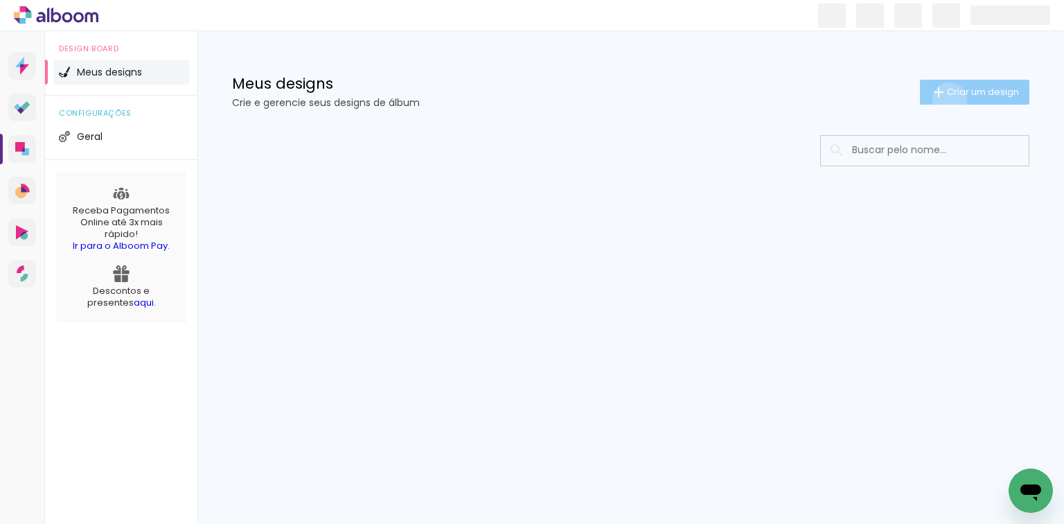
click at [947, 100] on paper-button "Criar um design" at bounding box center [974, 92] width 109 height 25
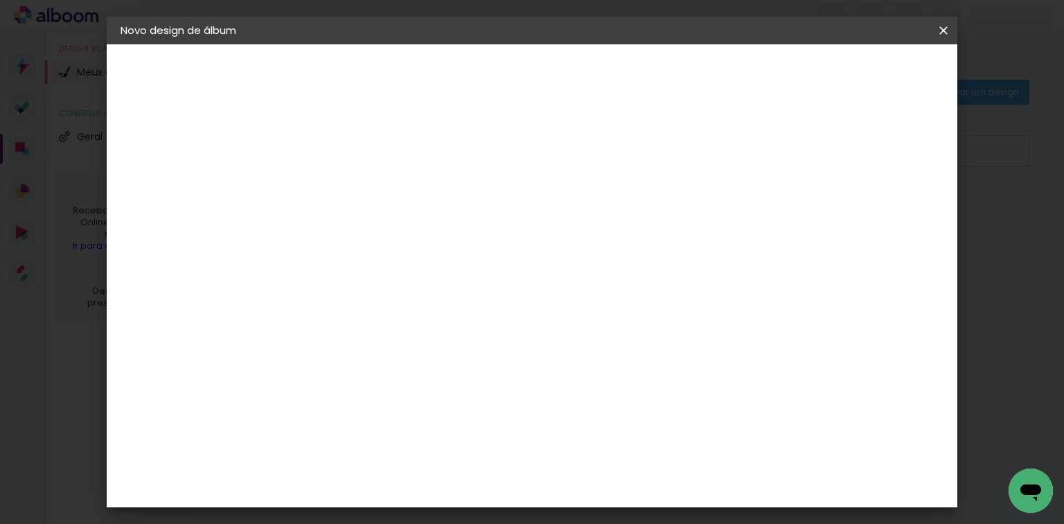
click at [347, 187] on input at bounding box center [347, 185] width 0 height 21
type input "[PERSON_NAME] - 63682"
type paper-input "[PERSON_NAME] - 63682"
click at [489, 75] on paper-button "Avançar" at bounding box center [455, 74] width 68 height 24
click at [606, 211] on paper-item "Tamanho Livre" at bounding box center [539, 210] width 133 height 30
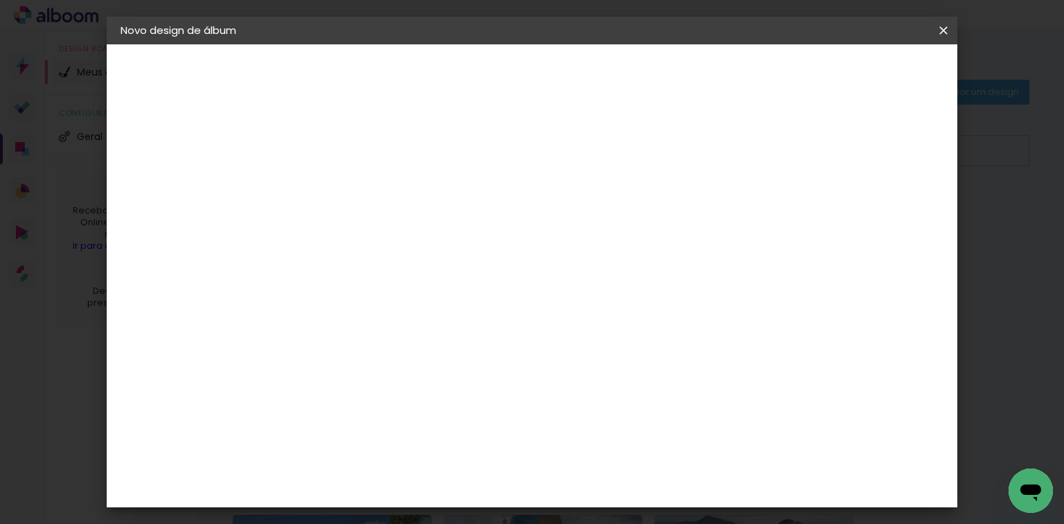
click at [0, 0] on slot "Avançar" at bounding box center [0, 0] width 0 height 0
click at [617, 435] on paper-input-container "60 cm" at bounding box center [618, 424] width 62 height 35
click at [617, 432] on input "60" at bounding box center [610, 424] width 36 height 21
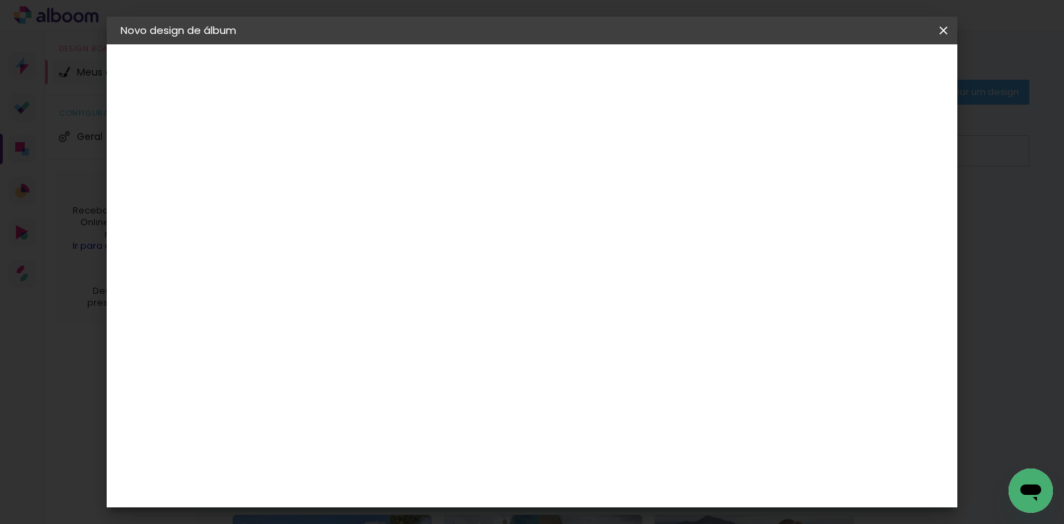
click at [617, 432] on input "60" at bounding box center [610, 424] width 36 height 21
type input "15,2"
type paper-input "15,2"
click at [490, 402] on input "30" at bounding box center [477, 406] width 36 height 21
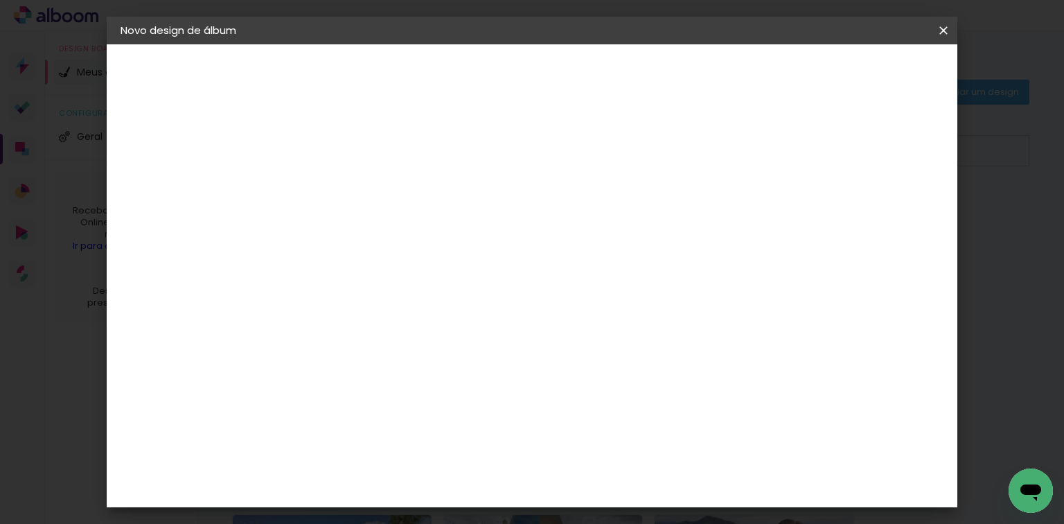
click at [490, 402] on input "30" at bounding box center [477, 406] width 36 height 21
type input "10"
type paper-input "10"
type input "10,2"
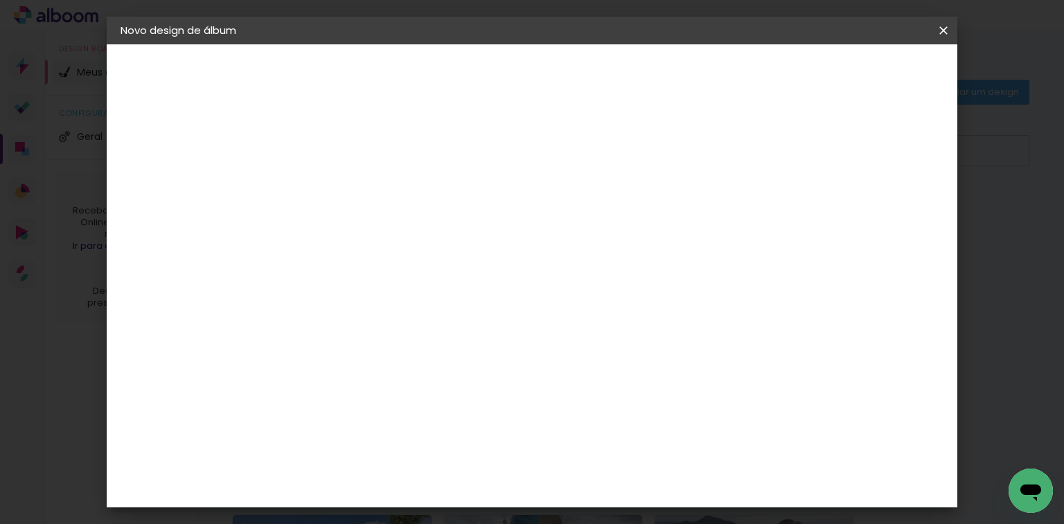
type paper-input "10,2"
type input "4"
type paper-input "4"
click at [833, 218] on input "4" at bounding box center [827, 209] width 25 height 21
type input "3"
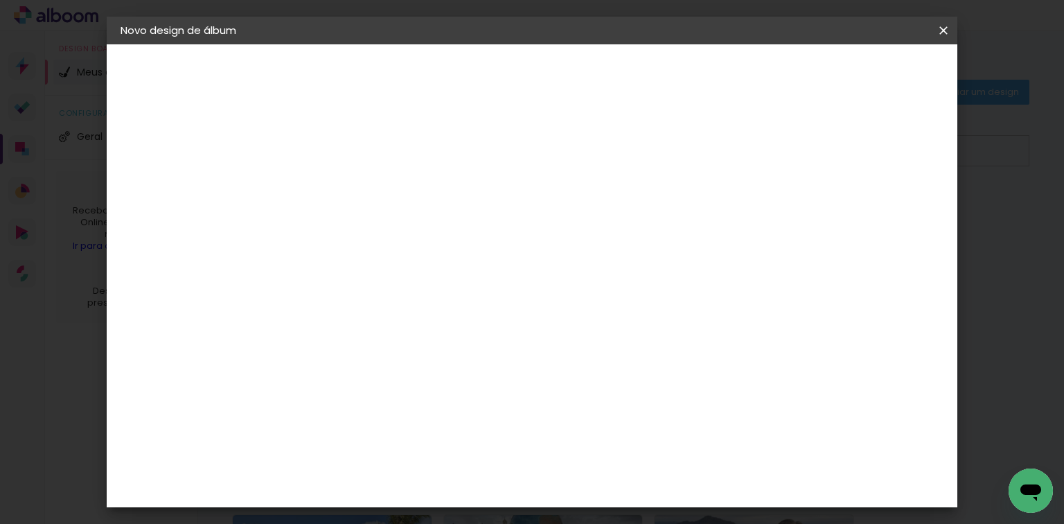
type paper-input "3"
click at [842, 216] on input "3" at bounding box center [838, 209] width 25 height 21
type input "2"
type paper-input "2"
click at [849, 216] on input "2" at bounding box center [838, 209] width 25 height 21
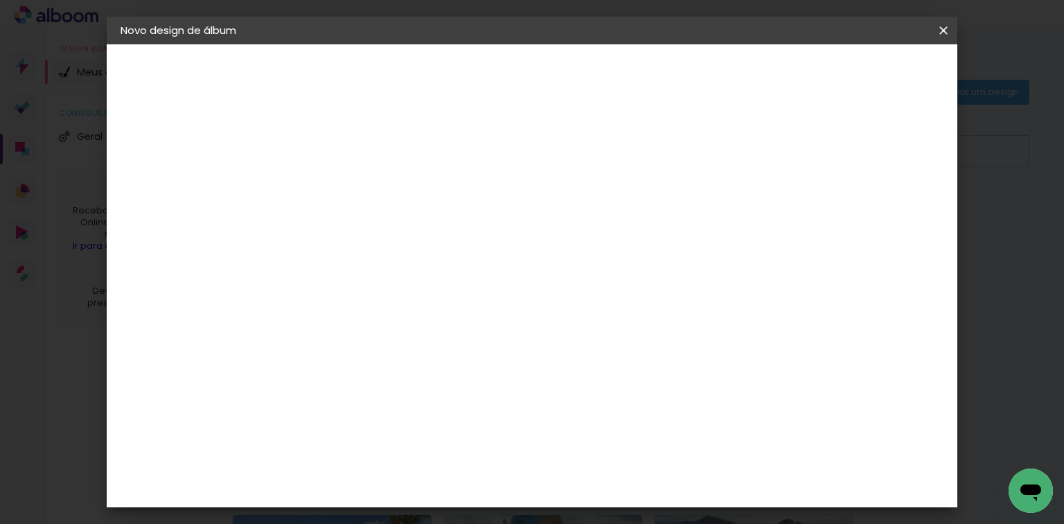
click at [804, 73] on span "Iniciar design" at bounding box center [772, 74] width 63 height 10
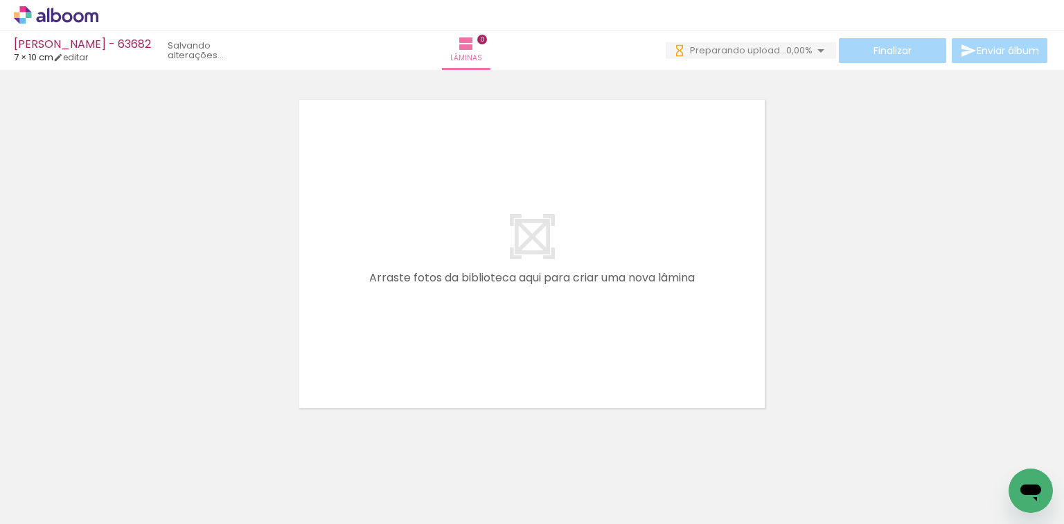
drag, startPoint x: 137, startPoint y: 499, endPoint x: 264, endPoint y: 482, distance: 127.9
click at [313, 348] on quentale-workspace at bounding box center [532, 262] width 1064 height 524
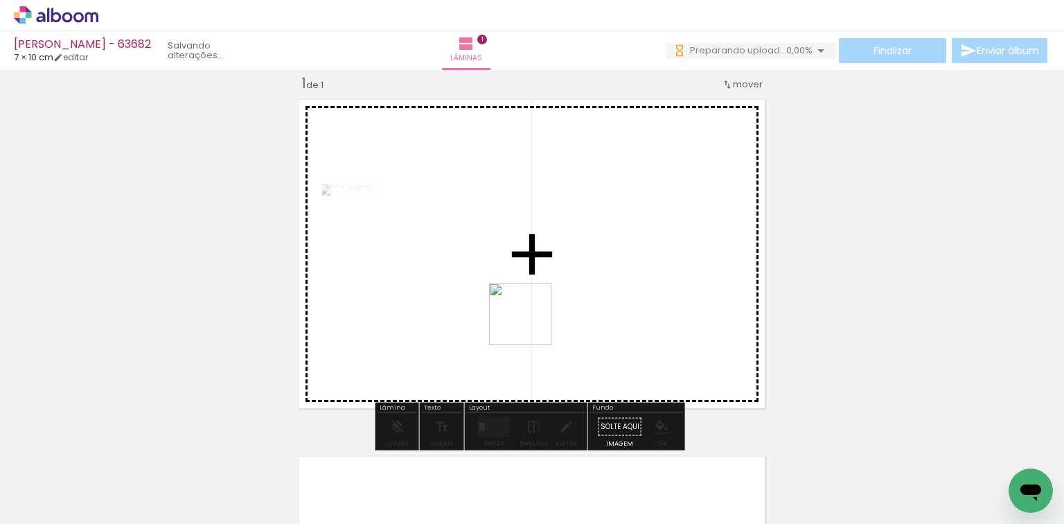
drag, startPoint x: 205, startPoint y: 470, endPoint x: 553, endPoint y: 310, distance: 382.5
click at [553, 310] on quentale-workspace at bounding box center [532, 262] width 1064 height 524
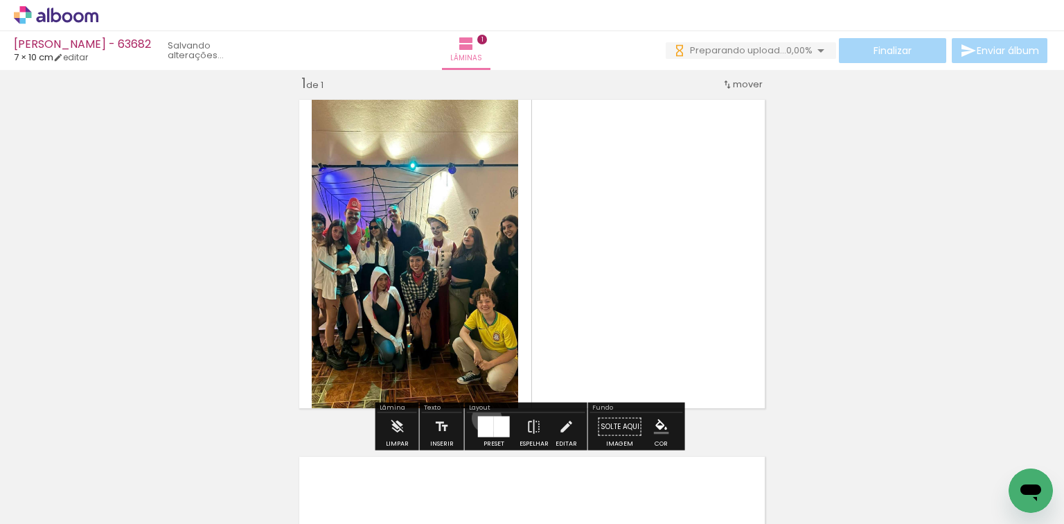
click at [484, 417] on div at bounding box center [486, 426] width 16 height 21
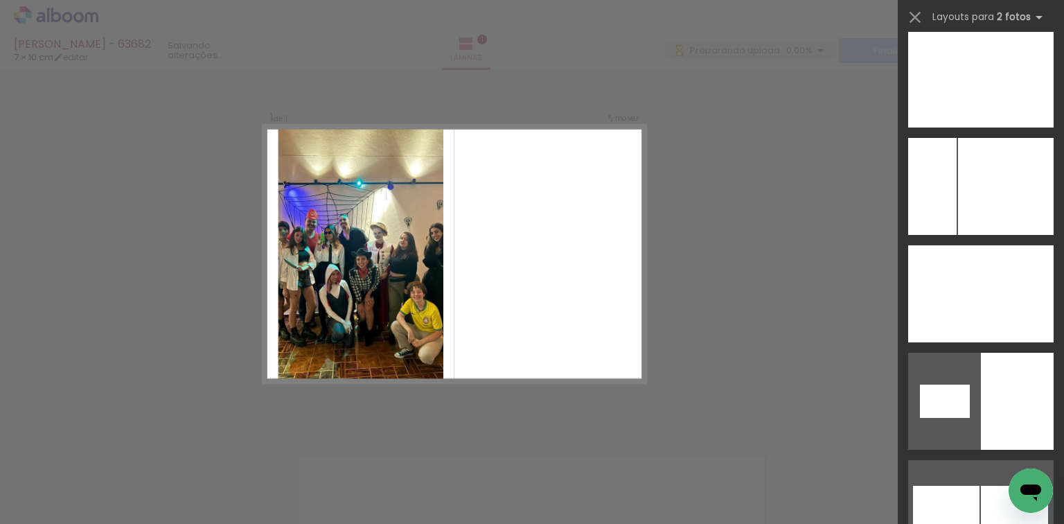
scroll to position [5738, 0]
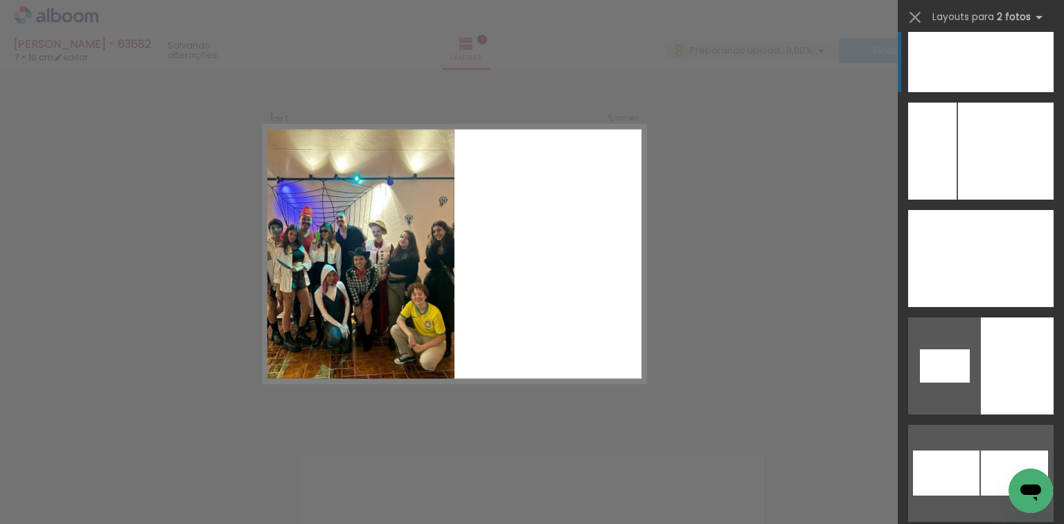
click at [971, 64] on div at bounding box center [944, 43] width 73 height 97
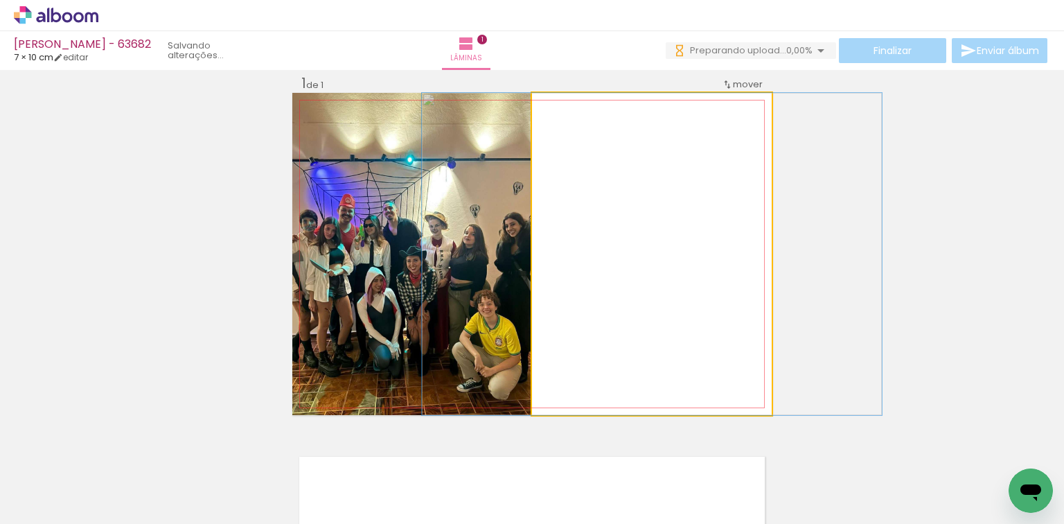
click at [582, 163] on quentale-photo at bounding box center [652, 254] width 240 height 322
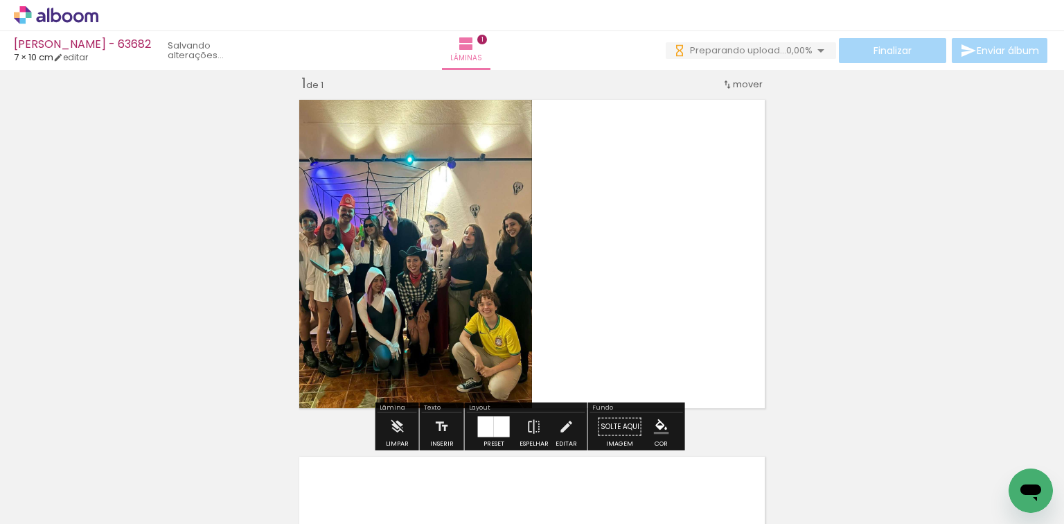
click at [582, 163] on quentale-photo at bounding box center [652, 254] width 240 height 322
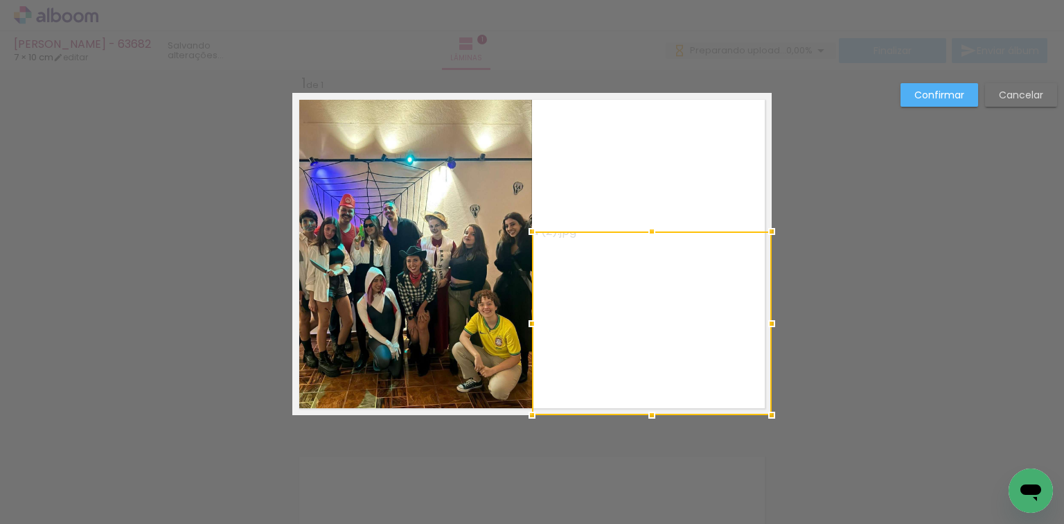
drag, startPoint x: 649, startPoint y: 90, endPoint x: 658, endPoint y: 229, distance: 138.8
click at [658, 229] on div at bounding box center [652, 232] width 28 height 28
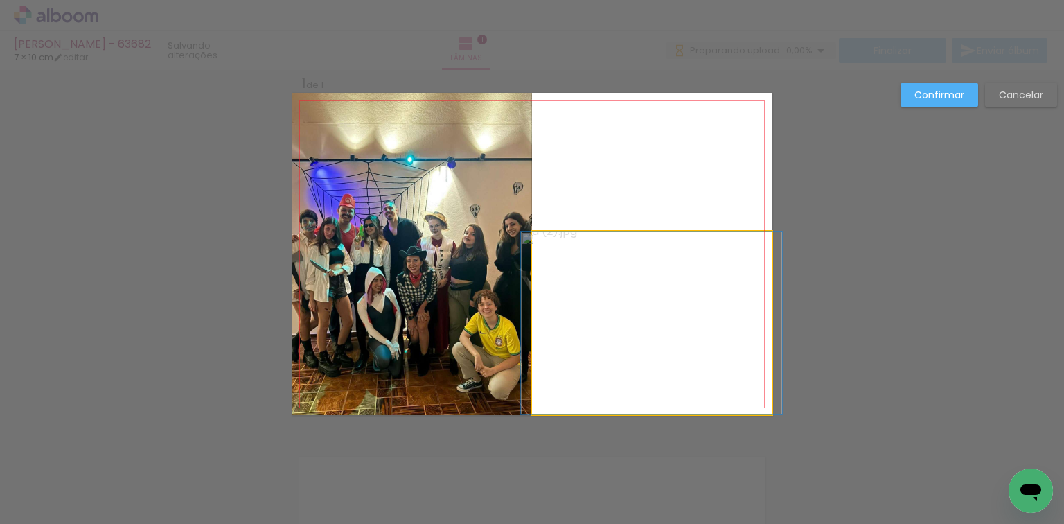
click at [650, 264] on quentale-photo at bounding box center [652, 322] width 240 height 183
click at [650, 264] on div at bounding box center [652, 323] width 240 height 184
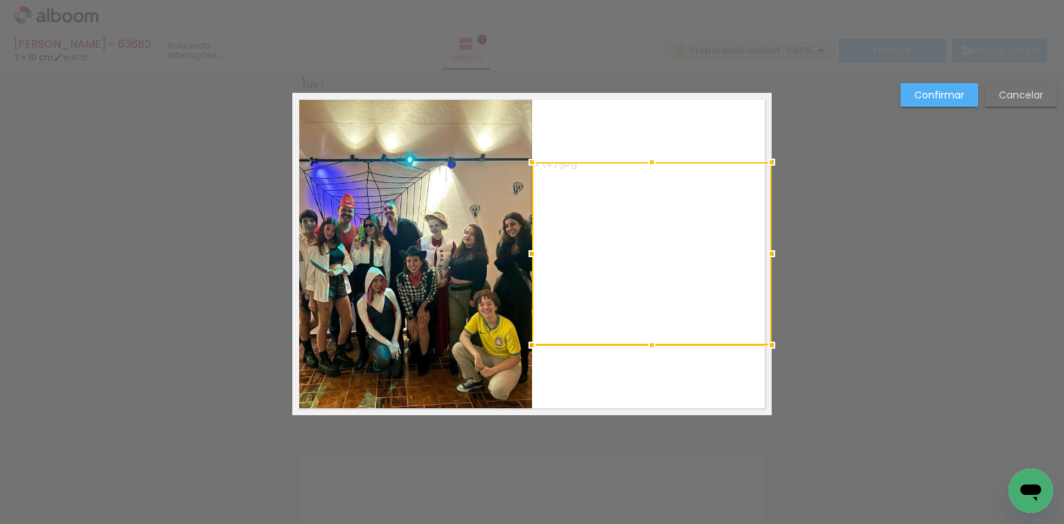
drag, startPoint x: 650, startPoint y: 264, endPoint x: 822, endPoint y: 195, distance: 185.0
click at [822, 195] on div "Inserir lâmina 1 de 1 Confirmar Cancelar" at bounding box center [532, 426] width 1064 height 747
click at [942, 86] on paper-button "Confirmar" at bounding box center [940, 95] width 78 height 24
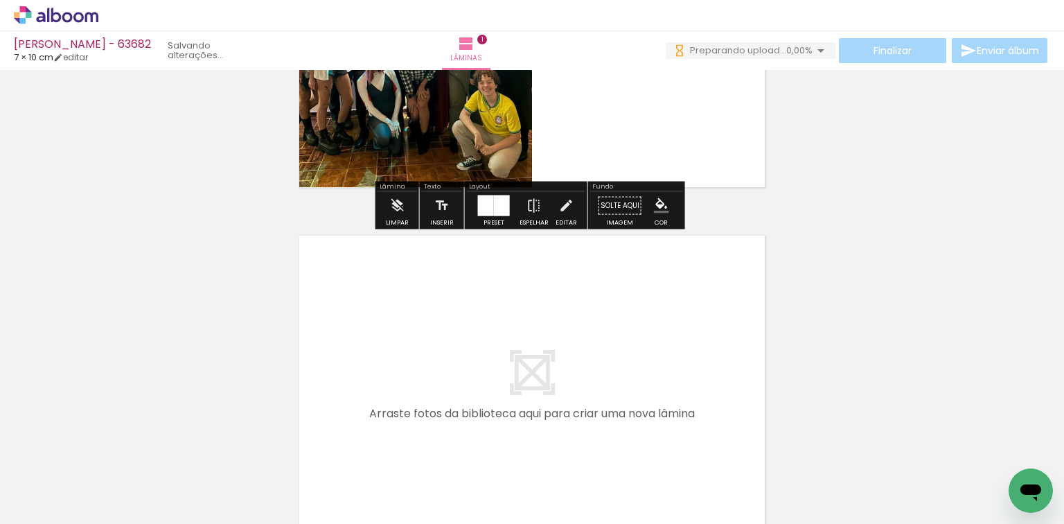
scroll to position [239, 0]
drag, startPoint x: 294, startPoint y: 481, endPoint x: 363, endPoint y: 487, distance: 69.5
click at [371, 412] on quentale-workspace at bounding box center [532, 262] width 1064 height 524
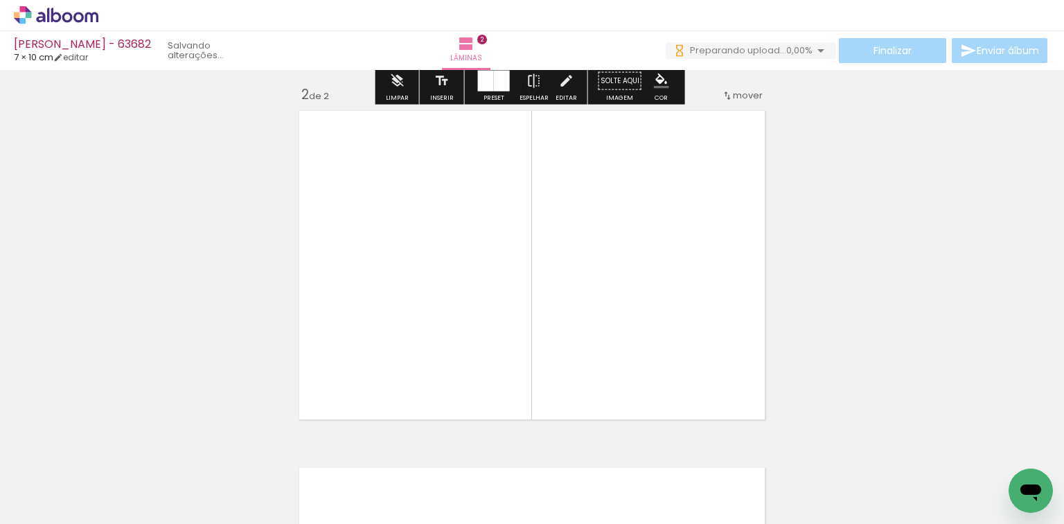
drag, startPoint x: 363, startPoint y: 497, endPoint x: 610, endPoint y: 274, distance: 332.1
click at [610, 274] on quentale-workspace at bounding box center [532, 262] width 1064 height 524
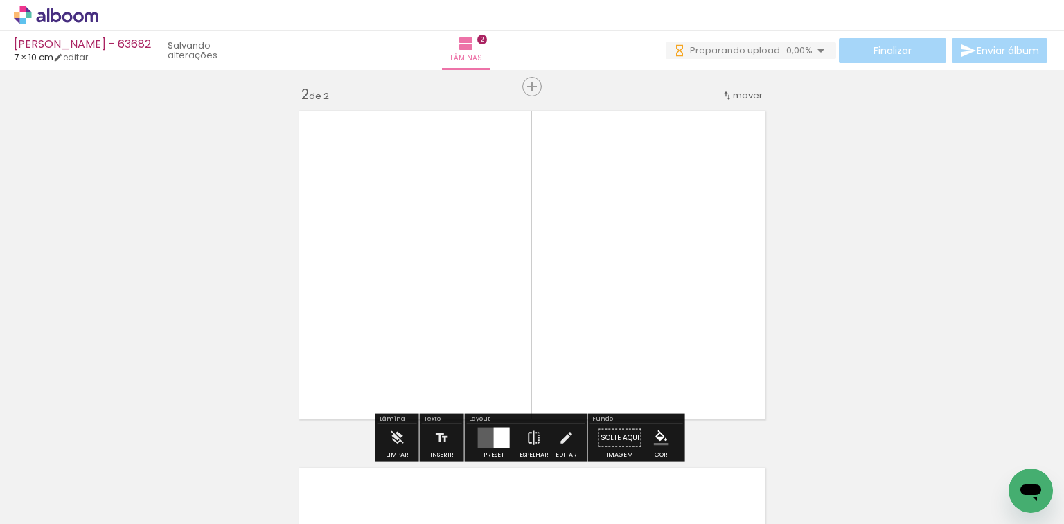
scroll to position [374, 0]
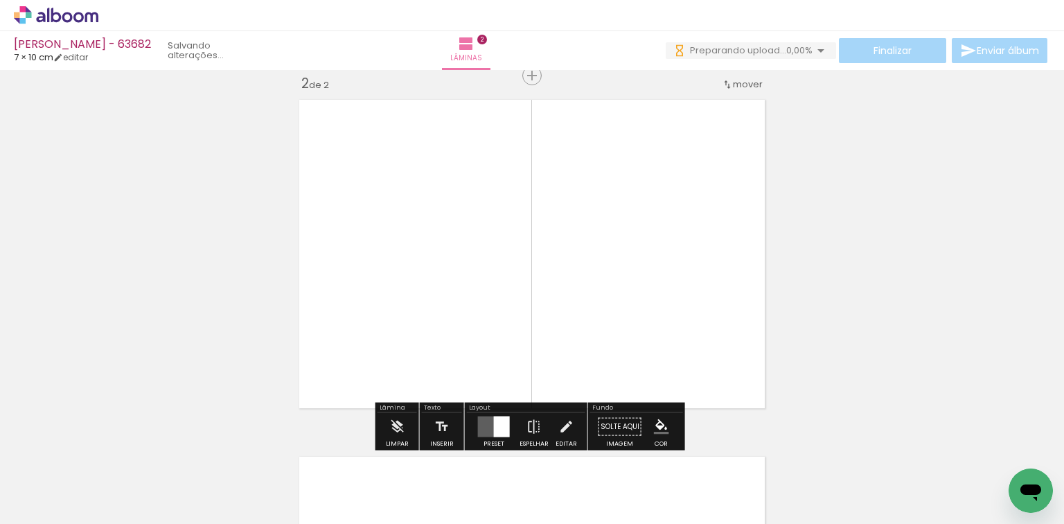
drag, startPoint x: 308, startPoint y: 475, endPoint x: 355, endPoint y: 330, distance: 151.8
click at [354, 330] on quentale-workspace at bounding box center [532, 262] width 1064 height 524
click at [479, 424] on div at bounding box center [486, 426] width 16 height 21
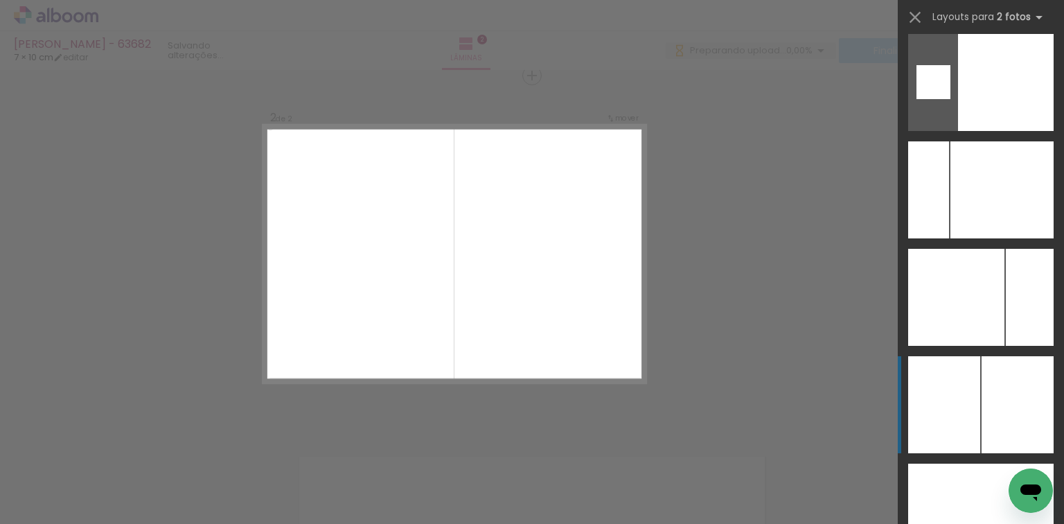
scroll to position [5547, 0]
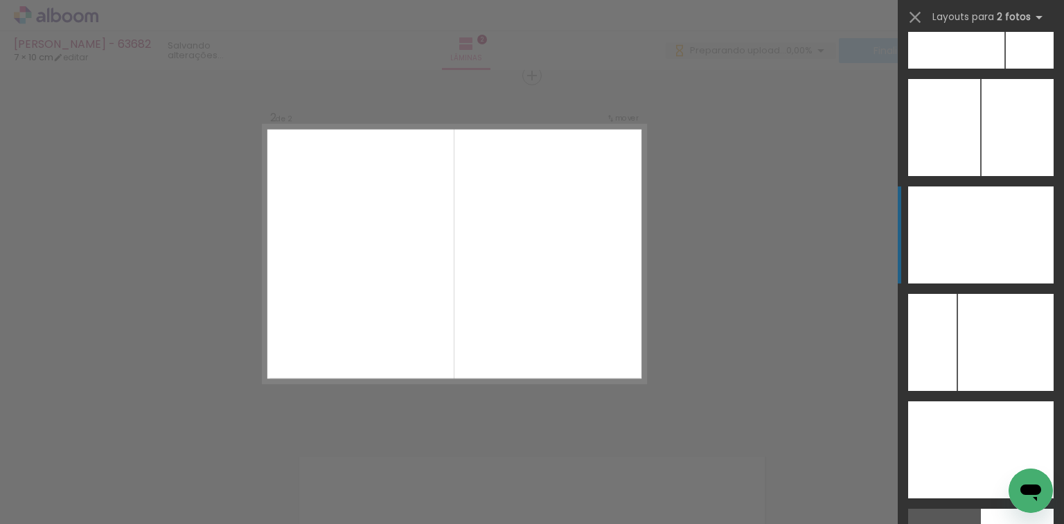
click at [948, 236] on div at bounding box center [944, 234] width 73 height 97
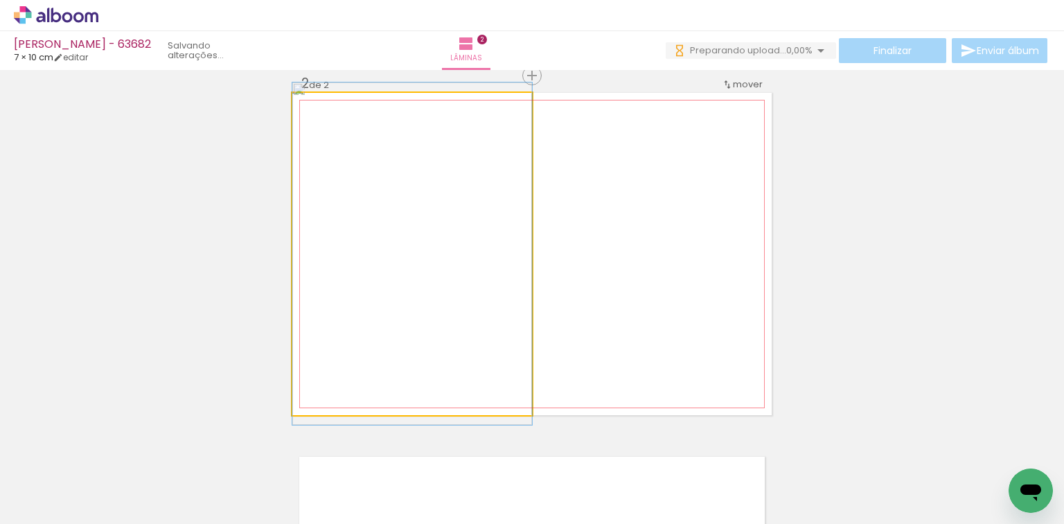
click at [382, 215] on quentale-photo at bounding box center [412, 254] width 240 height 322
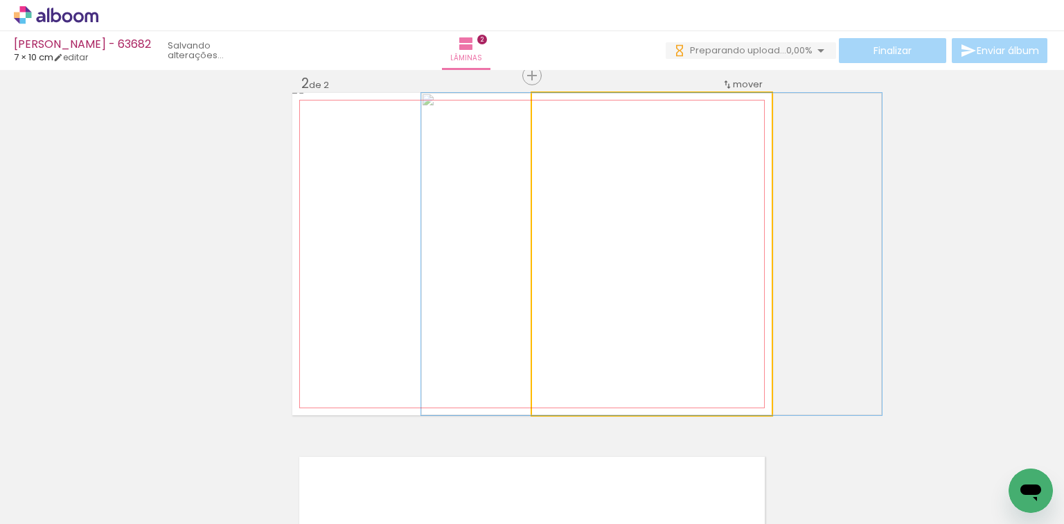
click at [738, 208] on quentale-photo at bounding box center [652, 254] width 240 height 322
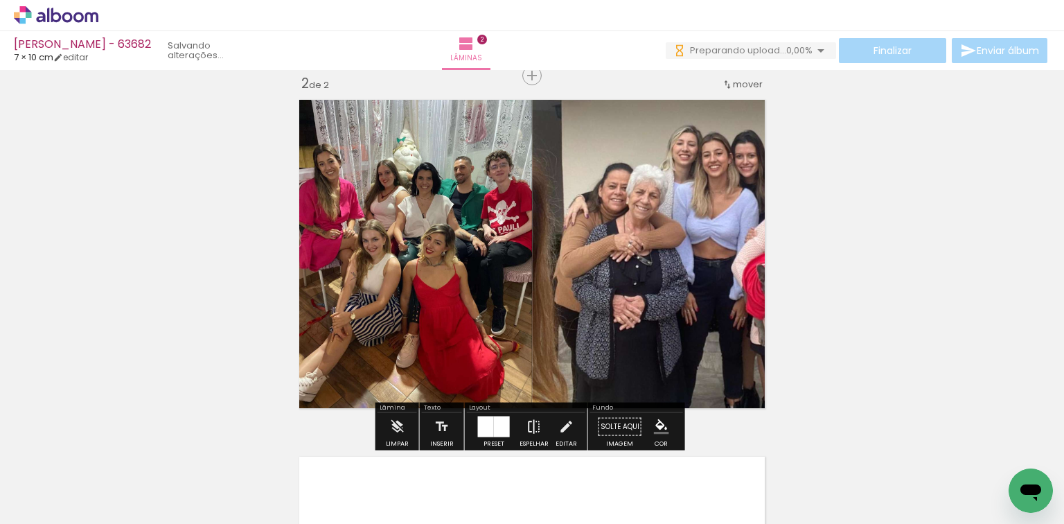
click at [533, 416] on iron-icon at bounding box center [534, 427] width 15 height 28
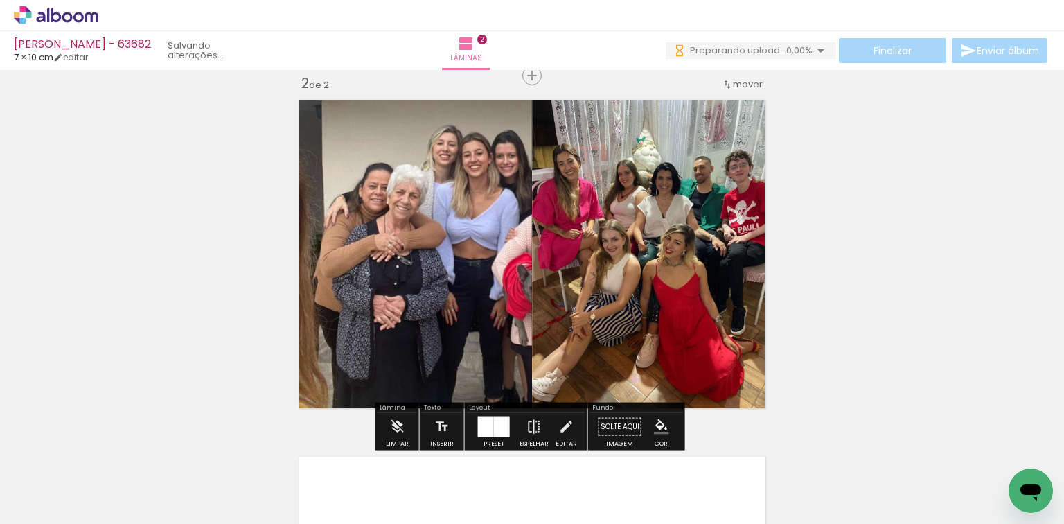
click at [384, 152] on quentale-photo at bounding box center [412, 254] width 240 height 322
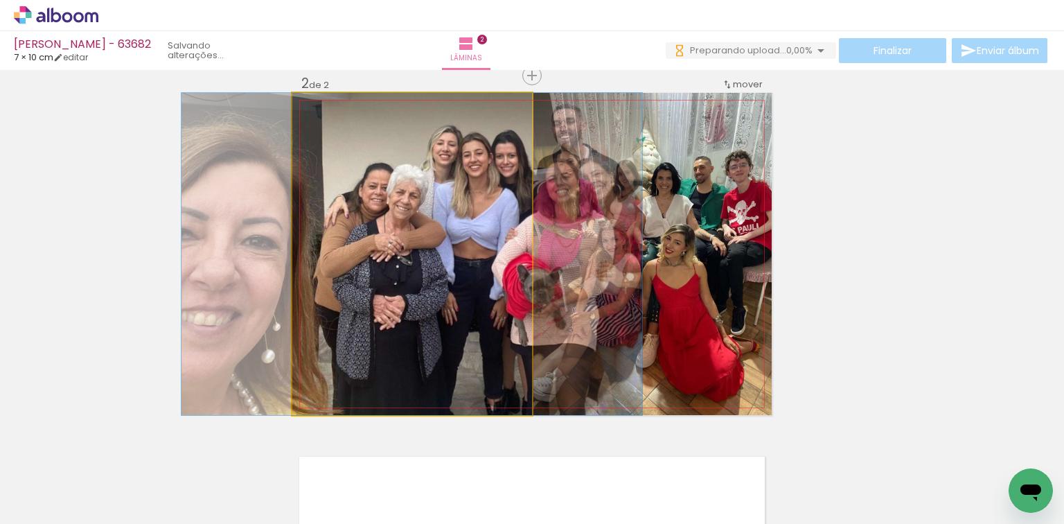
click at [412, 139] on quentale-photo at bounding box center [412, 254] width 240 height 322
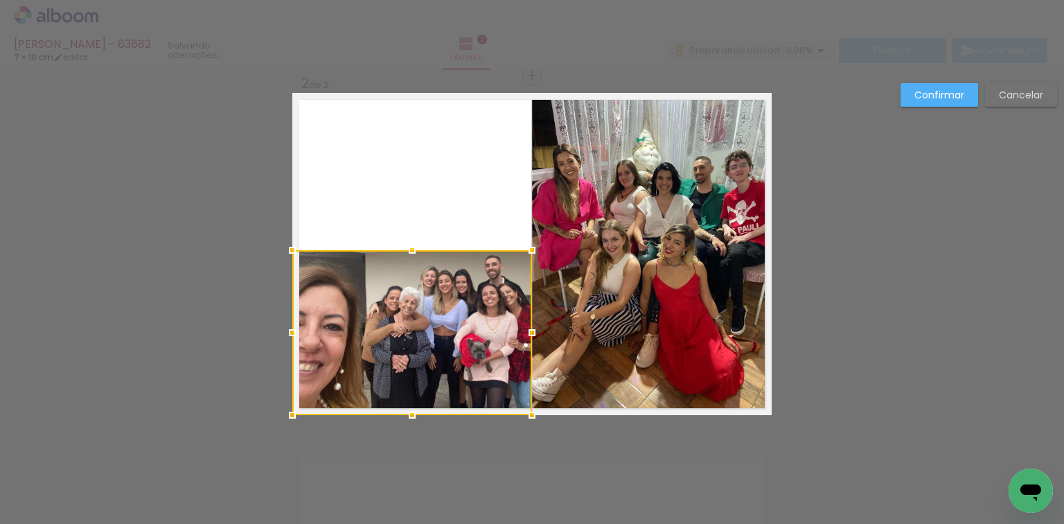
drag, startPoint x: 407, startPoint y: 94, endPoint x: 443, endPoint y: 251, distance: 161.2
click at [443, 251] on div at bounding box center [412, 332] width 240 height 165
click at [445, 279] on div at bounding box center [412, 332] width 240 height 164
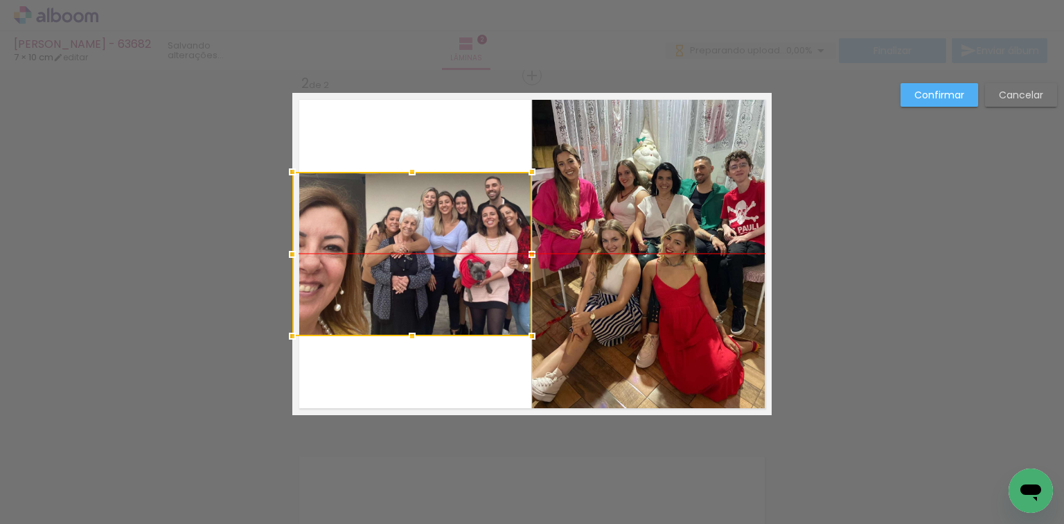
drag, startPoint x: 445, startPoint y: 279, endPoint x: 316, endPoint y: 205, distance: 149.3
click at [316, 205] on div at bounding box center [412, 254] width 240 height 164
click at [0, 0] on slot "Confirmar" at bounding box center [0, 0] width 0 height 0
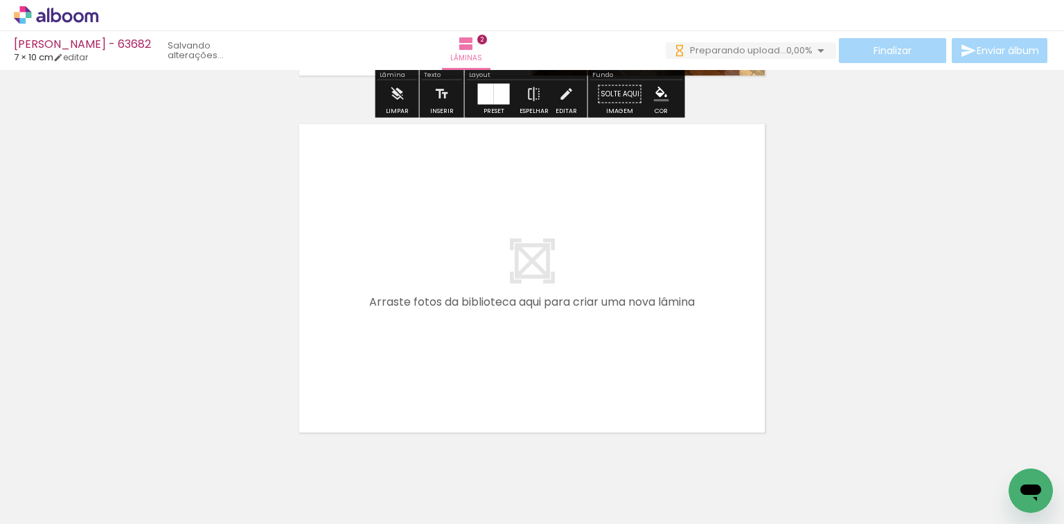
drag, startPoint x: 449, startPoint y: 432, endPoint x: 488, endPoint y: 449, distance: 42.5
click at [457, 382] on quentale-workspace at bounding box center [532, 262] width 1064 height 524
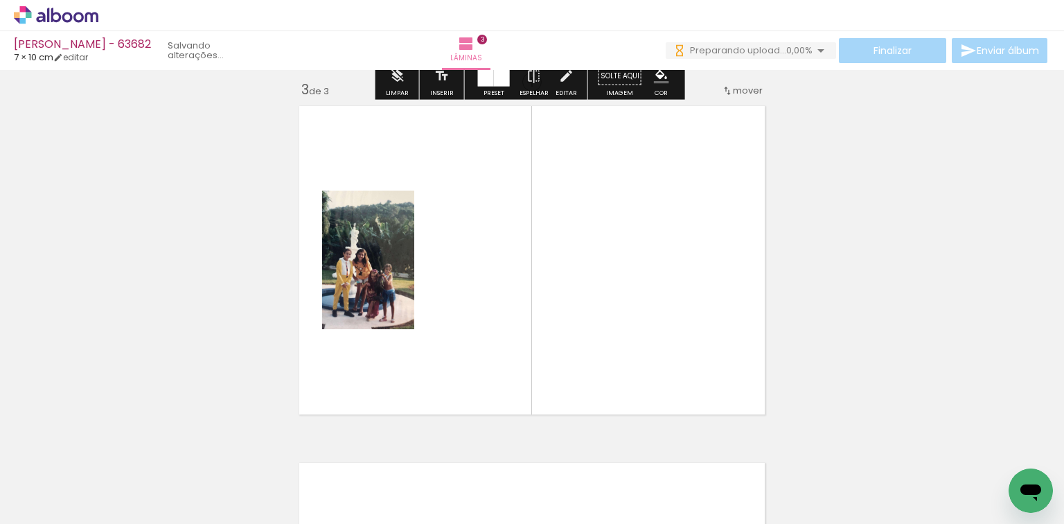
scroll to position [731, 0]
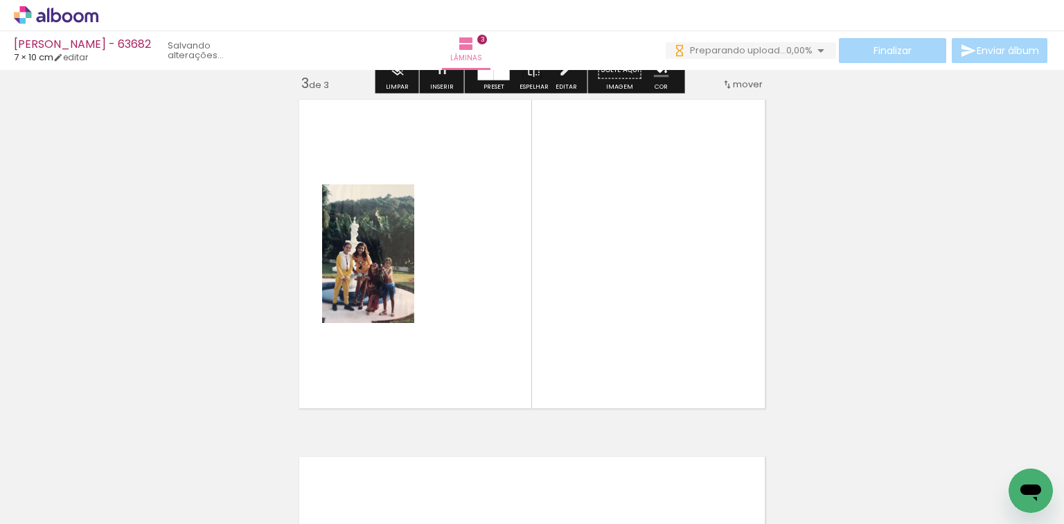
drag, startPoint x: 510, startPoint y: 468, endPoint x: 513, endPoint y: 407, distance: 60.3
click at [539, 362] on quentale-workspace at bounding box center [532, 262] width 1064 height 524
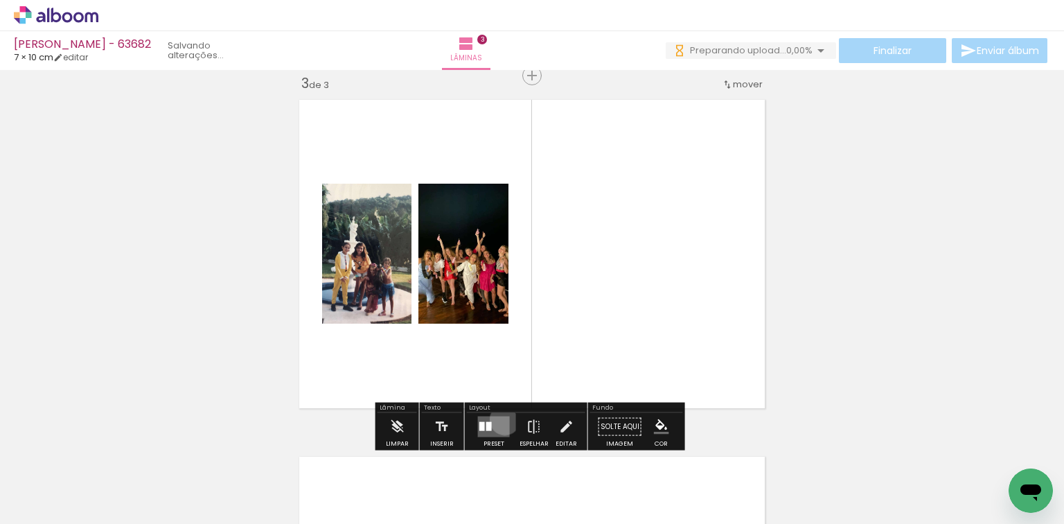
click at [502, 419] on quentale-layouter at bounding box center [494, 426] width 32 height 21
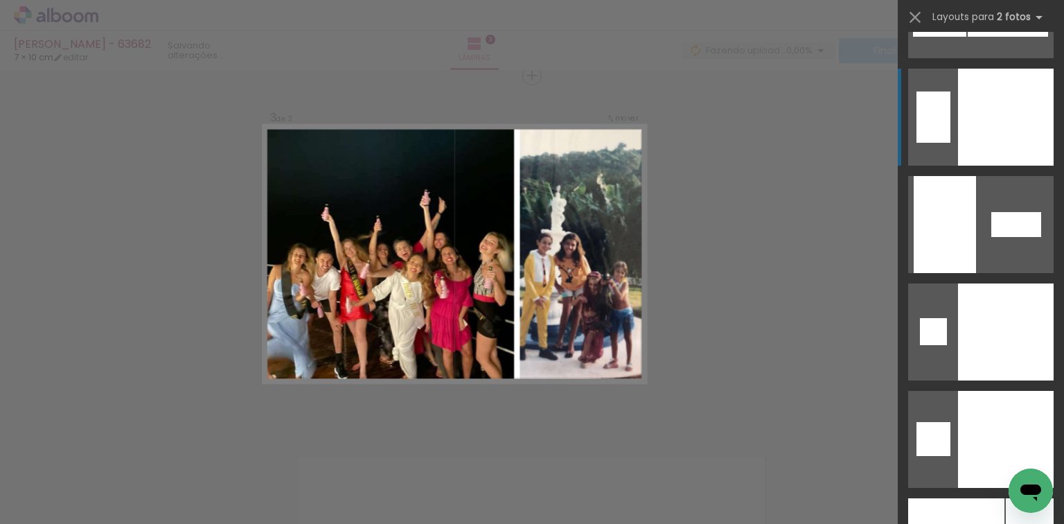
scroll to position [5210, 0]
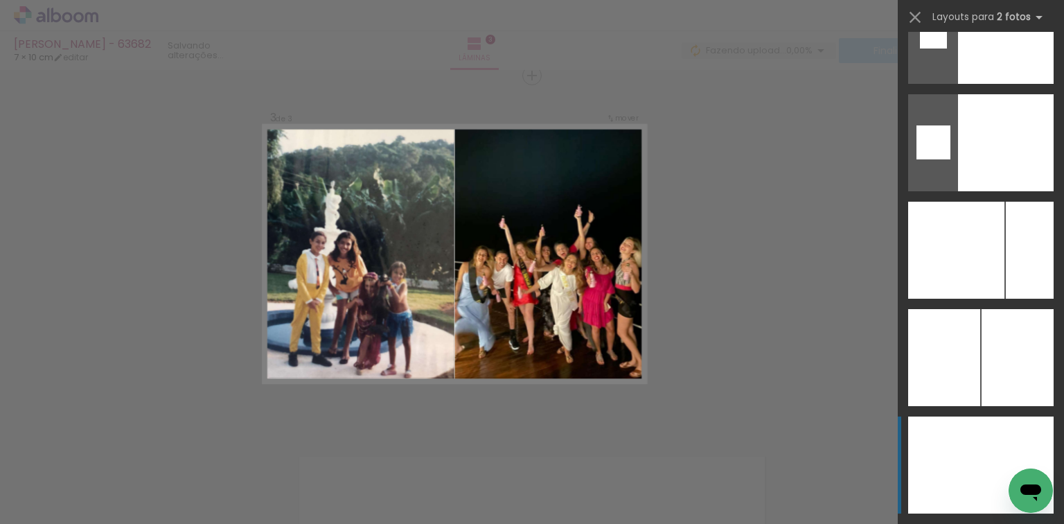
click at [963, 486] on div at bounding box center [944, 464] width 73 height 97
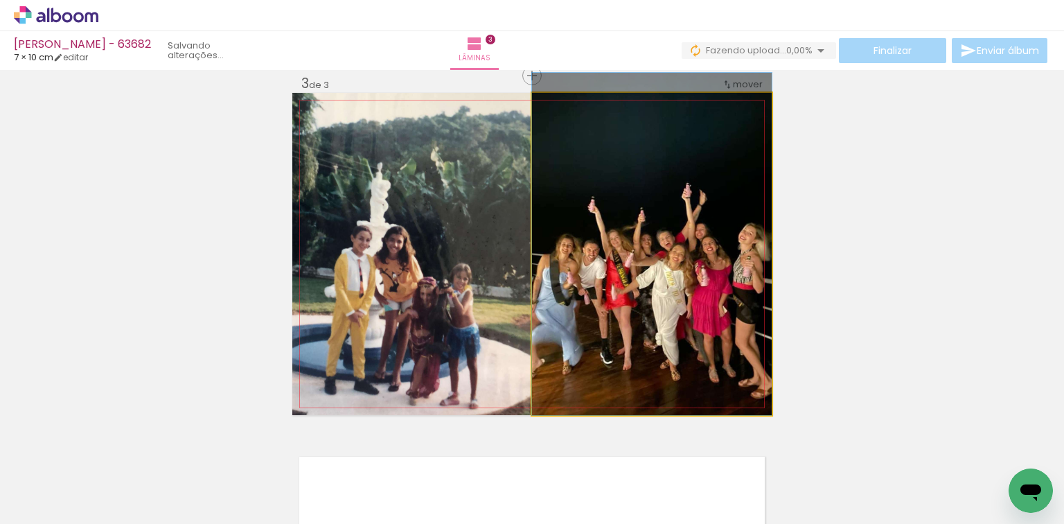
drag, startPoint x: 603, startPoint y: 262, endPoint x: 603, endPoint y: 236, distance: 26.3
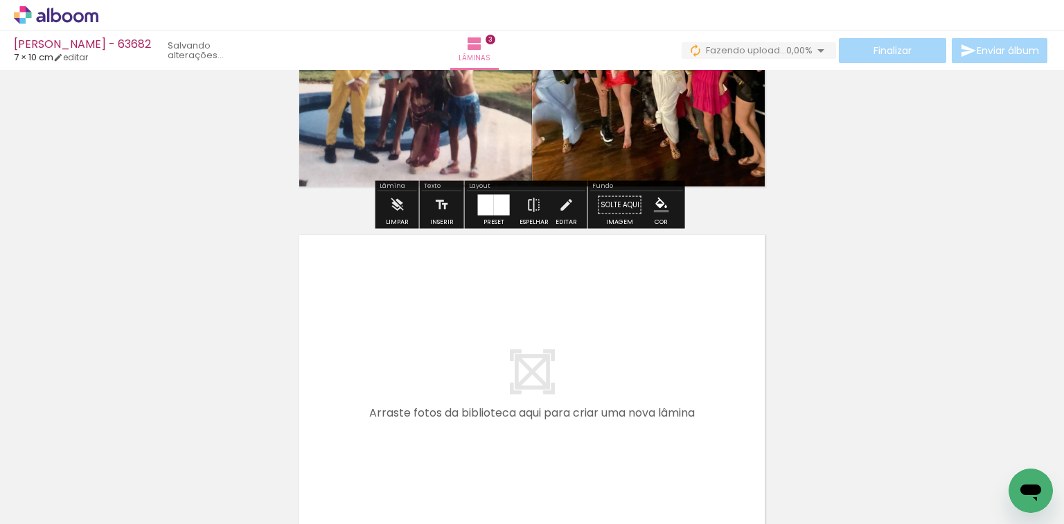
drag, startPoint x: 590, startPoint y: 468, endPoint x: 627, endPoint y: 441, distance: 46.0
click at [114, 437] on iron-horizontal-list at bounding box center [100, 480] width 28 height 87
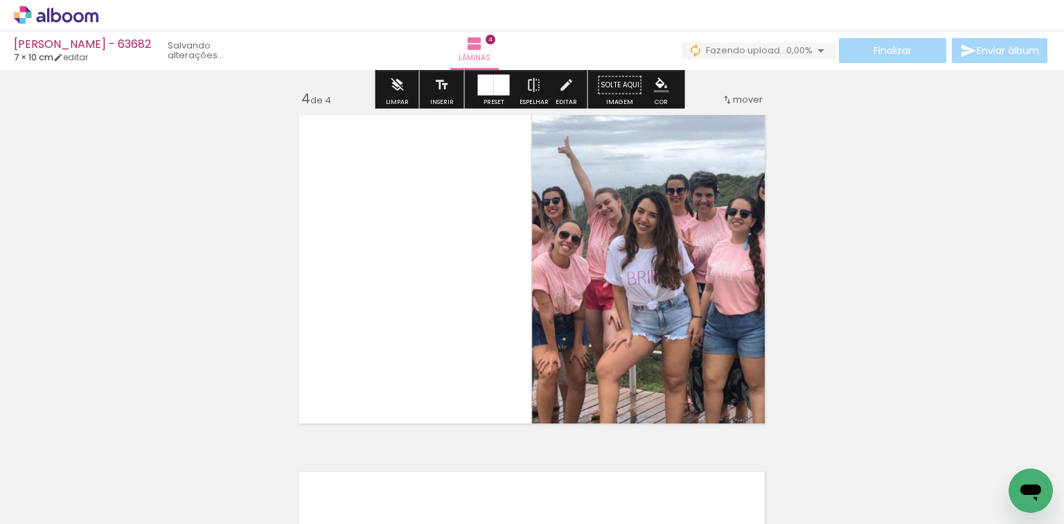
scroll to position [1088, 0]
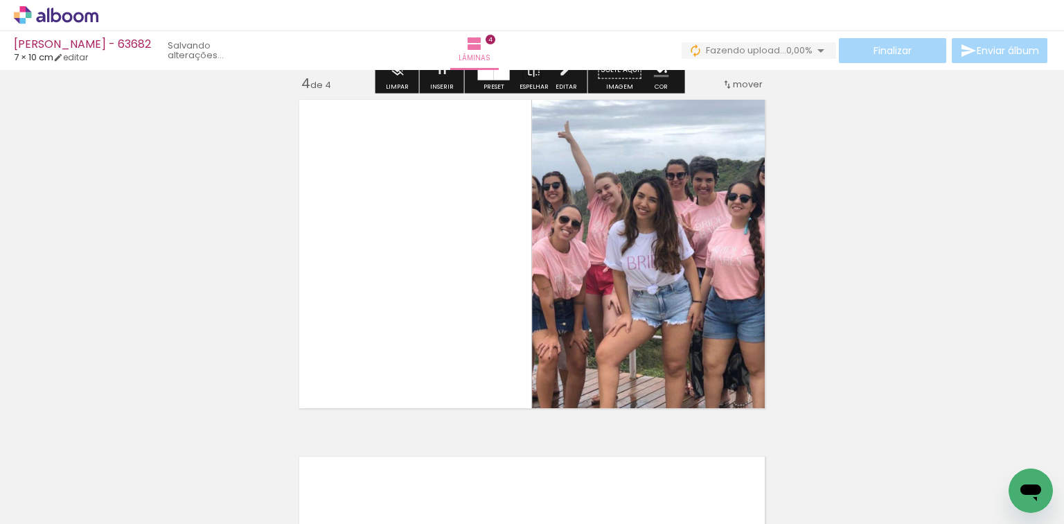
drag, startPoint x: 702, startPoint y: 465, endPoint x: 671, endPoint y: 414, distance: 59.8
click at [675, 420] on quentale-workspace at bounding box center [532, 262] width 1064 height 524
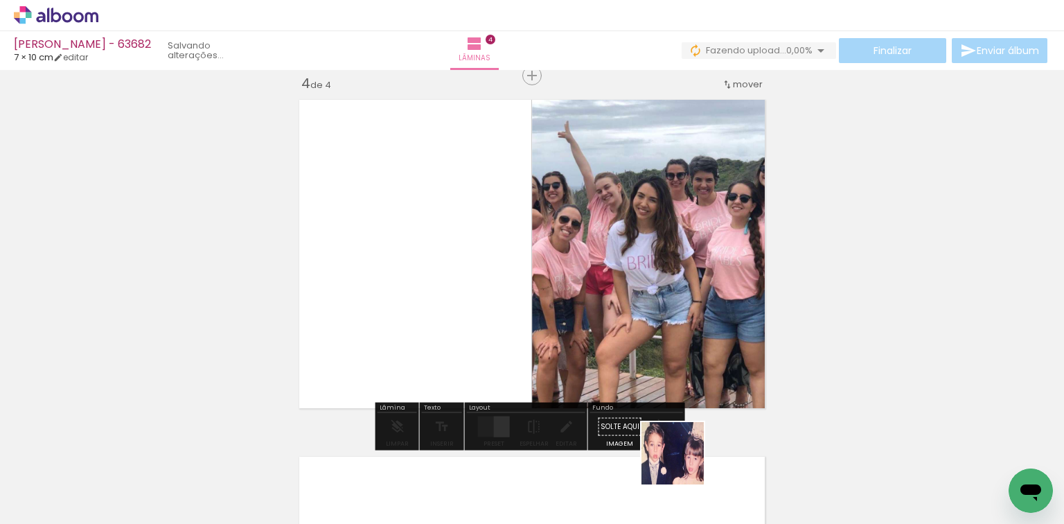
drag, startPoint x: 682, startPoint y: 500, endPoint x: 678, endPoint y: 375, distance: 125.5
click at [677, 393] on quentale-workspace at bounding box center [532, 262] width 1064 height 524
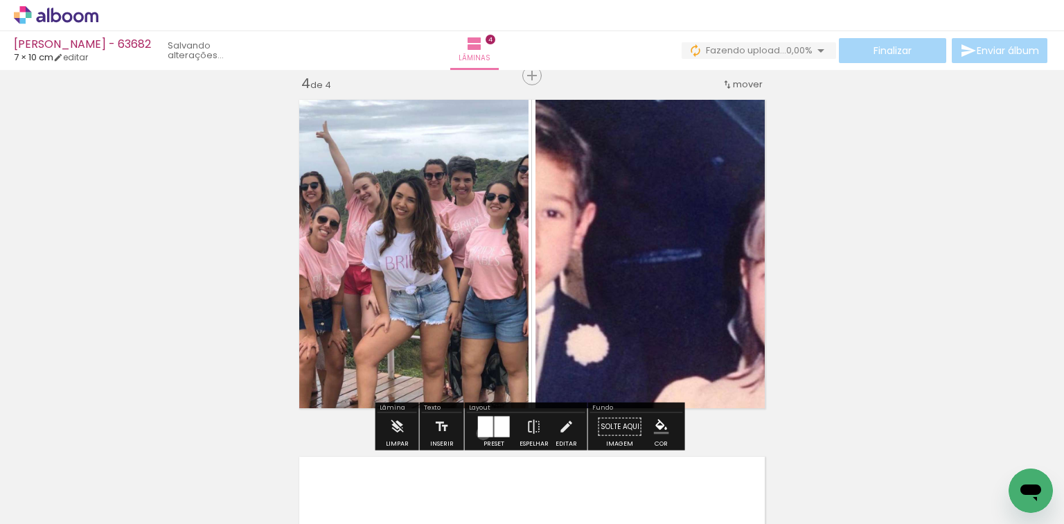
drag, startPoint x: 480, startPoint y: 436, endPoint x: 481, endPoint y: 448, distance: 11.9
click at [481, 438] on quentale-workspace at bounding box center [532, 262] width 1064 height 524
click at [479, 420] on div at bounding box center [485, 426] width 15 height 21
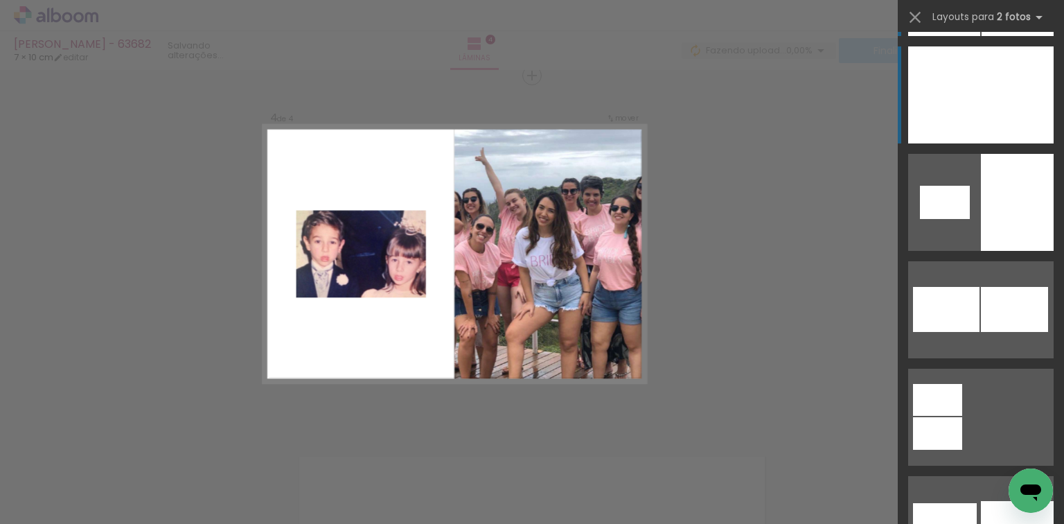
scroll to position [0, 0]
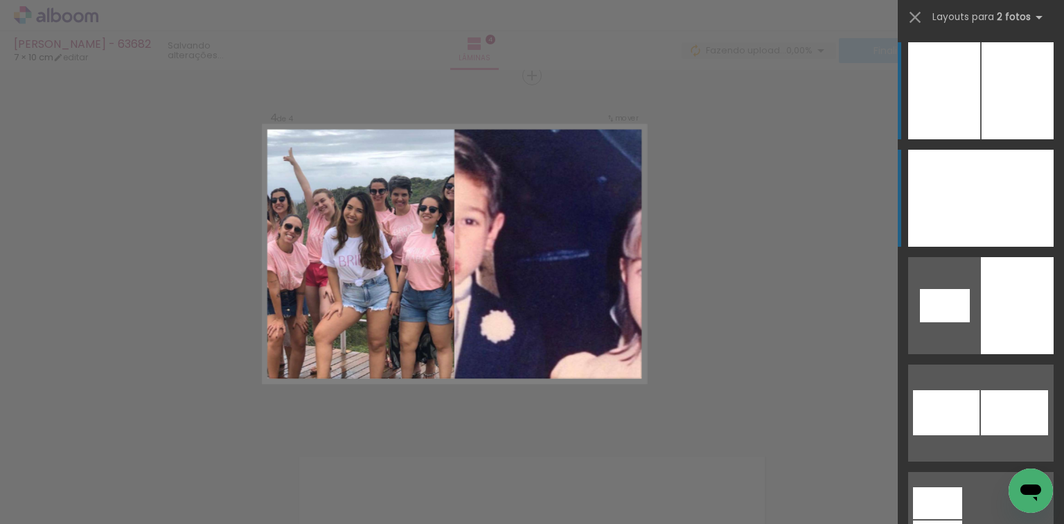
click at [1002, 178] on div at bounding box center [1017, 198] width 73 height 97
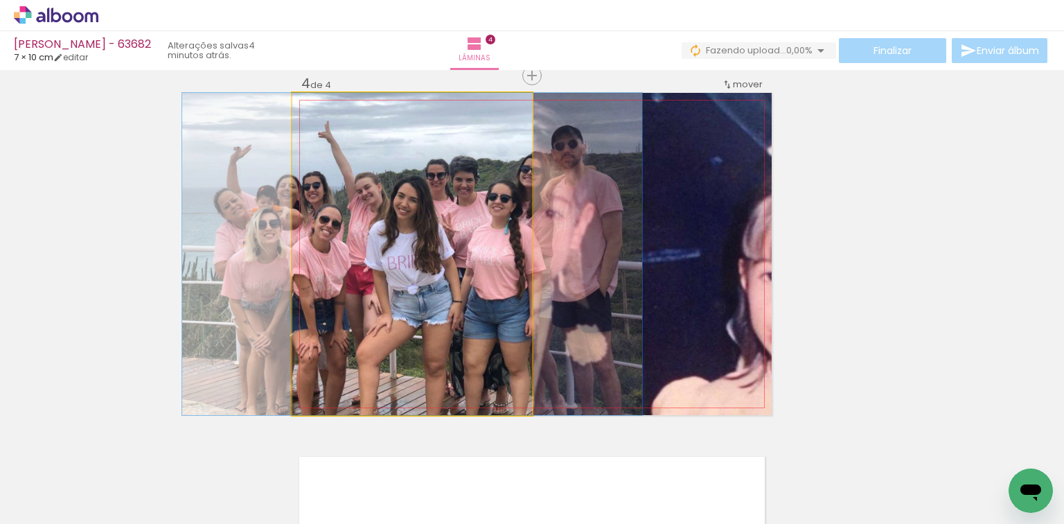
click at [441, 152] on quentale-photo at bounding box center [412, 254] width 240 height 322
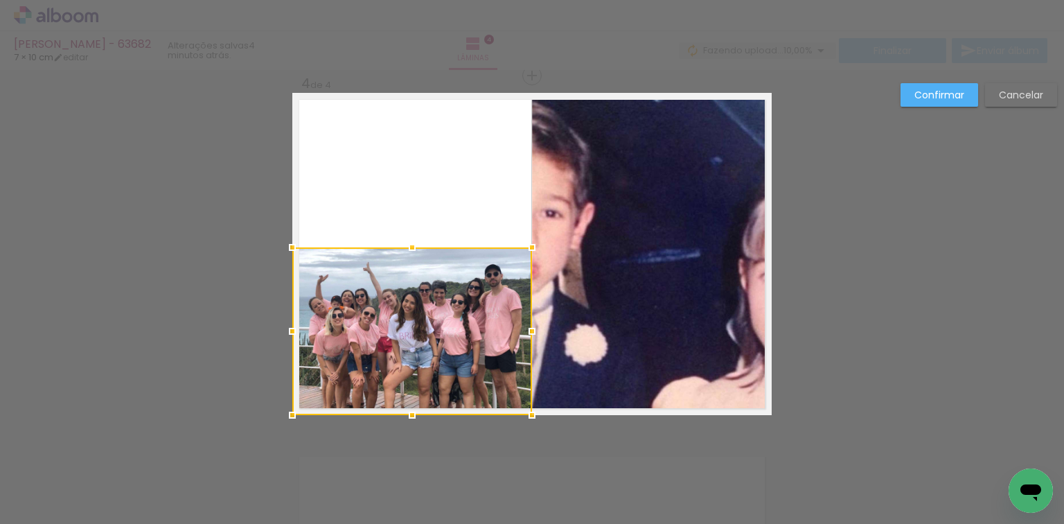
drag, startPoint x: 415, startPoint y: 94, endPoint x: 433, endPoint y: 245, distance: 151.4
click at [433, 245] on album-spread "4 de 4" at bounding box center [531, 254] width 479 height 322
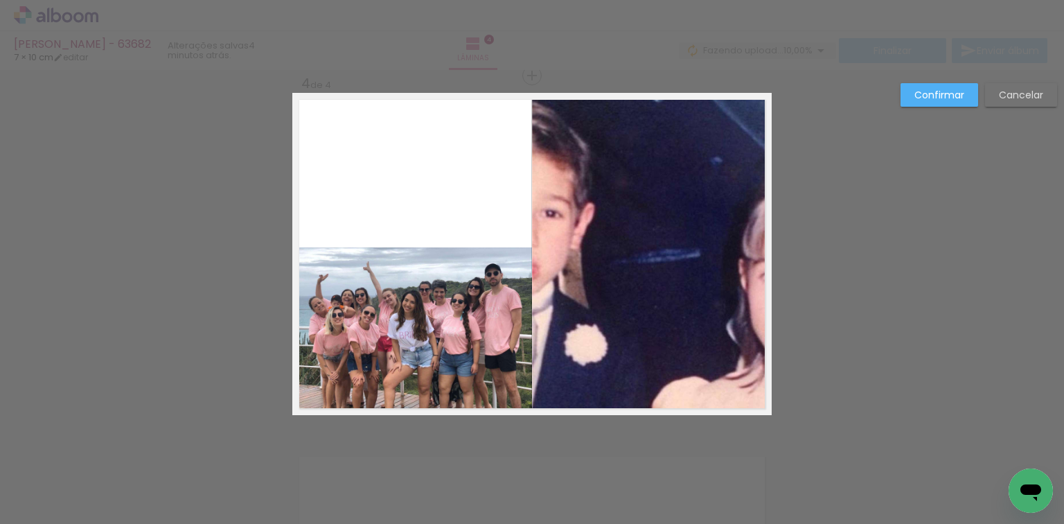
click at [575, 153] on quentale-photo at bounding box center [652, 254] width 240 height 322
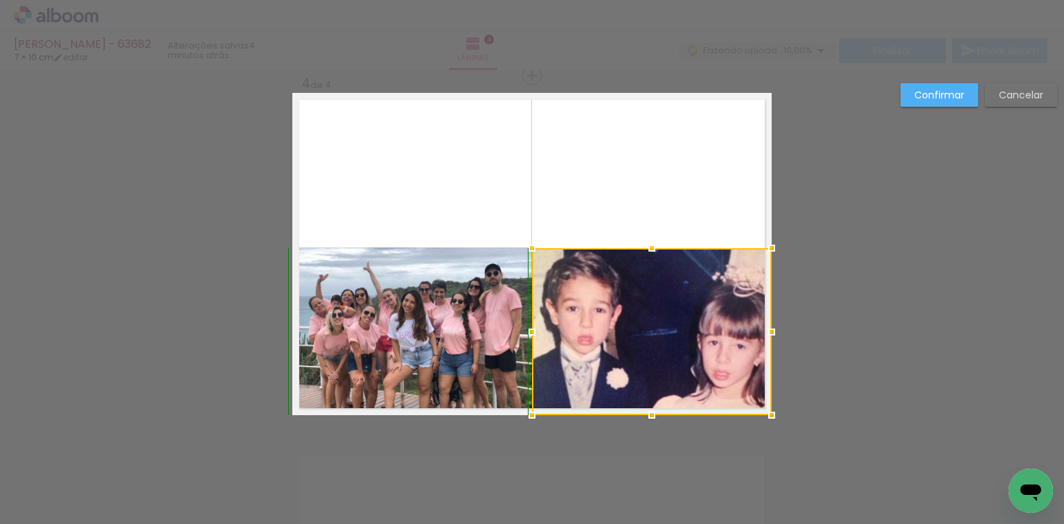
drag, startPoint x: 646, startPoint y: 94, endPoint x: 657, endPoint y: 253, distance: 159.7
click at [657, 253] on div at bounding box center [652, 248] width 28 height 28
click at [678, 297] on div at bounding box center [652, 331] width 240 height 166
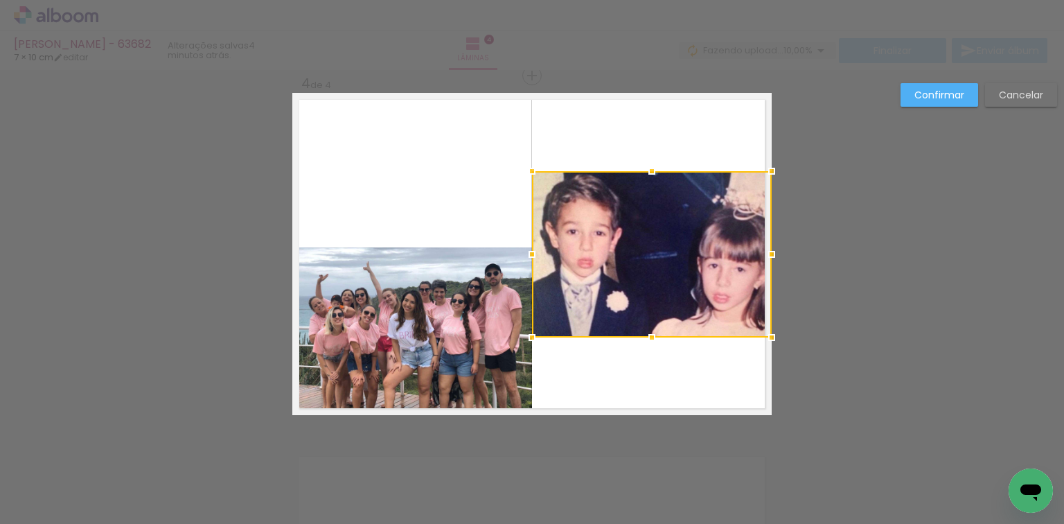
drag, startPoint x: 678, startPoint y: 297, endPoint x: 789, endPoint y: 213, distance: 139.0
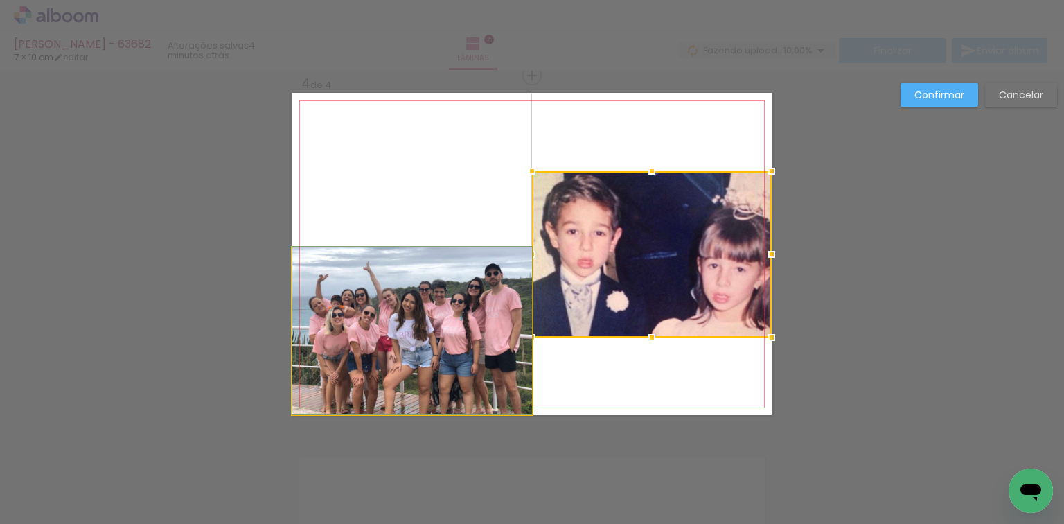
click at [479, 328] on quentale-photo at bounding box center [412, 330] width 240 height 167
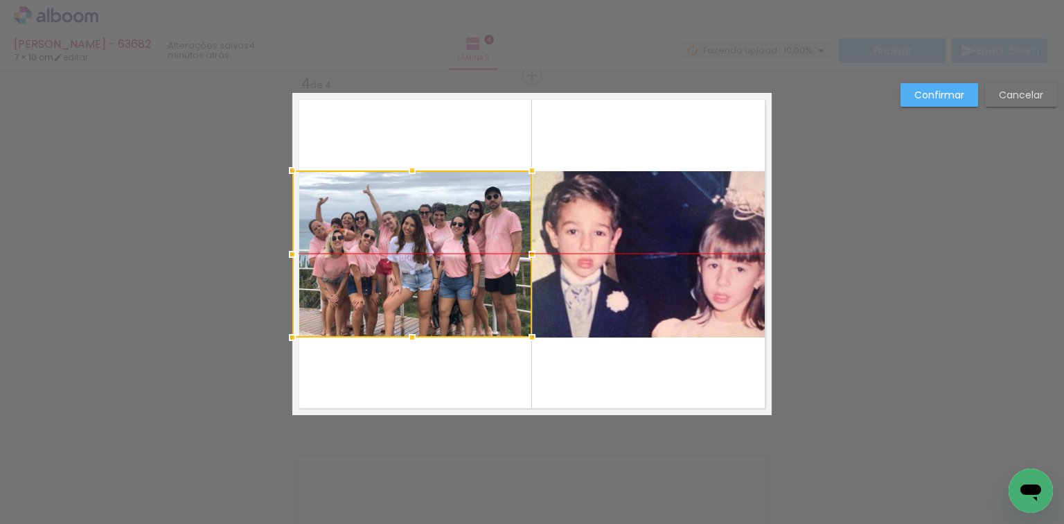
drag, startPoint x: 479, startPoint y: 328, endPoint x: 364, endPoint y: 256, distance: 136.3
click at [364, 256] on div at bounding box center [412, 253] width 240 height 167
click at [923, 105] on paper-button "Confirmar" at bounding box center [940, 95] width 78 height 24
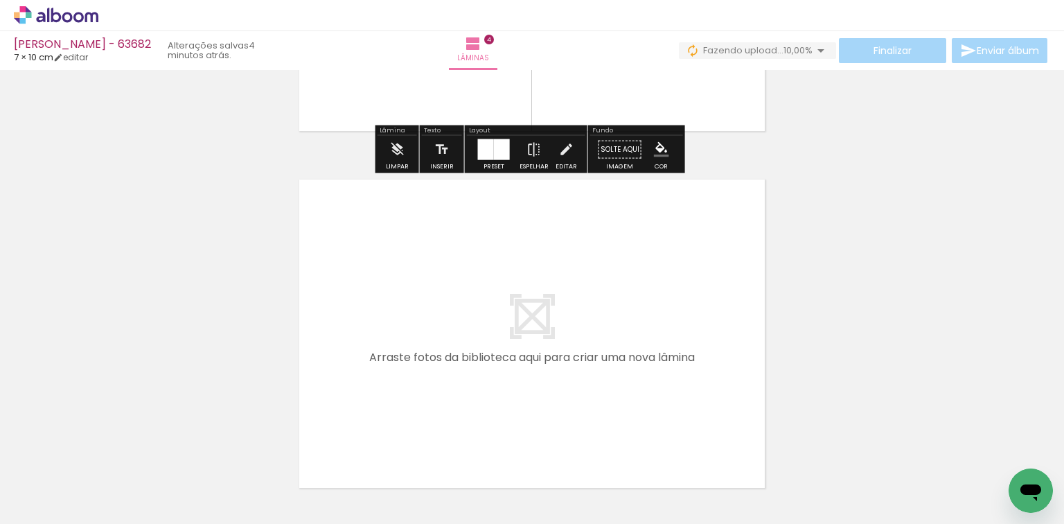
drag, startPoint x: 754, startPoint y: 463, endPoint x: 706, endPoint y: 391, distance: 87.0
click at [706, 391] on quentale-workspace at bounding box center [532, 262] width 1064 height 524
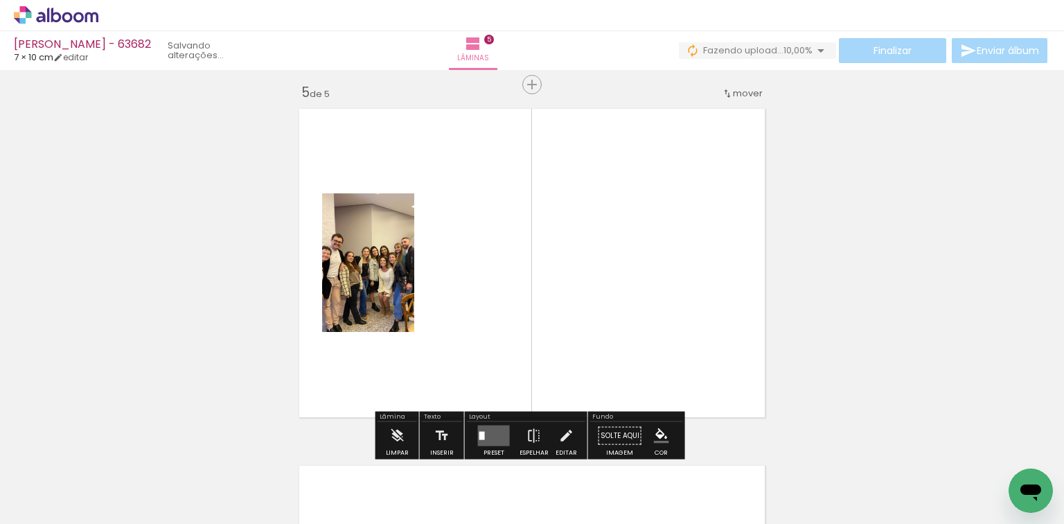
scroll to position [1444, 0]
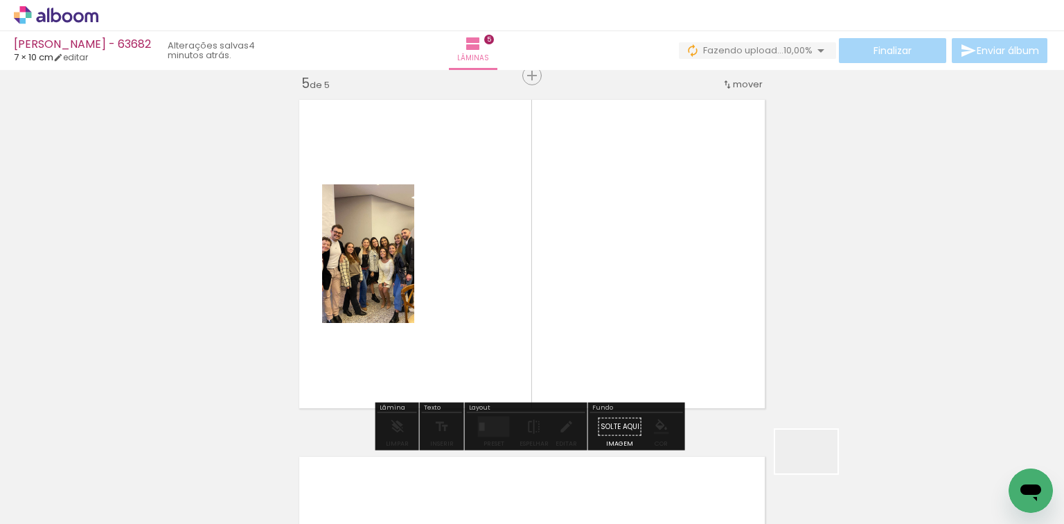
drag, startPoint x: 826, startPoint y: 474, endPoint x: 576, endPoint y: 341, distance: 282.6
click at [576, 341] on quentale-workspace at bounding box center [532, 262] width 1064 height 524
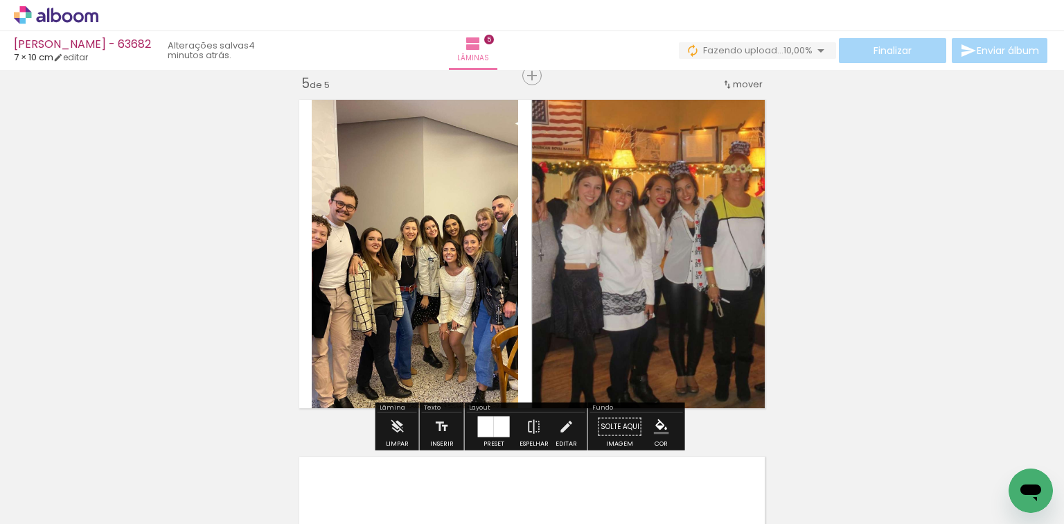
drag, startPoint x: 488, startPoint y: 431, endPoint x: 498, endPoint y: 421, distance: 13.7
click at [488, 430] on div at bounding box center [486, 426] width 16 height 21
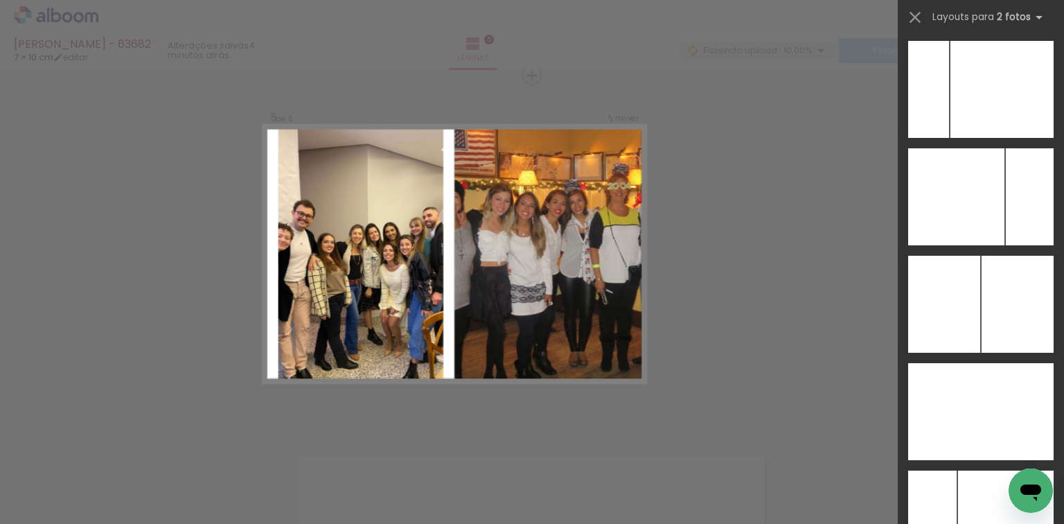
scroll to position [5453, 0]
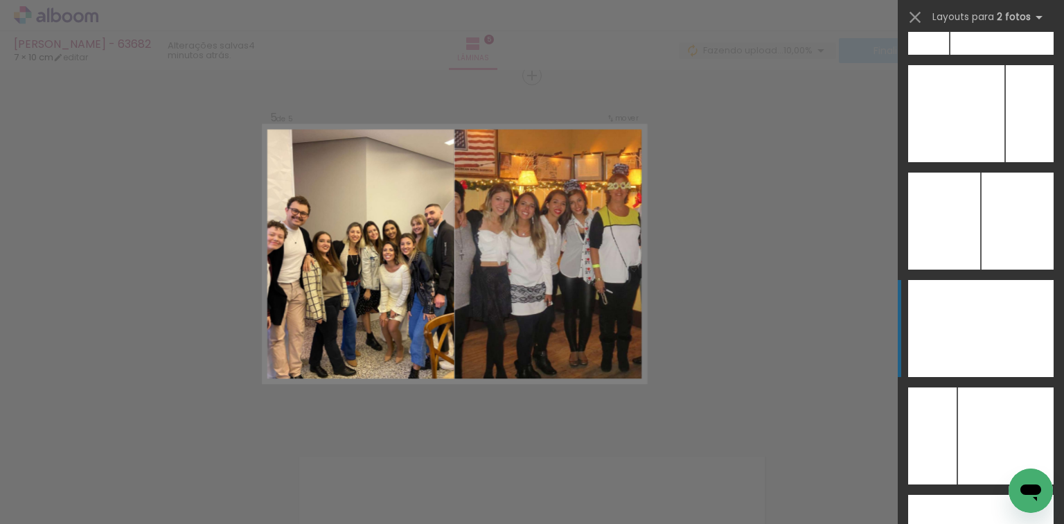
click at [1013, 317] on div at bounding box center [1017, 328] width 73 height 97
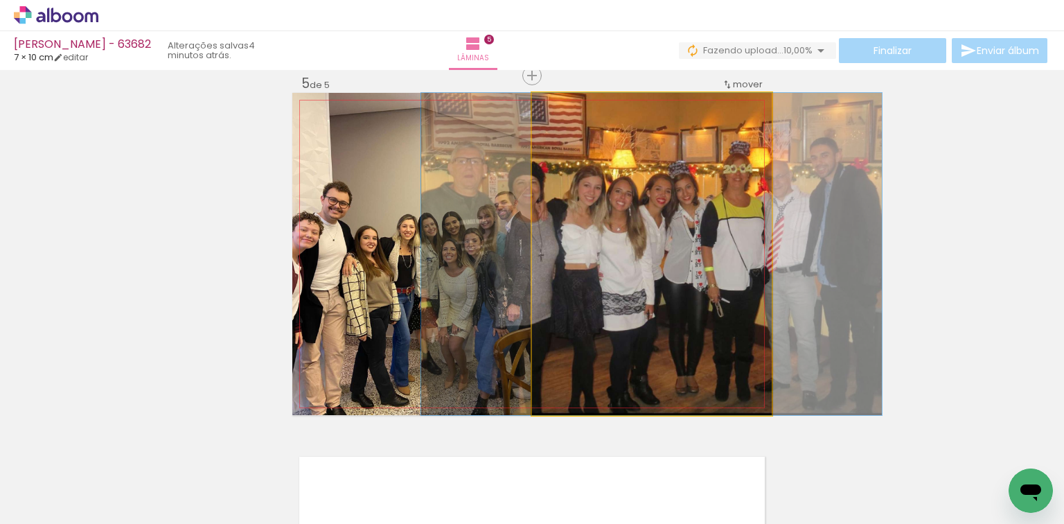
click at [700, 154] on quentale-photo at bounding box center [652, 254] width 240 height 322
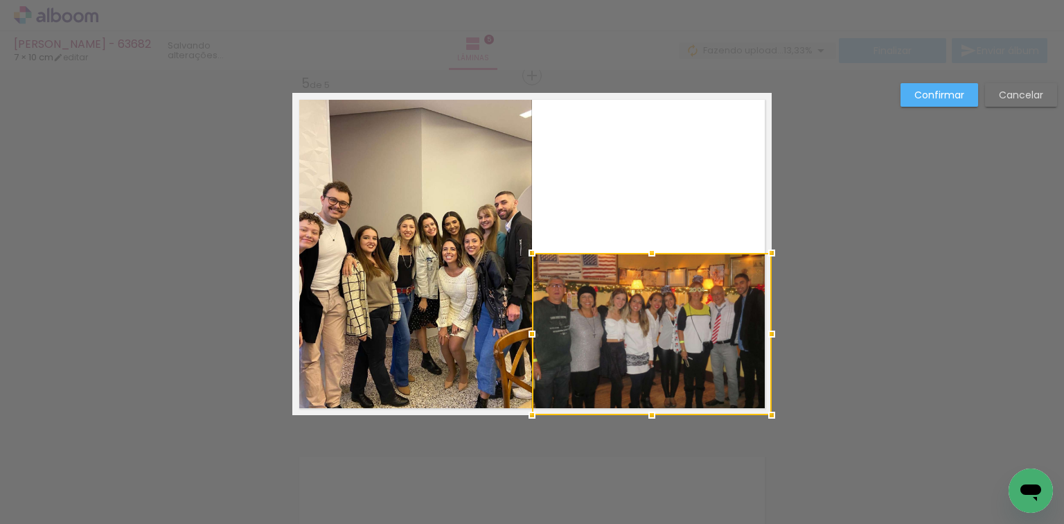
drag, startPoint x: 653, startPoint y: 98, endPoint x: 657, endPoint y: 253, distance: 155.3
click at [657, 253] on div at bounding box center [652, 253] width 28 height 28
click at [662, 297] on div at bounding box center [652, 333] width 240 height 161
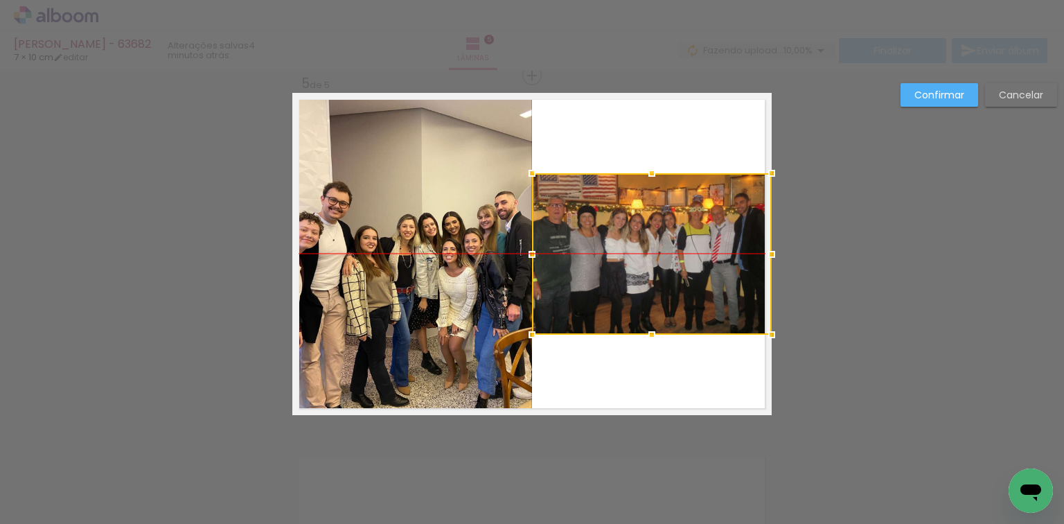
drag, startPoint x: 662, startPoint y: 297, endPoint x: 769, endPoint y: 216, distance: 133.6
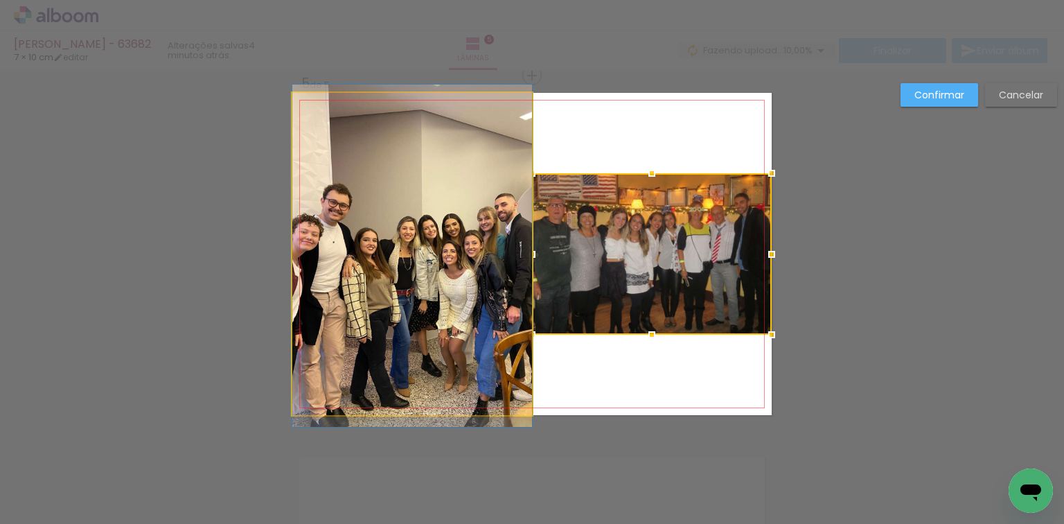
drag, startPoint x: 367, startPoint y: 217, endPoint x: 420, endPoint y: 211, distance: 52.9
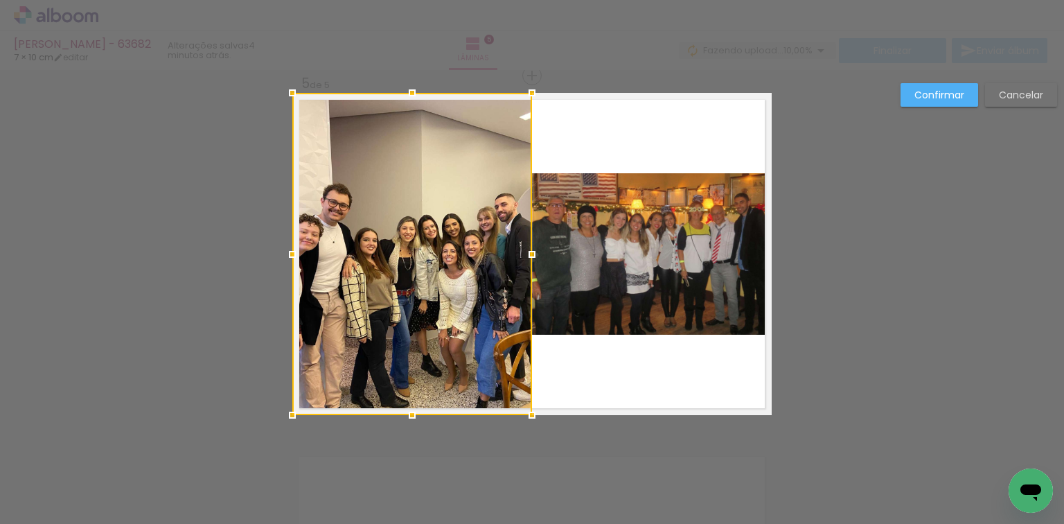
click at [0, 0] on slot "Confirmar" at bounding box center [0, 0] width 0 height 0
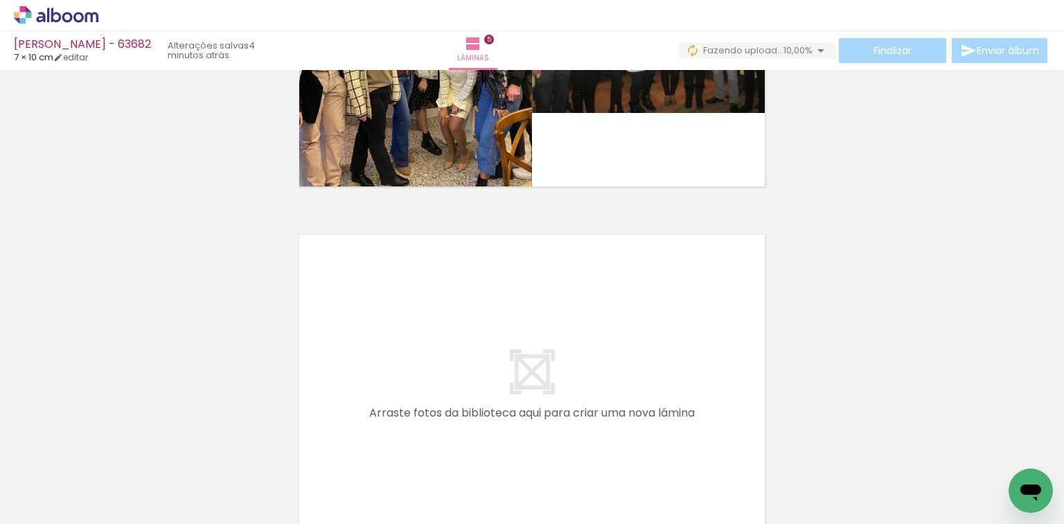
scroll to position [0, 320]
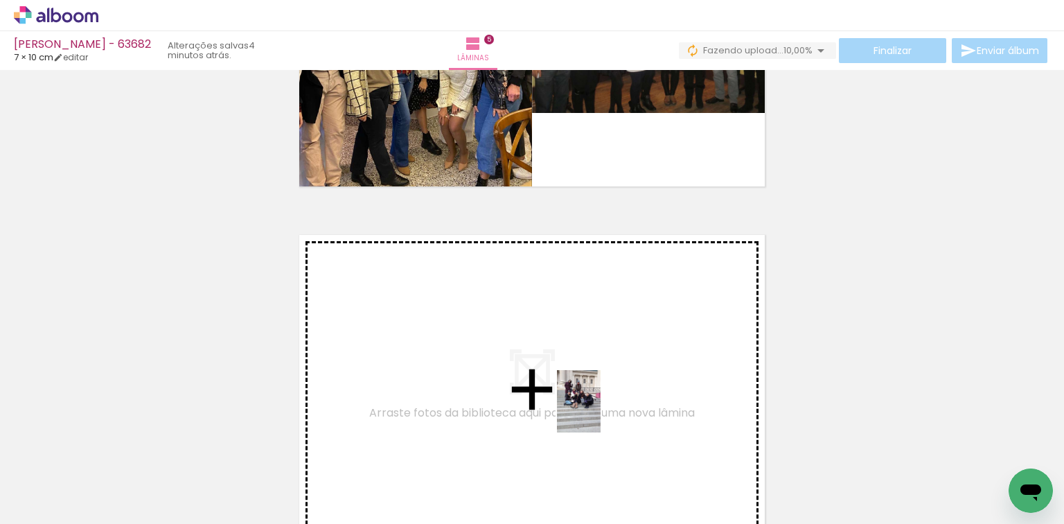
drag, startPoint x: 574, startPoint y: 477, endPoint x: 654, endPoint y: 303, distance: 191.3
click at [654, 303] on quentale-workspace at bounding box center [532, 262] width 1064 height 524
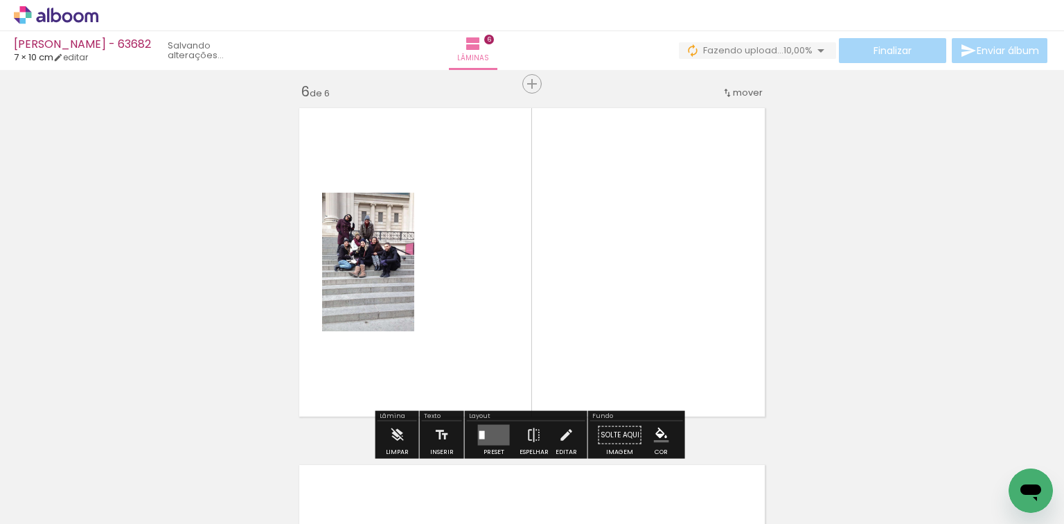
scroll to position [1801, 0]
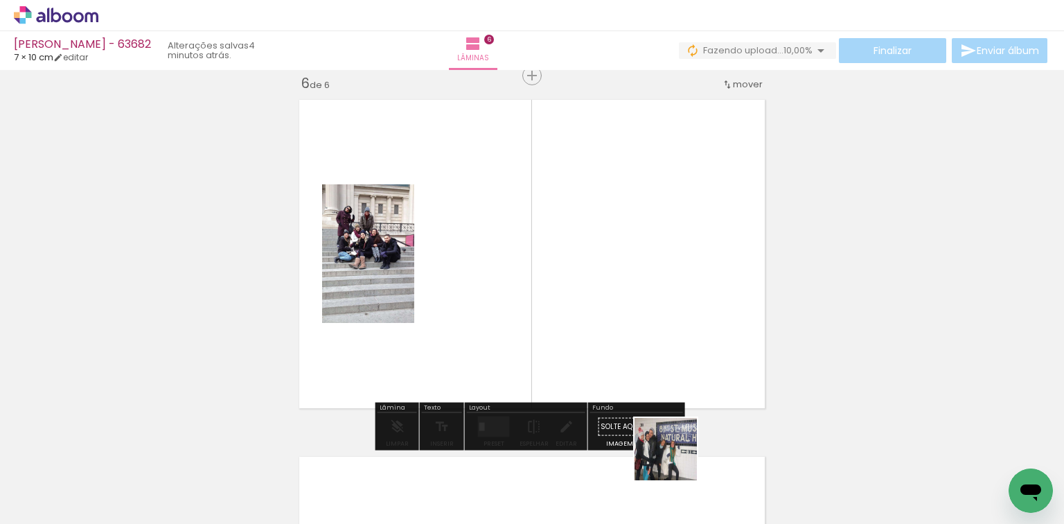
drag, startPoint x: 676, startPoint y: 459, endPoint x: 657, endPoint y: 371, distance: 90.1
click at [657, 371] on quentale-workspace at bounding box center [532, 262] width 1064 height 524
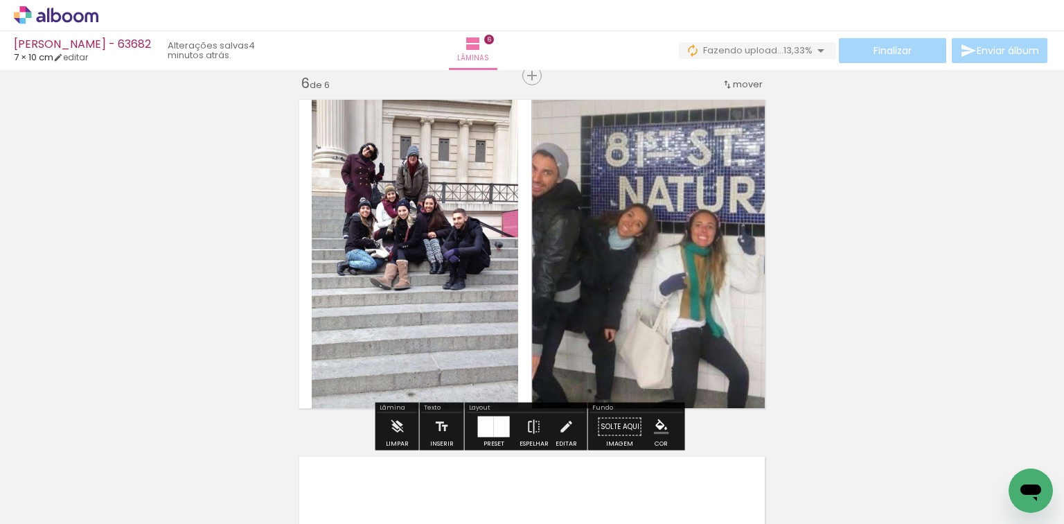
click at [479, 423] on div at bounding box center [486, 426] width 16 height 21
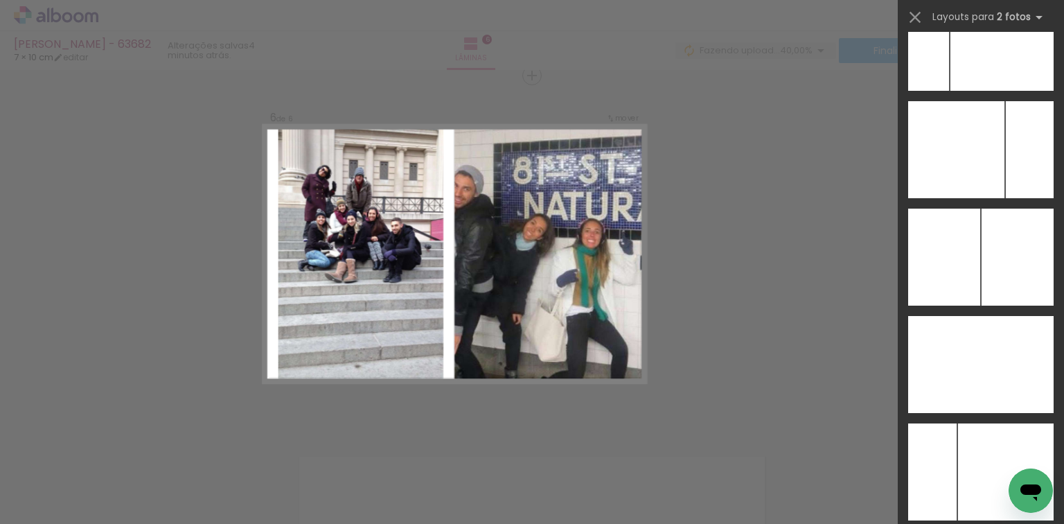
scroll to position [5478, 0]
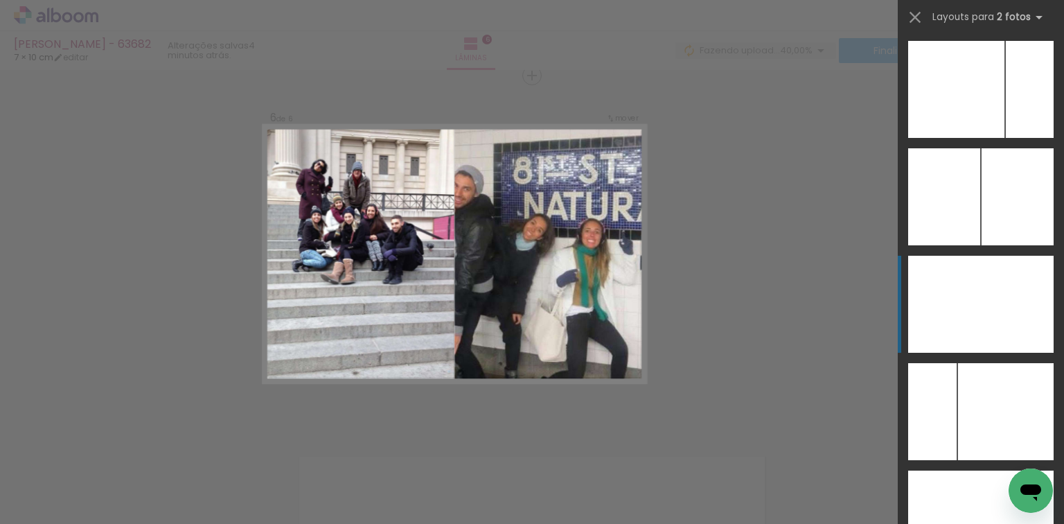
click at [981, 302] on div at bounding box center [1017, 304] width 73 height 97
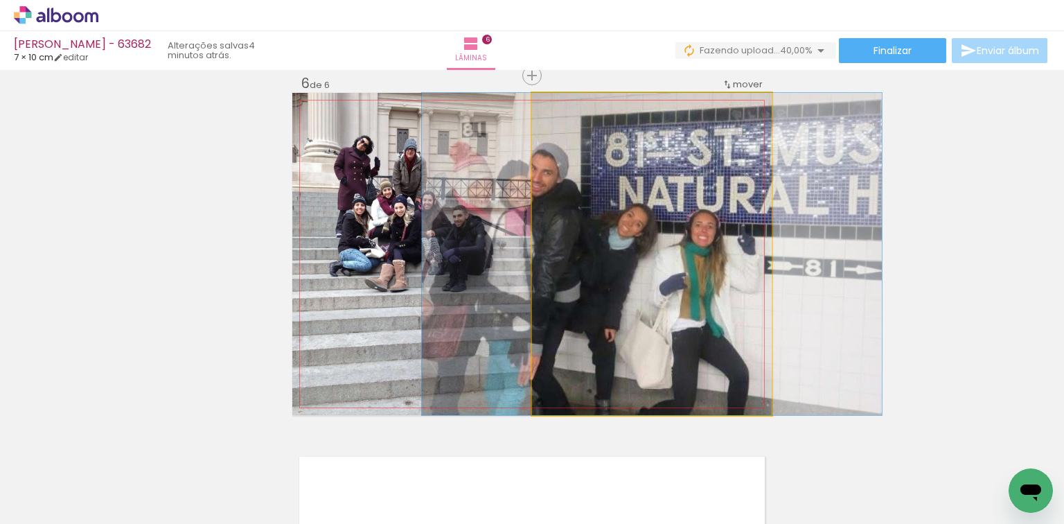
click at [623, 183] on quentale-photo at bounding box center [652, 254] width 240 height 322
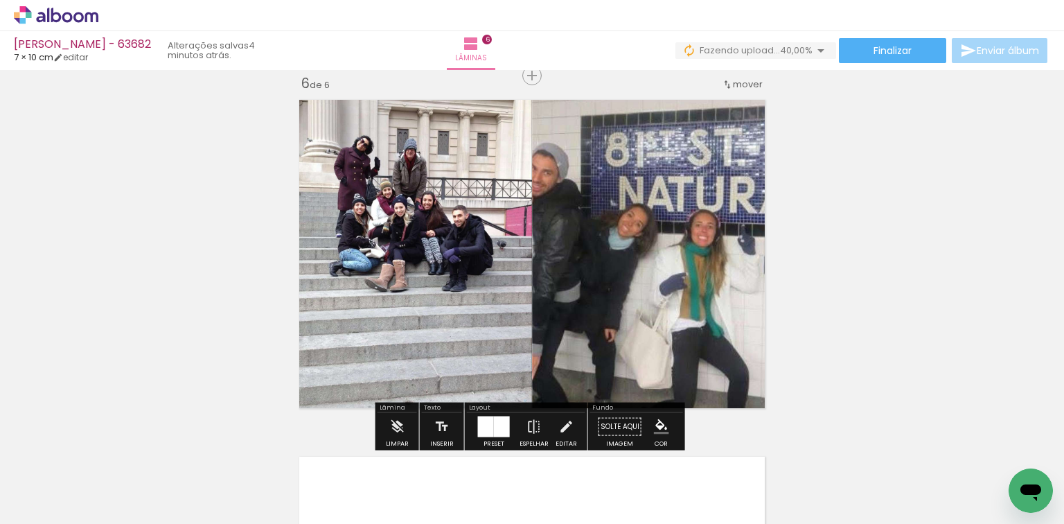
click at [621, 118] on quentale-photo at bounding box center [652, 254] width 240 height 322
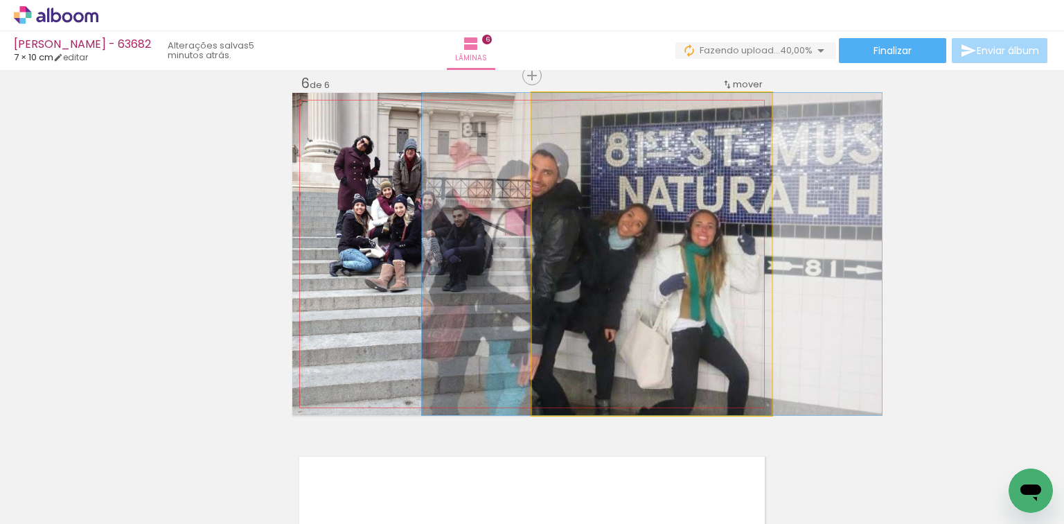
click at [621, 118] on quentale-photo at bounding box center [652, 254] width 240 height 322
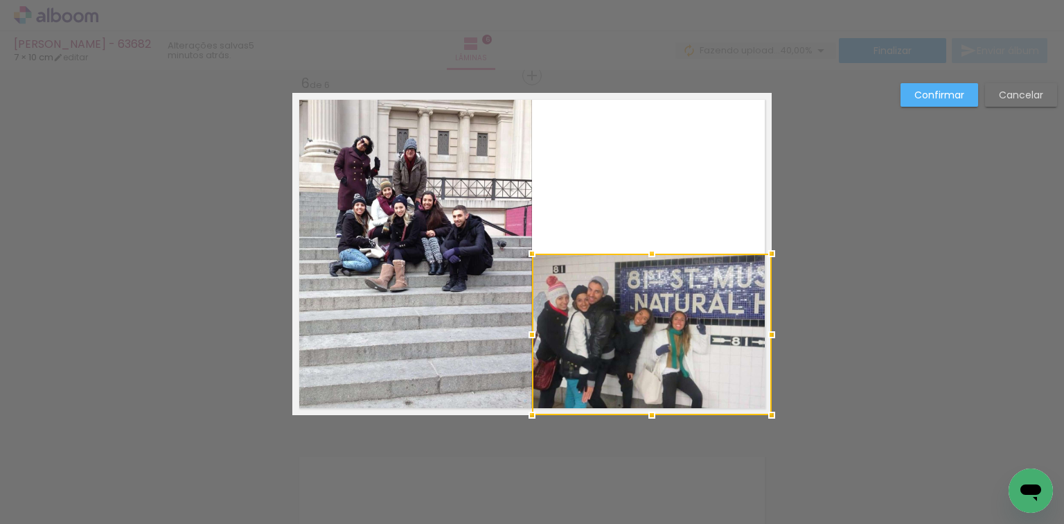
drag, startPoint x: 646, startPoint y: 89, endPoint x: 674, endPoint y: 249, distance: 163.1
click at [674, 249] on album-spread "6 de 6" at bounding box center [531, 254] width 479 height 322
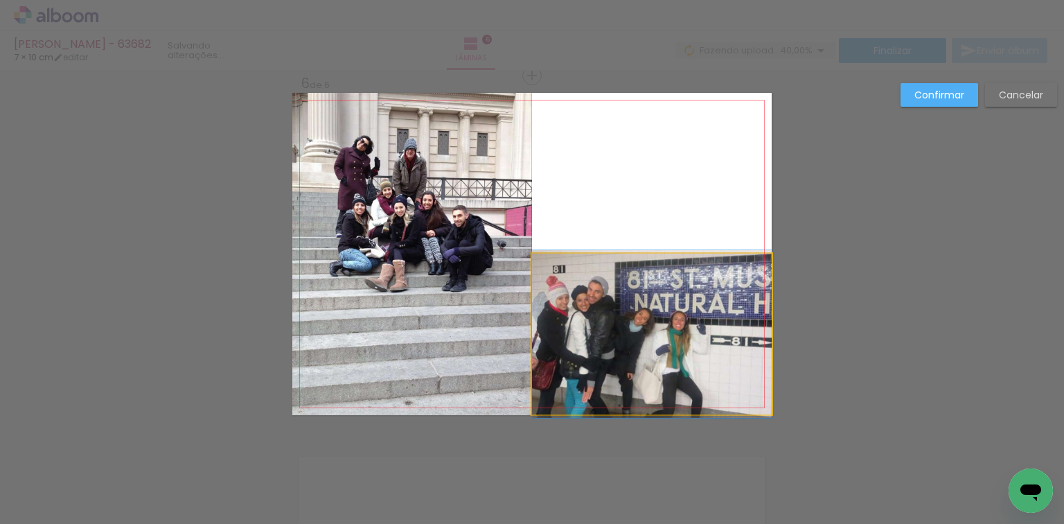
click at [680, 278] on quentale-photo at bounding box center [652, 334] width 240 height 161
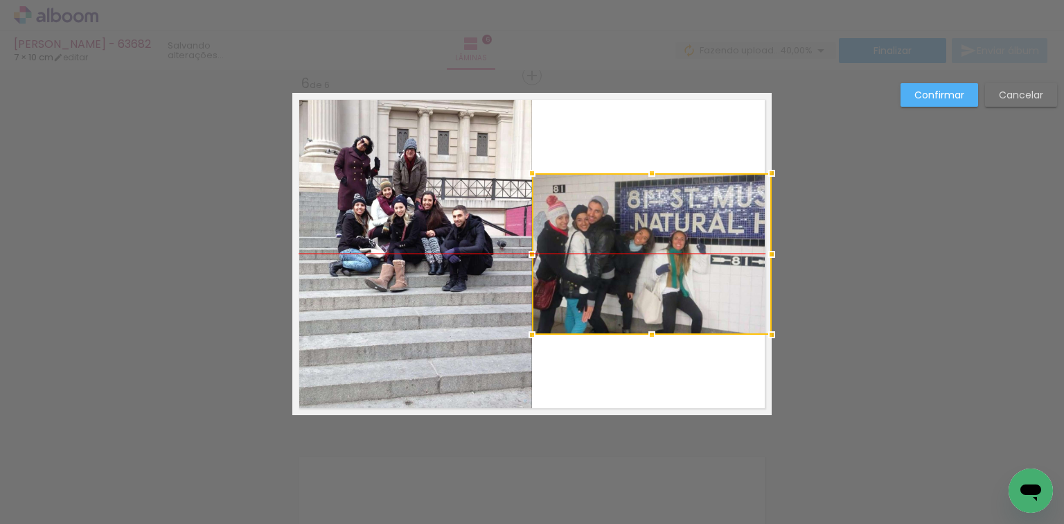
drag, startPoint x: 680, startPoint y: 278, endPoint x: 798, endPoint y: 175, distance: 157.6
click at [0, 0] on slot "Confirmar" at bounding box center [0, 0] width 0 height 0
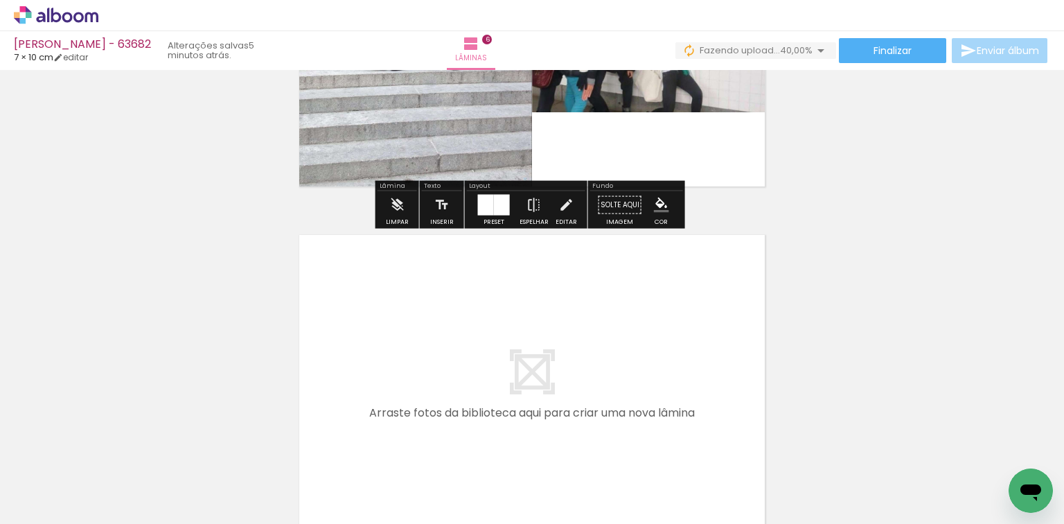
drag, startPoint x: 740, startPoint y: 469, endPoint x: 632, endPoint y: 358, distance: 154.8
click at [632, 358] on quentale-workspace at bounding box center [532, 262] width 1064 height 524
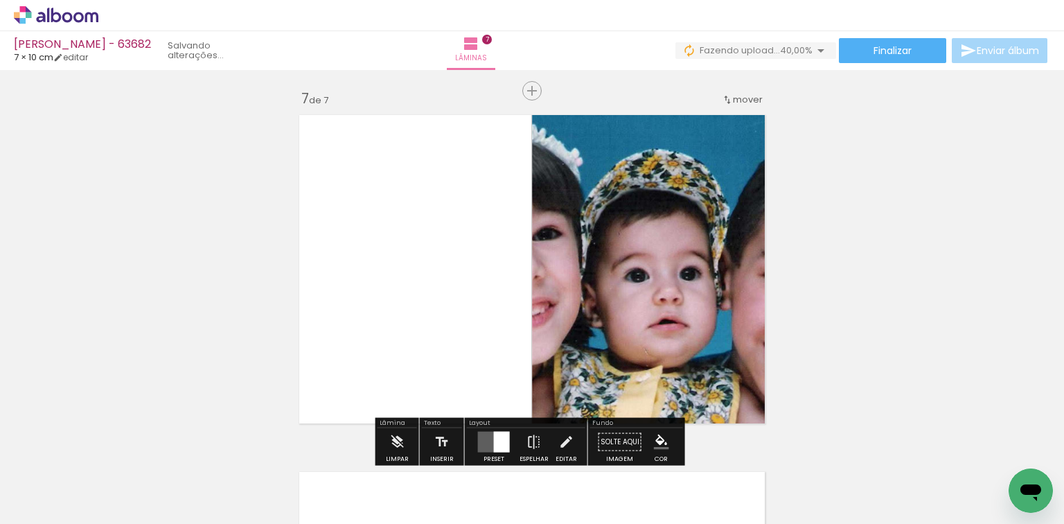
scroll to position [2158, 0]
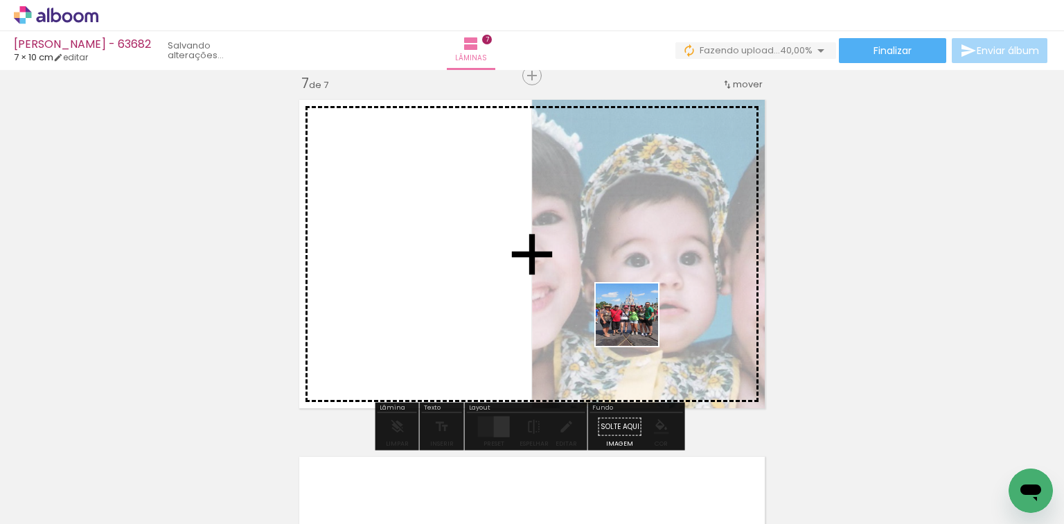
drag, startPoint x: 826, startPoint y: 484, endPoint x: 543, endPoint y: 280, distance: 348.8
click at [543, 280] on quentale-workspace at bounding box center [532, 262] width 1064 height 524
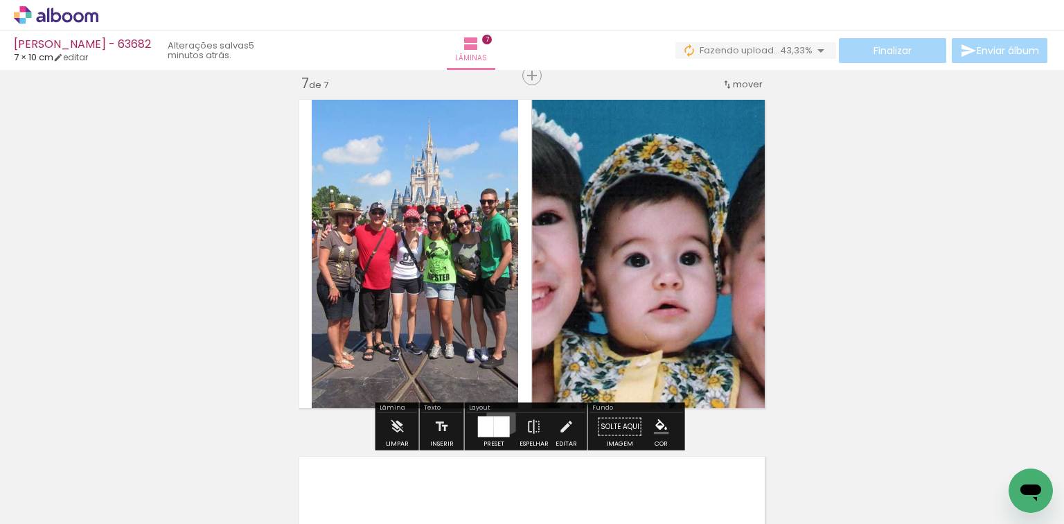
click at [501, 416] on div at bounding box center [502, 426] width 16 height 21
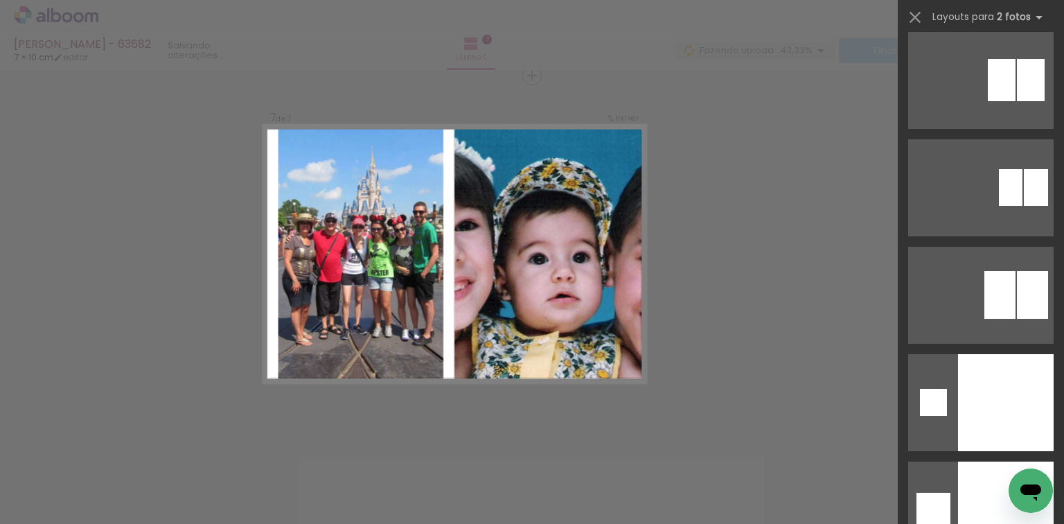
scroll to position [5453, 0]
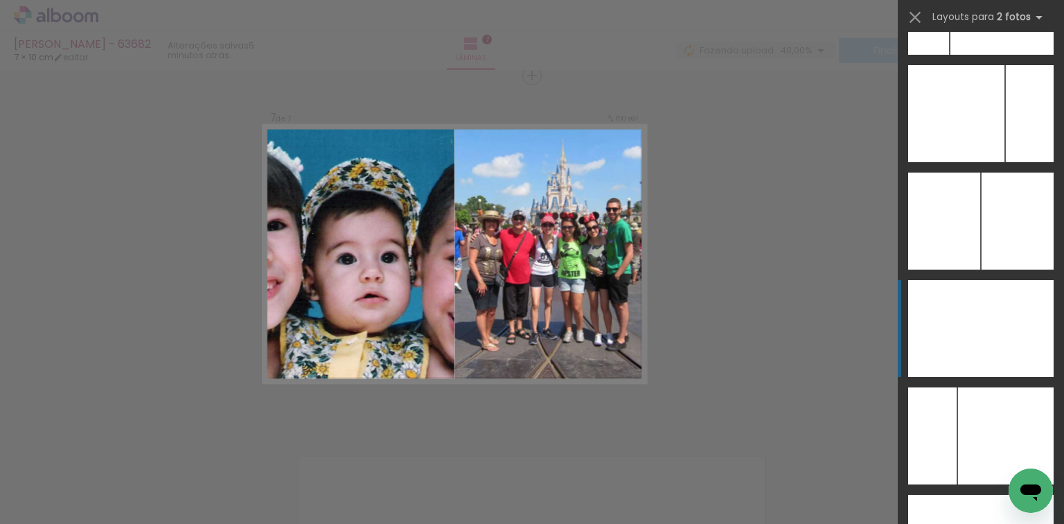
click at [992, 302] on div at bounding box center [1017, 328] width 73 height 97
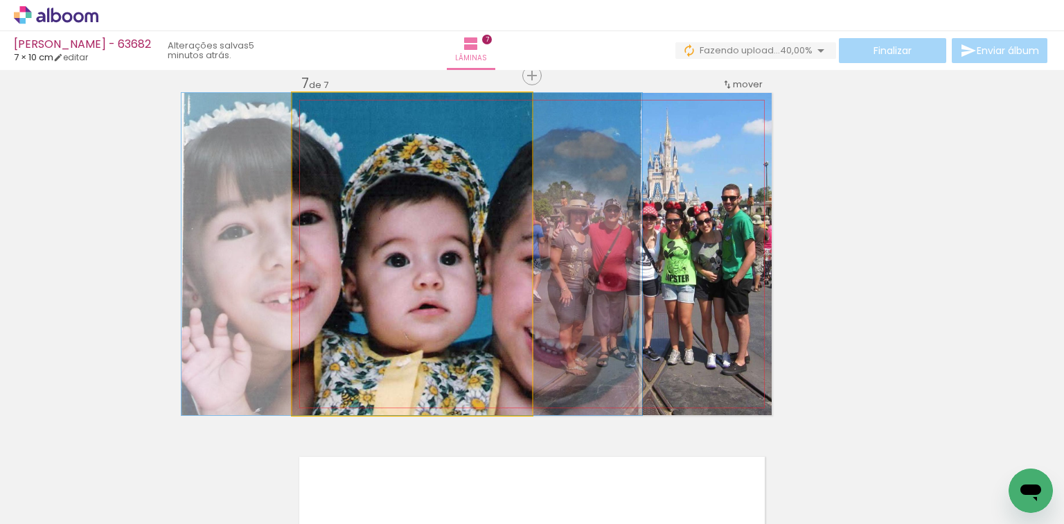
click at [391, 136] on quentale-photo at bounding box center [412, 254] width 240 height 322
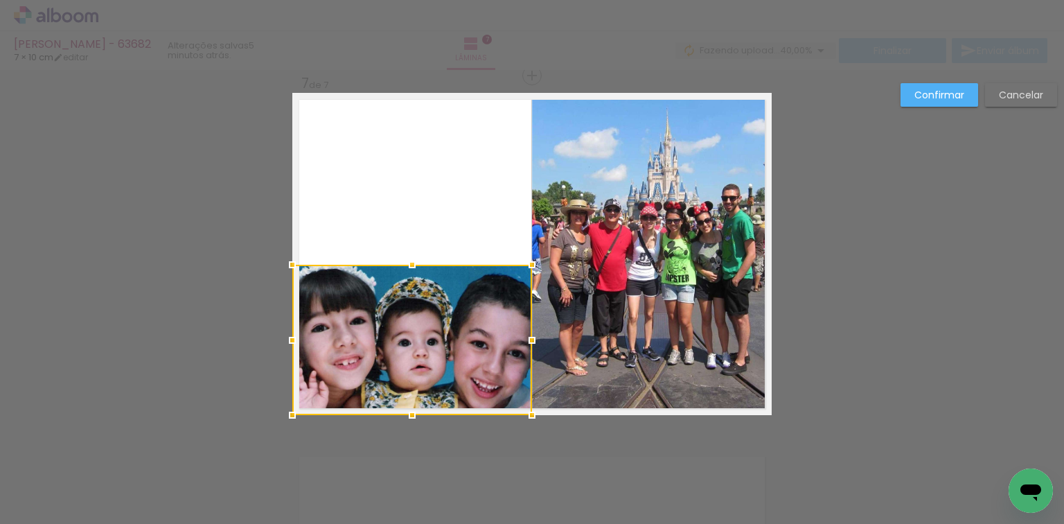
drag, startPoint x: 405, startPoint y: 86, endPoint x: 430, endPoint y: 262, distance: 177.6
click at [430, 262] on album-spread "7 de 7" at bounding box center [531, 254] width 479 height 322
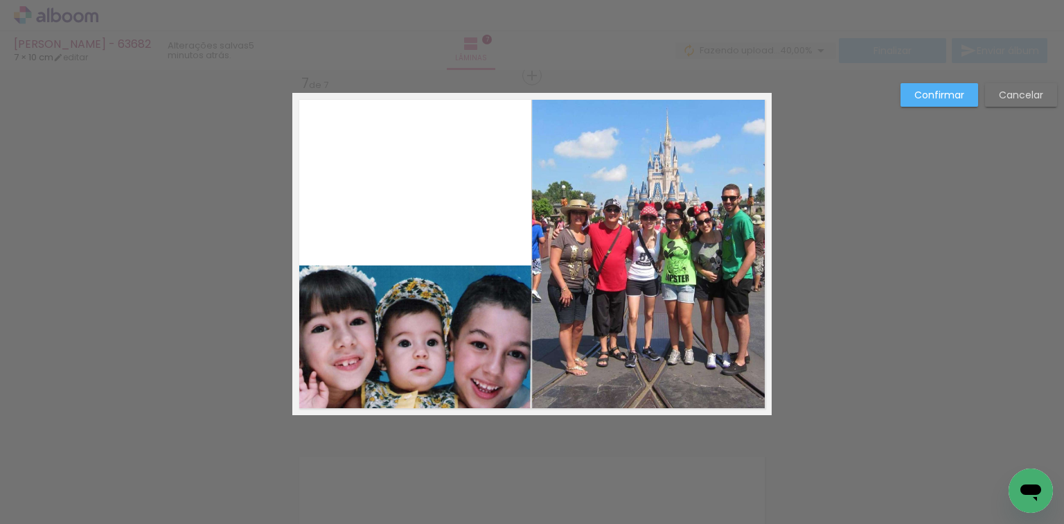
click at [430, 294] on quentale-photo at bounding box center [412, 340] width 240 height 150
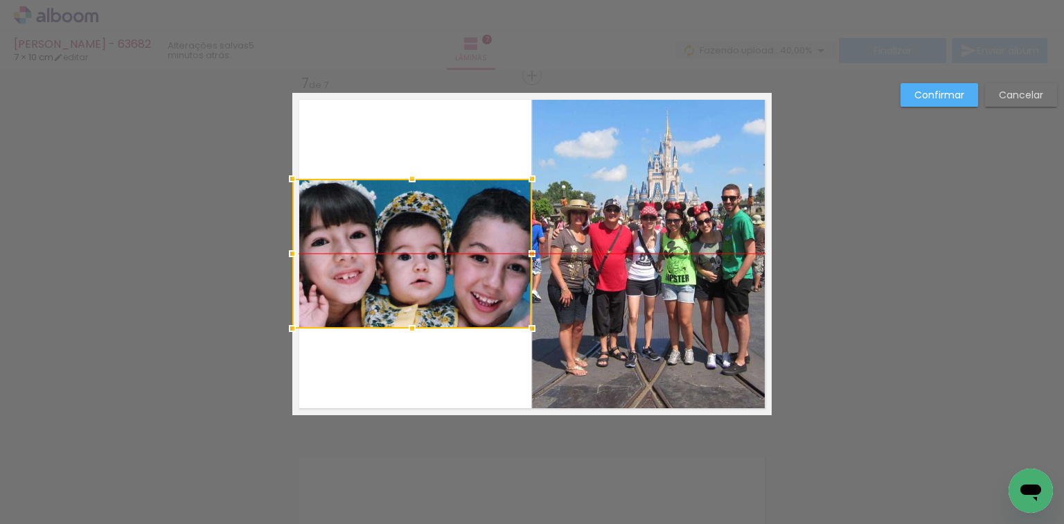
drag, startPoint x: 430, startPoint y: 294, endPoint x: 263, endPoint y: 215, distance: 184.7
click at [969, 89] on paper-button "Confirmar" at bounding box center [940, 95] width 78 height 24
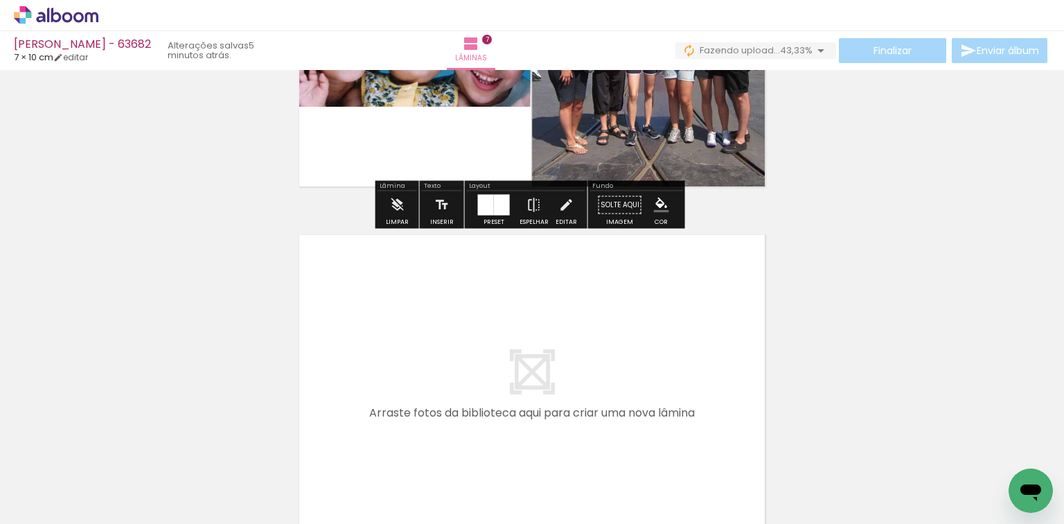
drag, startPoint x: 902, startPoint y: 479, endPoint x: 827, endPoint y: 427, distance: 91.5
click at [616, 372] on quentale-workspace at bounding box center [532, 262] width 1064 height 524
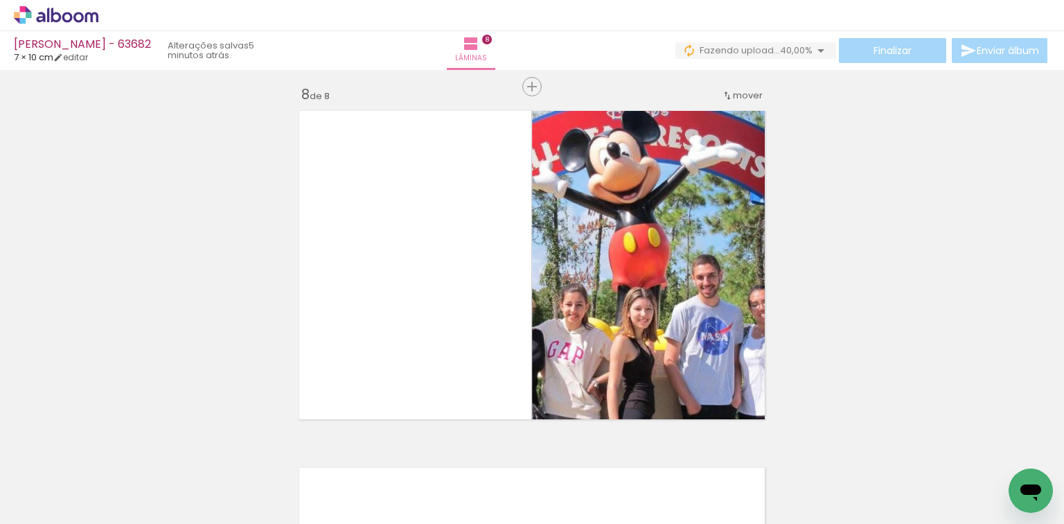
scroll to position [2515, 0]
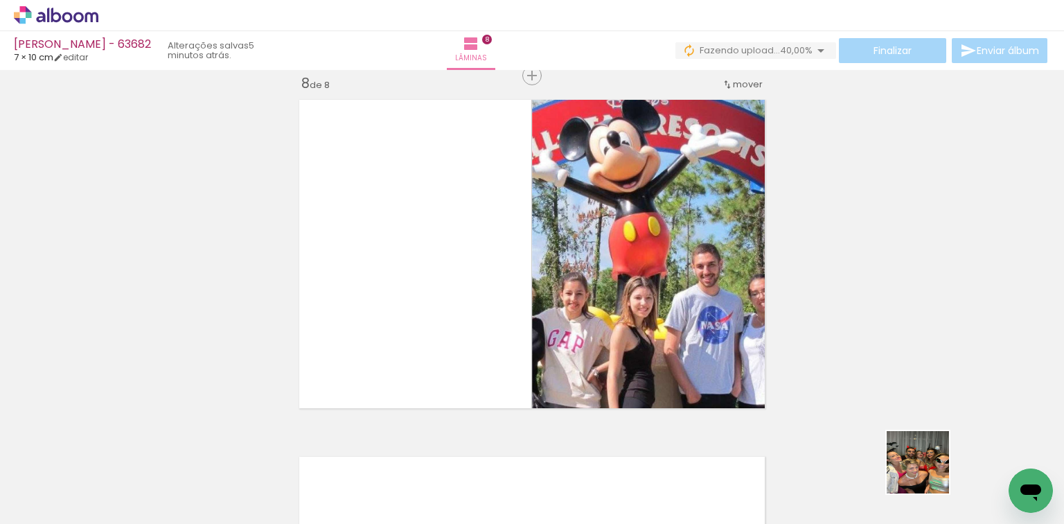
drag, startPoint x: 975, startPoint y: 481, endPoint x: 564, endPoint y: 383, distance: 423.1
click at [598, 383] on quentale-workspace at bounding box center [532, 262] width 1064 height 524
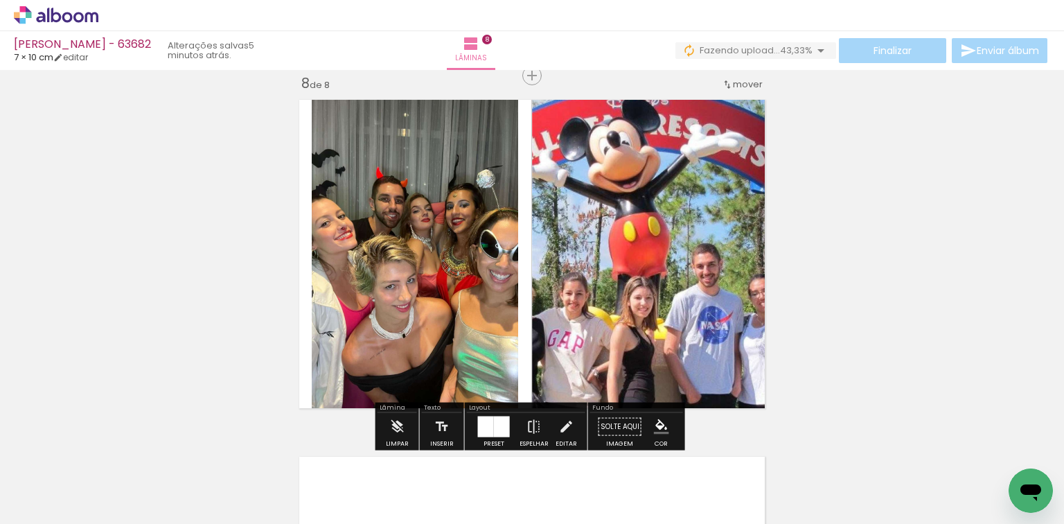
click at [496, 419] on div at bounding box center [502, 426] width 16 height 21
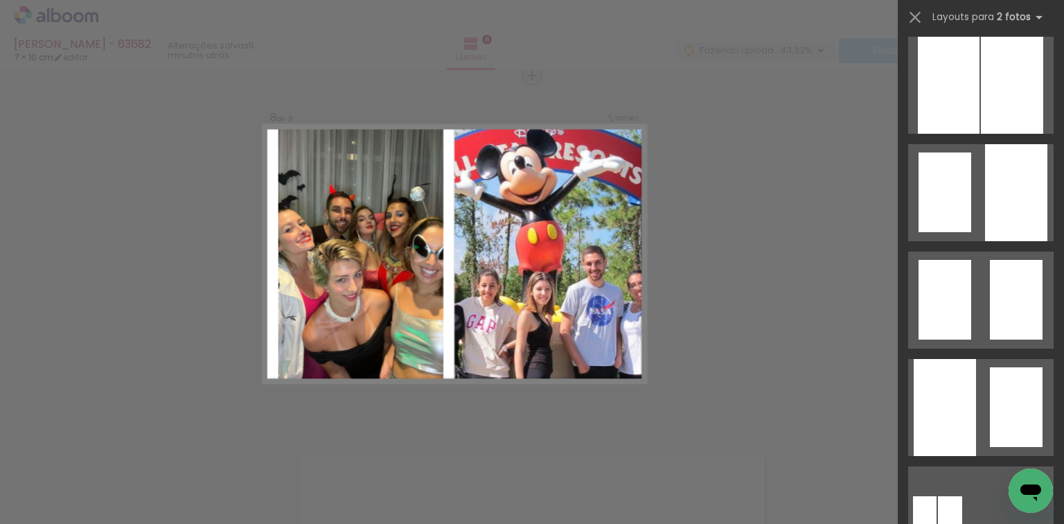
scroll to position [0, 0]
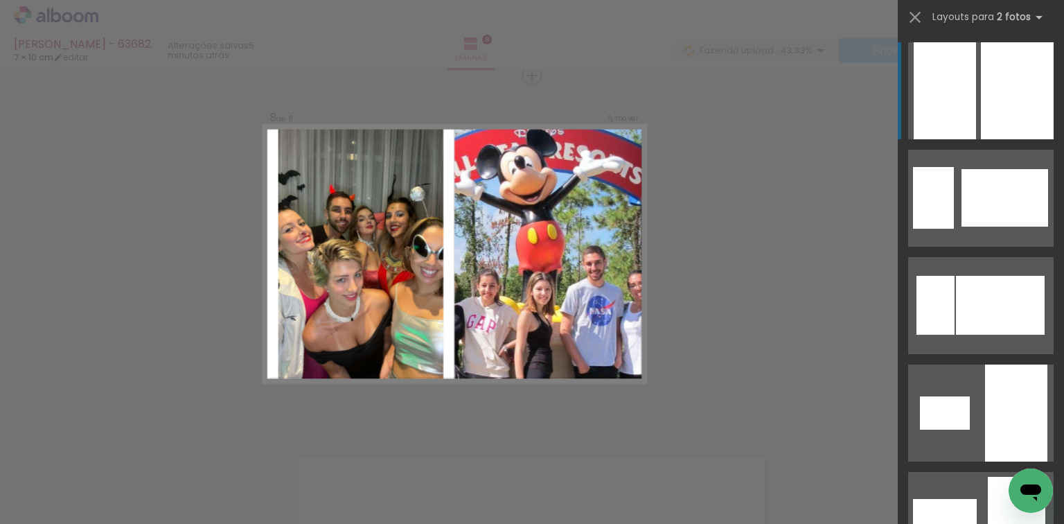
drag, startPoint x: 1055, startPoint y: 256, endPoint x: 1063, endPoint y: 206, distance: 49.9
click at [1063, 195] on div at bounding box center [981, 278] width 166 height 492
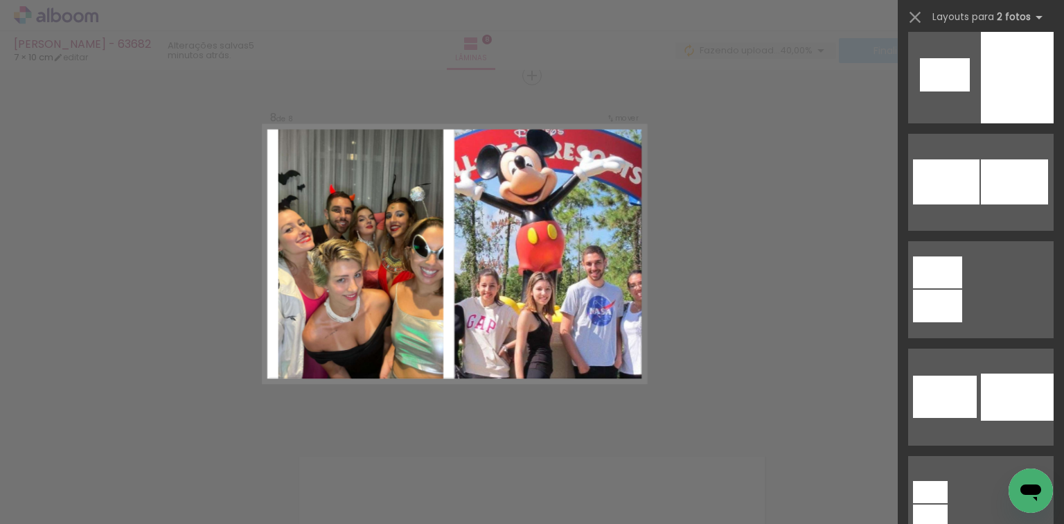
scroll to position [5717, 0]
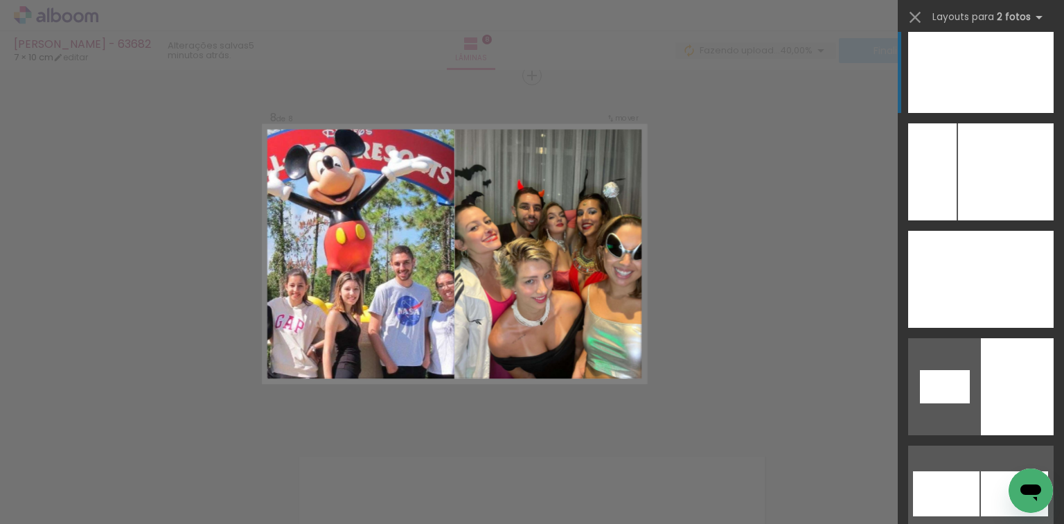
click at [996, 42] on div at bounding box center [1017, 64] width 73 height 97
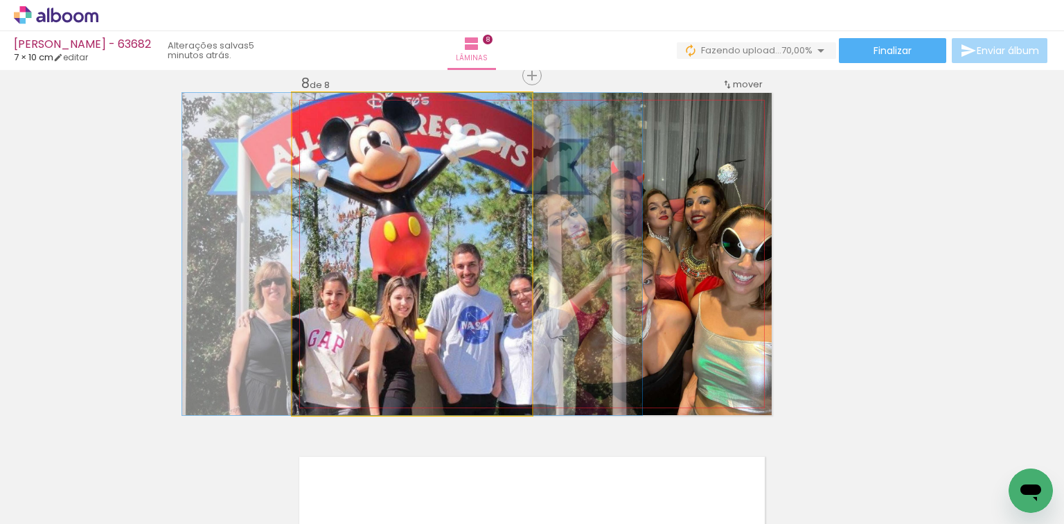
click at [399, 252] on quentale-photo at bounding box center [412, 254] width 240 height 322
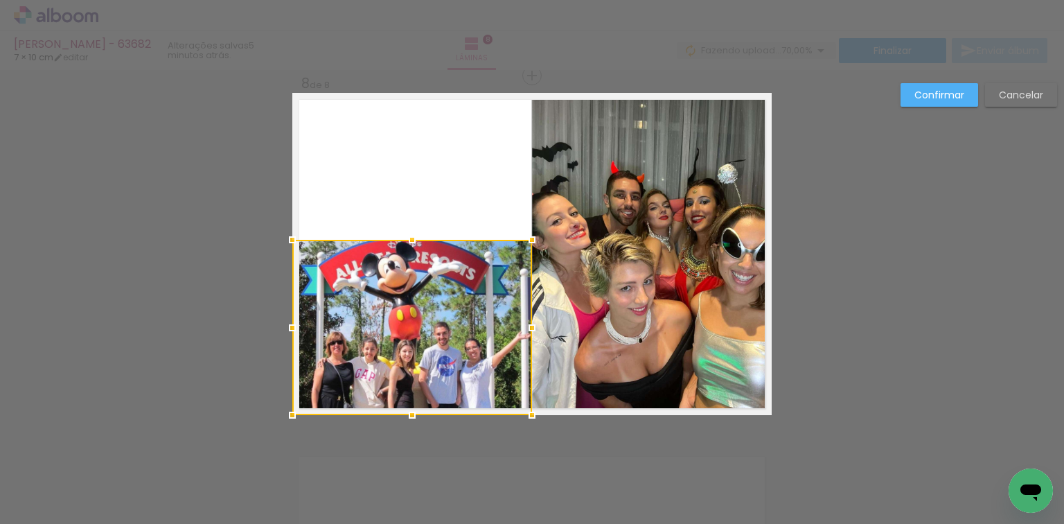
drag, startPoint x: 416, startPoint y: 96, endPoint x: 452, endPoint y: 236, distance: 144.7
click at [452, 236] on album-spread "8 de 8" at bounding box center [531, 254] width 479 height 322
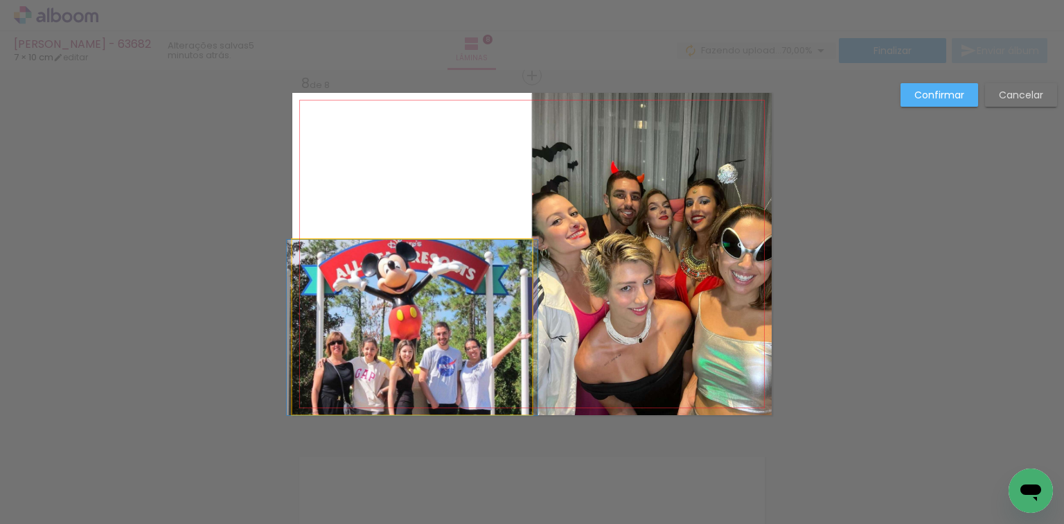
click at [452, 283] on quentale-photo at bounding box center [412, 327] width 240 height 175
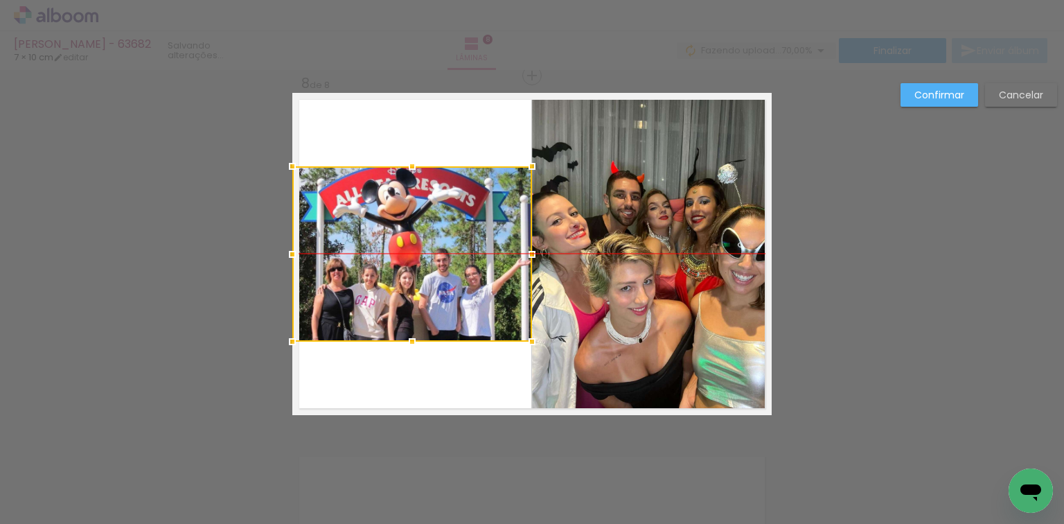
drag, startPoint x: 452, startPoint y: 283, endPoint x: 310, endPoint y: 202, distance: 163.2
click at [310, 202] on div at bounding box center [412, 253] width 240 height 175
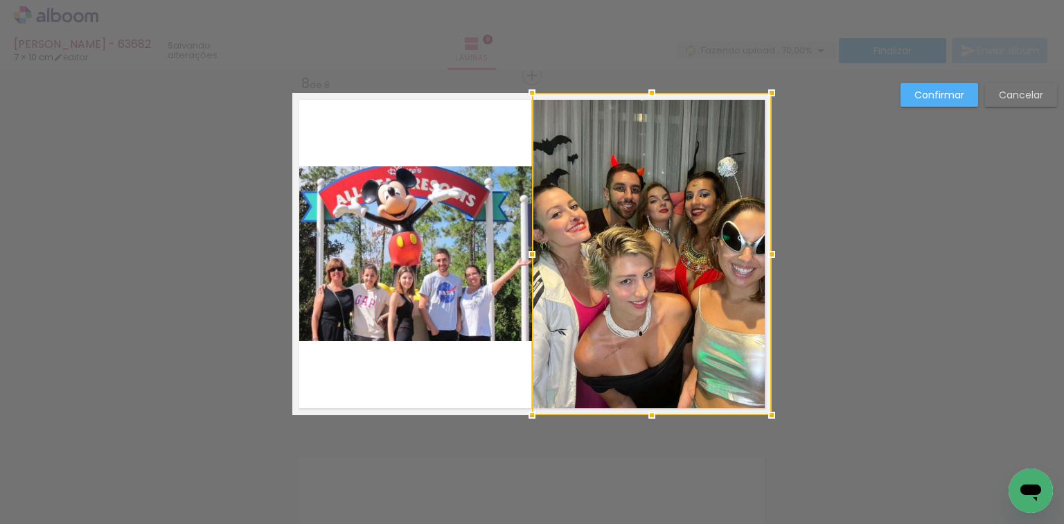
click at [946, 103] on paper-button "Confirmar" at bounding box center [940, 95] width 78 height 24
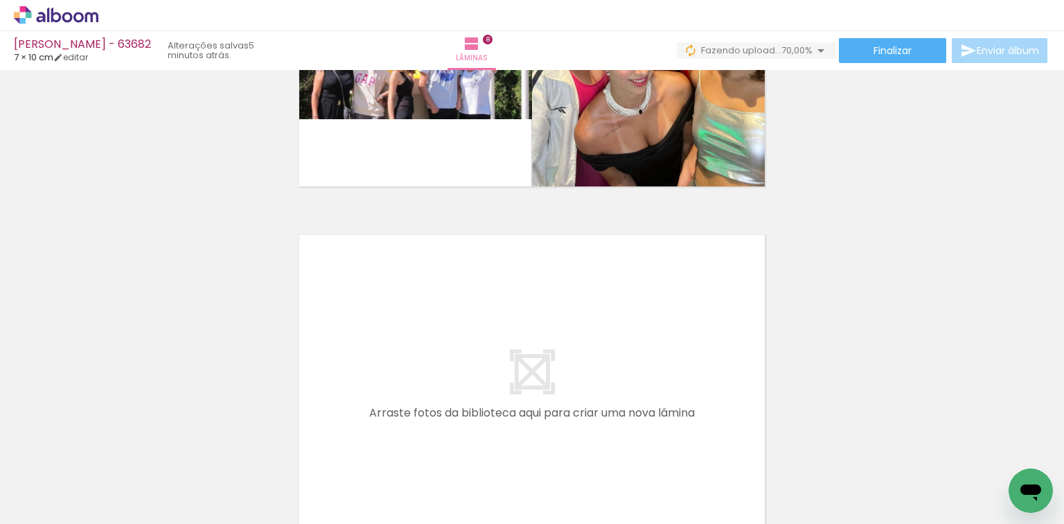
scroll to position [0, 812]
drag, startPoint x: 560, startPoint y: 463, endPoint x: 648, endPoint y: 461, distance: 87.3
click at [563, 400] on quentale-workspace at bounding box center [532, 262] width 1064 height 524
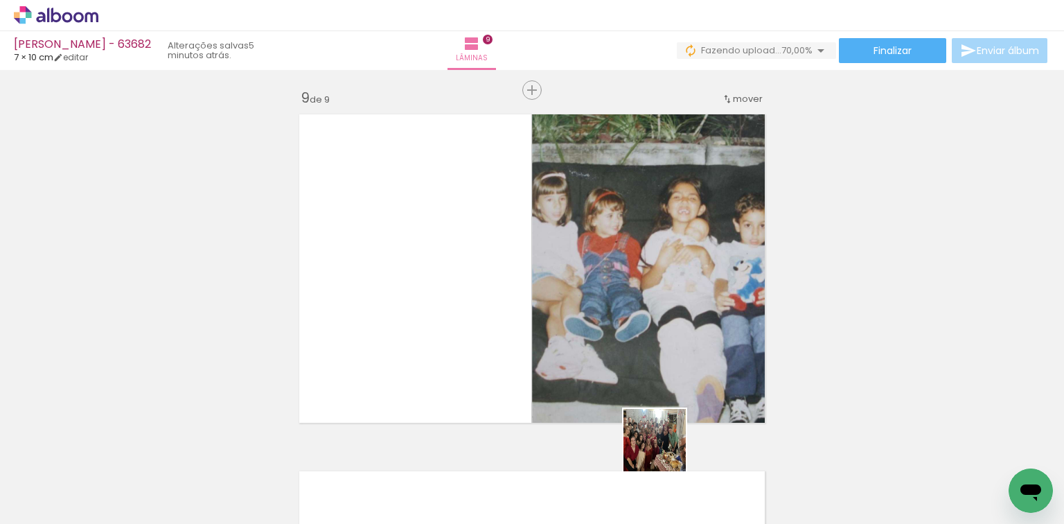
drag, startPoint x: 665, startPoint y: 450, endPoint x: 616, endPoint y: 361, distance: 102.0
click at [635, 385] on quentale-workspace at bounding box center [532, 262] width 1064 height 524
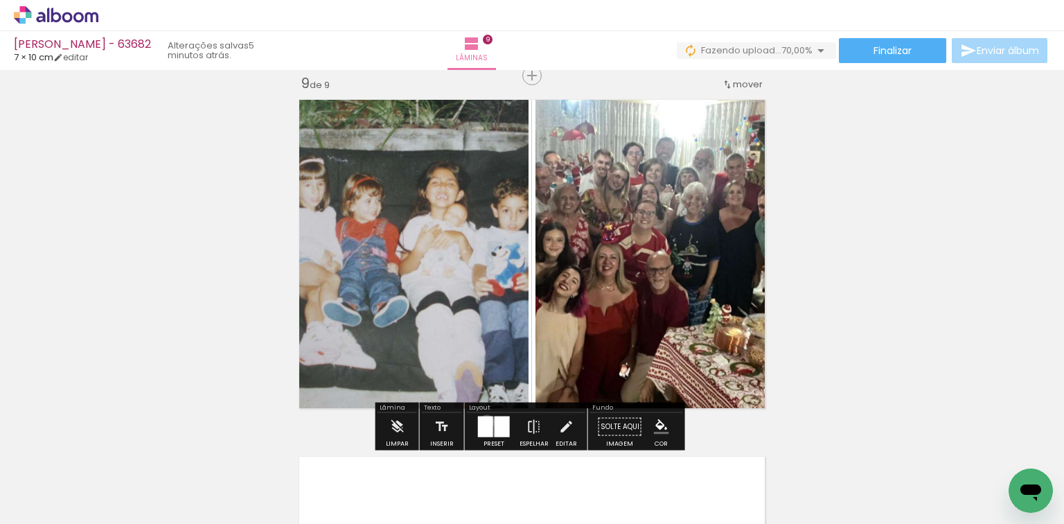
click at [484, 421] on div at bounding box center [485, 426] width 15 height 21
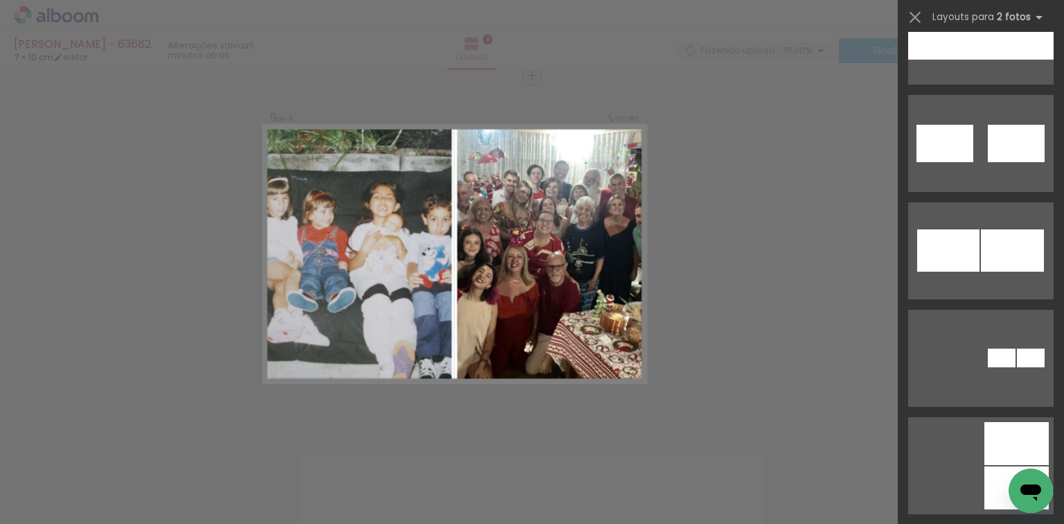
scroll to position [1390, 0]
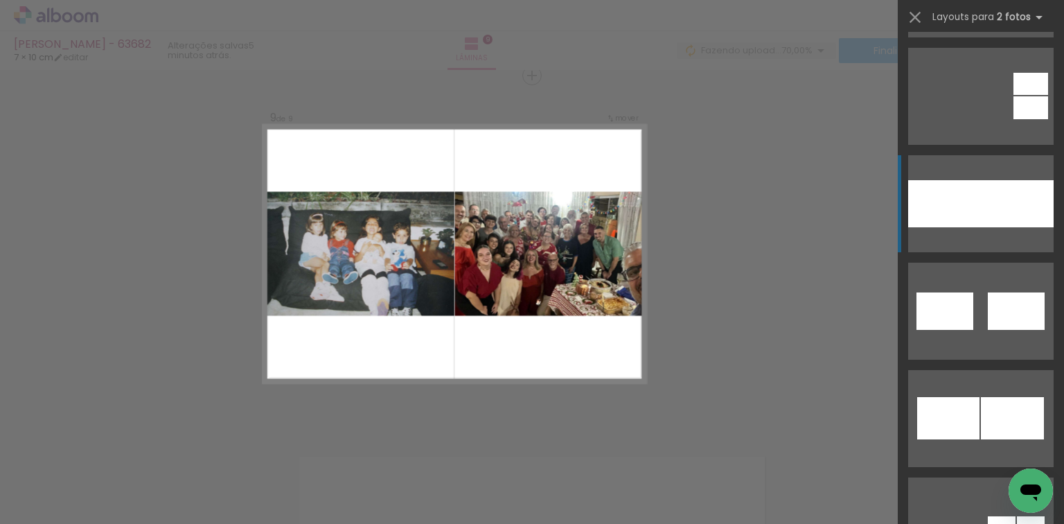
click at [966, 170] on quentale-layouter at bounding box center [980, 203] width 145 height 97
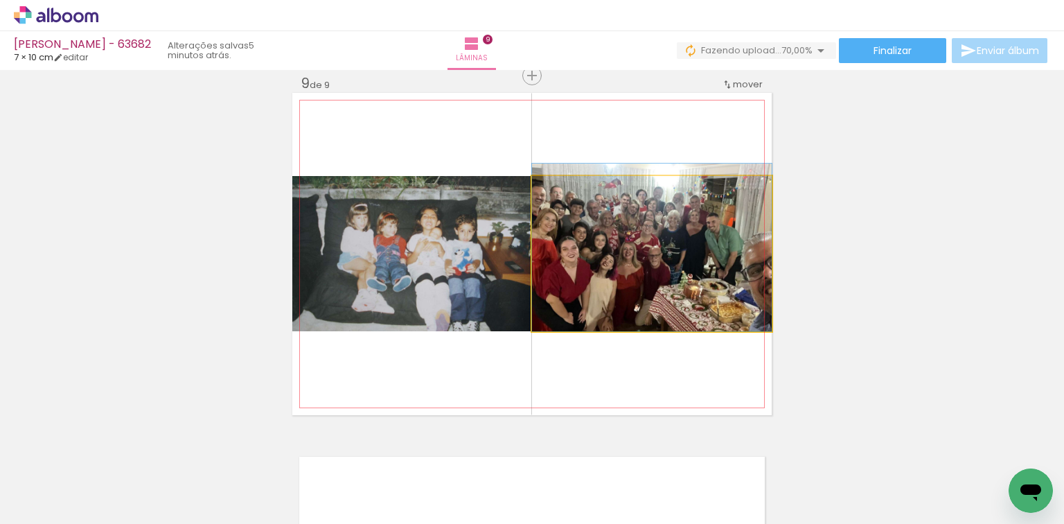
drag, startPoint x: 628, startPoint y: 200, endPoint x: 664, endPoint y: 174, distance: 43.6
click at [662, 175] on quentale-layouter at bounding box center [531, 254] width 479 height 322
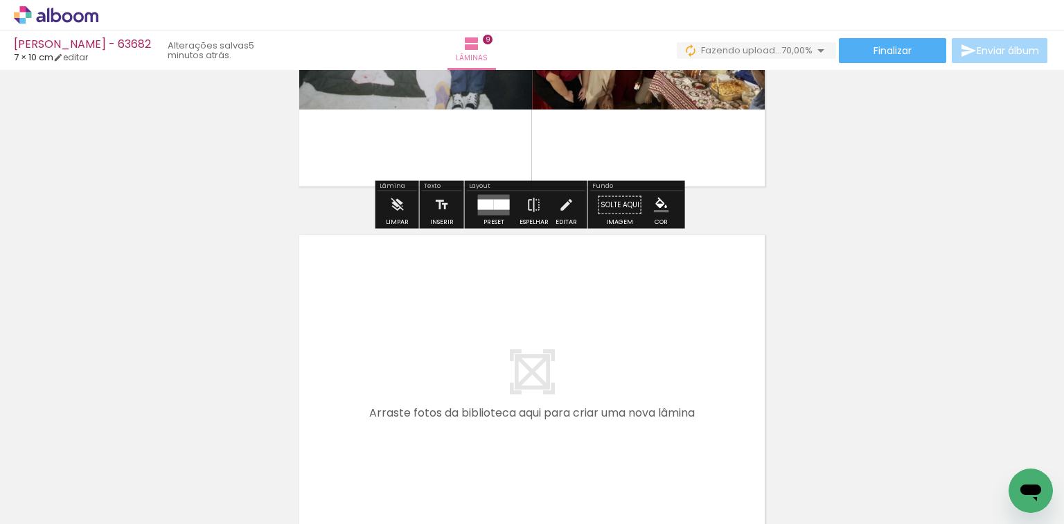
drag, startPoint x: 722, startPoint y: 476, endPoint x: 766, endPoint y: 464, distance: 45.2
click at [627, 382] on quentale-workspace at bounding box center [532, 262] width 1064 height 524
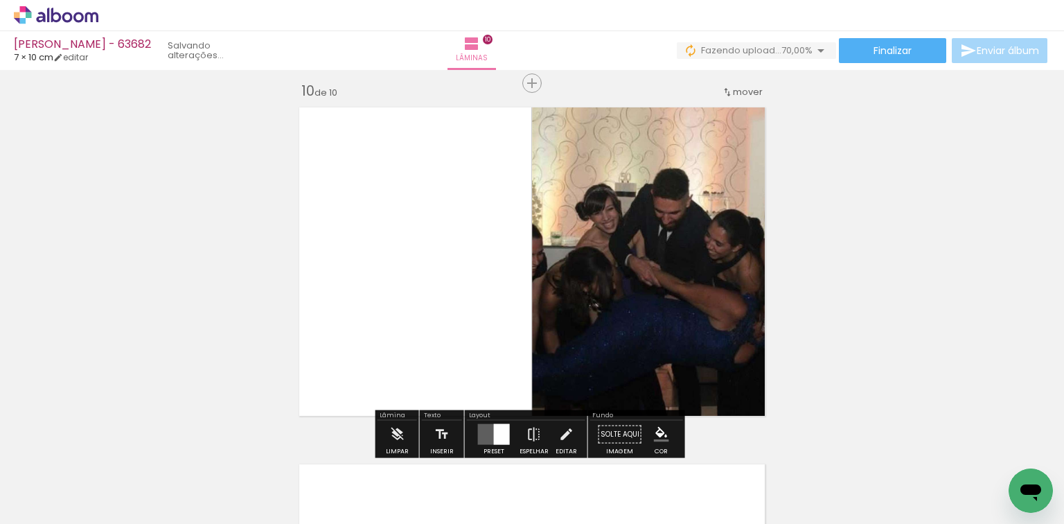
scroll to position [3228, 0]
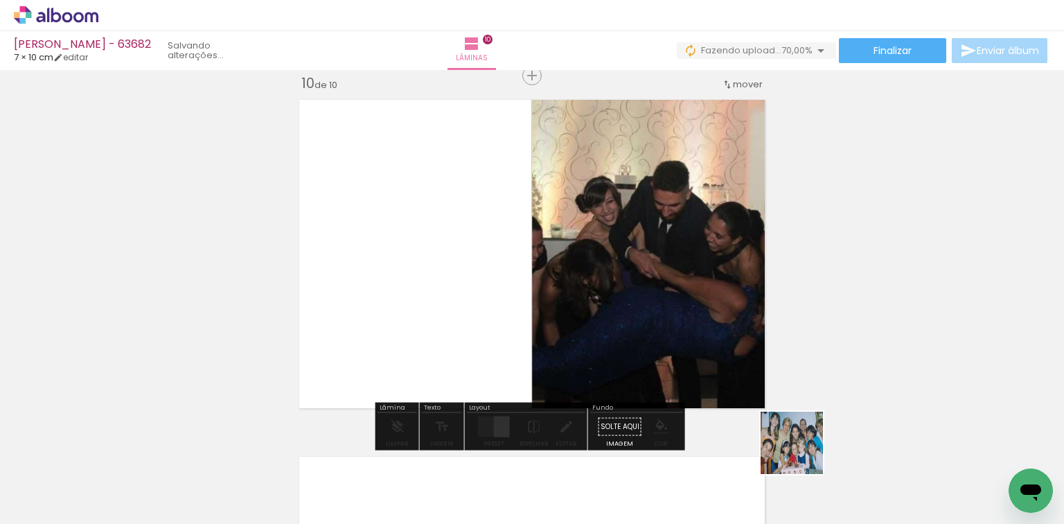
drag, startPoint x: 815, startPoint y: 472, endPoint x: 486, endPoint y: 269, distance: 387.6
click at [657, 337] on quentale-workspace at bounding box center [532, 262] width 1064 height 524
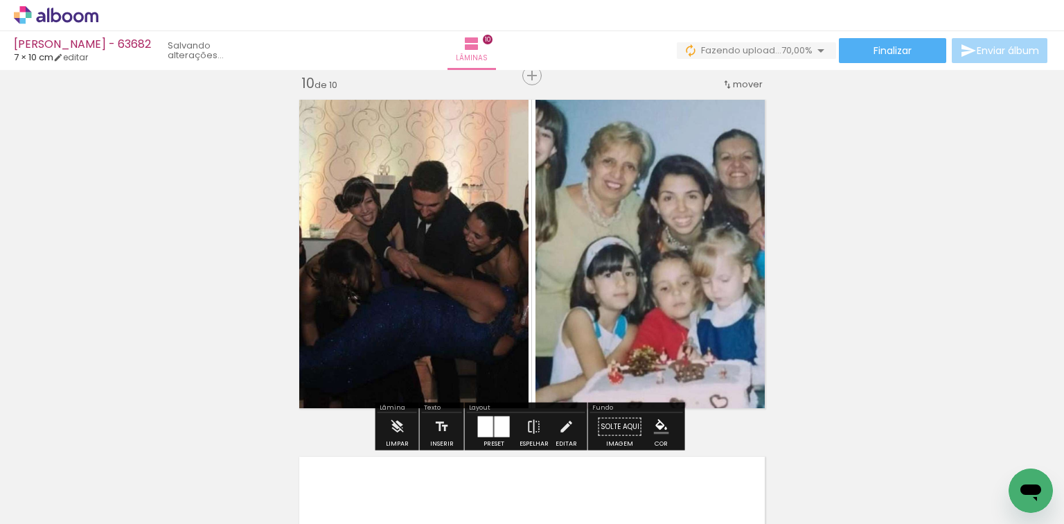
click at [497, 423] on div at bounding box center [502, 426] width 15 height 21
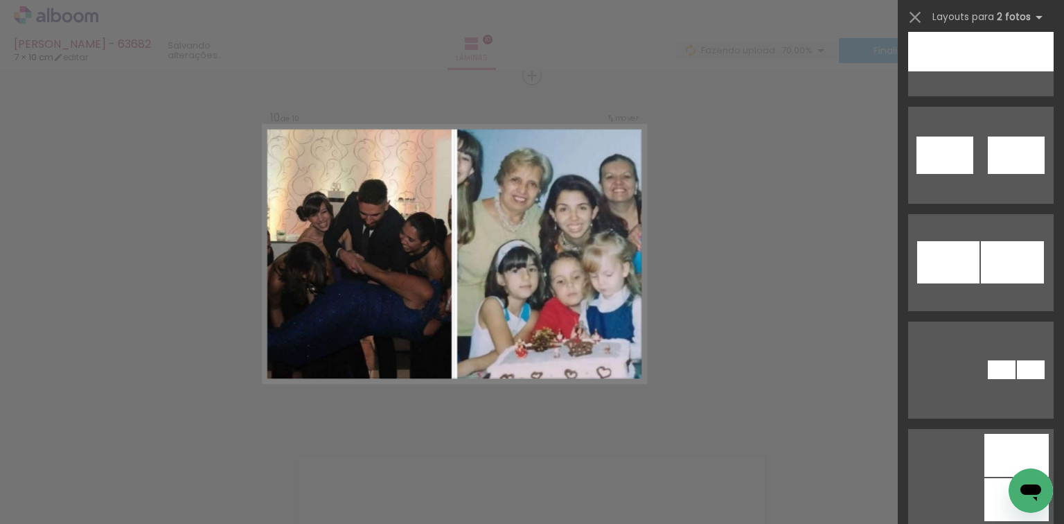
scroll to position [1318, 0]
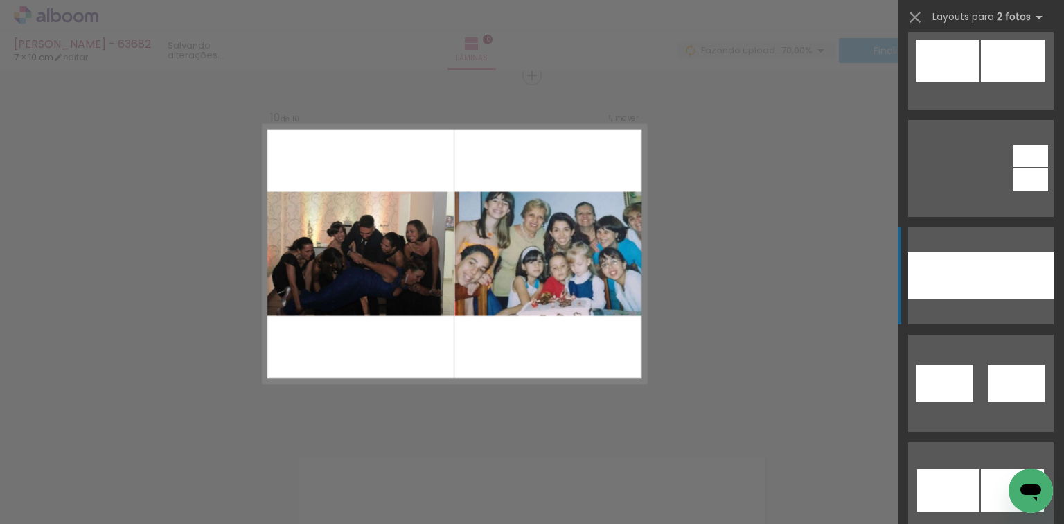
click at [989, 262] on div at bounding box center [1017, 275] width 73 height 47
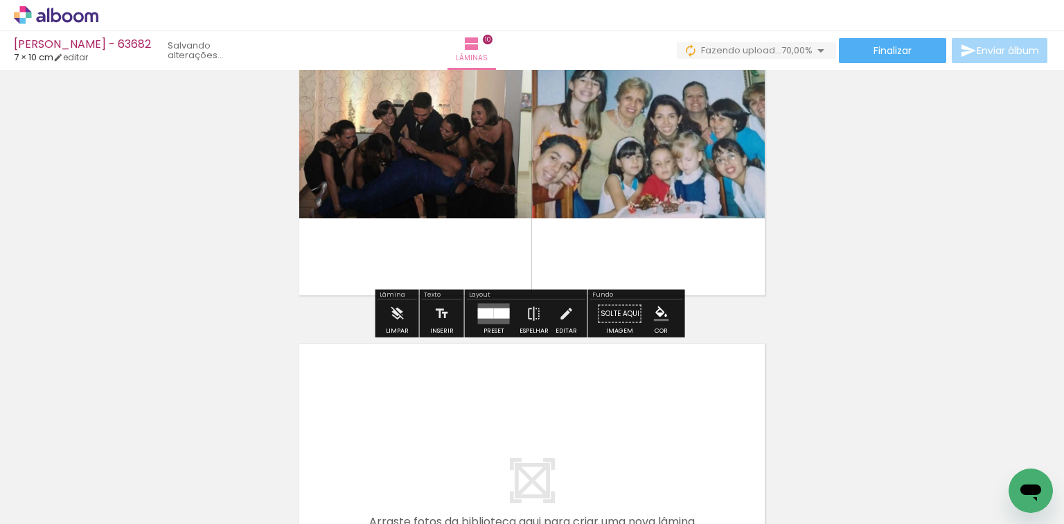
scroll to position [3450, 0]
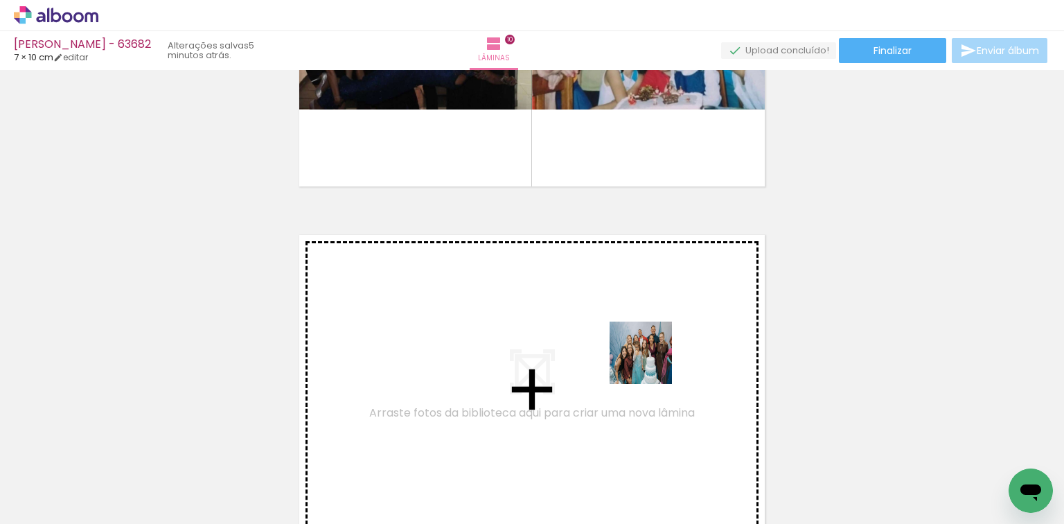
drag, startPoint x: 892, startPoint y: 477, endPoint x: 682, endPoint y: 446, distance: 212.2
click at [550, 327] on quentale-workspace at bounding box center [532, 262] width 1064 height 524
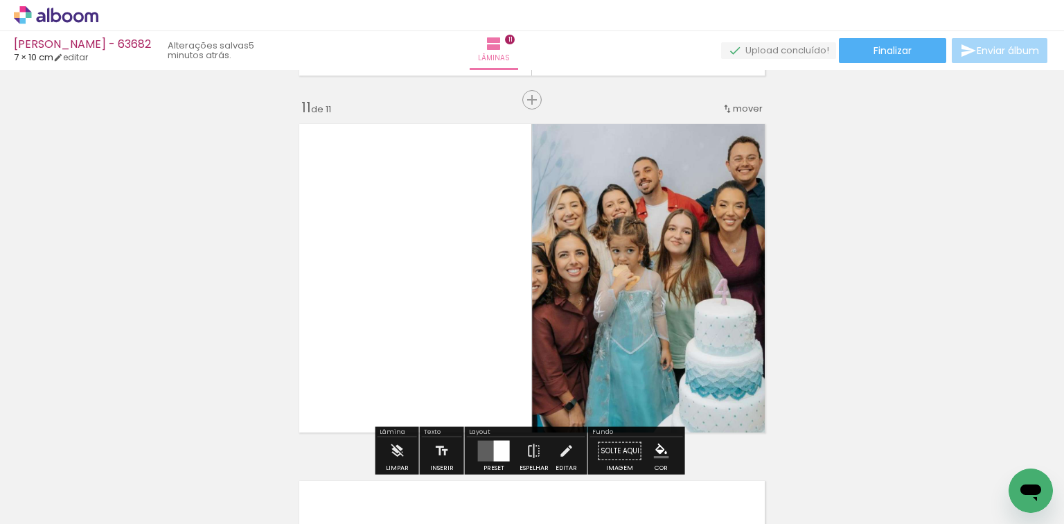
scroll to position [3585, 0]
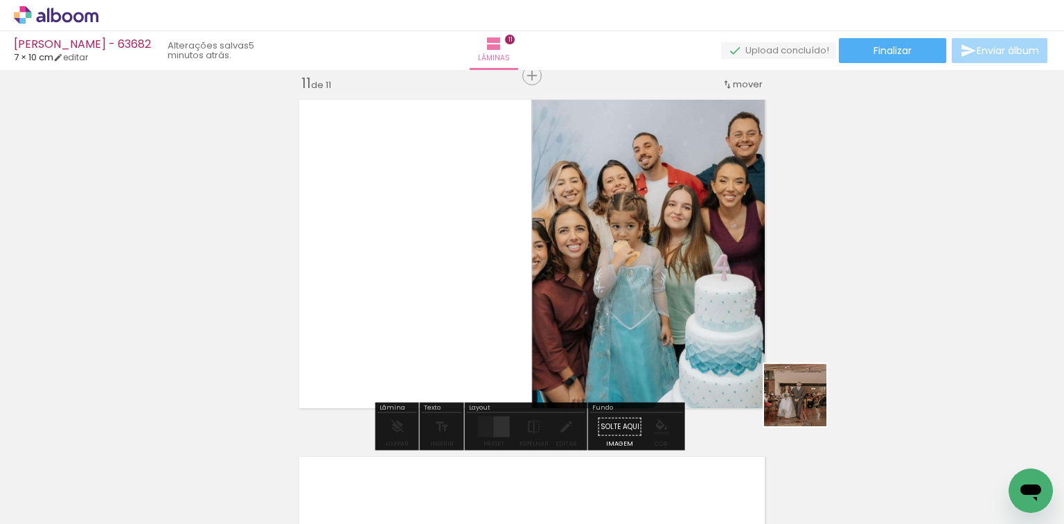
drag, startPoint x: 968, startPoint y: 477, endPoint x: 527, endPoint y: 303, distance: 475.2
click at [602, 320] on quentale-workspace at bounding box center [532, 262] width 1064 height 524
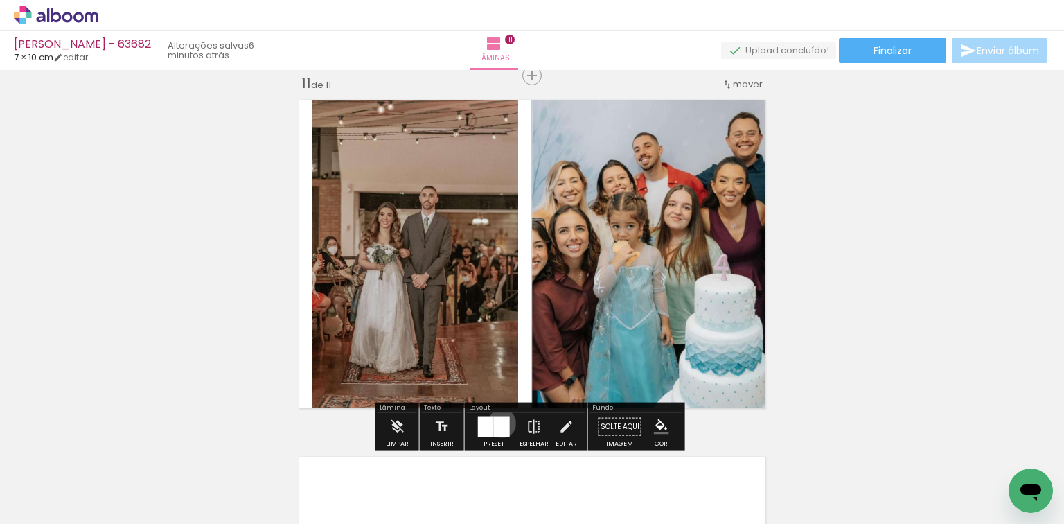
click at [499, 423] on div at bounding box center [502, 426] width 16 height 21
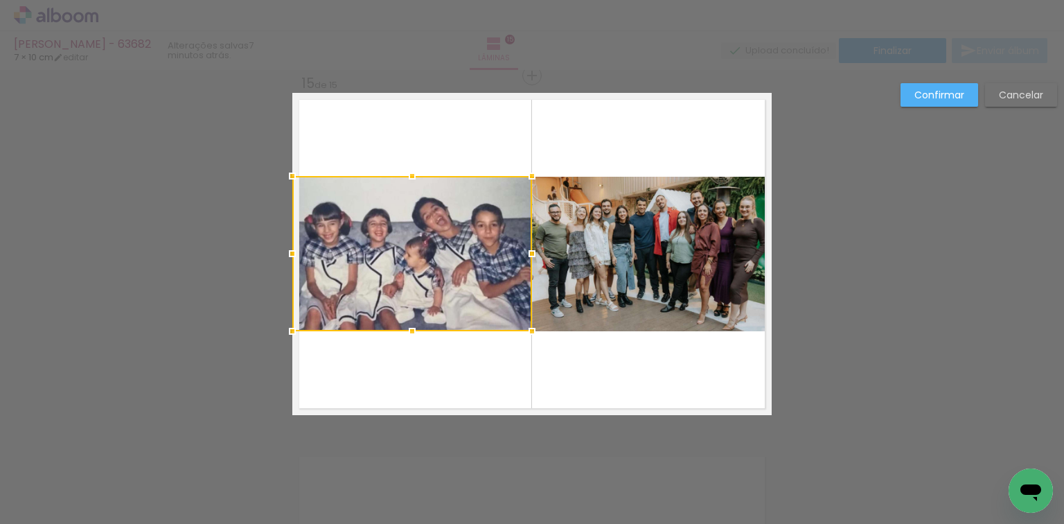
scroll to position [0, 1381]
click at [376, 247] on div at bounding box center [412, 253] width 240 height 155
drag, startPoint x: 429, startPoint y: 252, endPoint x: 366, endPoint y: 237, distance: 64.9
click at [366, 237] on div at bounding box center [412, 254] width 240 height 155
click at [0, 0] on slot "Confirmar" at bounding box center [0, 0] width 0 height 0
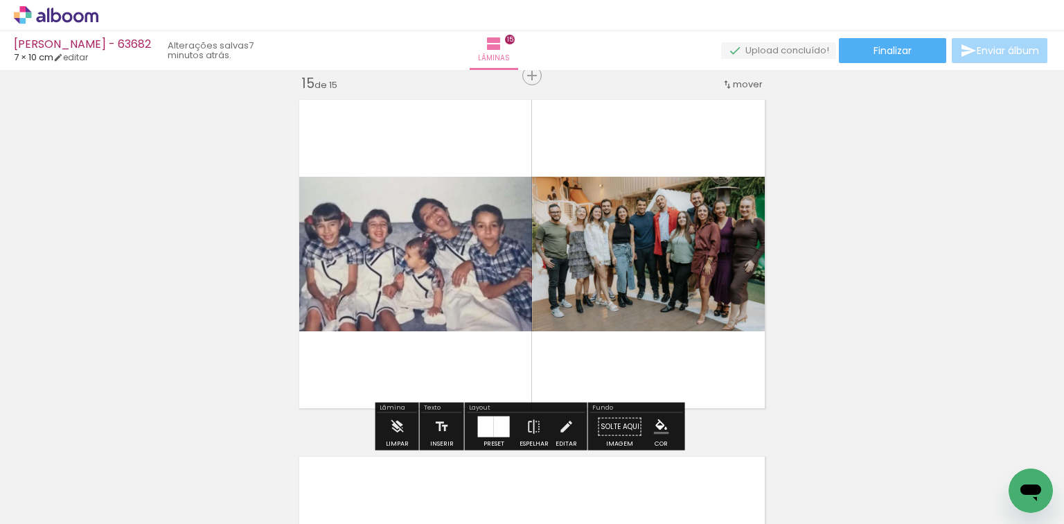
click at [906, 30] on div "› Editor de álbum" at bounding box center [532, 15] width 1064 height 31
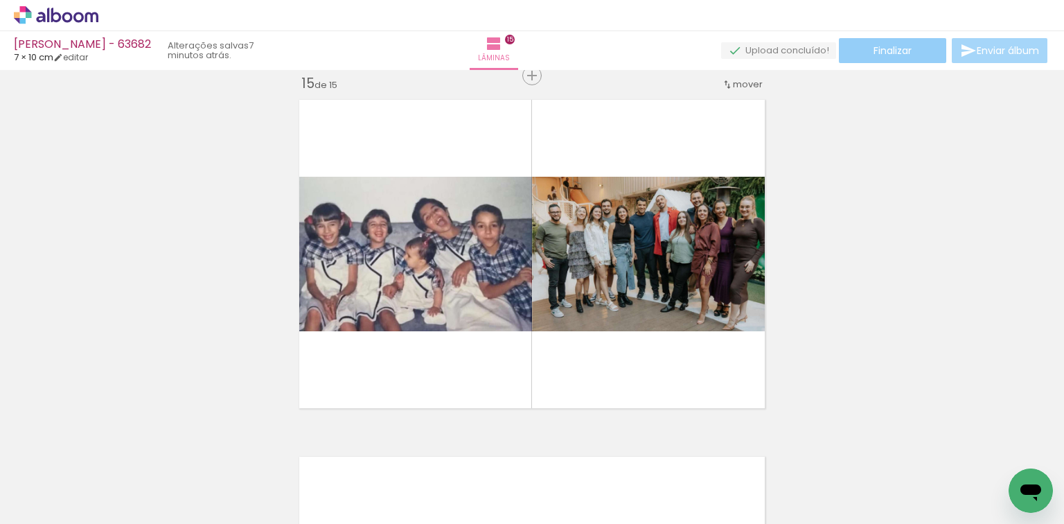
click at [890, 50] on span "Finalizar" at bounding box center [893, 51] width 38 height 10
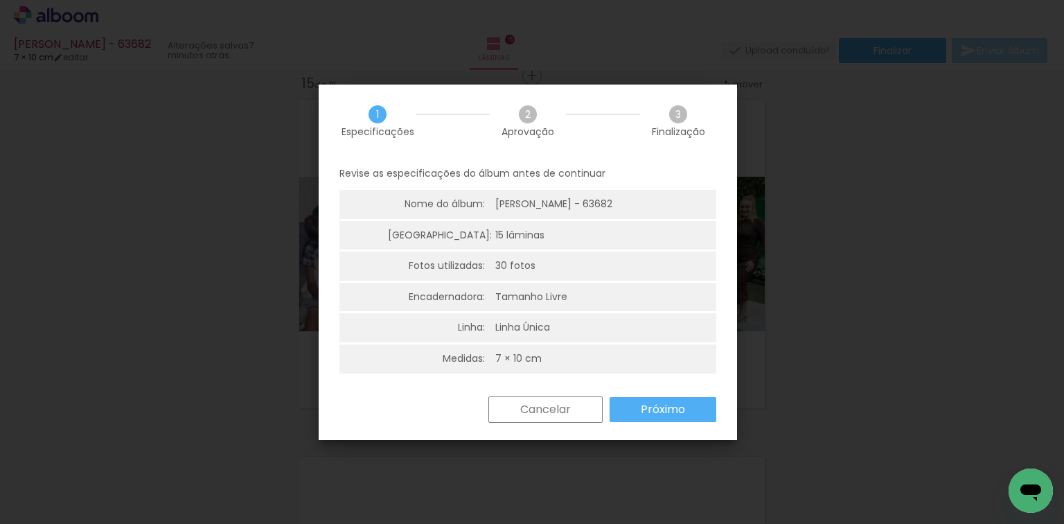
click at [633, 416] on paper-button "Próximo" at bounding box center [663, 409] width 107 height 25
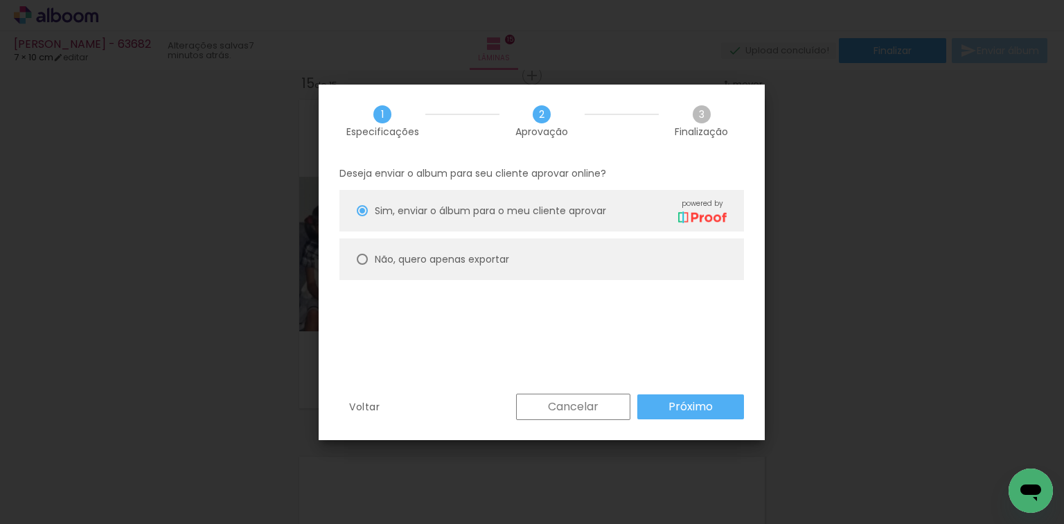
click at [329, 321] on div "Deseja enviar o album para seu cliente aprovar online? Sim, enviar o álbum para…" at bounding box center [542, 275] width 446 height 237
click at [895, 276] on iron-overlay-backdrop at bounding box center [532, 262] width 1064 height 524
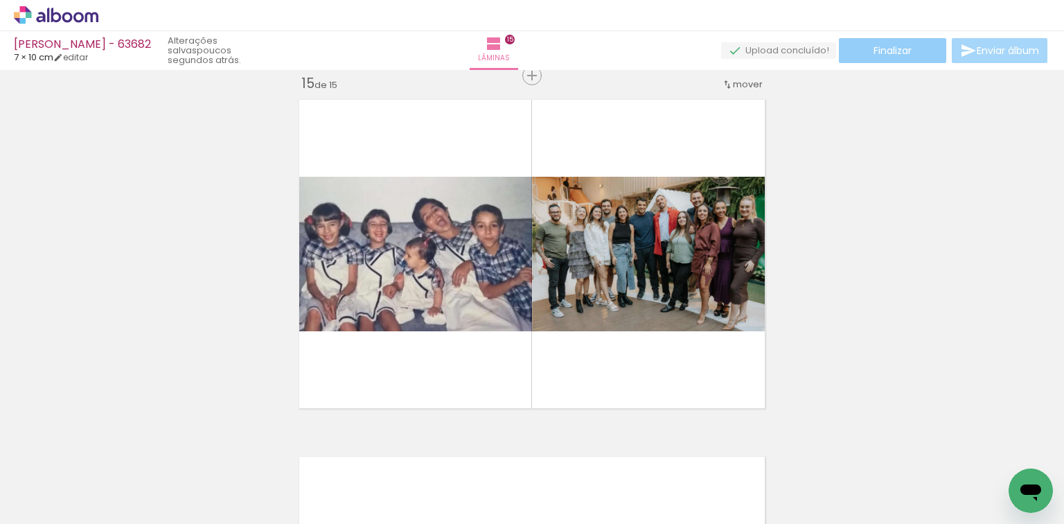
click at [874, 41] on paper-button "Finalizar" at bounding box center [892, 50] width 107 height 25
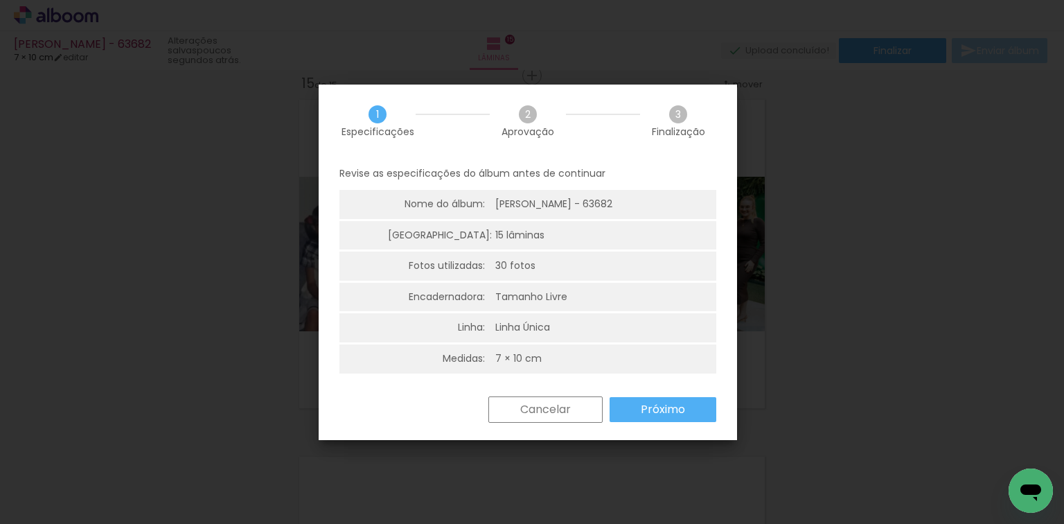
click at [0, 0] on slot "Próximo" at bounding box center [0, 0] width 0 height 0
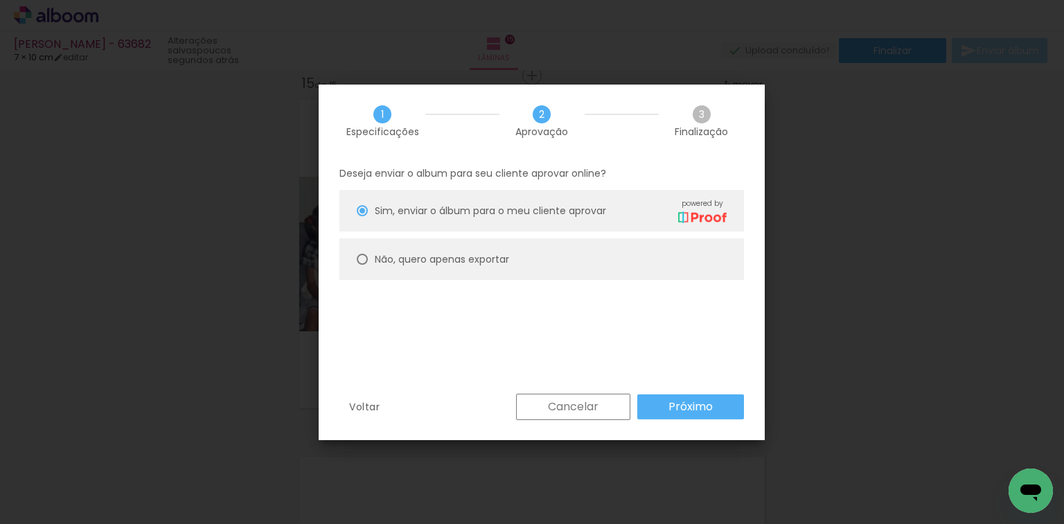
click at [570, 269] on paper-radio-button "Não, quero apenas exportar" at bounding box center [541, 259] width 405 height 42
type paper-radio-button "on"
click at [698, 418] on paper-button "Próximo" at bounding box center [690, 406] width 107 height 25
type input "Alta, 300 DPI"
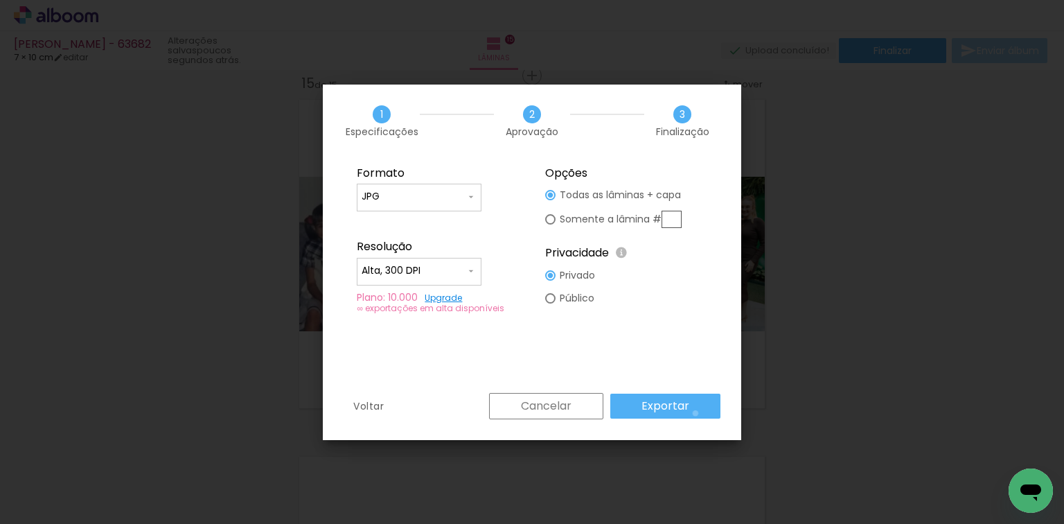
click at [698, 413] on paper-button "Exportar" at bounding box center [665, 405] width 110 height 25
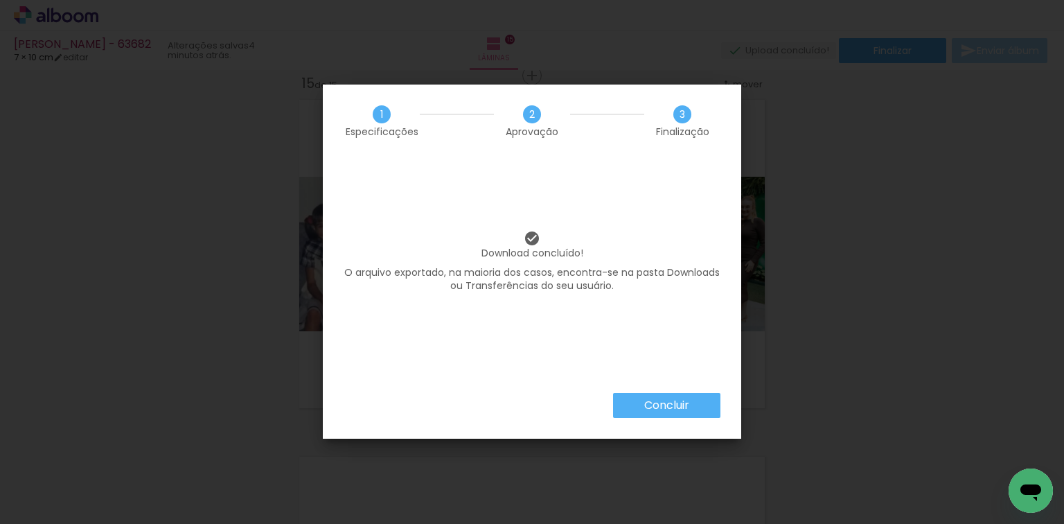
scroll to position [0, 1381]
click at [661, 393] on paper-button "Concluir" at bounding box center [666, 405] width 107 height 25
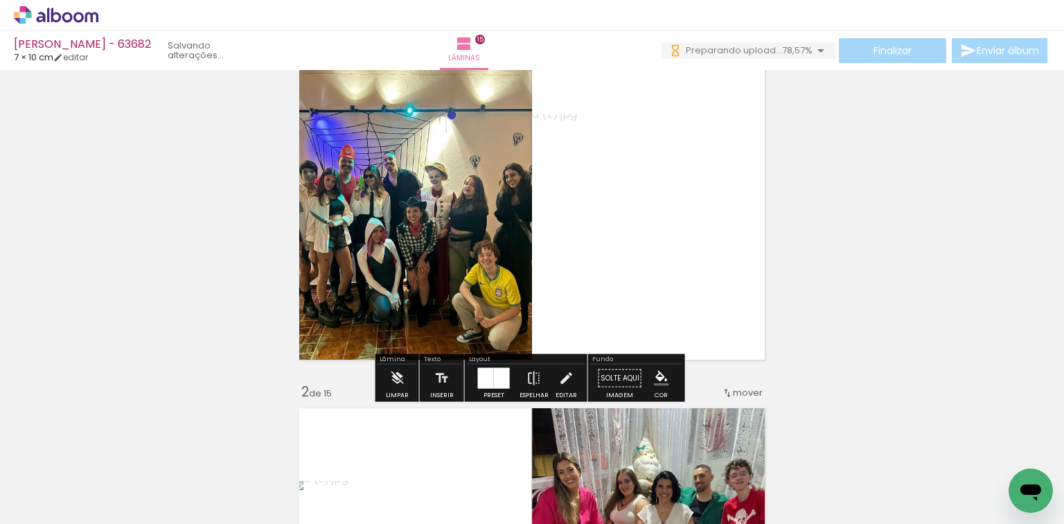
scroll to position [111, 0]
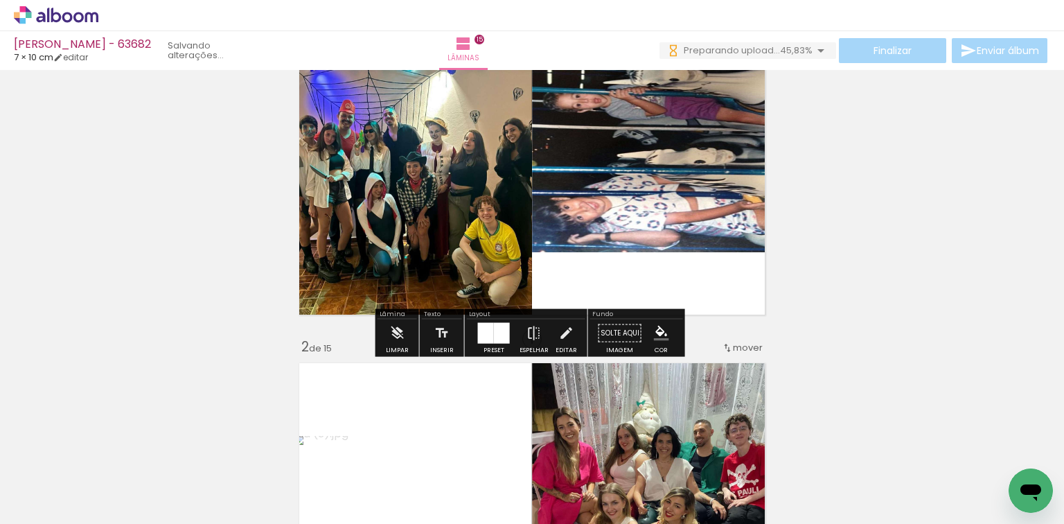
click at [494, 329] on div at bounding box center [502, 333] width 16 height 21
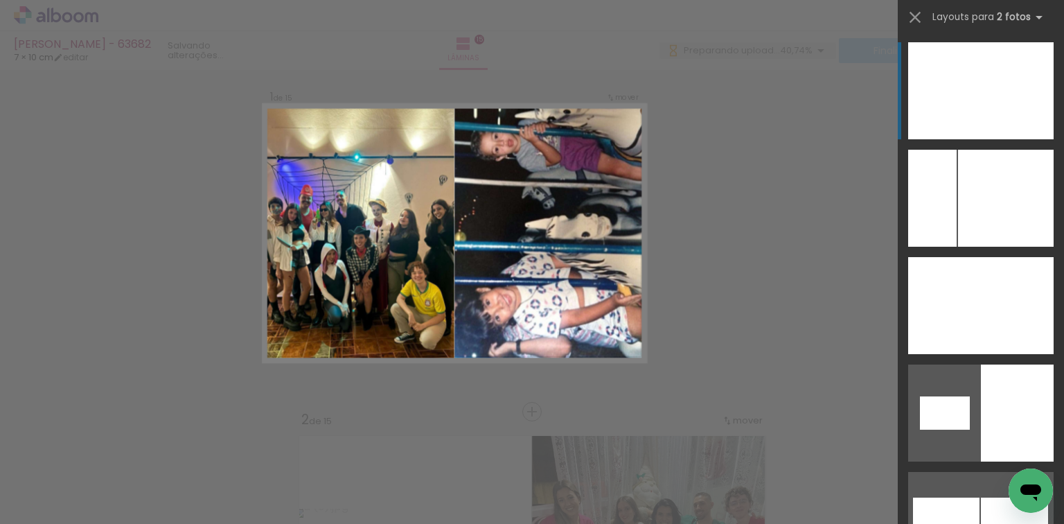
scroll to position [17, 0]
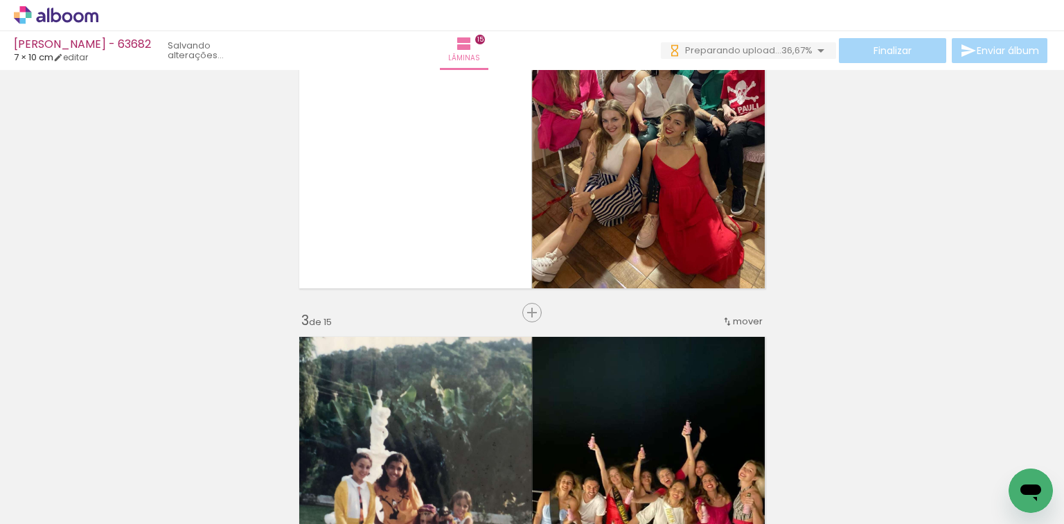
scroll to position [516, 0]
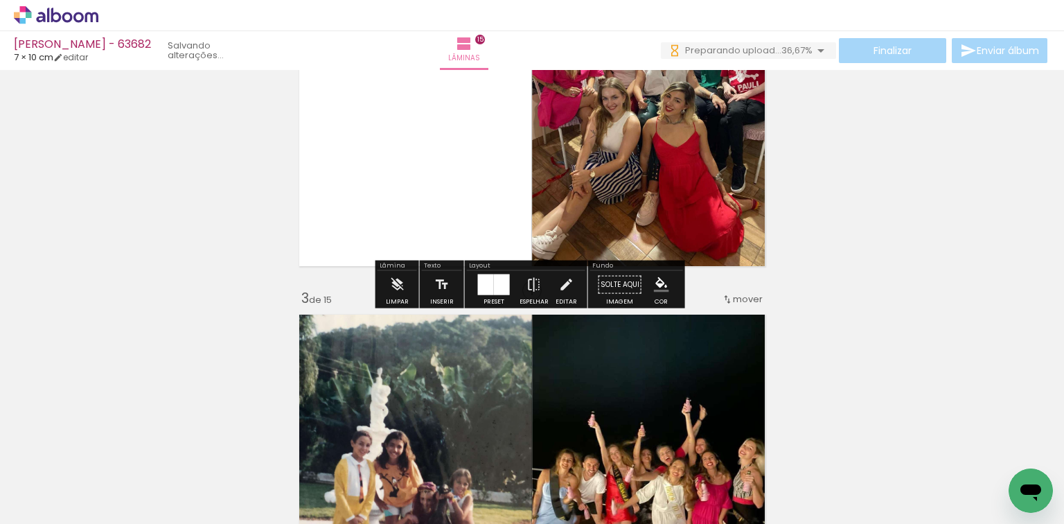
click at [502, 299] on paper-button "Preset" at bounding box center [494, 288] width 44 height 35
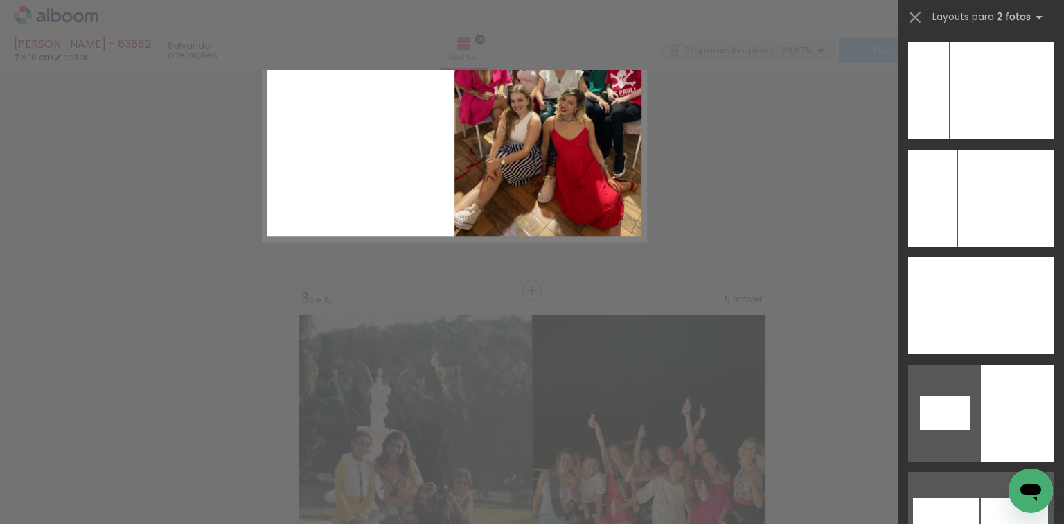
scroll to position [5584, 0]
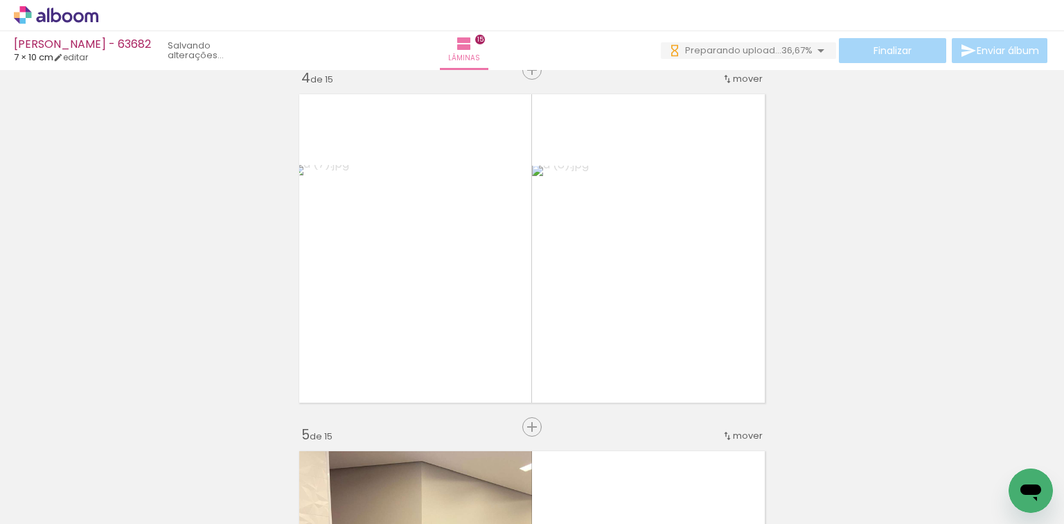
scroll to position [1095, 0]
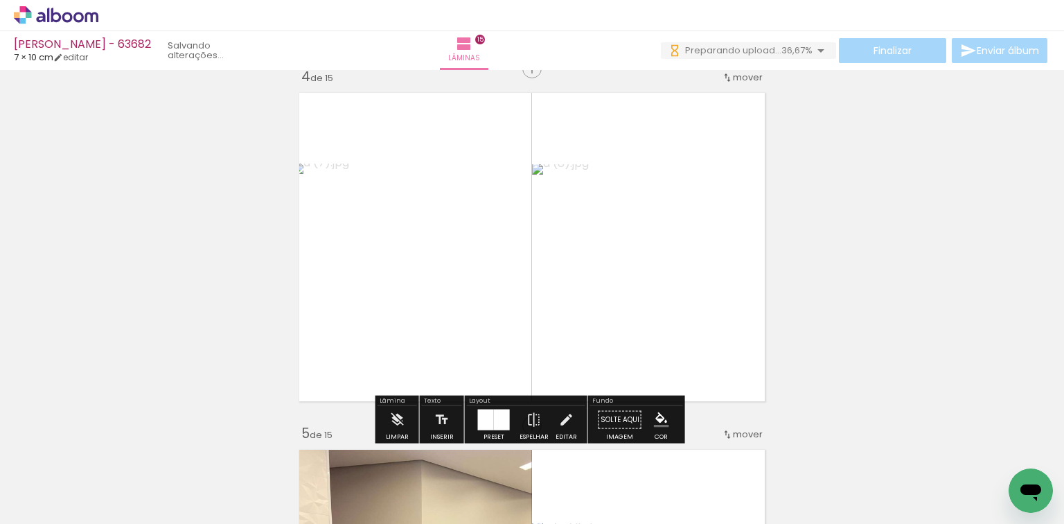
click at [478, 425] on div at bounding box center [486, 419] width 16 height 21
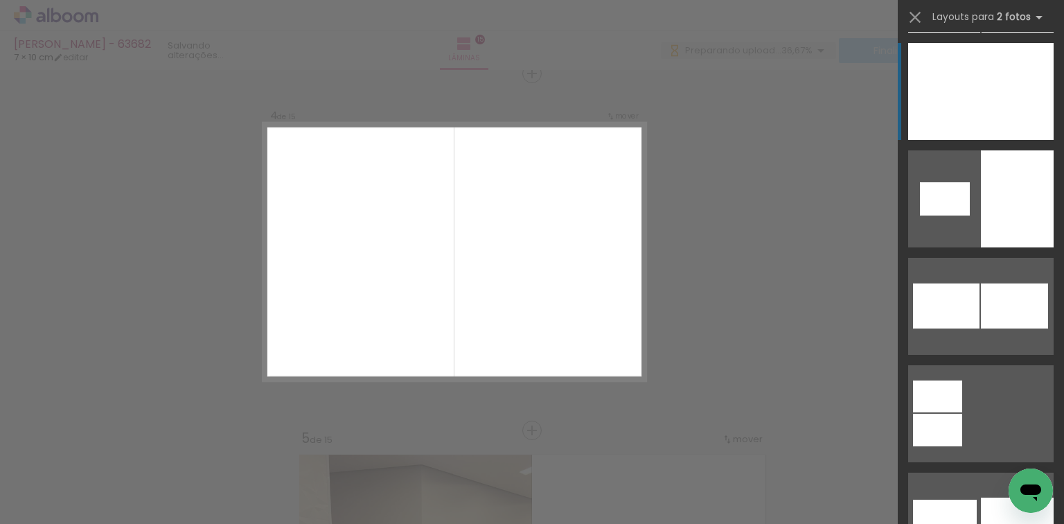
scroll to position [1088, 0]
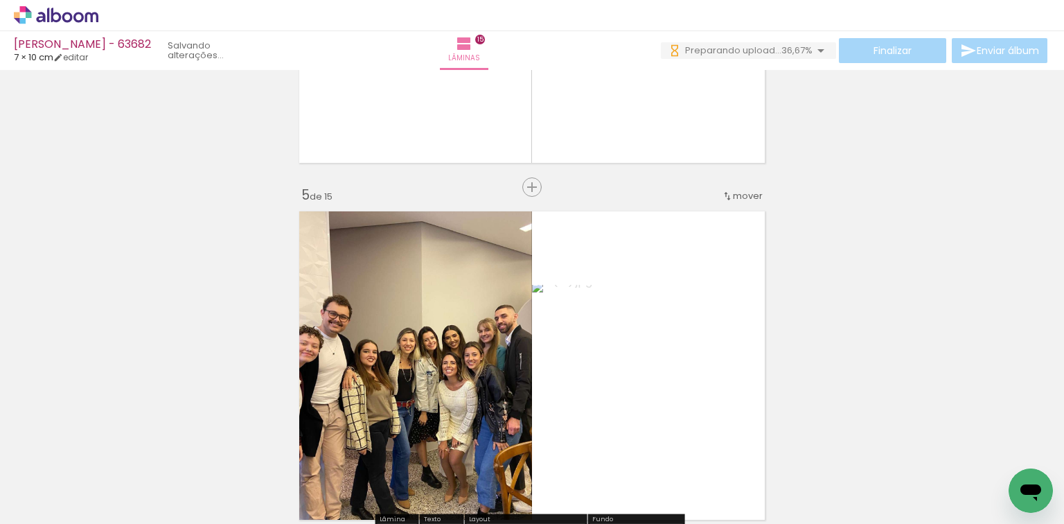
scroll to position [1476, 0]
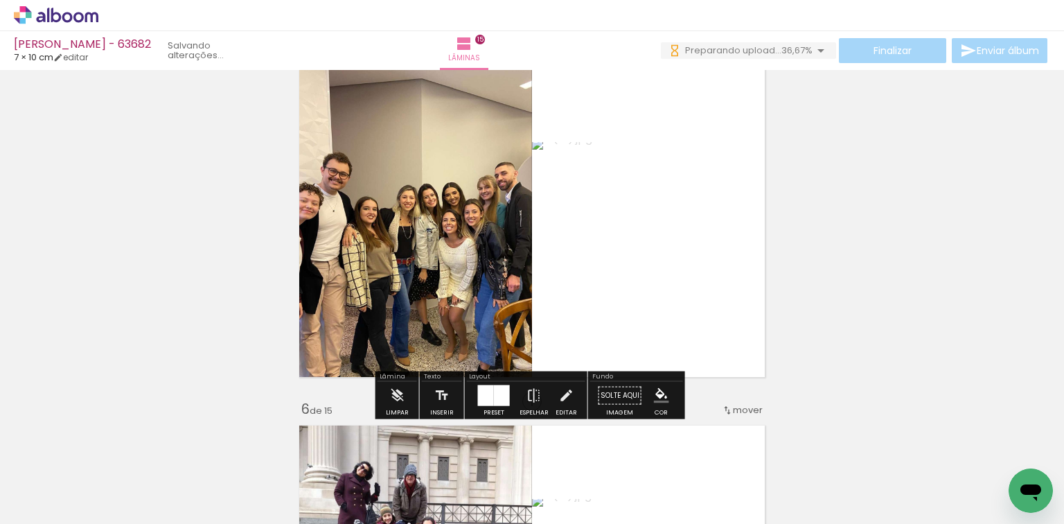
click at [494, 379] on div "Layout" at bounding box center [526, 377] width 118 height 8
click at [498, 383] on div at bounding box center [493, 396] width 37 height 28
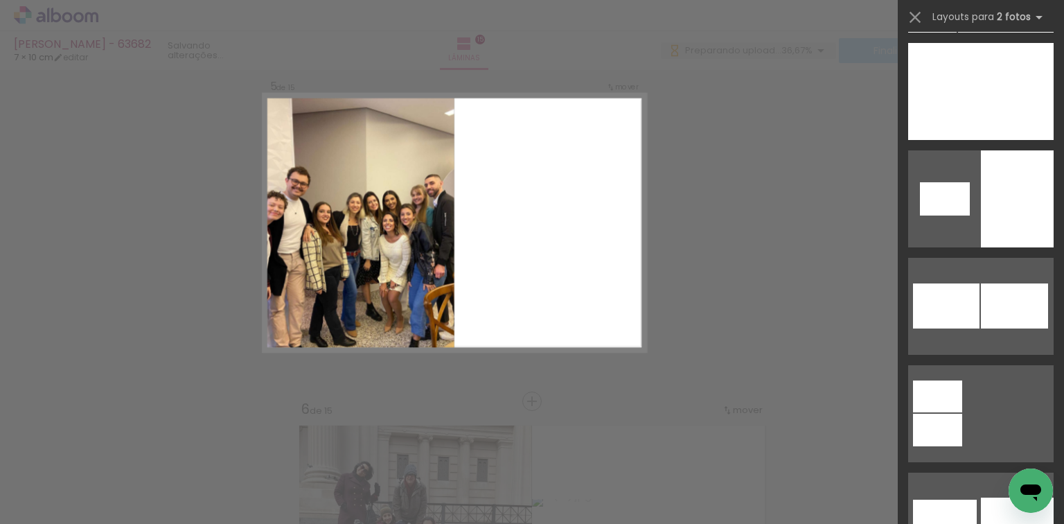
scroll to position [5476, 0]
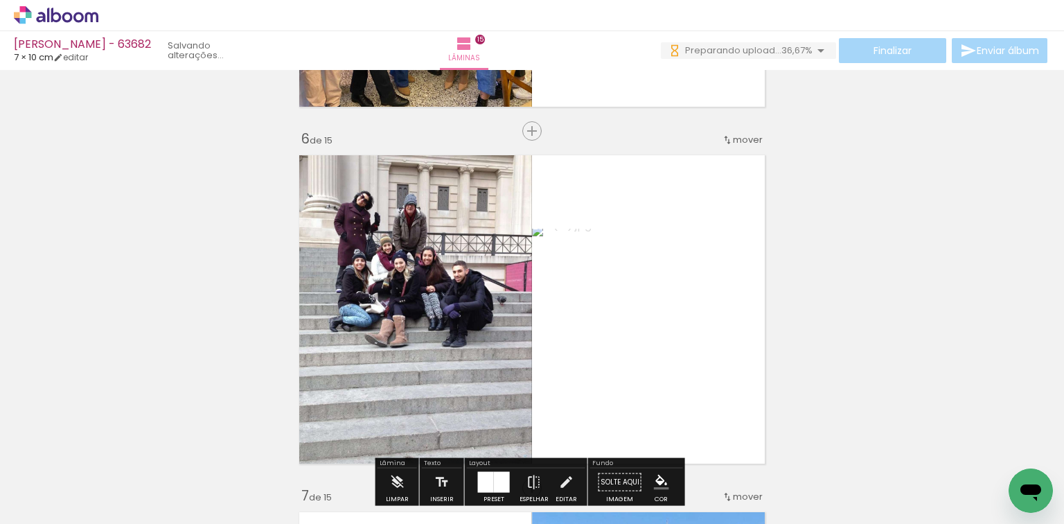
scroll to position [1888, 0]
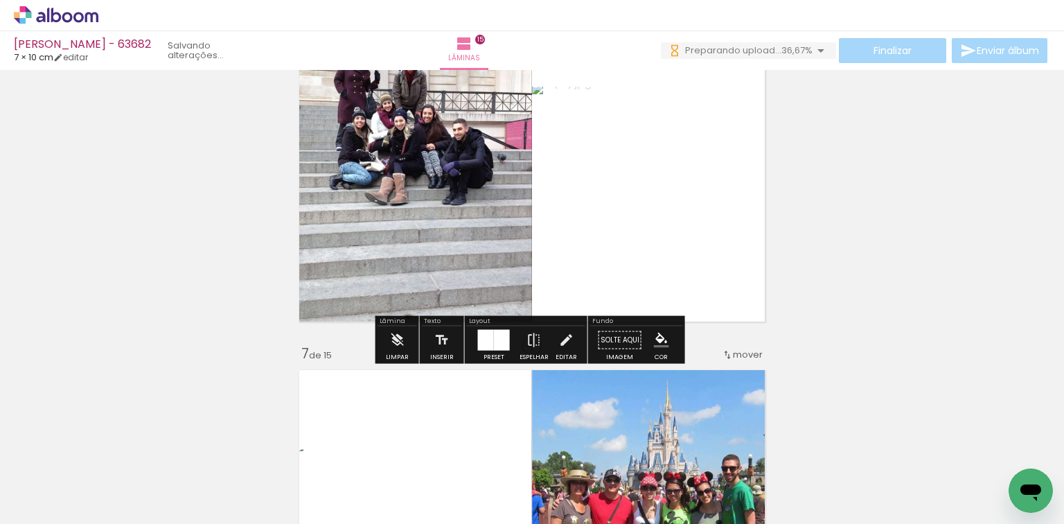
click at [494, 343] on div at bounding box center [502, 340] width 16 height 21
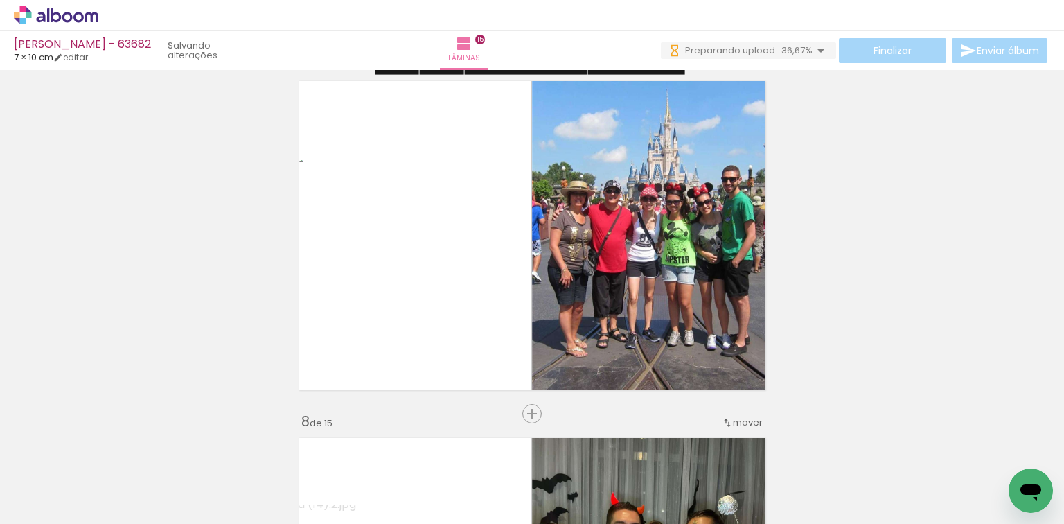
scroll to position [2300, 0]
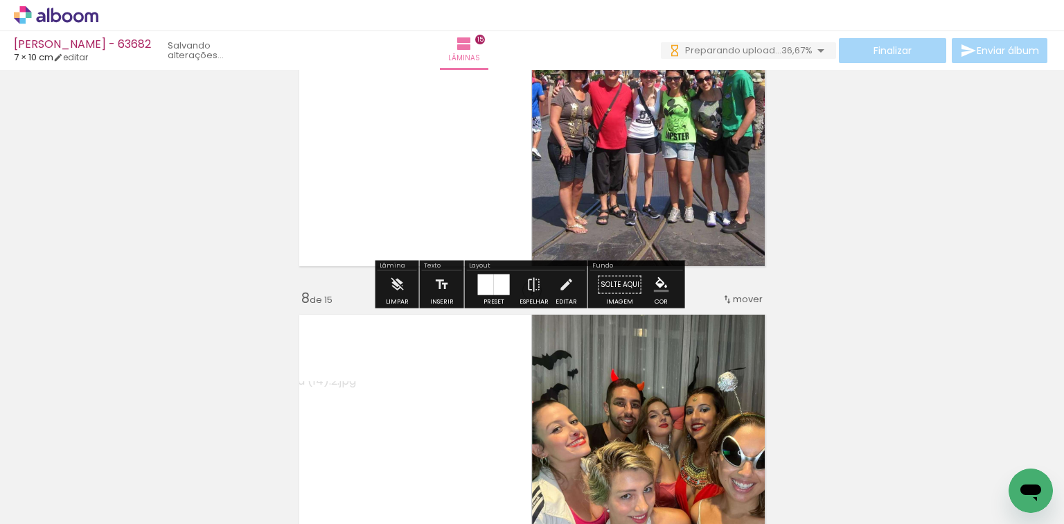
click at [478, 281] on div at bounding box center [486, 284] width 16 height 21
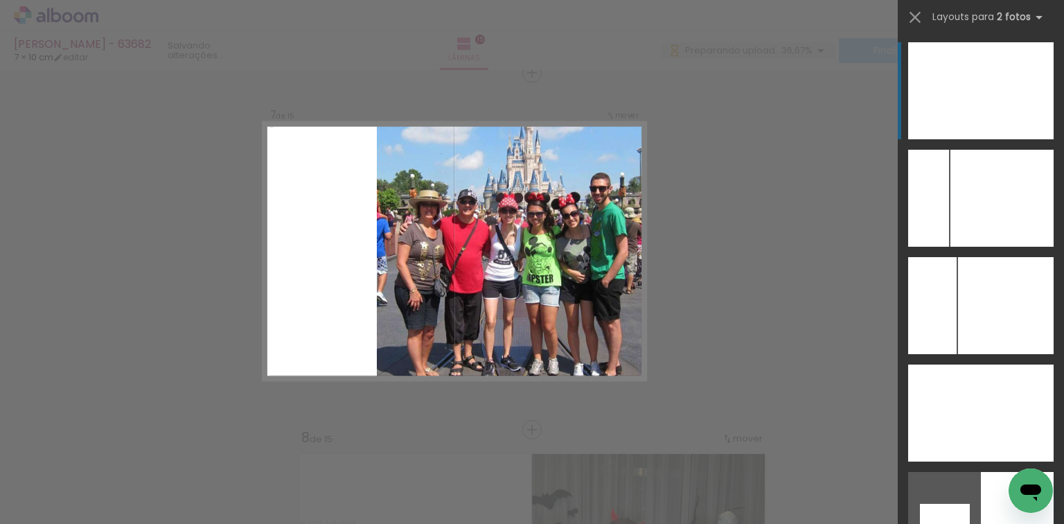
scroll to position [2158, 0]
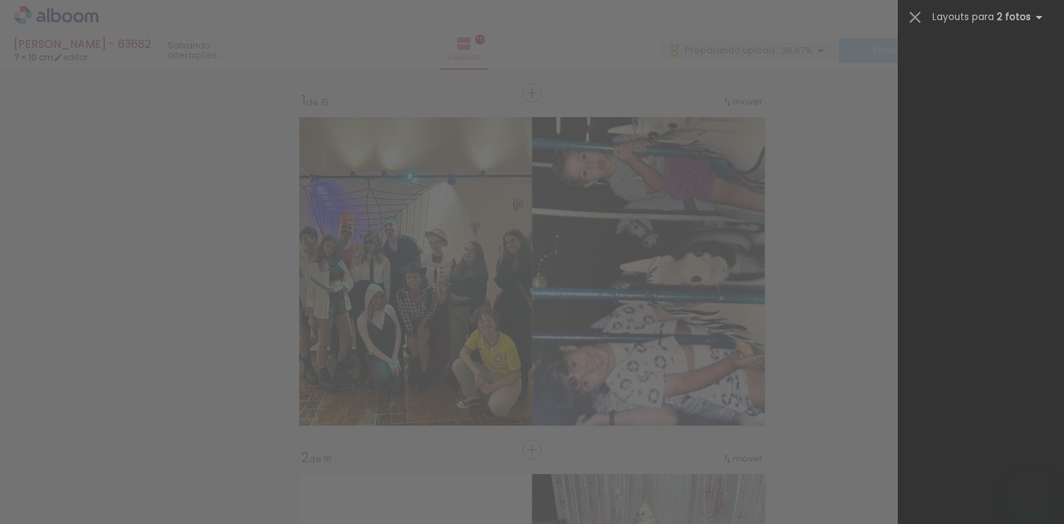
click at [1063, 28] on div "Layouts para 2 fotos Procurando layouts para mais de 2 fotos? É só colocar mais…" at bounding box center [981, 17] width 166 height 35
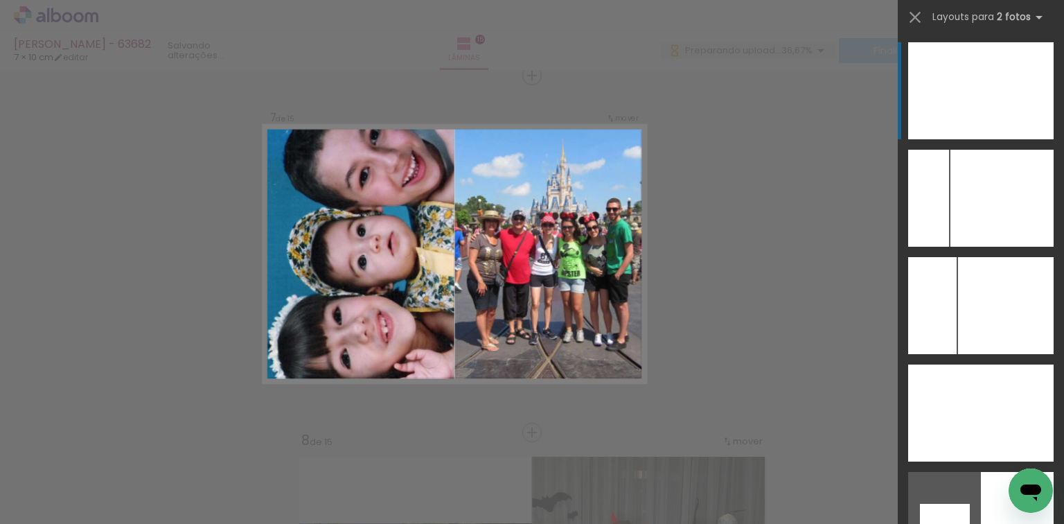
click at [1023, 45] on div at bounding box center [1017, 90] width 73 height 97
click at [959, 71] on div at bounding box center [944, 90] width 73 height 97
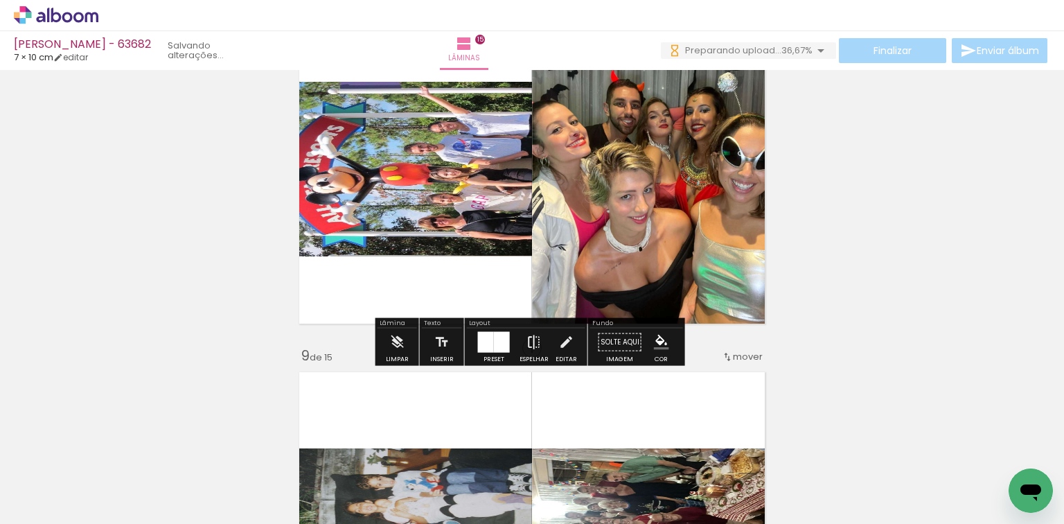
scroll to position [2601, 0]
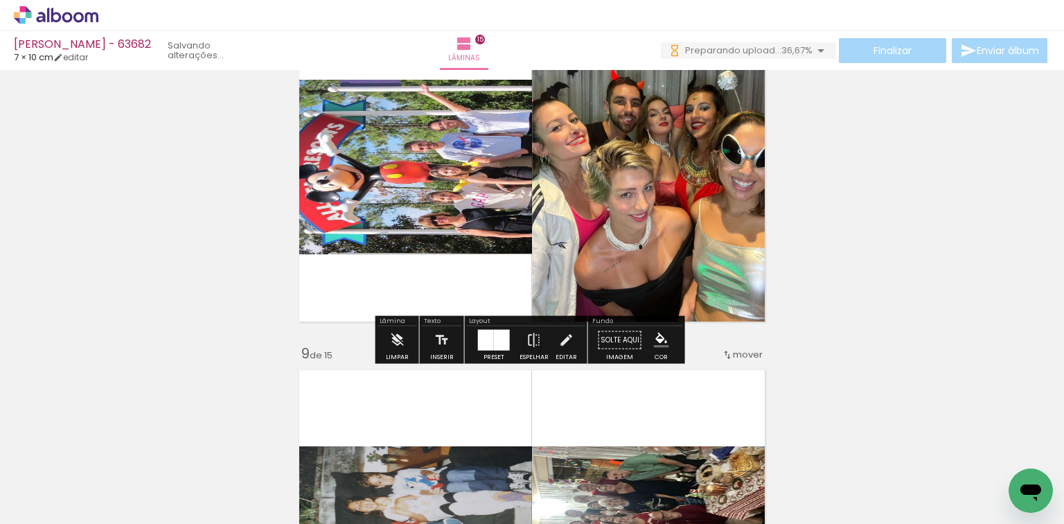
click at [495, 339] on div at bounding box center [502, 340] width 16 height 21
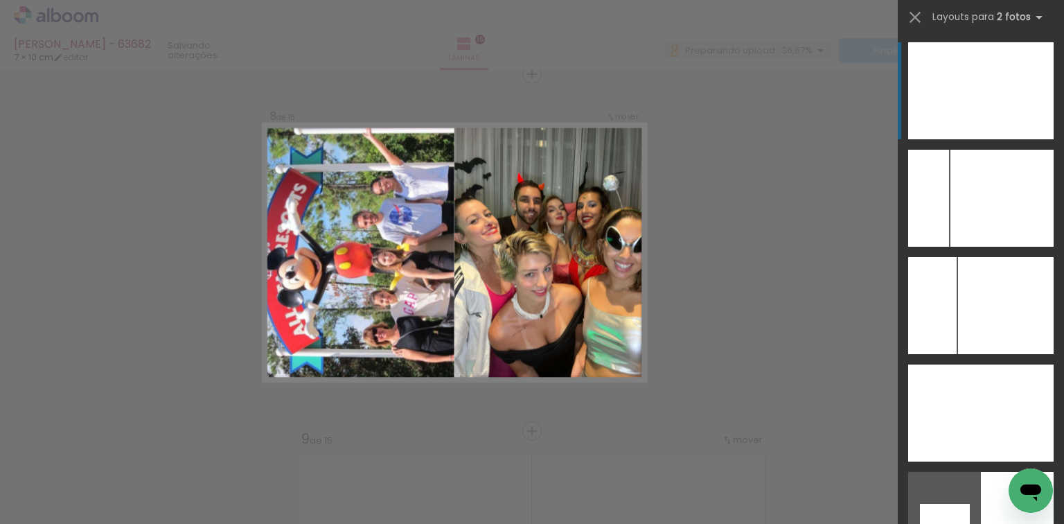
scroll to position [2515, 0]
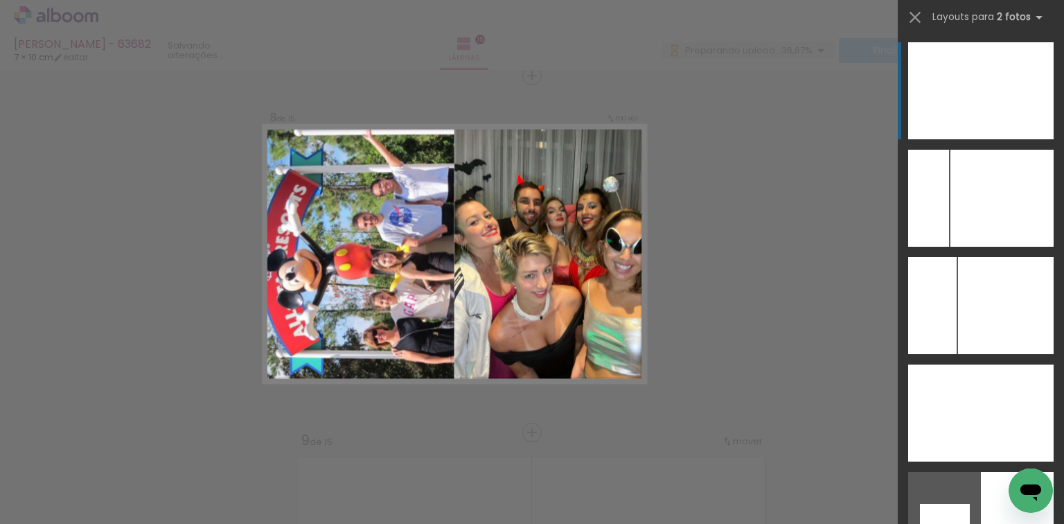
click at [941, 97] on div at bounding box center [944, 90] width 73 height 97
click at [955, 94] on div at bounding box center [944, 90] width 73 height 97
click at [955, 94] on quentale-workspace at bounding box center [532, 262] width 1064 height 524
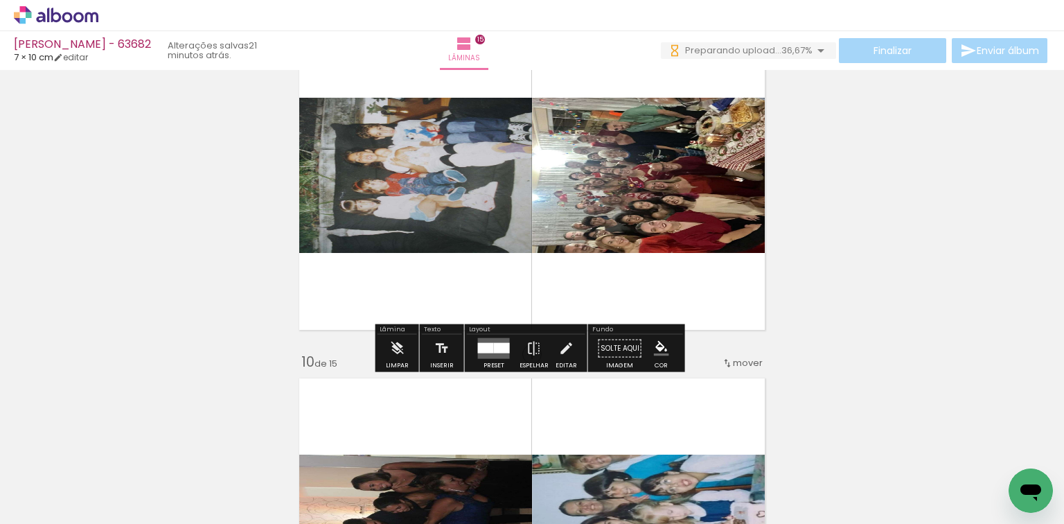
scroll to position [3069, 0]
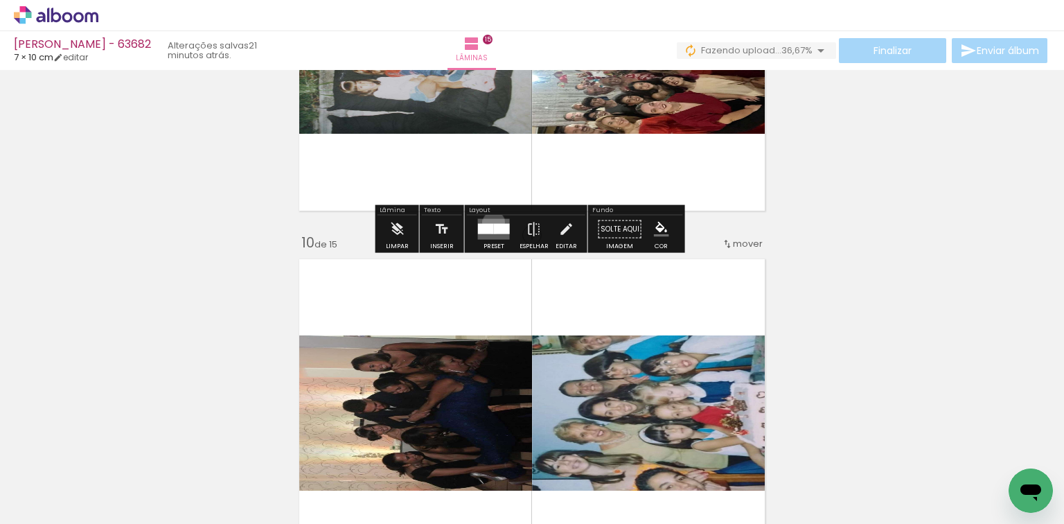
click at [490, 222] on quentale-layouter at bounding box center [494, 229] width 32 height 21
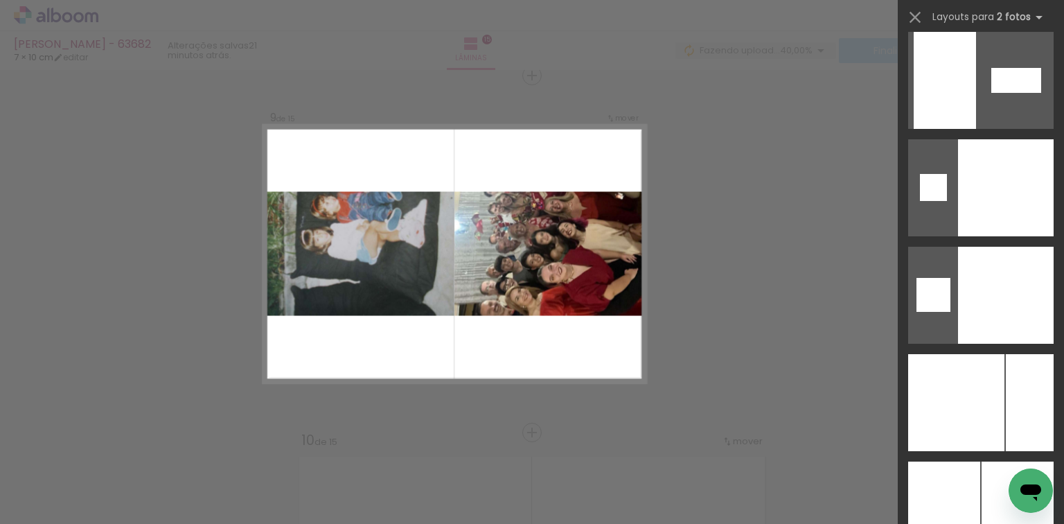
scroll to position [5248, 0]
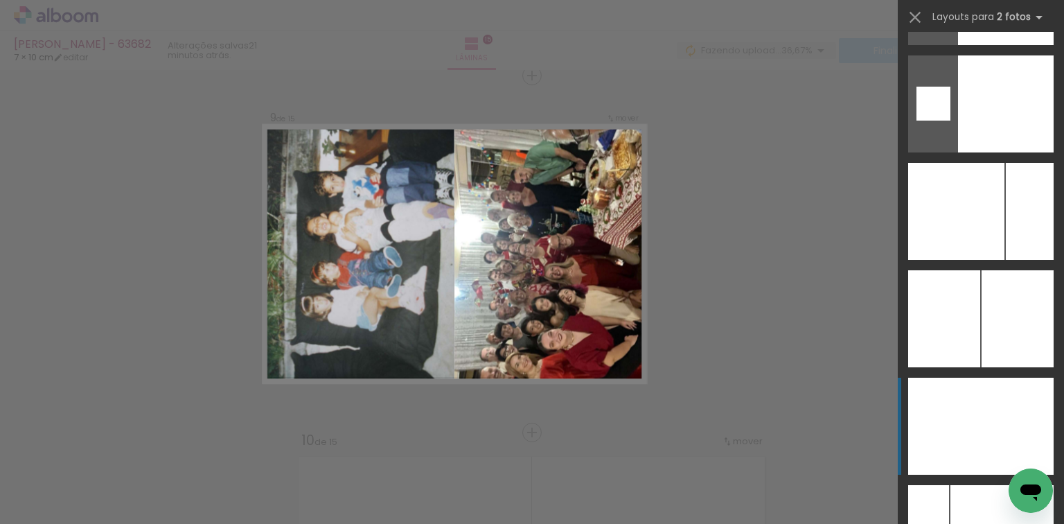
click at [1004, 405] on div at bounding box center [1017, 426] width 73 height 97
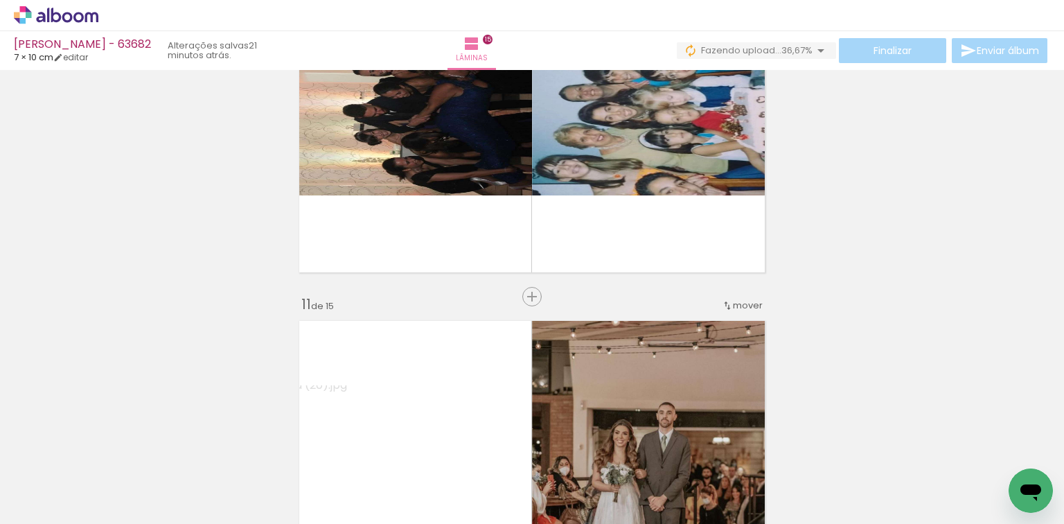
scroll to position [3370, 0]
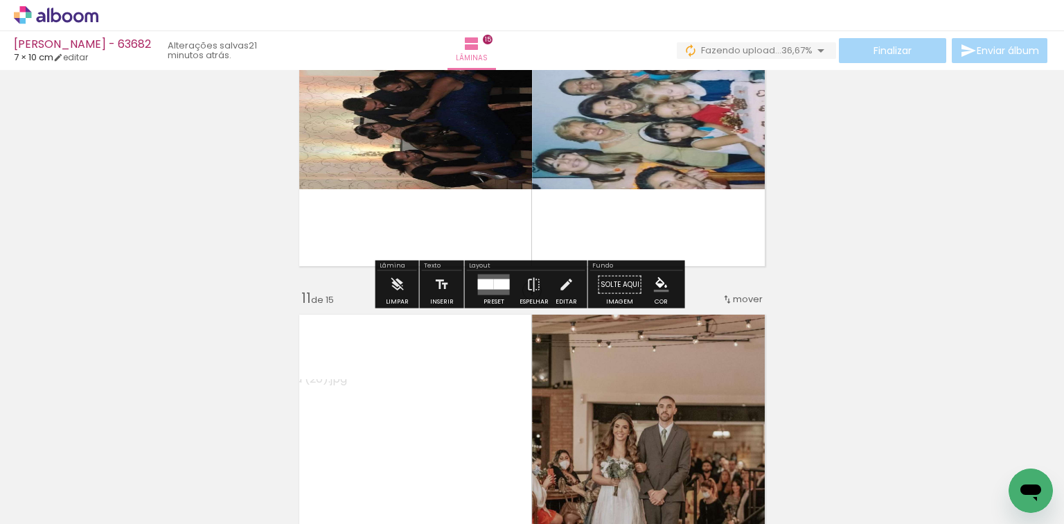
click at [487, 274] on quentale-layouter at bounding box center [494, 284] width 32 height 21
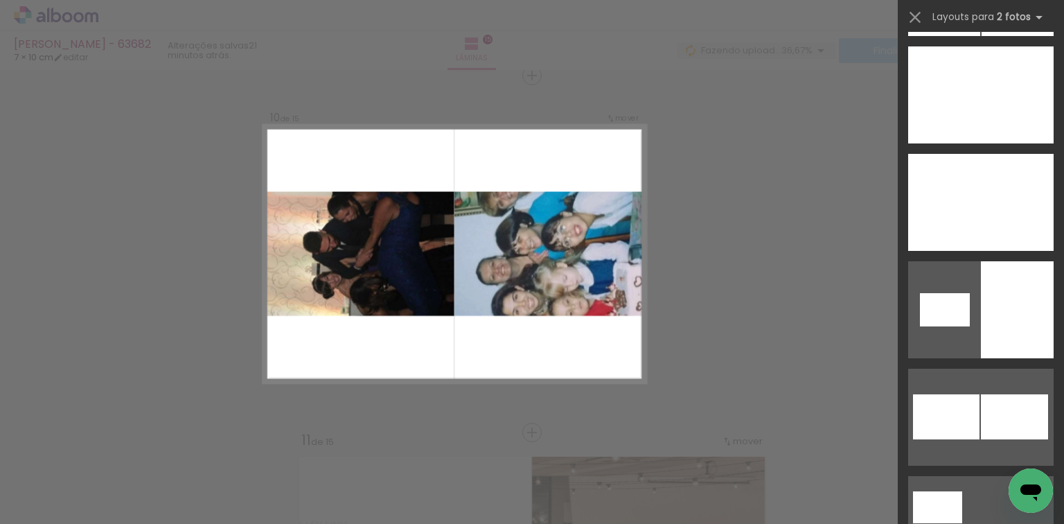
scroll to position [5578, 0]
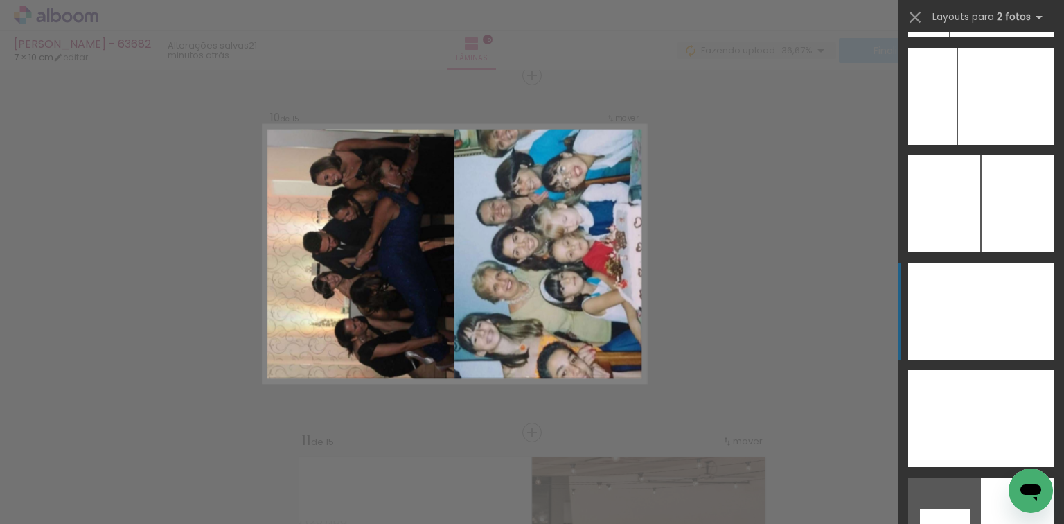
click at [964, 280] on div at bounding box center [944, 311] width 73 height 97
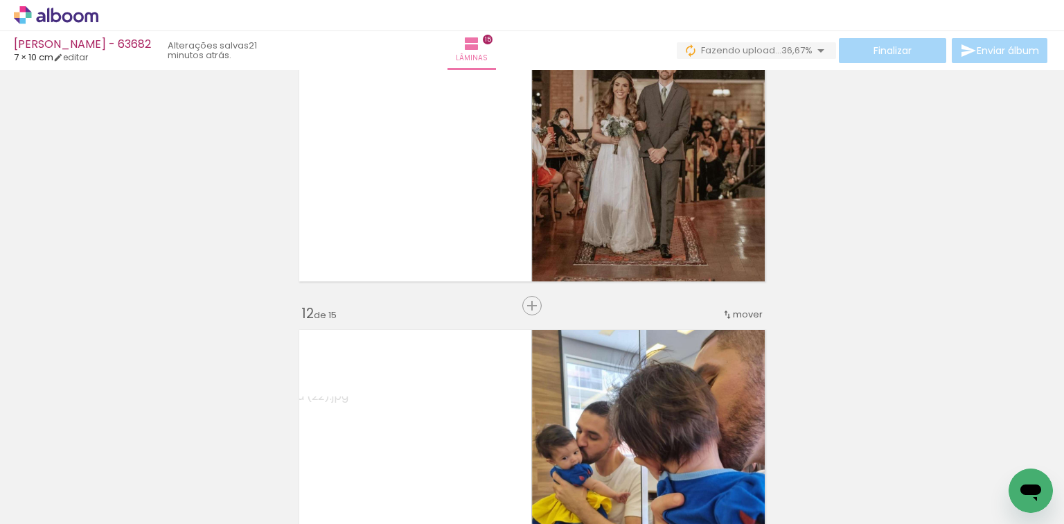
scroll to position [3727, 0]
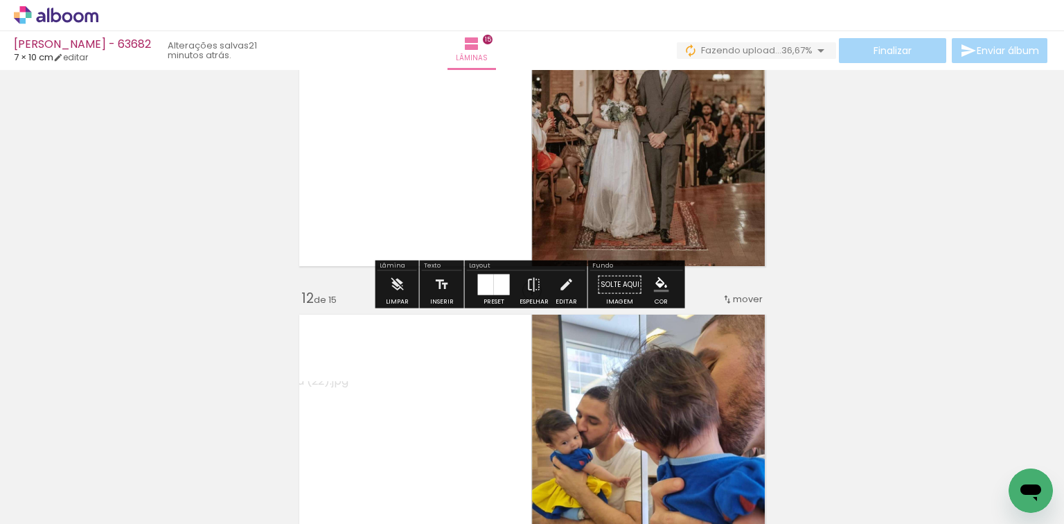
click at [504, 271] on div at bounding box center [493, 285] width 37 height 28
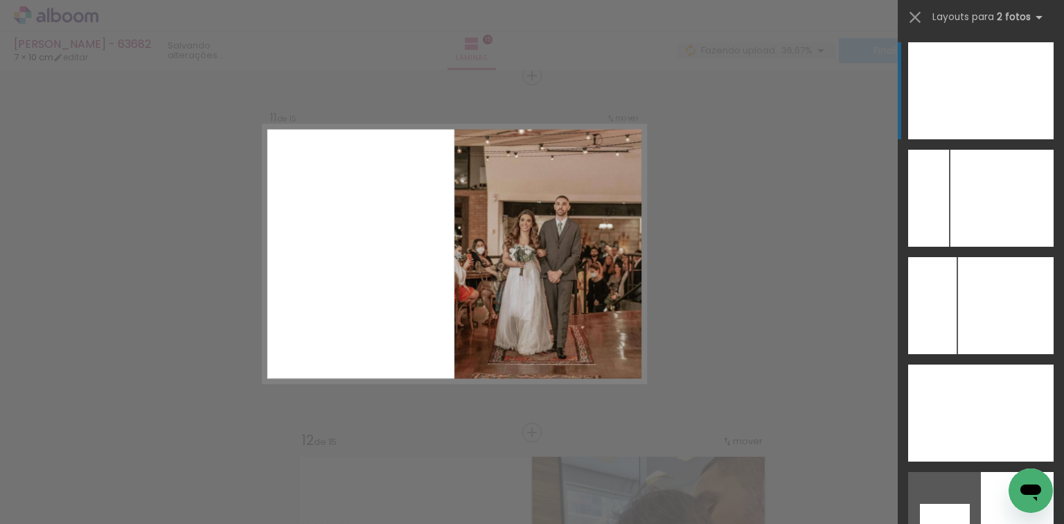
click at [991, 55] on div at bounding box center [1017, 90] width 73 height 97
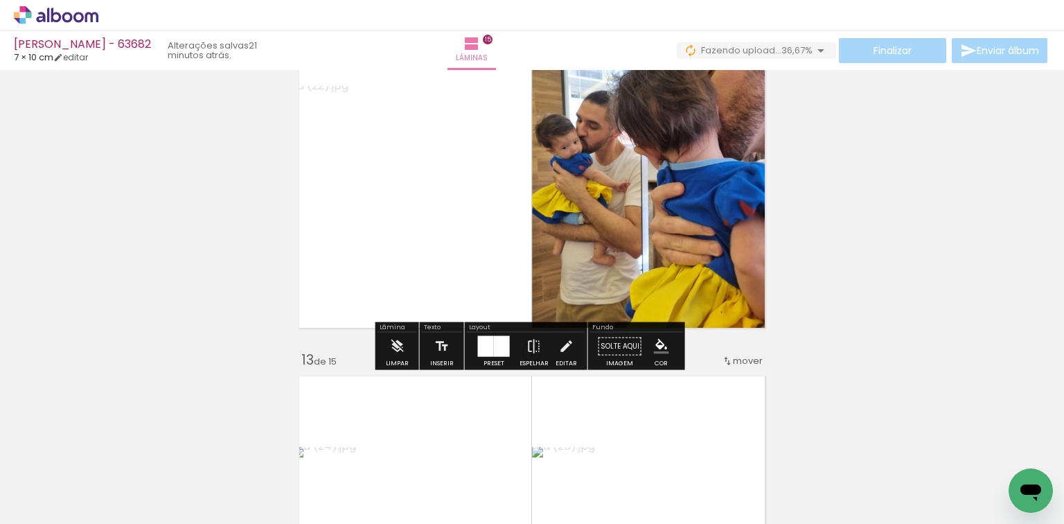
scroll to position [4028, 0]
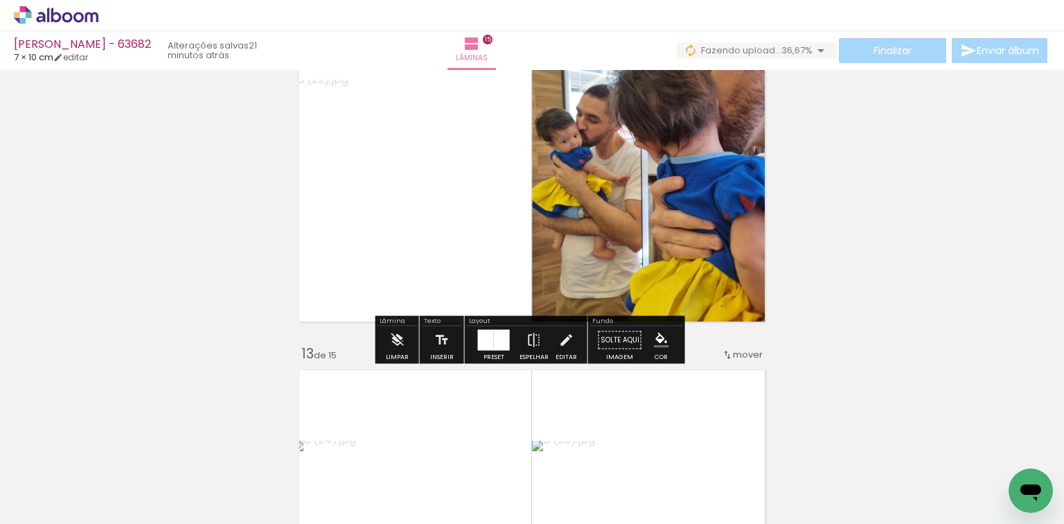
drag, startPoint x: 484, startPoint y: 340, endPoint x: 519, endPoint y: 306, distance: 49.0
click at [484, 341] on div at bounding box center [486, 340] width 16 height 21
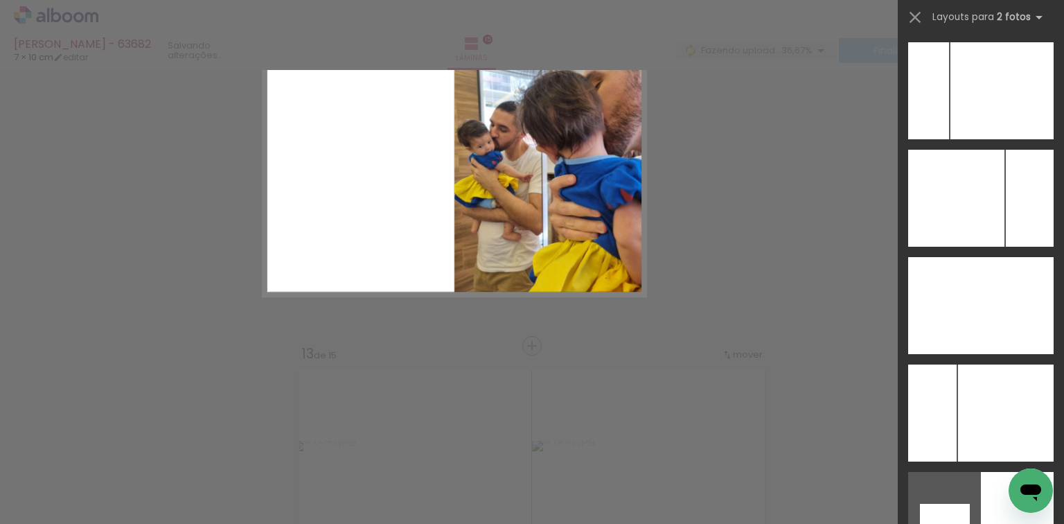
scroll to position [5476, 0]
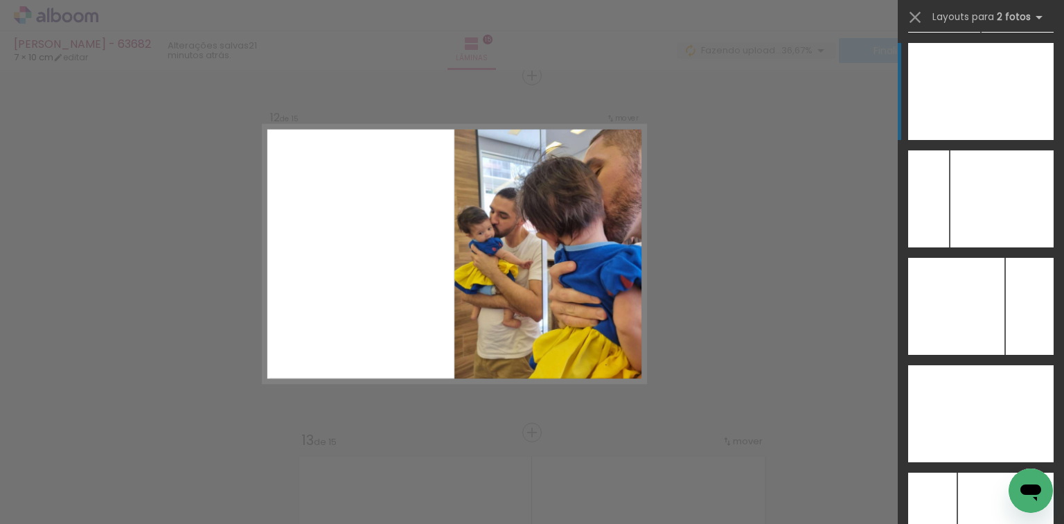
click at [1009, 94] on div at bounding box center [1017, 91] width 73 height 97
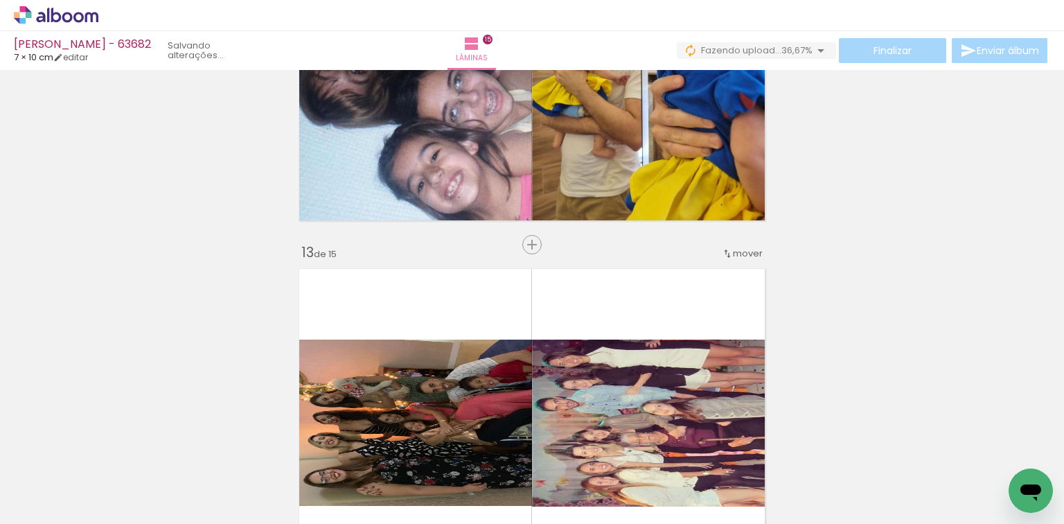
scroll to position [4385, 0]
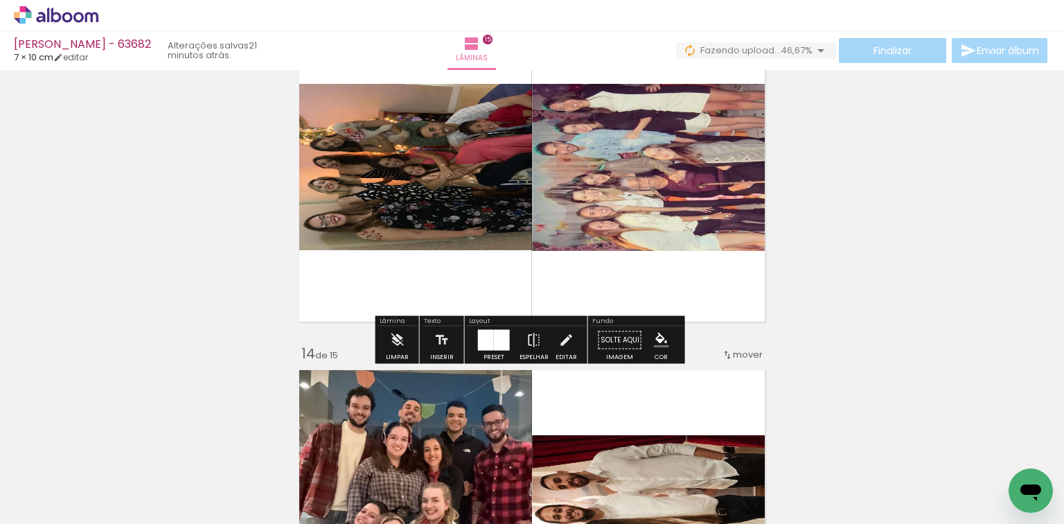
click at [496, 342] on div at bounding box center [502, 340] width 16 height 21
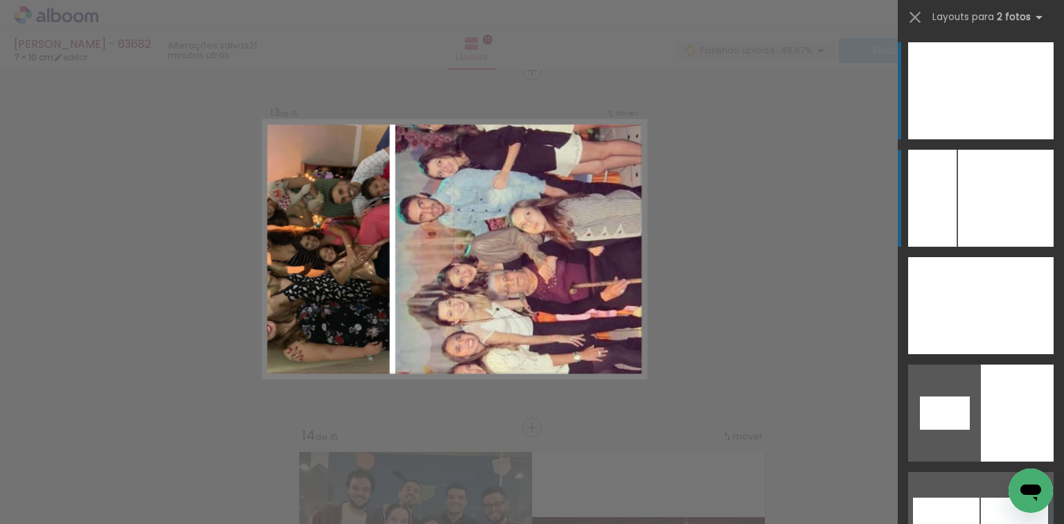
scroll to position [4299, 0]
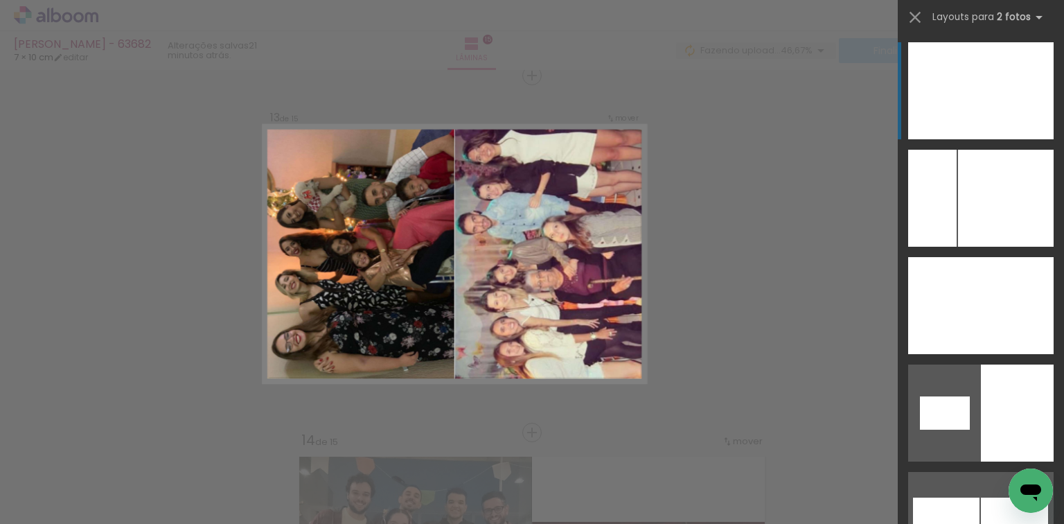
click at [981, 82] on div at bounding box center [1017, 90] width 73 height 97
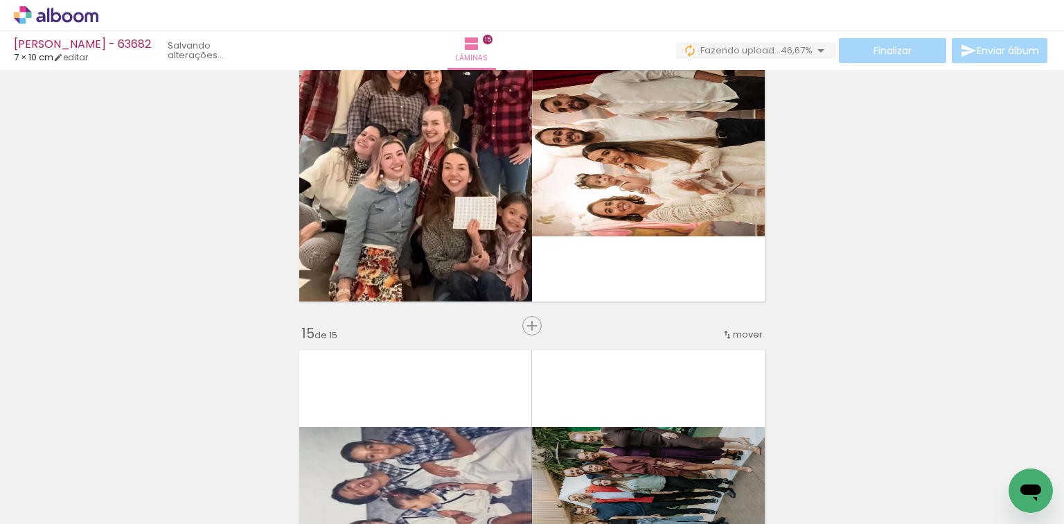
scroll to position [4853, 0]
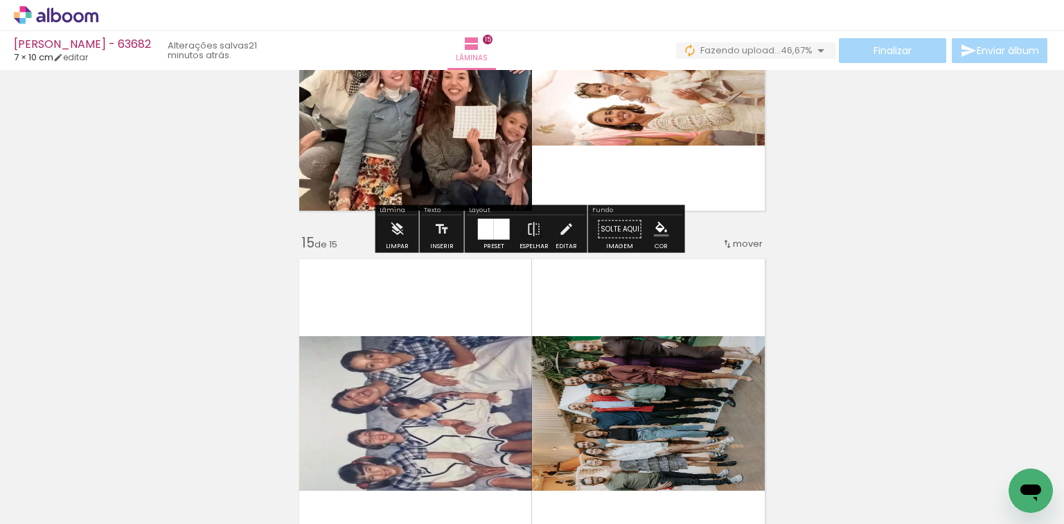
click at [499, 238] on div at bounding box center [502, 229] width 16 height 21
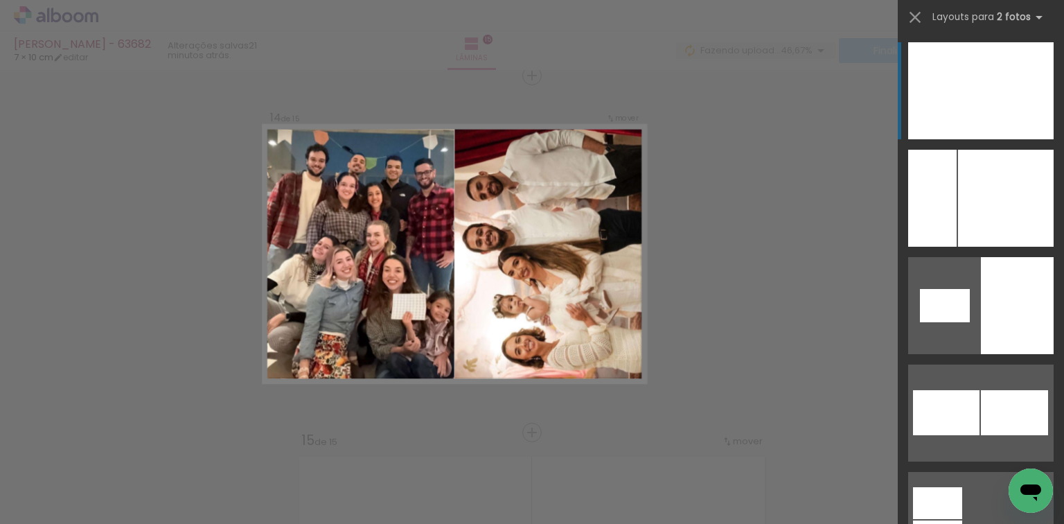
click at [981, 91] on div at bounding box center [1017, 90] width 73 height 97
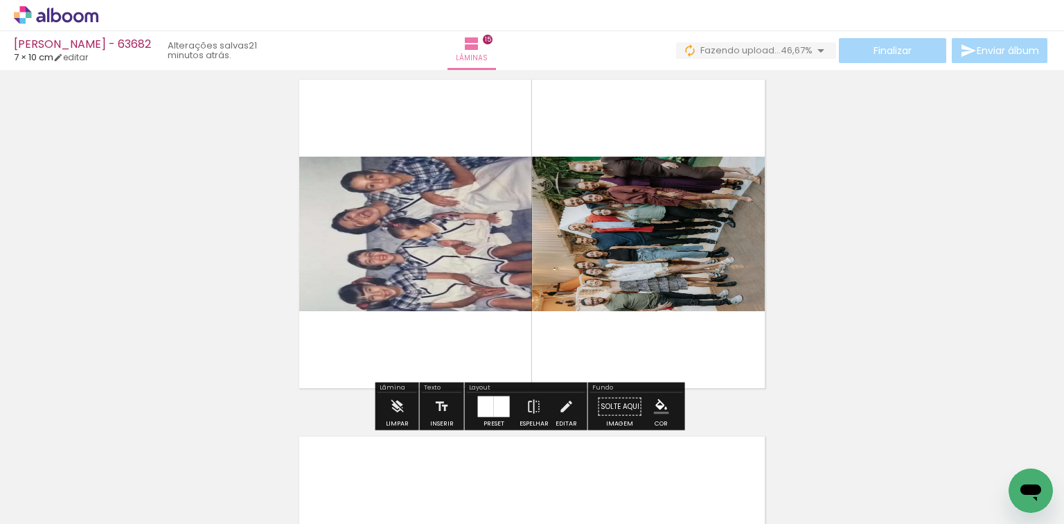
scroll to position [5099, 0]
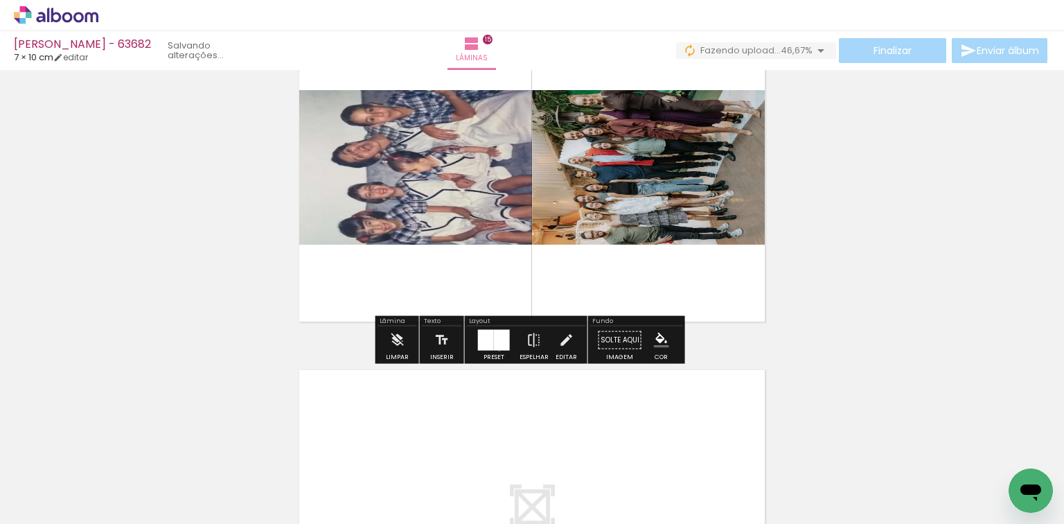
click at [496, 349] on div at bounding box center [502, 340] width 16 height 21
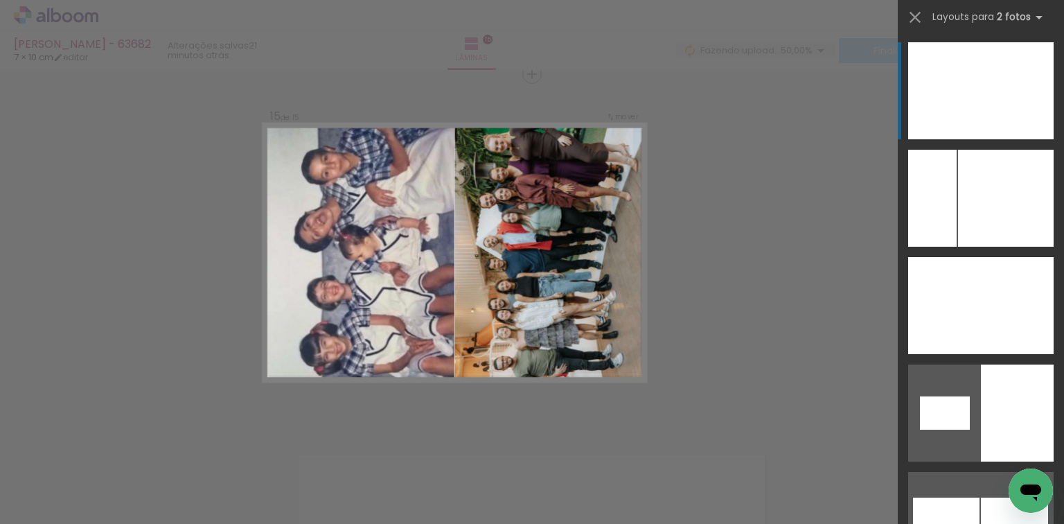
scroll to position [5012, 0]
click at [986, 111] on div at bounding box center [1017, 90] width 73 height 97
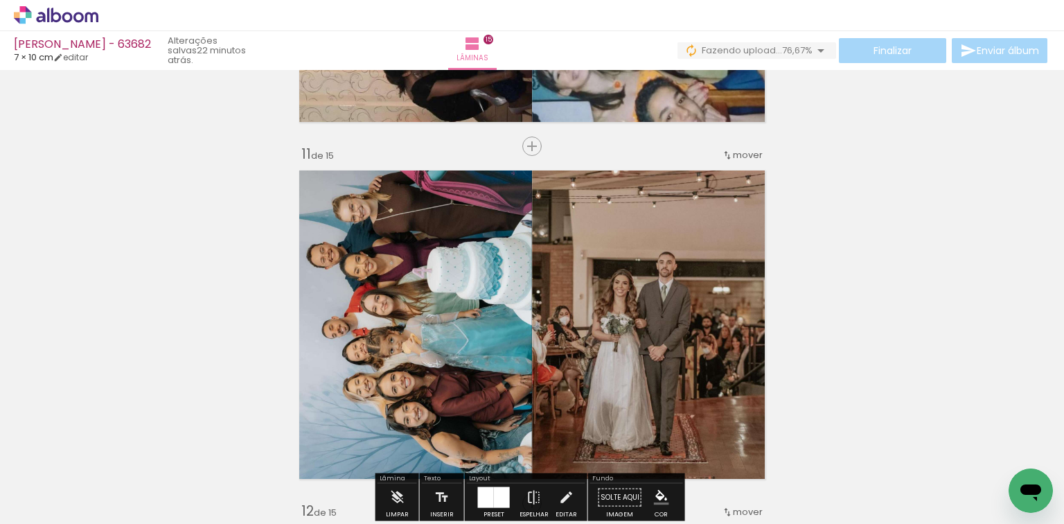
scroll to position [3294, 0]
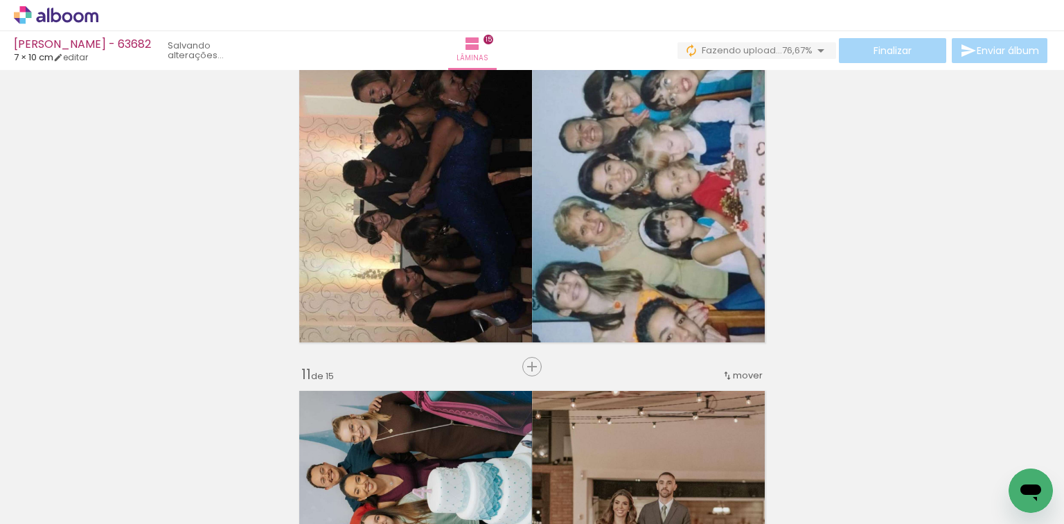
click at [909, 44] on paper-button "Finalizar" at bounding box center [892, 50] width 107 height 25
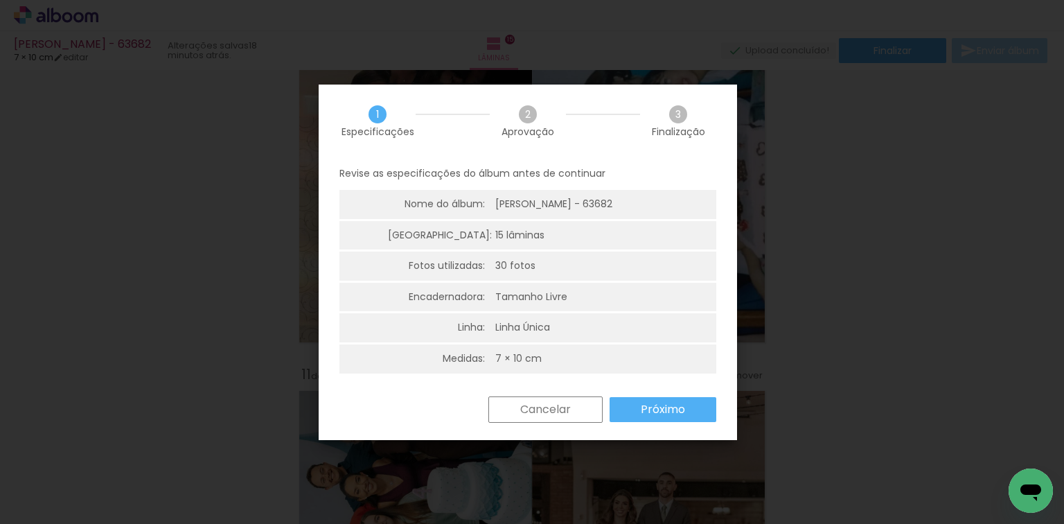
click at [636, 409] on paper-button "Próximo" at bounding box center [663, 409] width 107 height 25
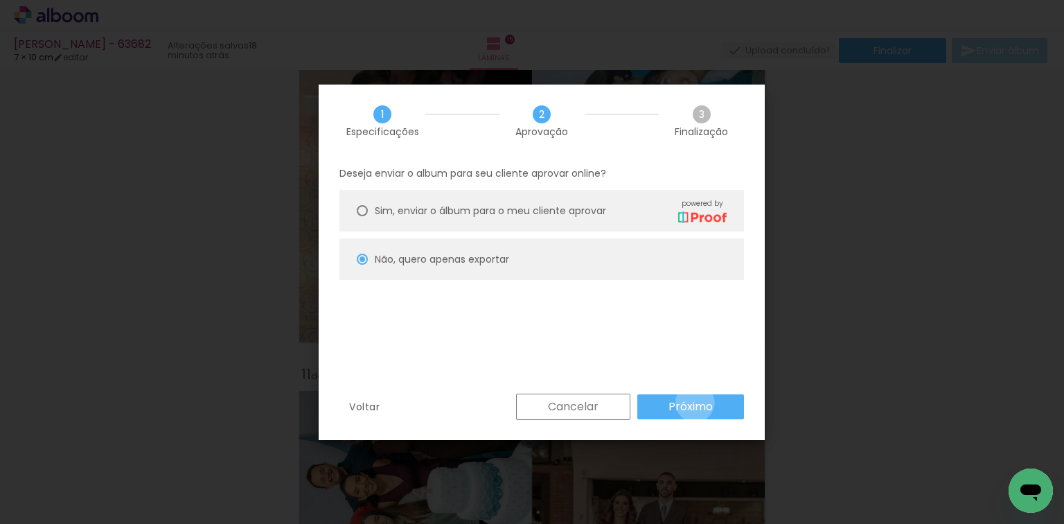
click at [0, 0] on slot "Próximo" at bounding box center [0, 0] width 0 height 0
type input "Alta, 300 DPI"
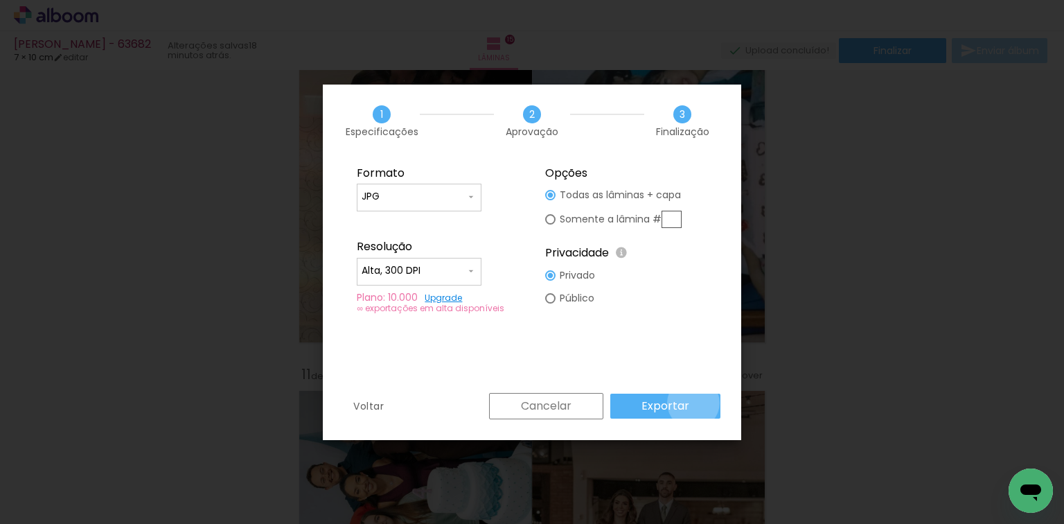
click at [696, 402] on paper-button "Exportar" at bounding box center [665, 405] width 110 height 25
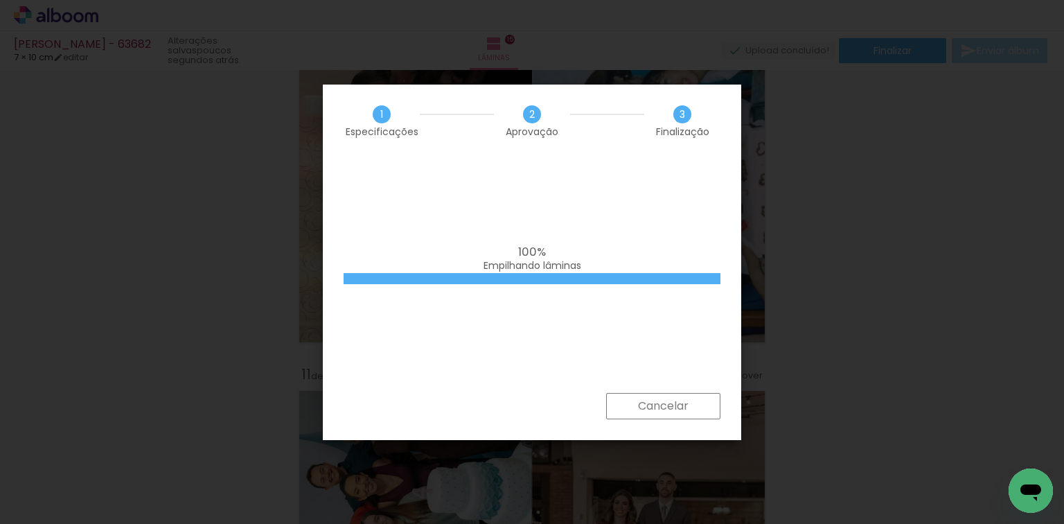
scroll to position [0, 1381]
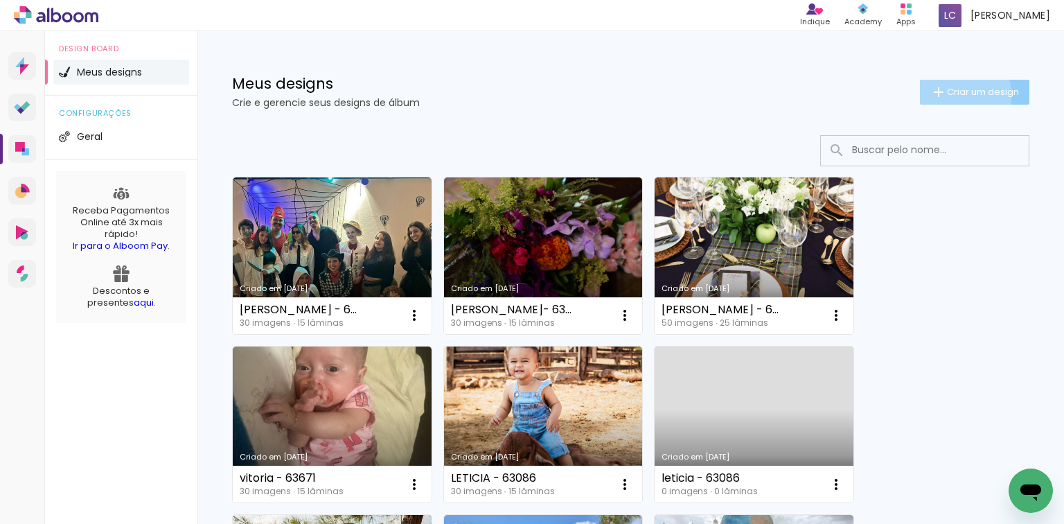
click at [947, 94] on span "Criar um design" at bounding box center [983, 91] width 72 height 9
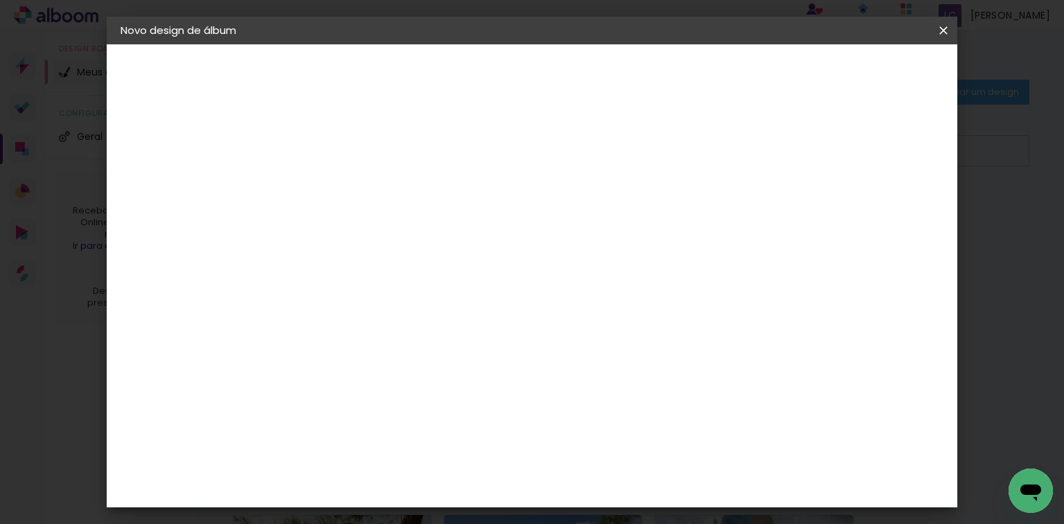
click at [347, 181] on input at bounding box center [347, 185] width 0 height 21
type input "luiza - 63437"
type paper-input "luiza - 63437"
click at [407, 162] on div "Informações Dê um título ao seu álbum. Avançar" at bounding box center [347, 103] width 121 height 118
click at [489, 77] on paper-button "Avançar" at bounding box center [455, 74] width 68 height 24
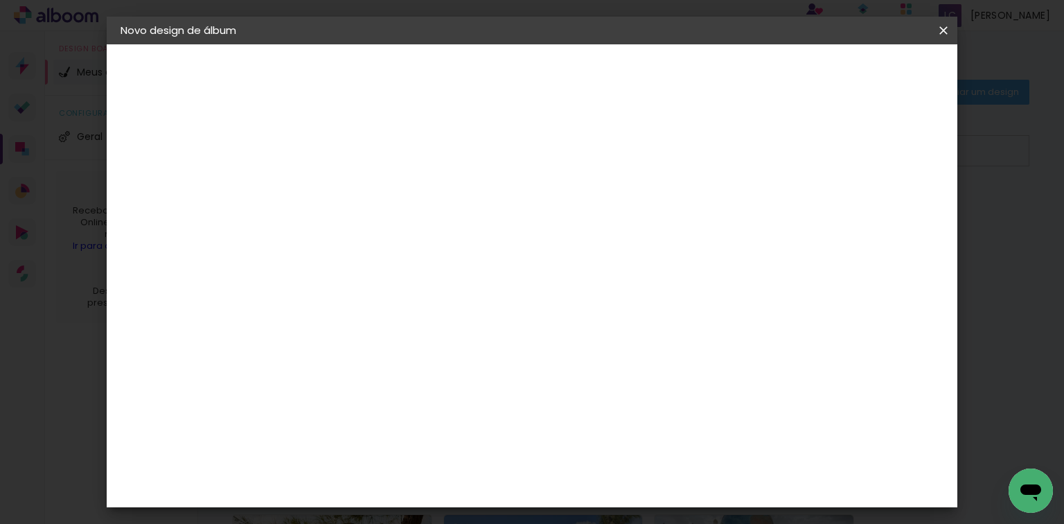
click at [606, 217] on paper-item "Tamanho Livre" at bounding box center [539, 210] width 133 height 30
click at [0, 0] on slot "Avançar" at bounding box center [0, 0] width 0 height 0
click at [609, 427] on input "60" at bounding box center [610, 424] width 36 height 21
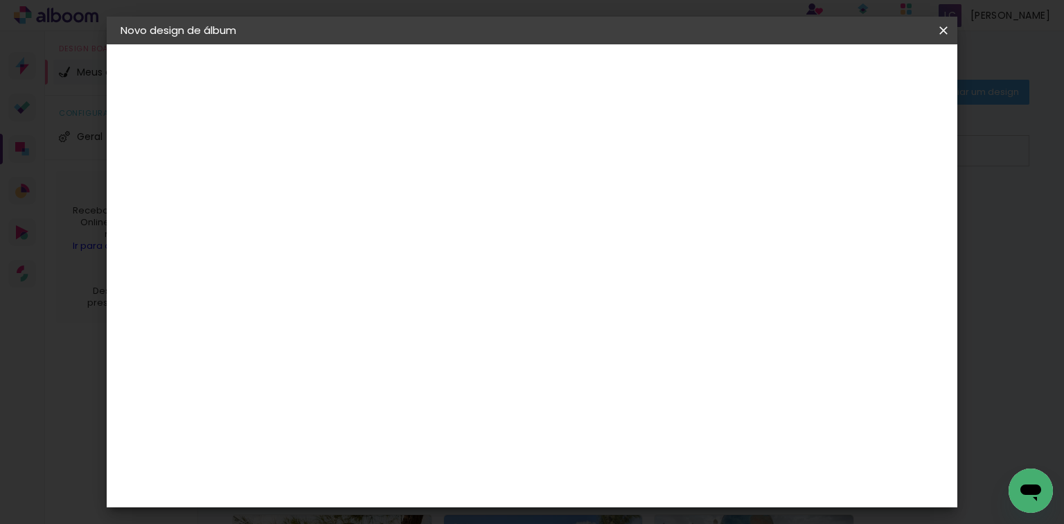
click at [609, 427] on input "60" at bounding box center [610, 424] width 36 height 21
type input "50,6"
type paper-input "50,6"
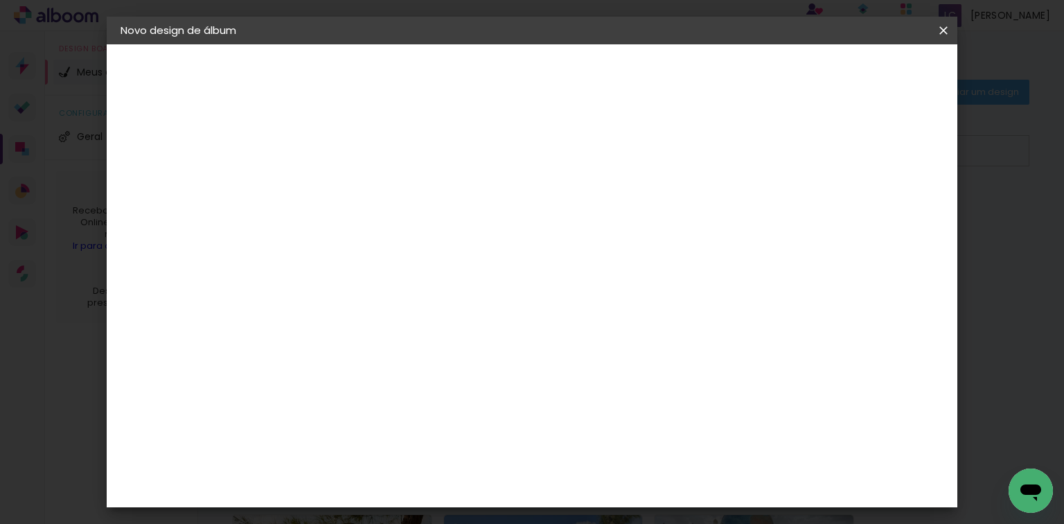
click at [302, 412] on input "30" at bounding box center [303, 405] width 36 height 21
type input "25,4"
type paper-input "25,4"
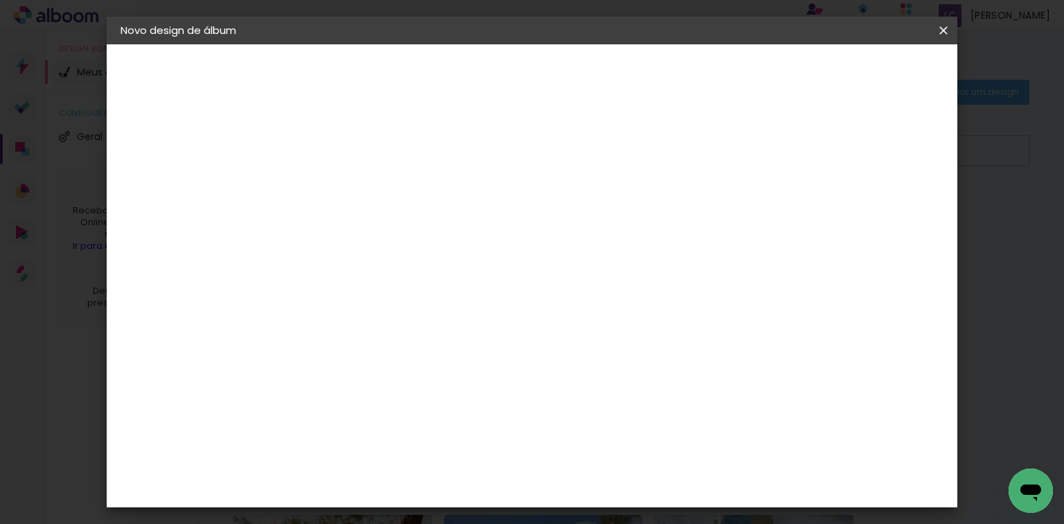
type input "4"
type paper-input "4"
click at [883, 218] on input "4" at bounding box center [873, 209] width 25 height 21
type input "3"
type paper-input "3"
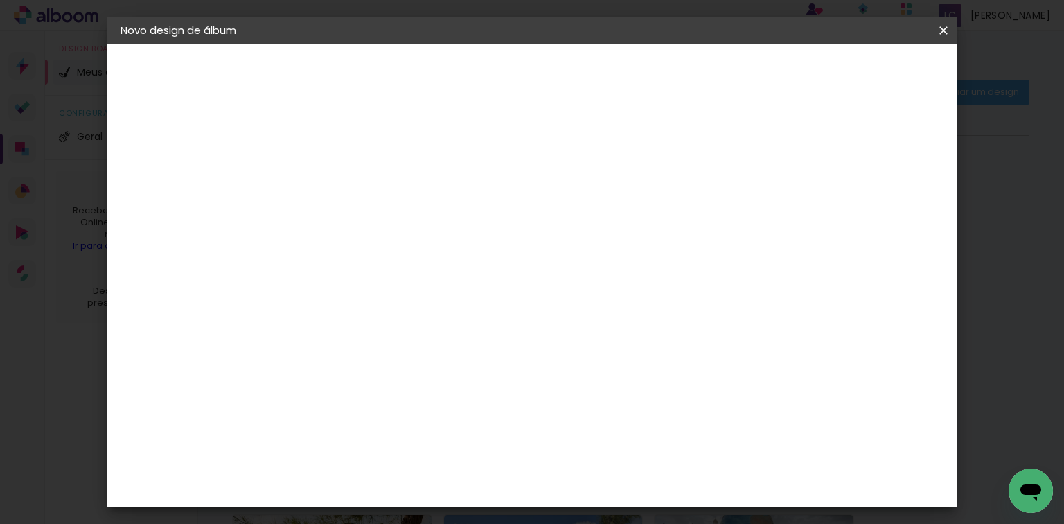
click at [883, 218] on input "3" at bounding box center [877, 209] width 25 height 21
type input "2"
type paper-input "2"
click at [883, 218] on input "2" at bounding box center [877, 209] width 25 height 21
click at [873, 85] on paper-button "Iniciar design" at bounding box center [827, 74] width 91 height 24
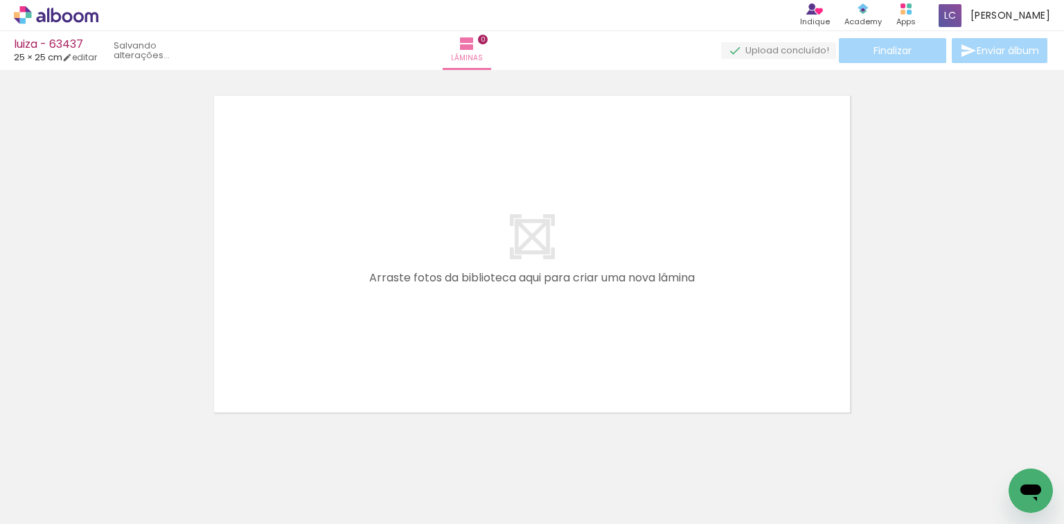
click at [302, 345] on quentale-workspace at bounding box center [532, 262] width 1064 height 524
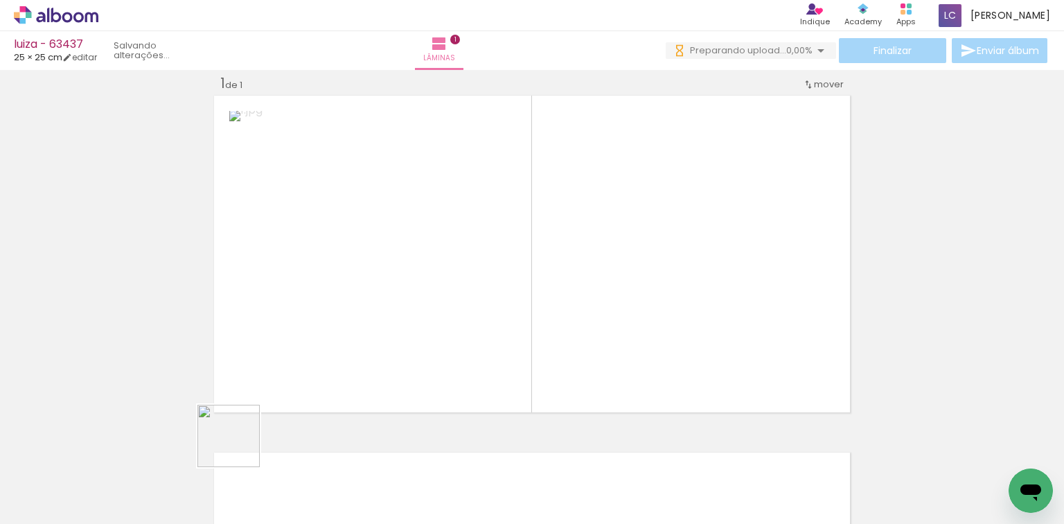
drag, startPoint x: 230, startPoint y: 468, endPoint x: 376, endPoint y: 384, distance: 168.5
click at [305, 370] on quentale-workspace at bounding box center [532, 262] width 1064 height 524
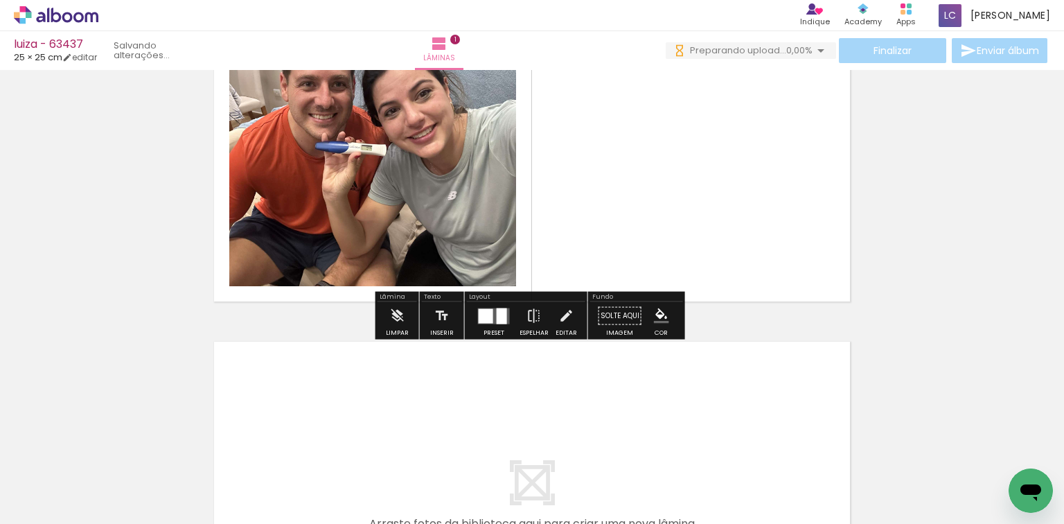
click at [479, 319] on div at bounding box center [486, 315] width 15 height 15
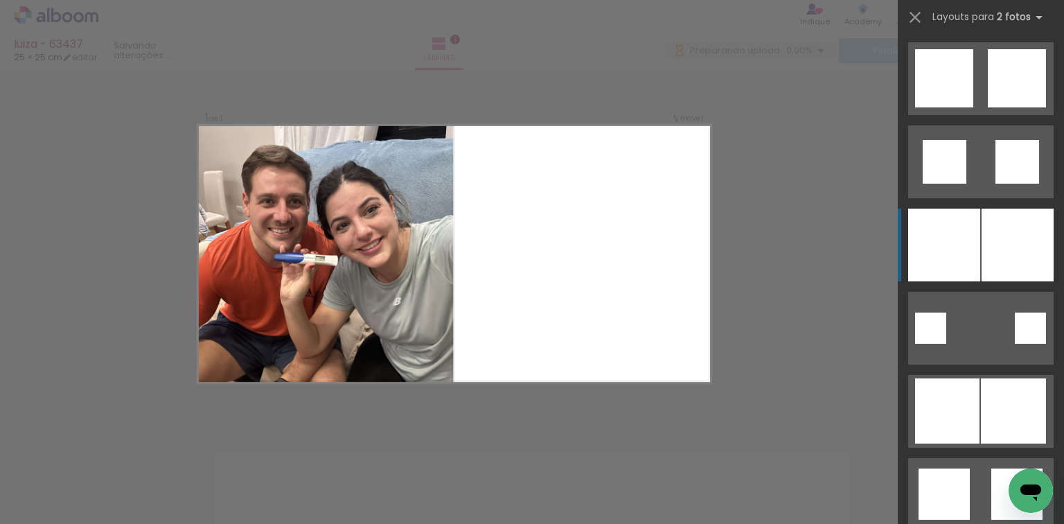
click at [939, 261] on div at bounding box center [944, 245] width 72 height 73
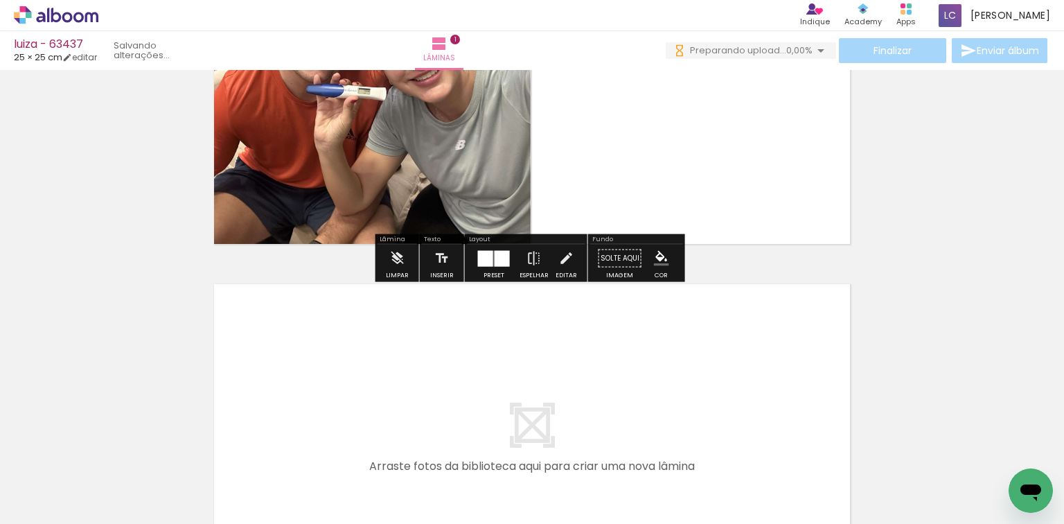
scroll to position [239, 0]
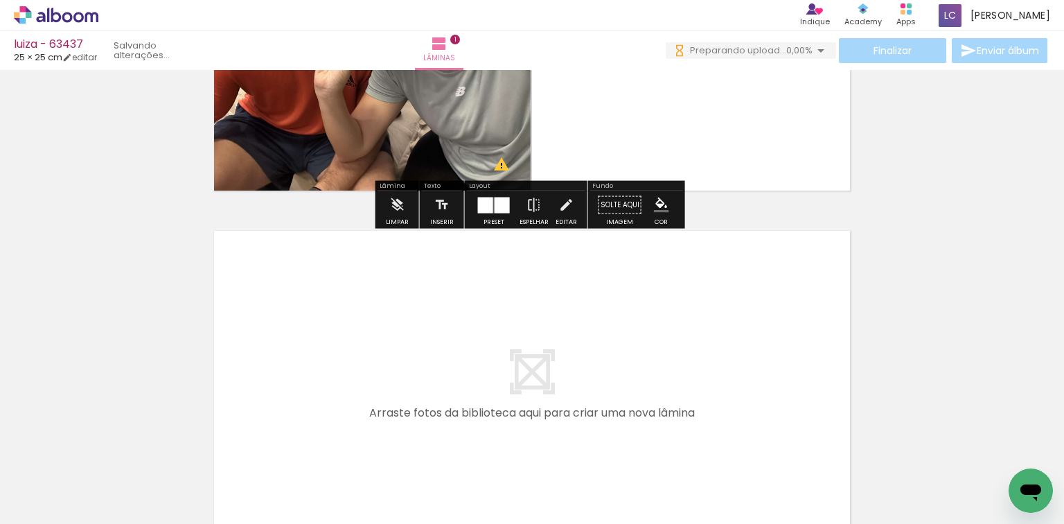
click at [337, 420] on quentale-workspace at bounding box center [532, 262] width 1064 height 524
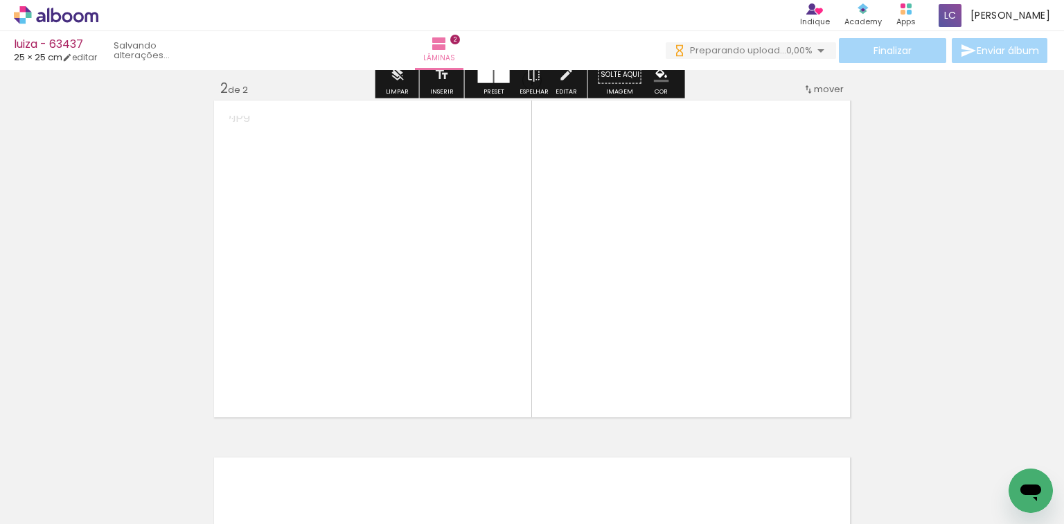
scroll to position [0, 0]
drag, startPoint x: 439, startPoint y: 382, endPoint x: 545, endPoint y: 321, distance: 123.2
click at [519, 330] on quentale-workspace at bounding box center [532, 262] width 1064 height 524
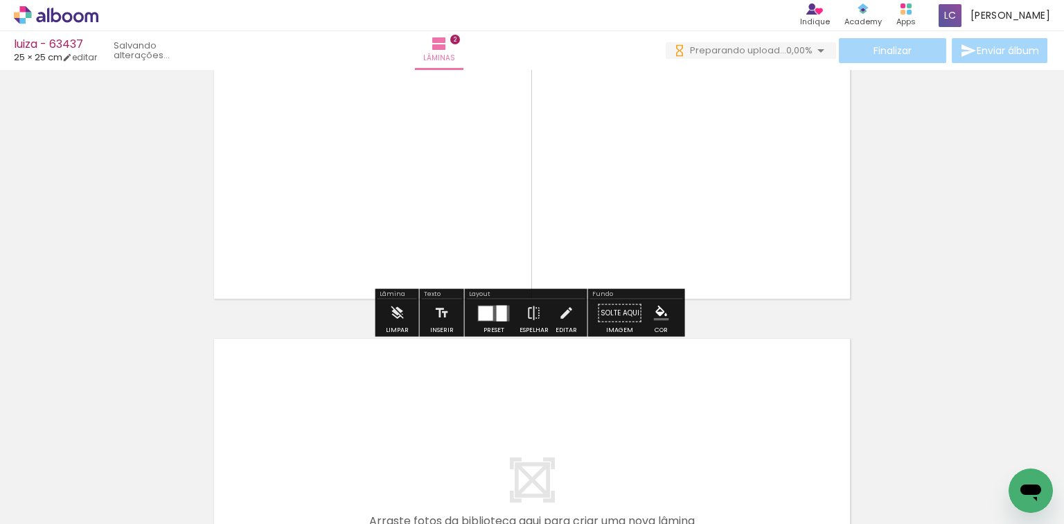
scroll to position [583, 0]
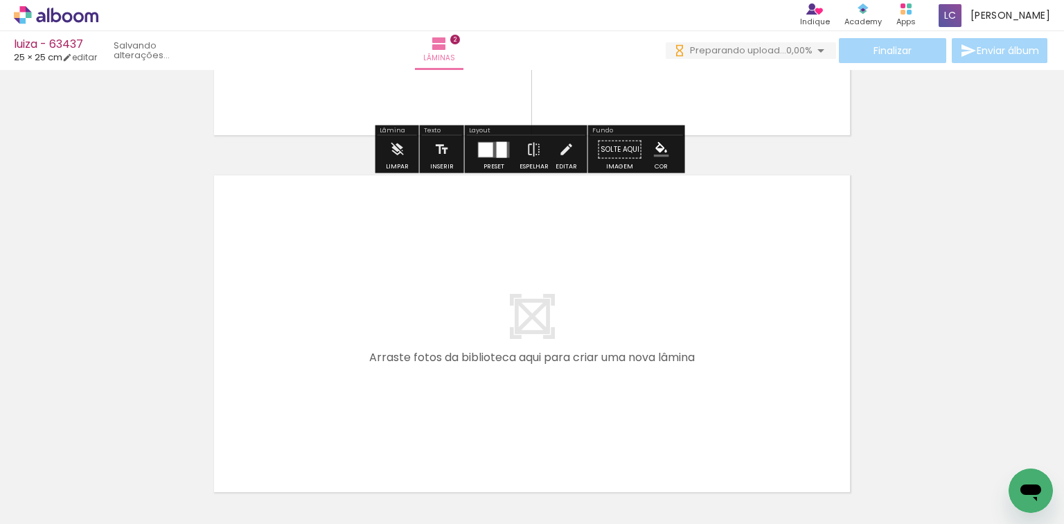
drag, startPoint x: 477, startPoint y: 464, endPoint x: 531, endPoint y: 471, distance: 55.2
click at [485, 425] on quentale-workspace at bounding box center [532, 262] width 1064 height 524
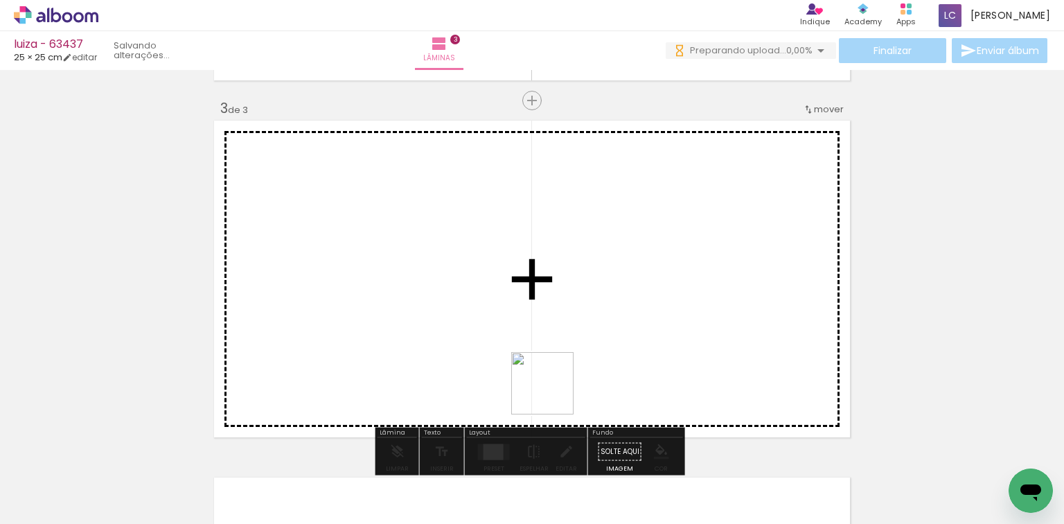
drag, startPoint x: 540, startPoint y: 439, endPoint x: 621, endPoint y: 321, distance: 142.4
click at [593, 333] on quentale-workspace at bounding box center [532, 262] width 1064 height 524
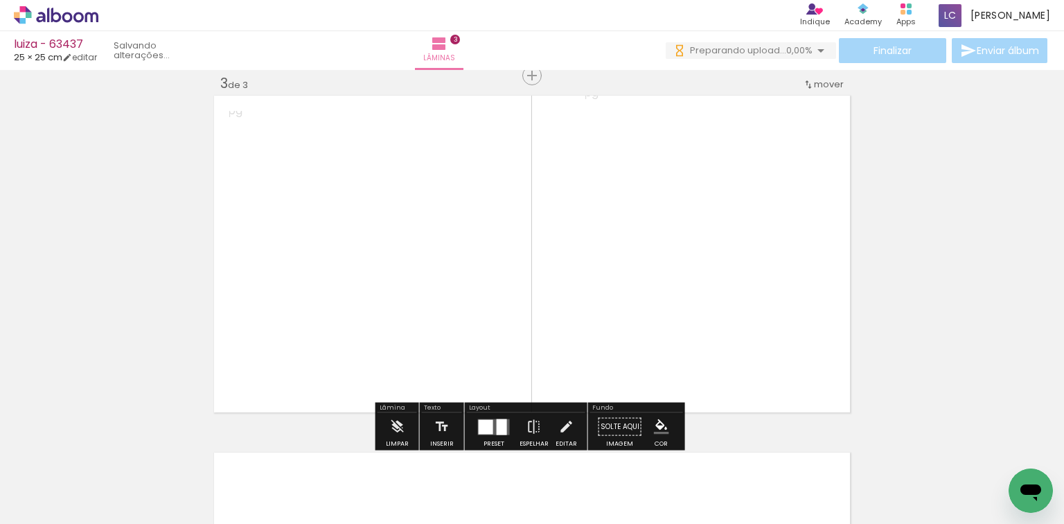
scroll to position [731, 0]
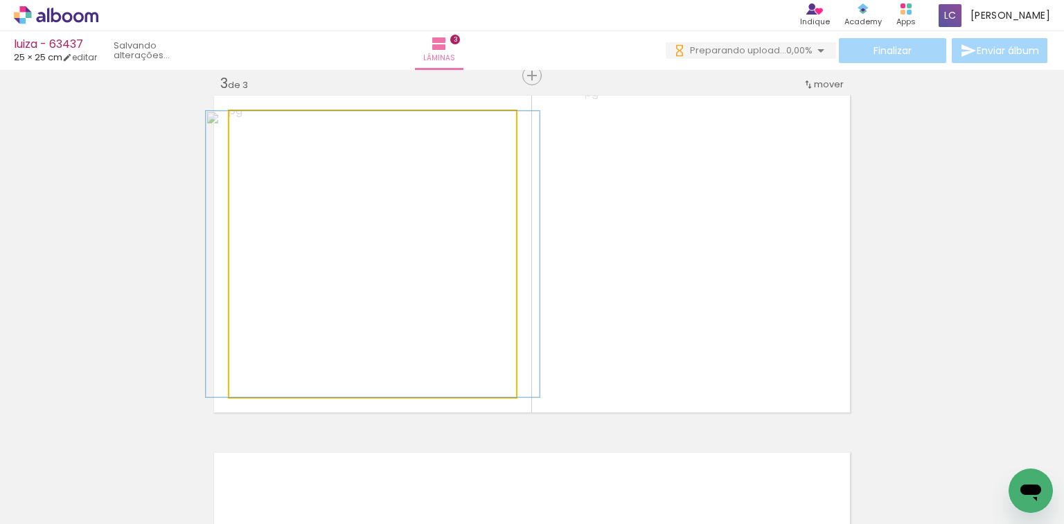
click at [466, 362] on quentale-photo at bounding box center [372, 254] width 287 height 286
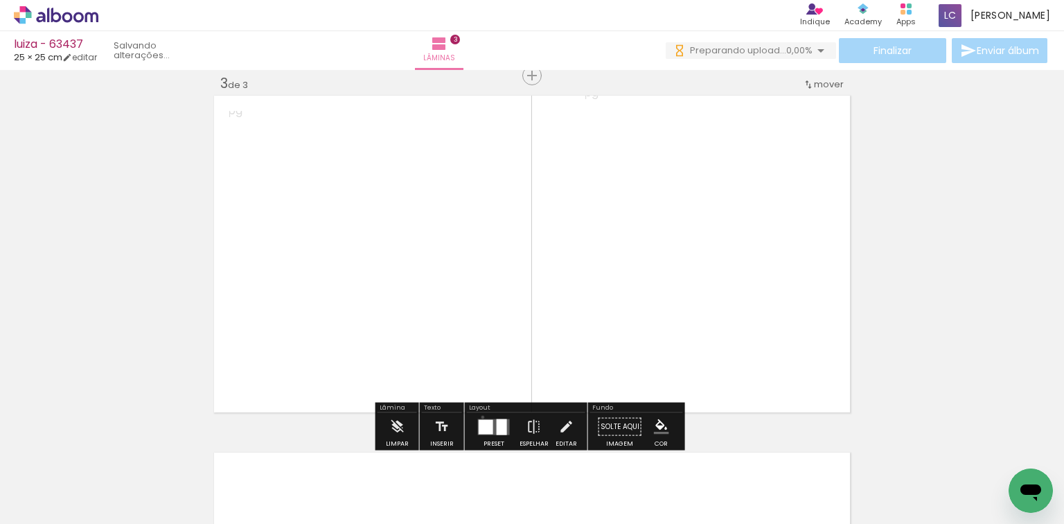
click at [479, 416] on div at bounding box center [493, 427] width 37 height 28
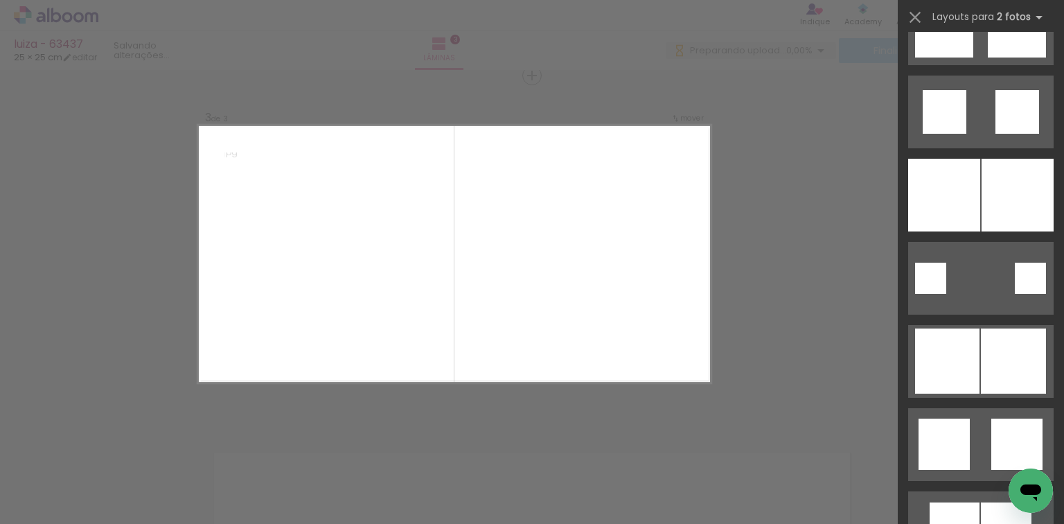
scroll to position [388, 0]
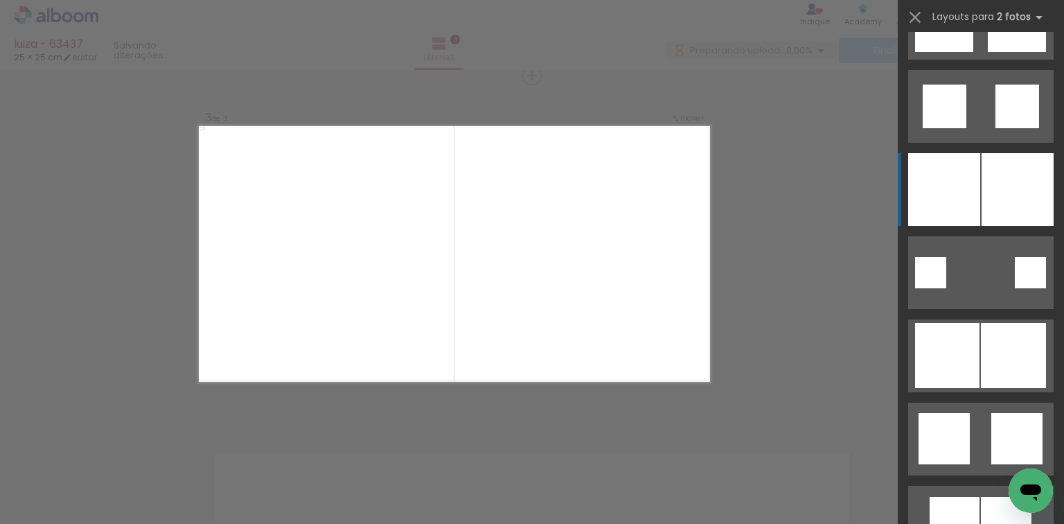
click at [953, 208] on div at bounding box center [944, 189] width 72 height 73
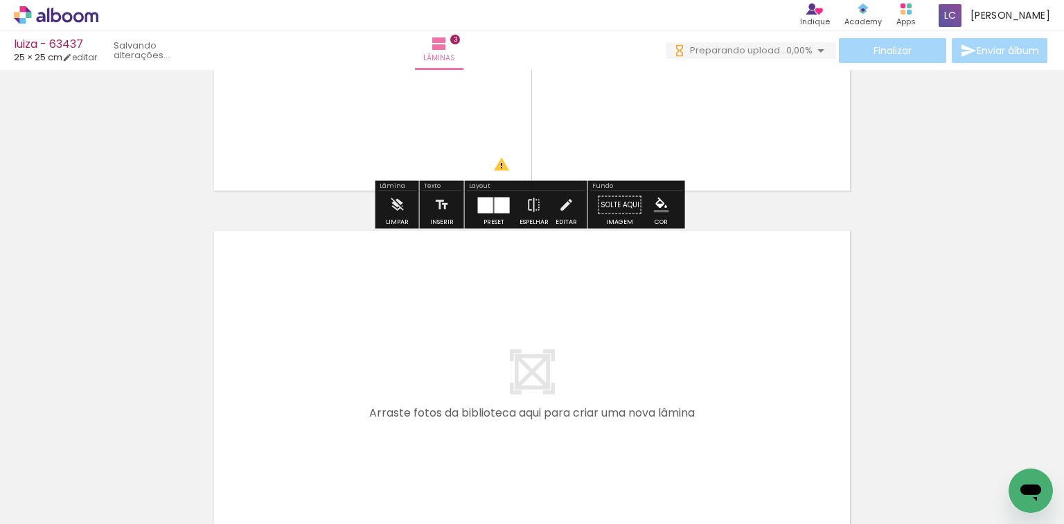
drag, startPoint x: 610, startPoint y: 460, endPoint x: 617, endPoint y: 431, distance: 29.9
click at [617, 431] on quentale-workspace at bounding box center [532, 262] width 1064 height 524
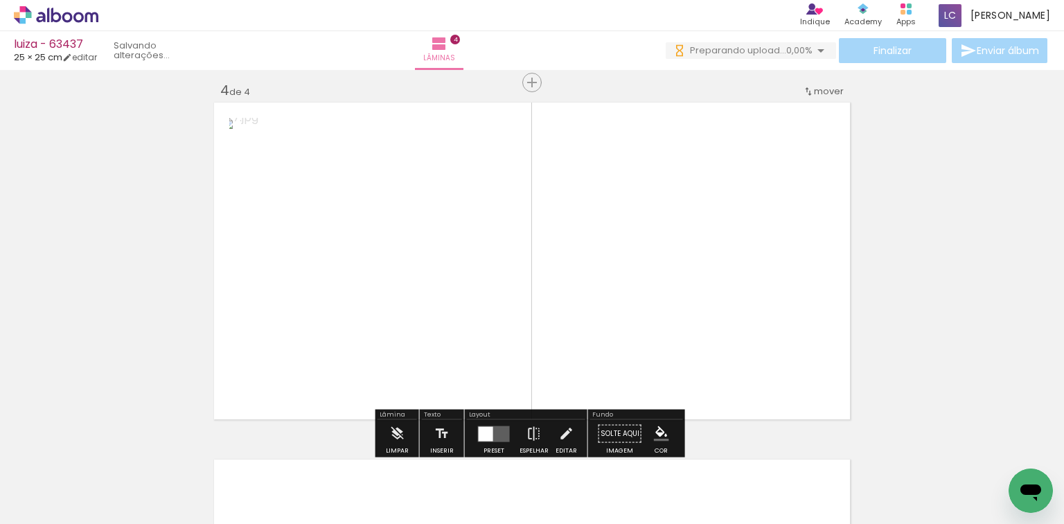
scroll to position [1088, 0]
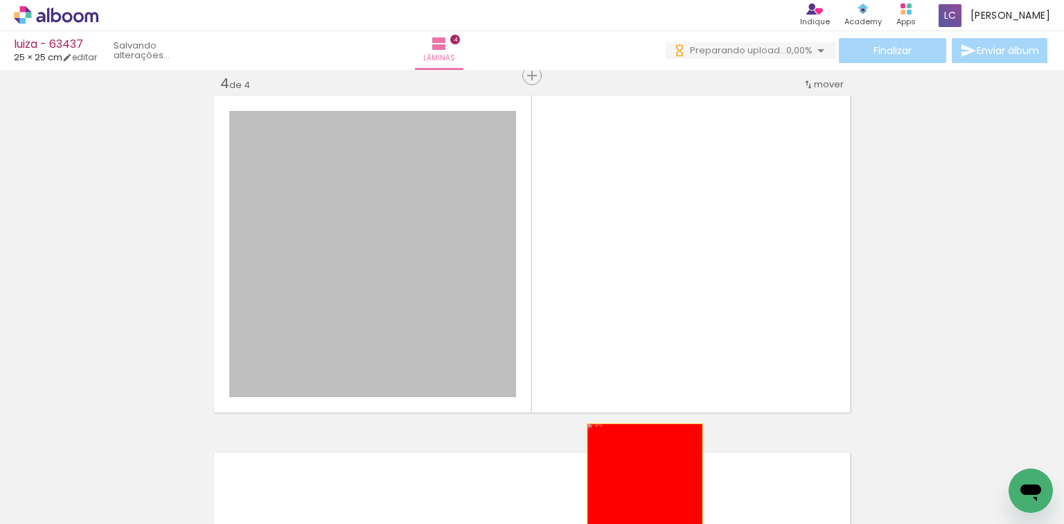
drag, startPoint x: 353, startPoint y: 323, endPoint x: 636, endPoint y: 479, distance: 323.1
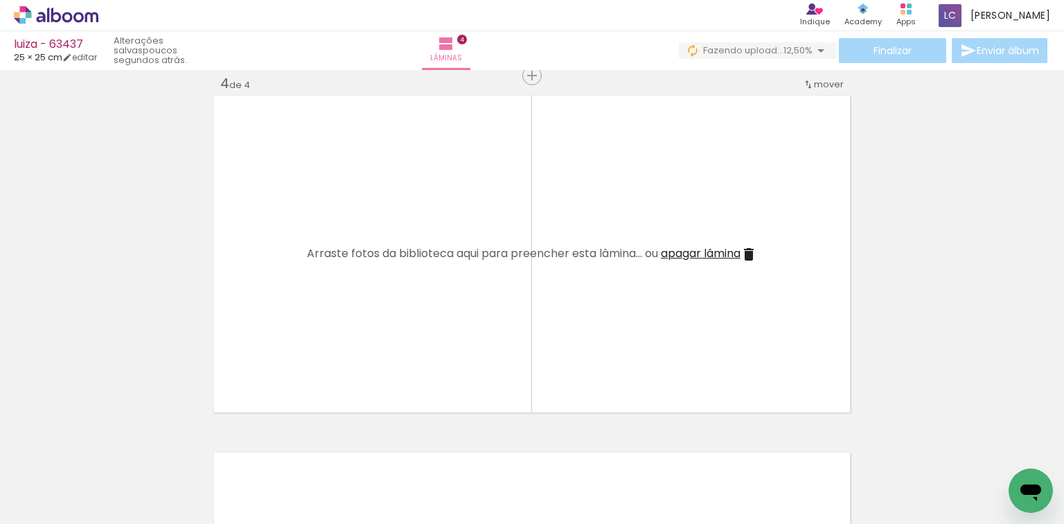
click at [575, 447] on iron-icon at bounding box center [574, 449] width 15 height 15
drag, startPoint x: 625, startPoint y: 477, endPoint x: 692, endPoint y: 446, distance: 73.8
click at [651, 391] on quentale-workspace at bounding box center [532, 262] width 1064 height 524
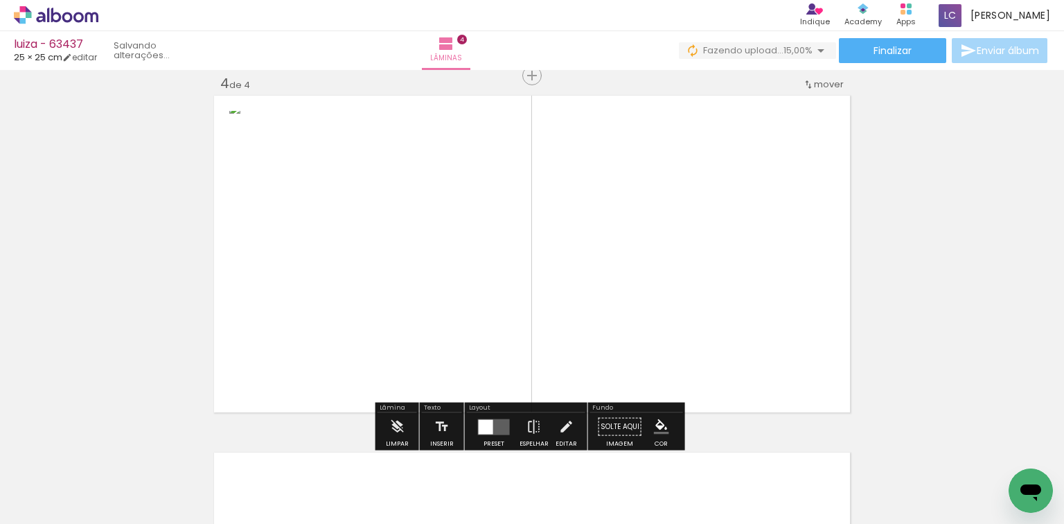
drag, startPoint x: 706, startPoint y: 409, endPoint x: 690, endPoint y: 314, distance: 96.9
click at [690, 314] on quentale-workspace at bounding box center [532, 262] width 1064 height 524
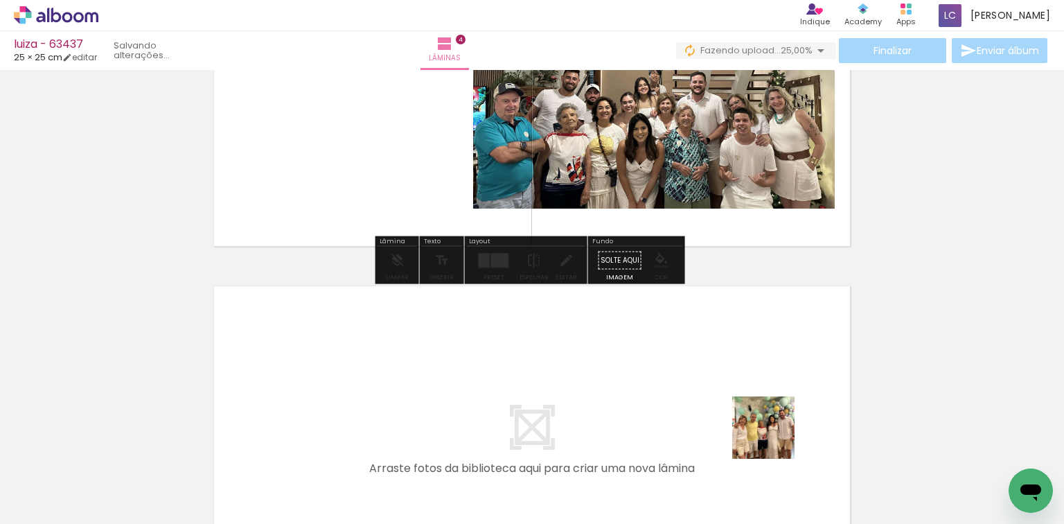
drag, startPoint x: 788, startPoint y: 463, endPoint x: 809, endPoint y: 444, distance: 28.0
click at [766, 410] on quentale-workspace at bounding box center [532, 262] width 1064 height 524
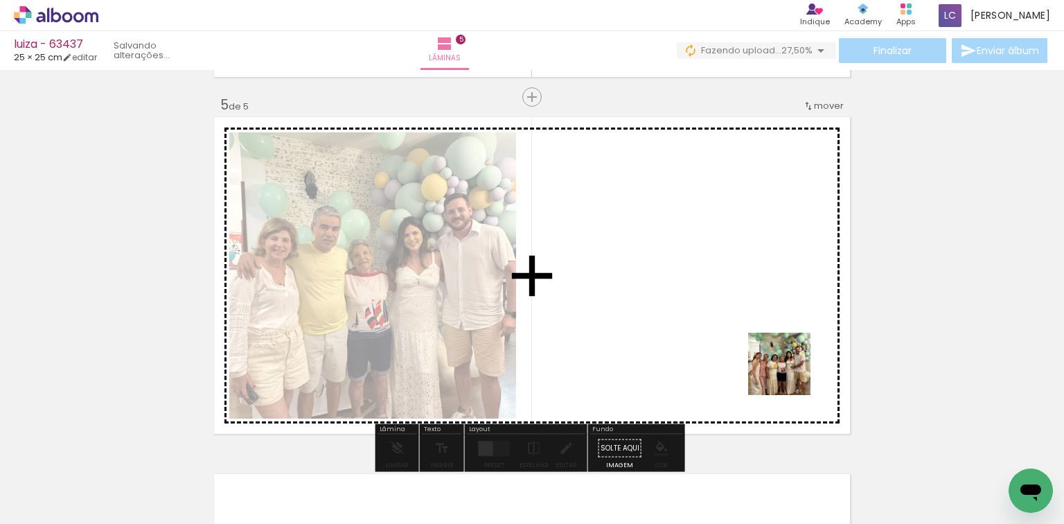
drag, startPoint x: 790, startPoint y: 374, endPoint x: 504, endPoint y: 437, distance: 292.3
click at [754, 344] on quentale-workspace at bounding box center [532, 262] width 1064 height 524
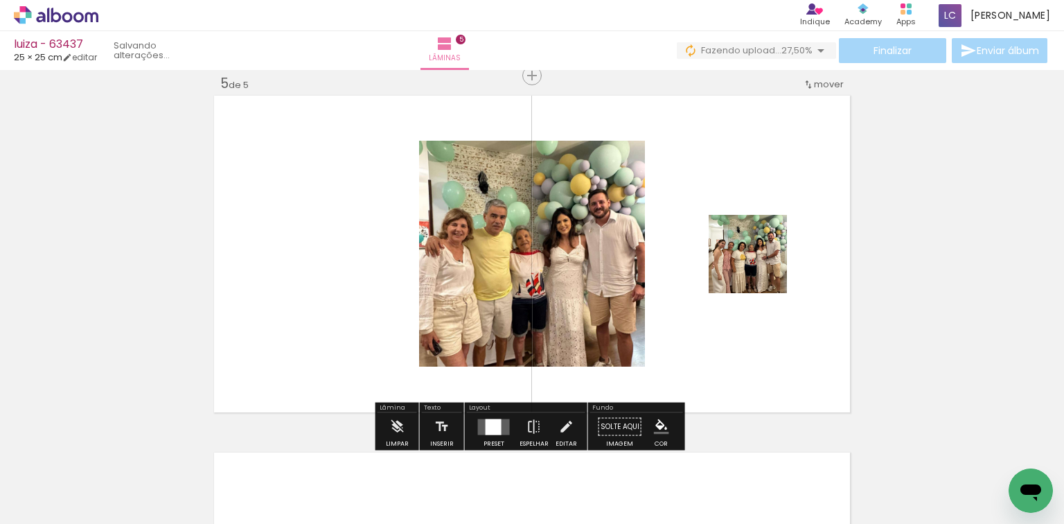
click at [488, 417] on div at bounding box center [493, 427] width 37 height 28
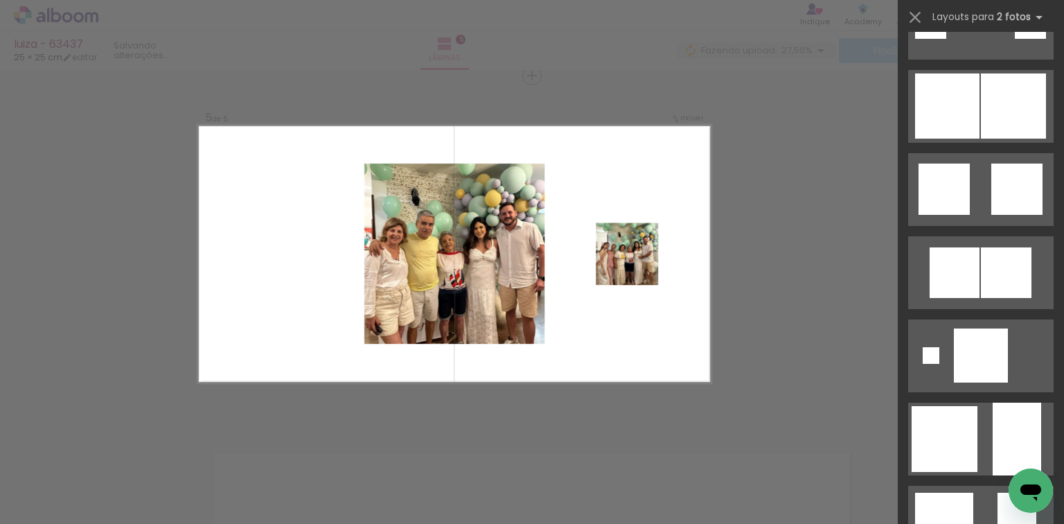
scroll to position [0, 0]
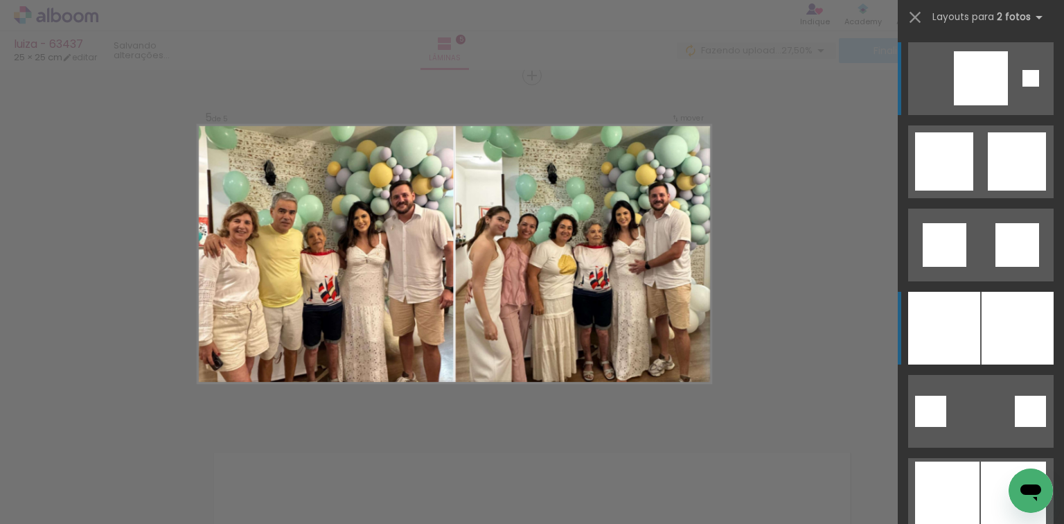
click at [959, 324] on div at bounding box center [944, 328] width 72 height 73
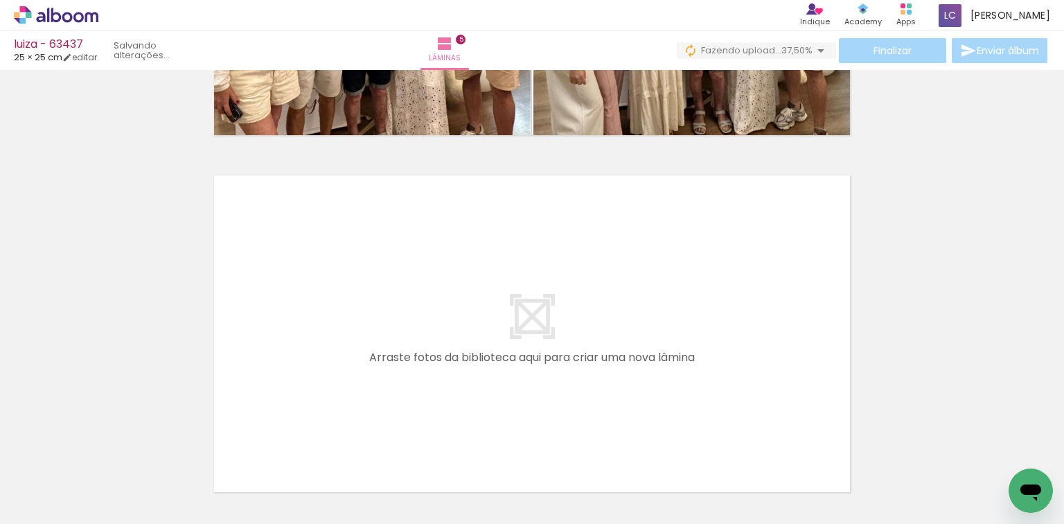
scroll to position [0, 336]
drag, startPoint x: 582, startPoint y: 474, endPoint x: 652, endPoint y: 488, distance: 71.3
click at [609, 424] on quentale-workspace at bounding box center [532, 262] width 1064 height 524
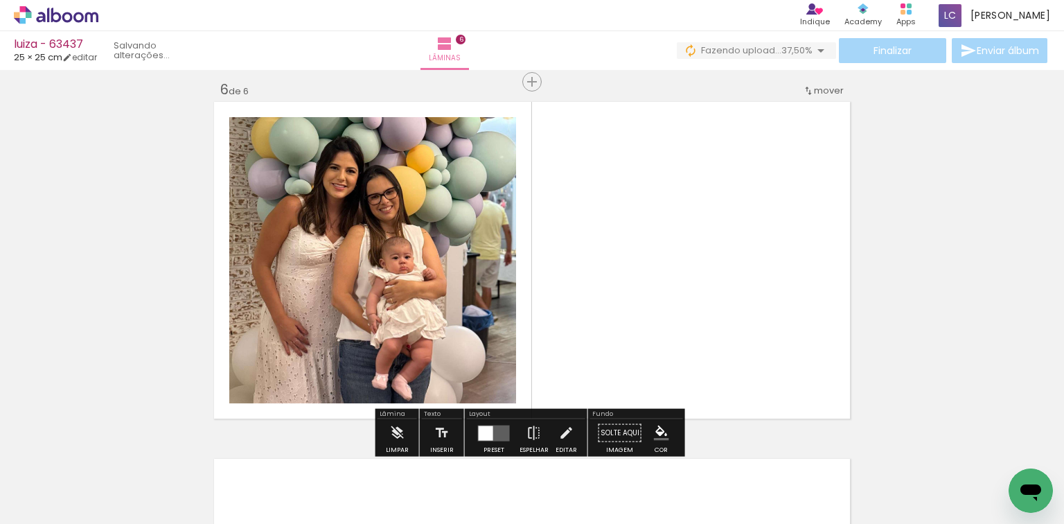
scroll to position [1801, 0]
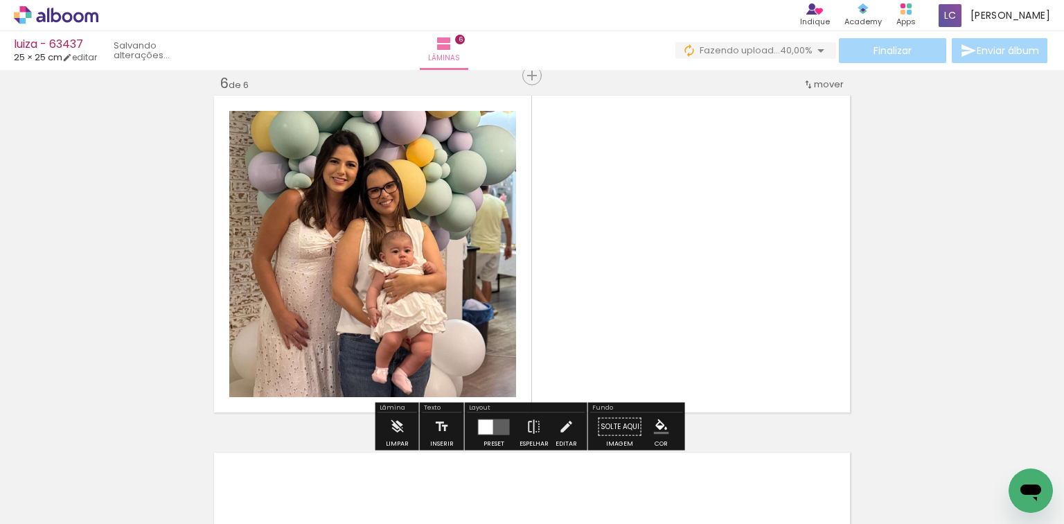
drag, startPoint x: 654, startPoint y: 466, endPoint x: 570, endPoint y: 400, distance: 106.6
click at [641, 358] on quentale-workspace at bounding box center [532, 262] width 1064 height 524
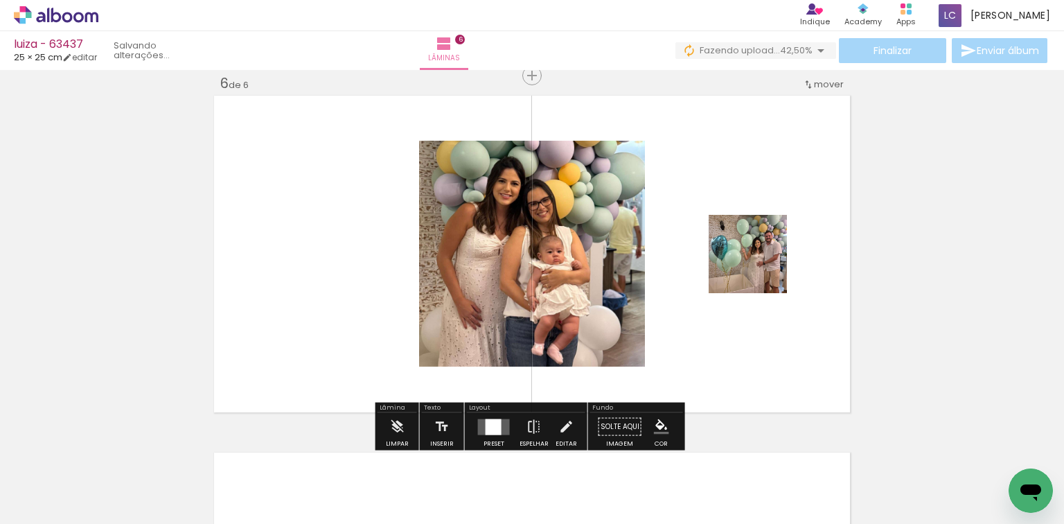
click at [487, 421] on div at bounding box center [494, 426] width 16 height 16
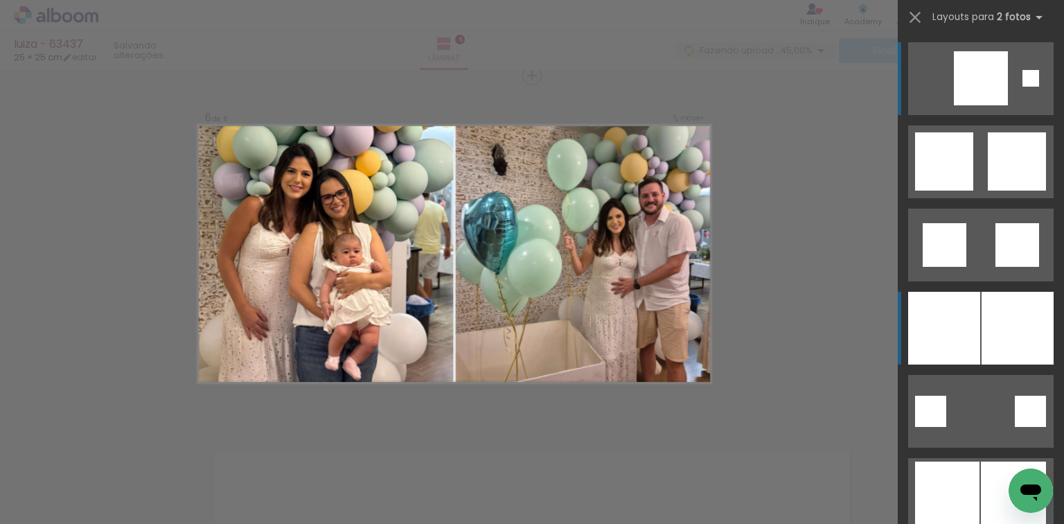
click at [982, 322] on div at bounding box center [1018, 328] width 72 height 73
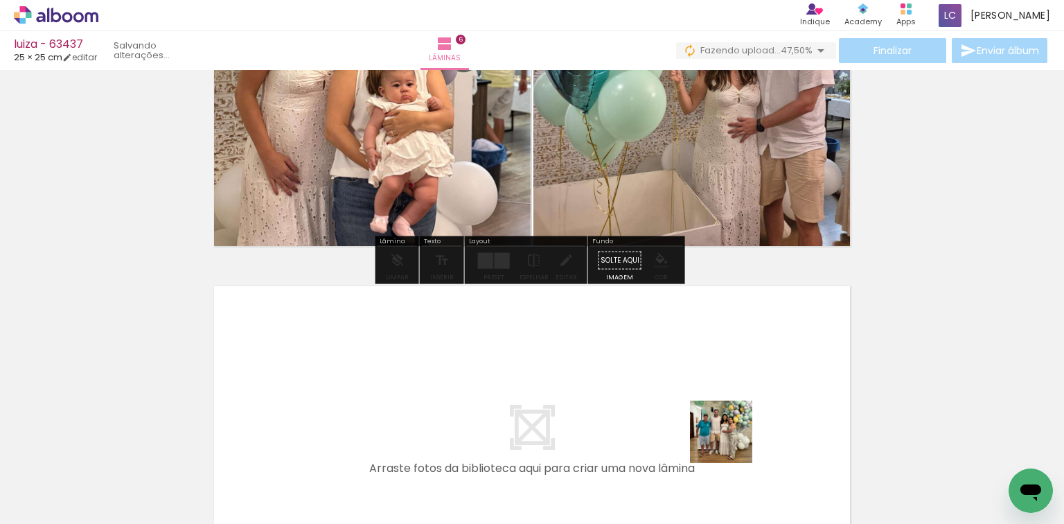
drag, startPoint x: 732, startPoint y: 442, endPoint x: 790, endPoint y: 457, distance: 60.2
click at [737, 421] on quentale-workspace at bounding box center [532, 262] width 1064 height 524
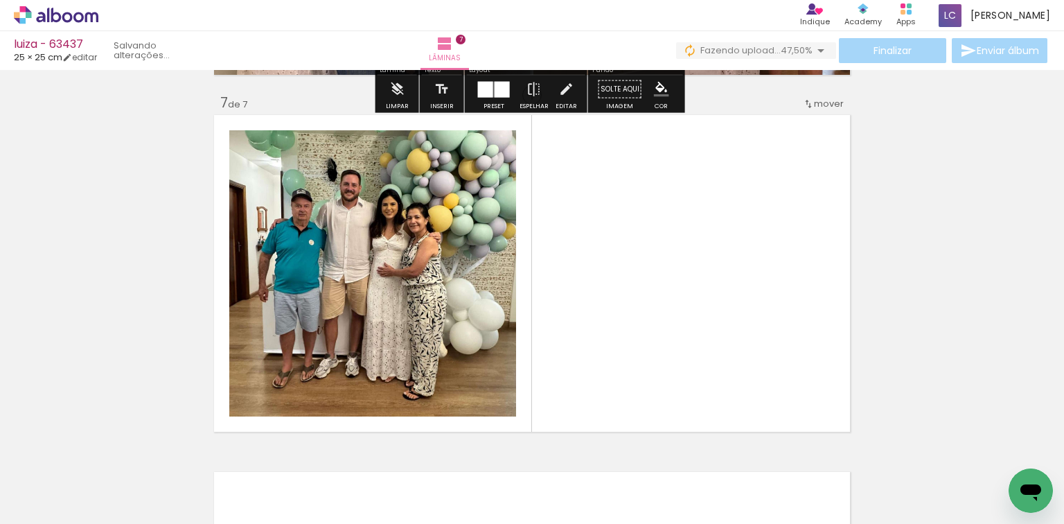
scroll to position [2158, 0]
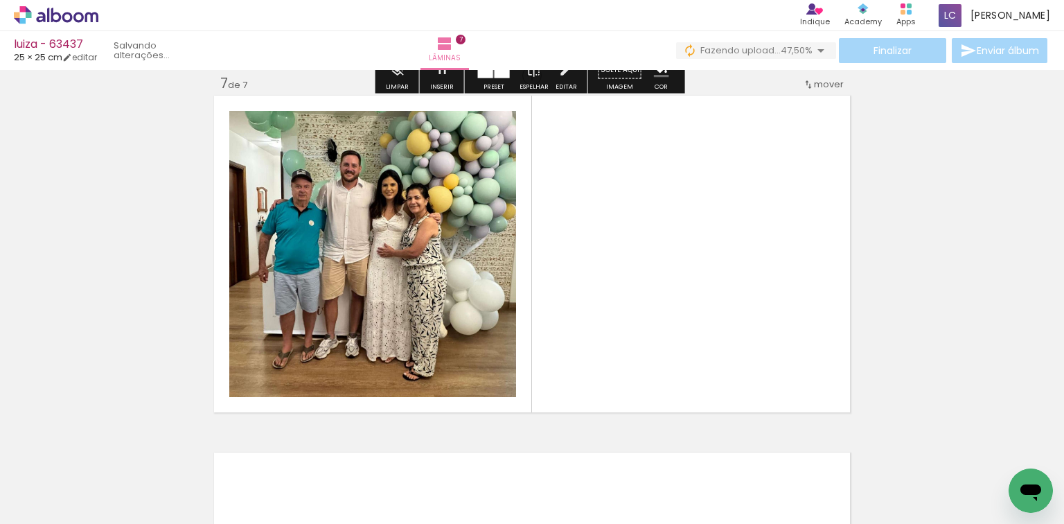
drag, startPoint x: 802, startPoint y: 462, endPoint x: 477, endPoint y: 327, distance: 352.5
click at [662, 350] on quentale-workspace at bounding box center [532, 262] width 1064 height 524
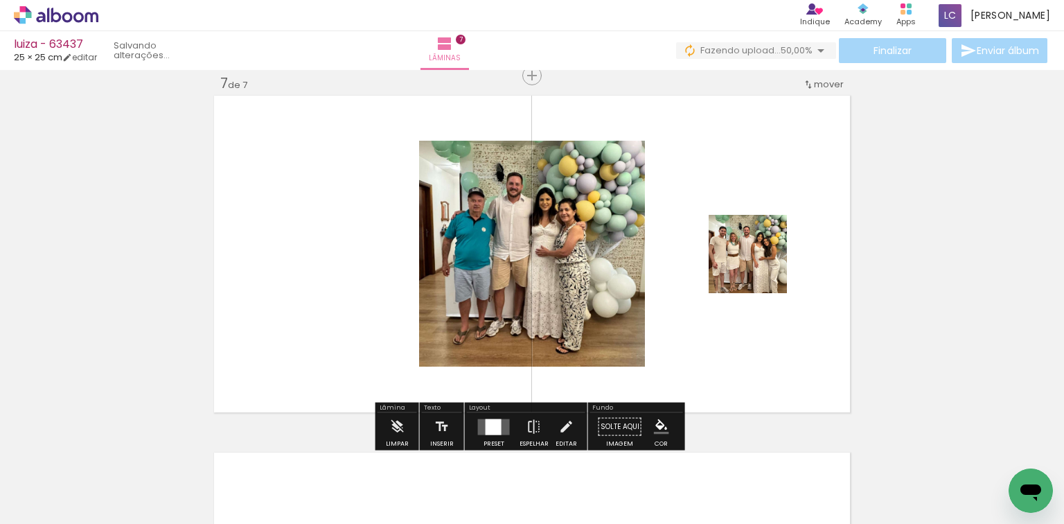
click at [486, 421] on div at bounding box center [494, 426] width 16 height 16
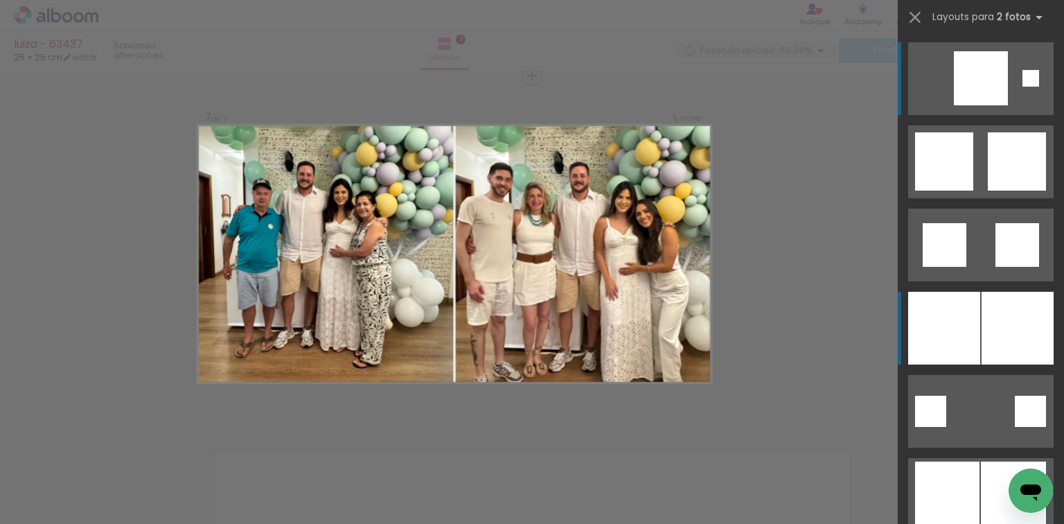
click at [943, 313] on div at bounding box center [944, 328] width 72 height 73
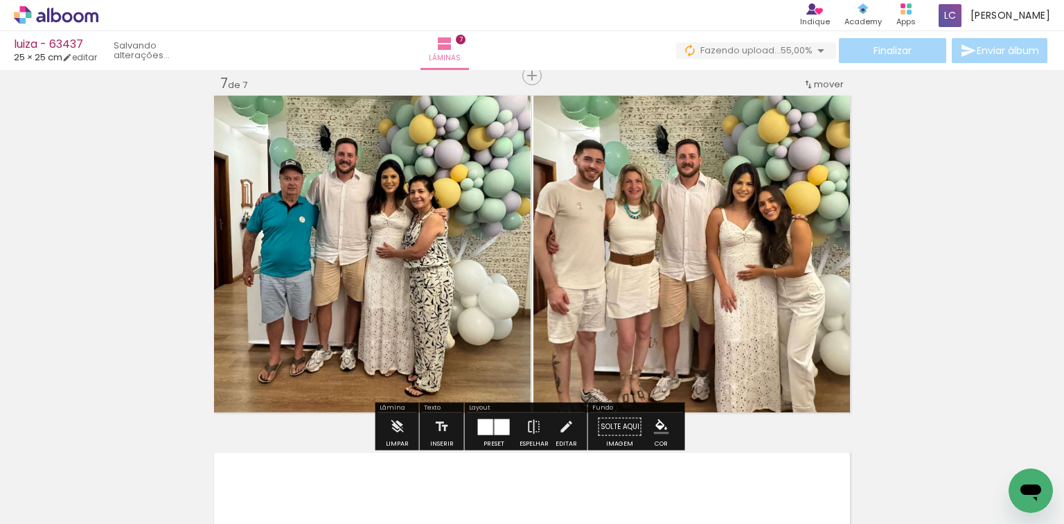
scroll to position [0, 0]
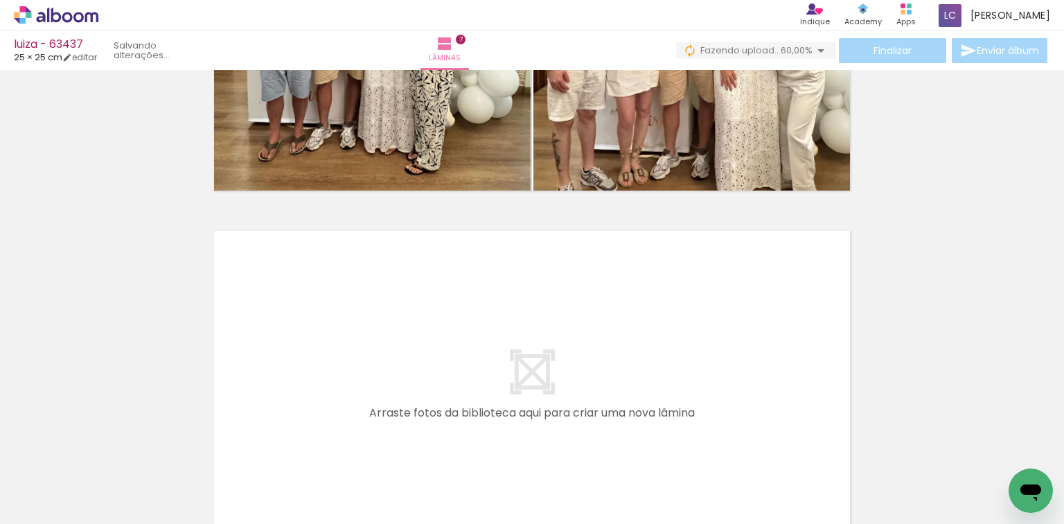
drag, startPoint x: 381, startPoint y: 427, endPoint x: 391, endPoint y: 422, distance: 11.2
click at [391, 422] on quentale-workspace at bounding box center [532, 262] width 1064 height 524
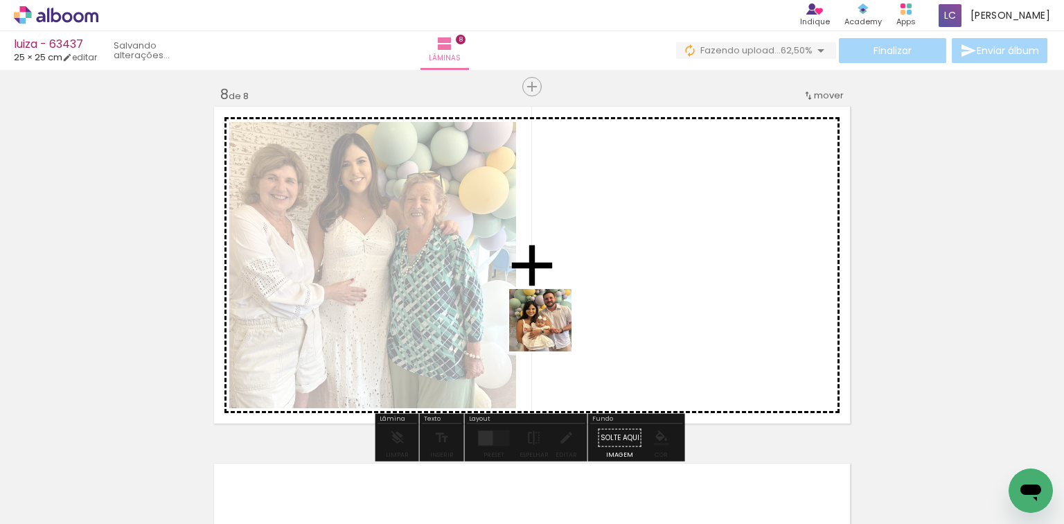
drag, startPoint x: 443, startPoint y: 457, endPoint x: 547, endPoint y: 380, distance: 129.7
click at [568, 319] on quentale-workspace at bounding box center [532, 262] width 1064 height 524
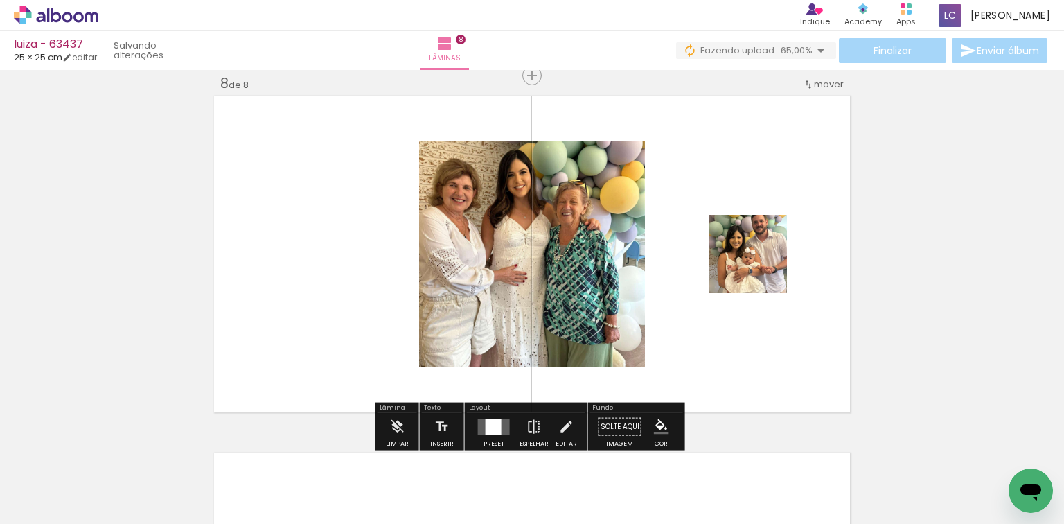
click at [487, 420] on div at bounding box center [494, 426] width 16 height 16
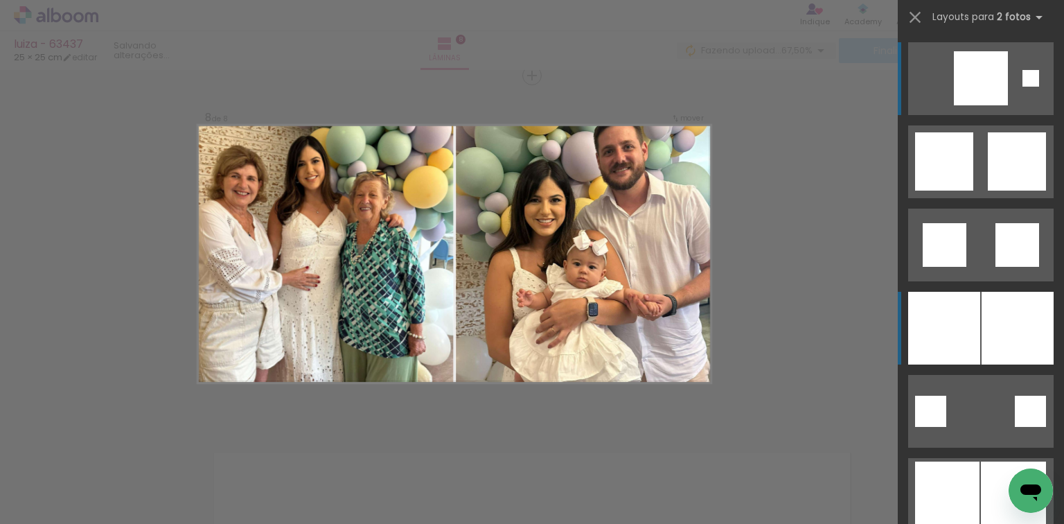
click at [943, 346] on div at bounding box center [944, 328] width 72 height 73
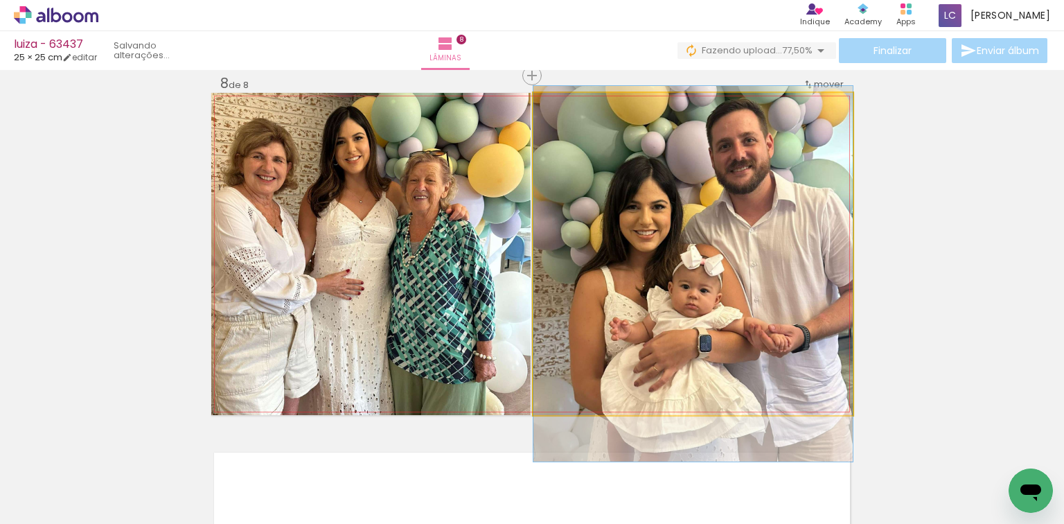
drag, startPoint x: 797, startPoint y: 329, endPoint x: 795, endPoint y: 349, distance: 20.2
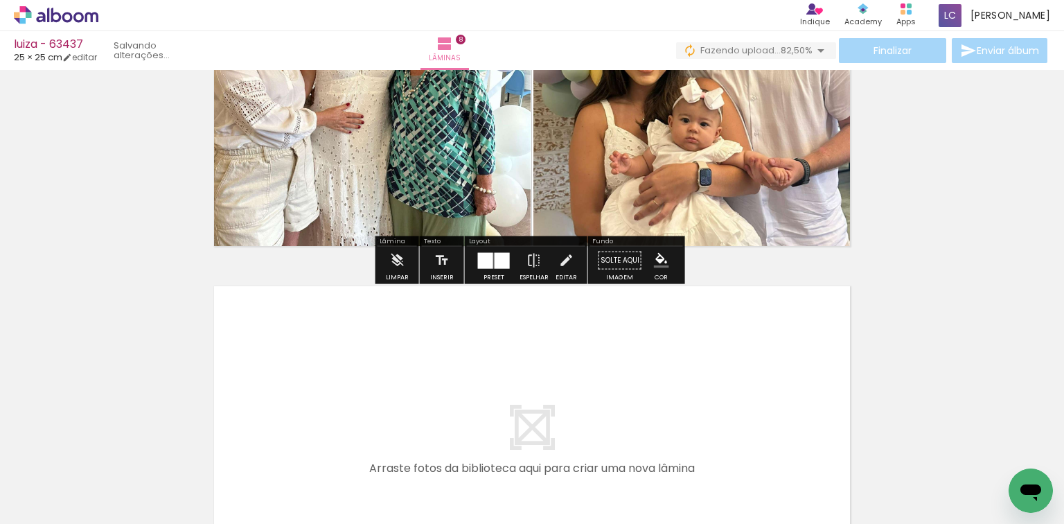
drag, startPoint x: 547, startPoint y: 457, endPoint x: 590, endPoint y: 466, distance: 43.9
click at [567, 422] on quentale-workspace at bounding box center [532, 262] width 1064 height 524
click at [592, 407] on quentale-workspace at bounding box center [532, 262] width 1064 height 524
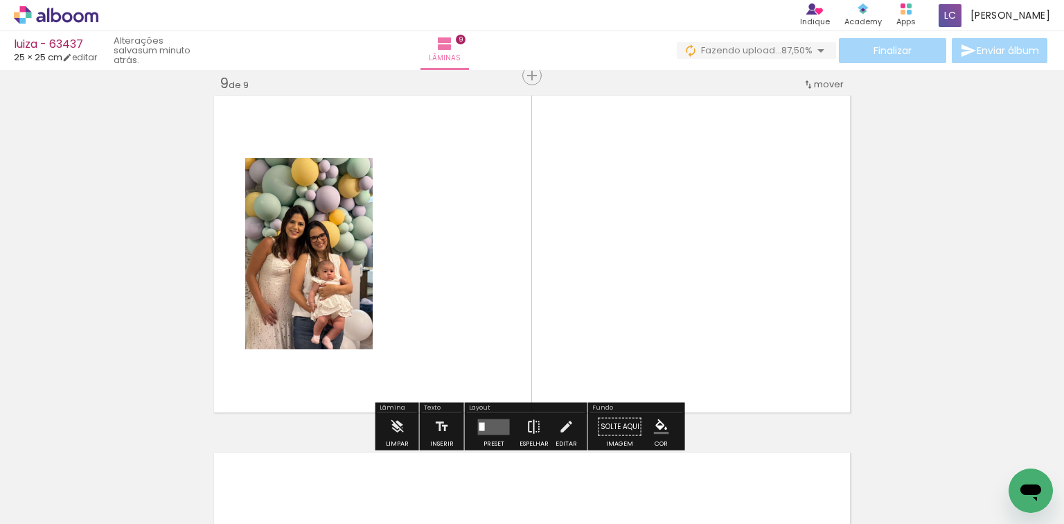
drag, startPoint x: 594, startPoint y: 459, endPoint x: 523, endPoint y: 427, distance: 77.5
click at [593, 384] on quentale-workspace at bounding box center [532, 262] width 1064 height 524
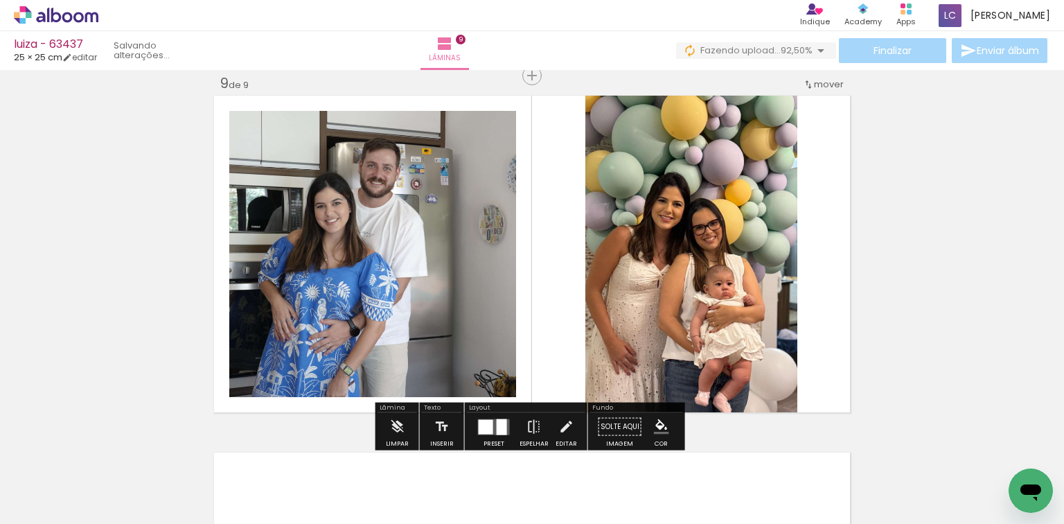
click at [480, 427] on div at bounding box center [486, 426] width 15 height 15
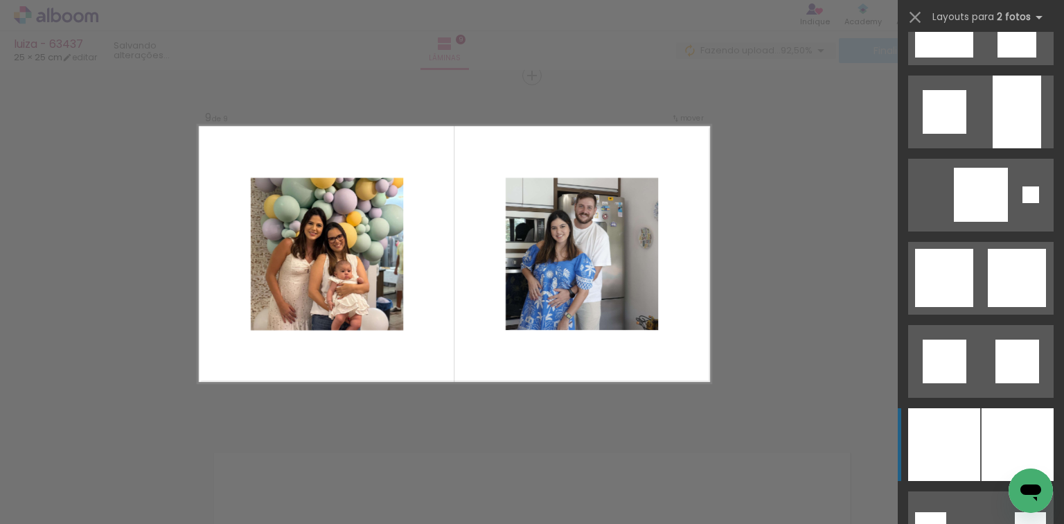
scroll to position [277, 0]
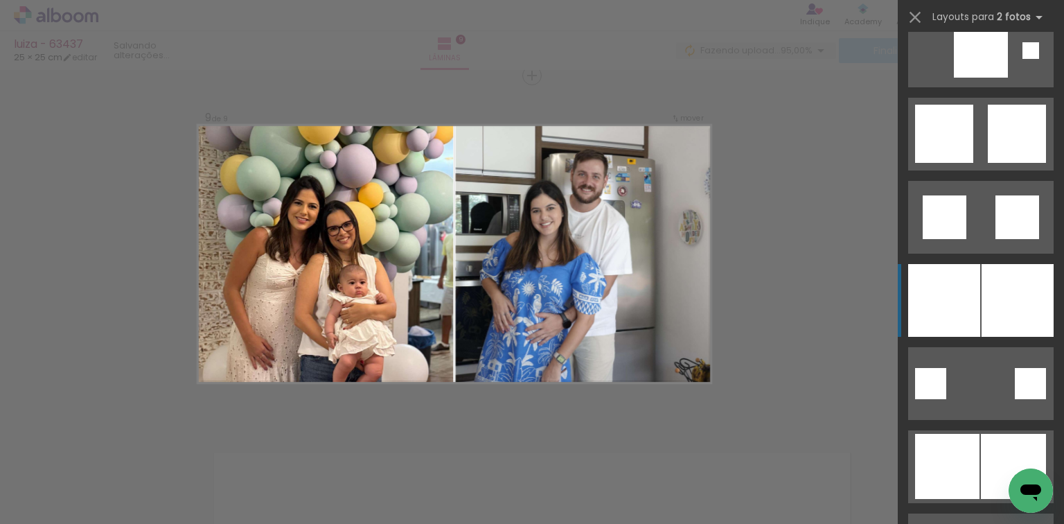
click at [967, 301] on div at bounding box center [944, 300] width 72 height 73
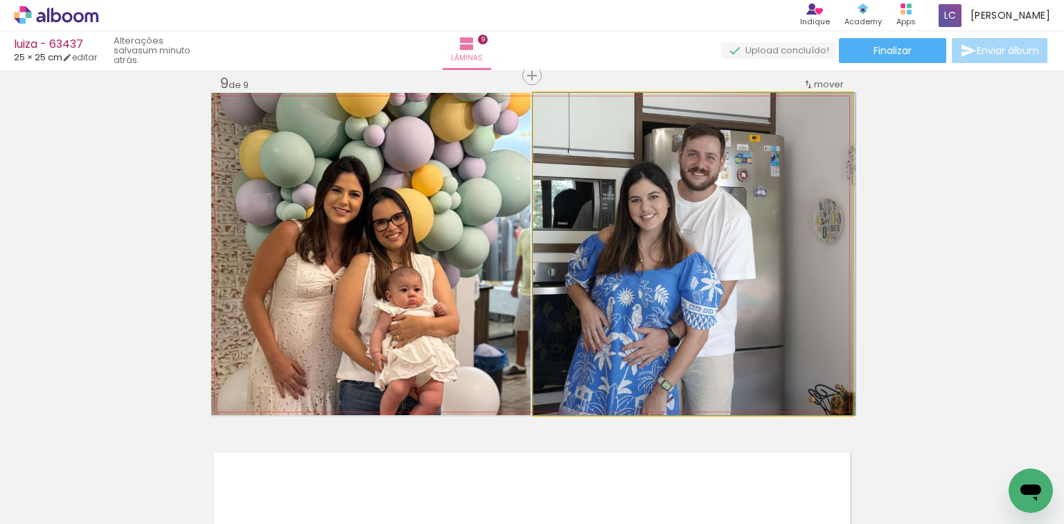
drag, startPoint x: 630, startPoint y: 324, endPoint x: 630, endPoint y: 316, distance: 8.3
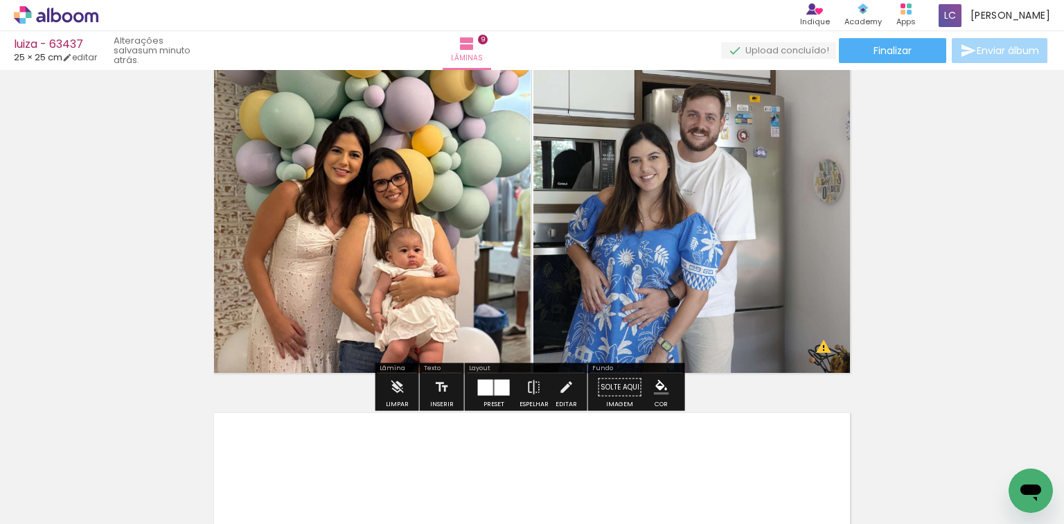
scroll to position [3093, 0]
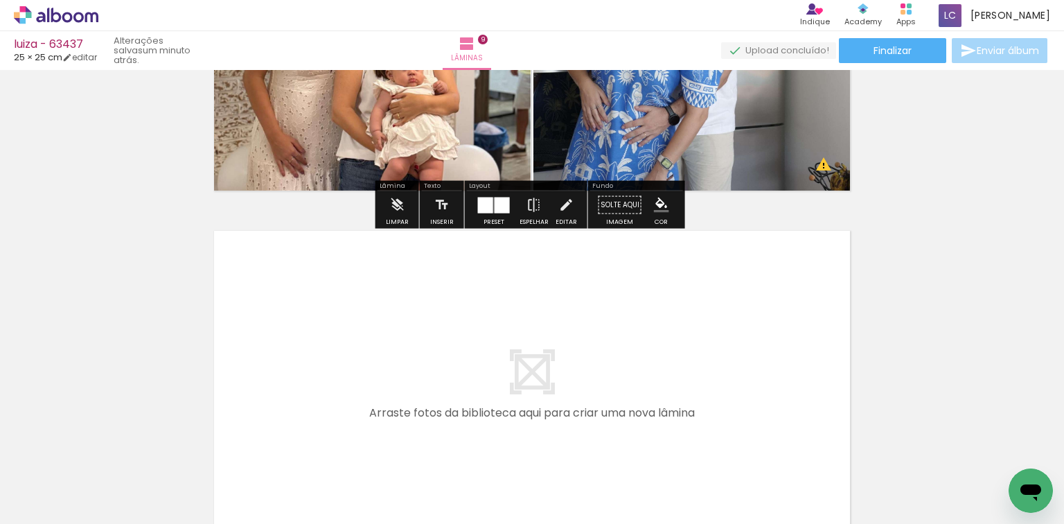
drag, startPoint x: 669, startPoint y: 463, endPoint x: 717, endPoint y: 460, distance: 48.6
click at [674, 423] on quentale-workspace at bounding box center [532, 262] width 1064 height 524
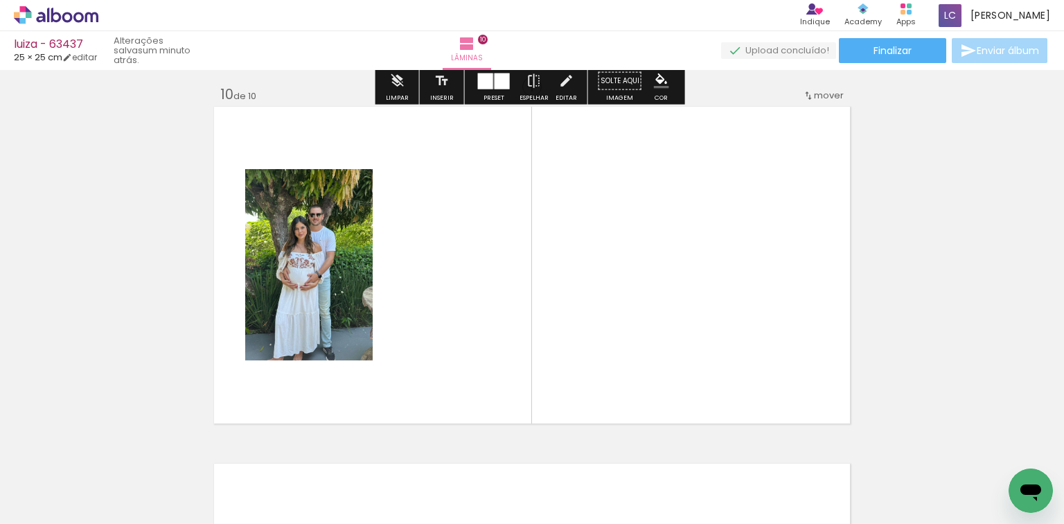
scroll to position [3228, 0]
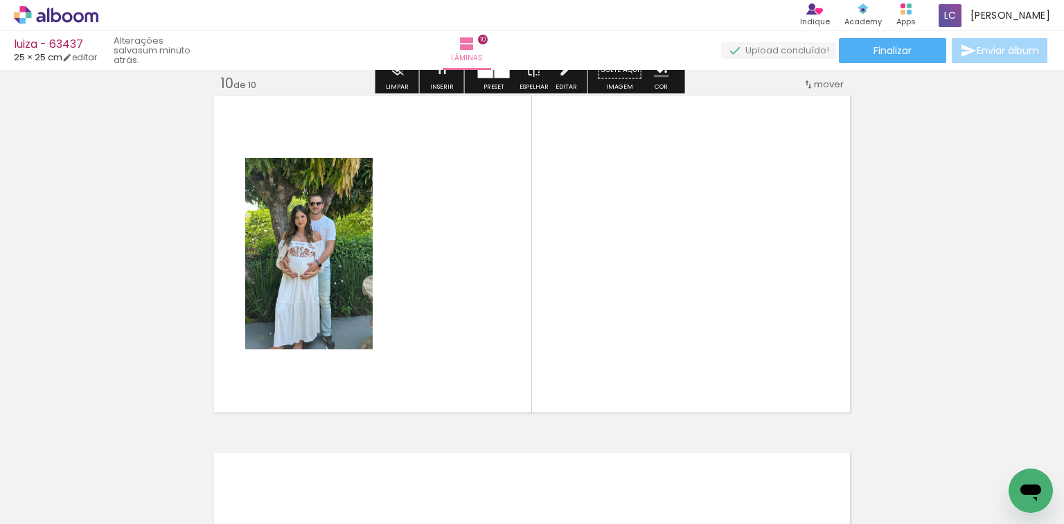
click at [734, 382] on quentale-workspace at bounding box center [532, 262] width 1064 height 524
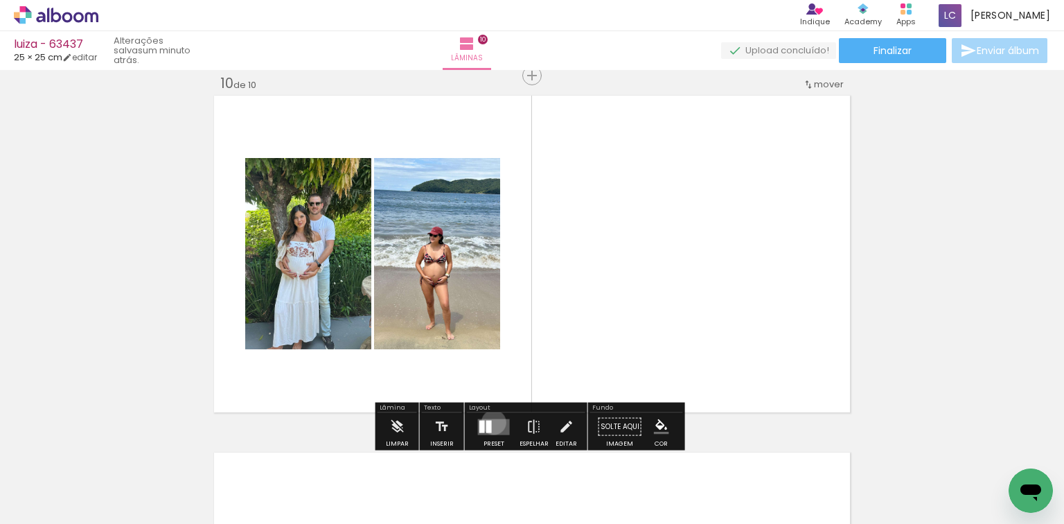
click at [490, 421] on quentale-layouter at bounding box center [494, 426] width 32 height 16
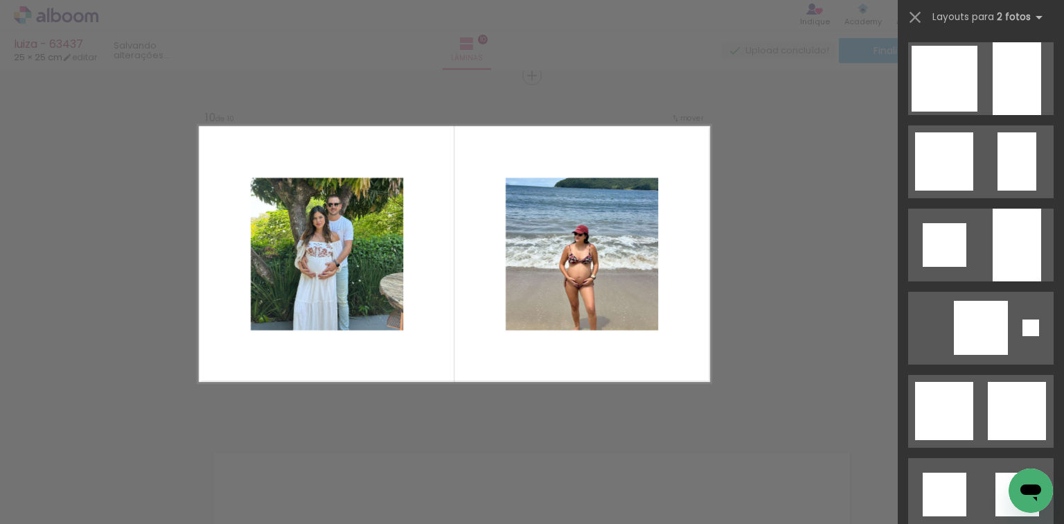
scroll to position [1441, 0]
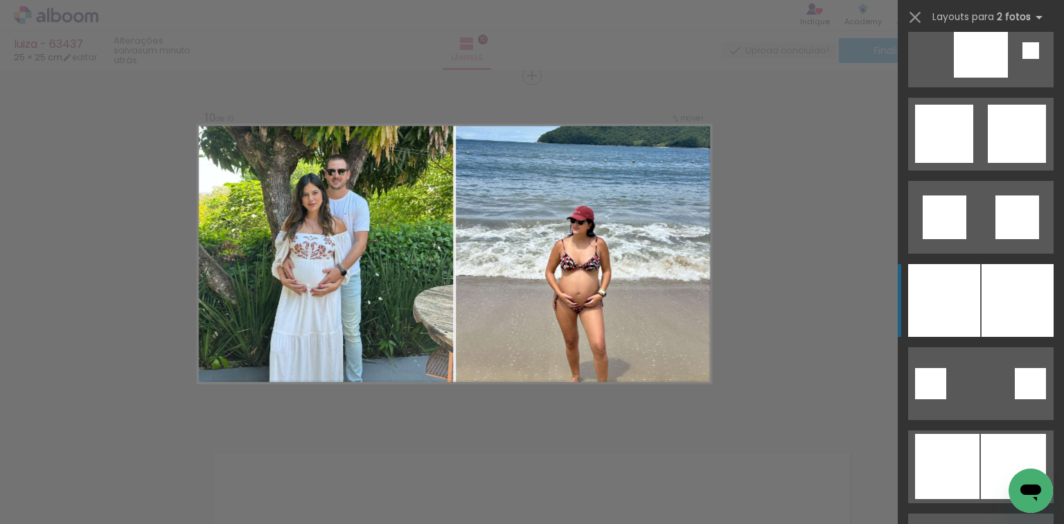
click at [953, 302] on div at bounding box center [944, 300] width 72 height 73
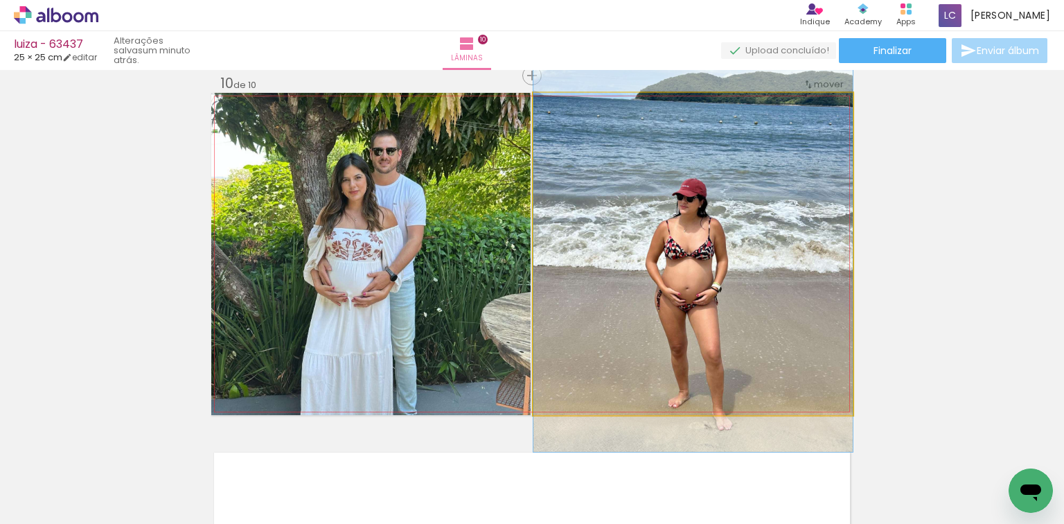
drag, startPoint x: 790, startPoint y: 336, endPoint x: 795, endPoint y: 272, distance: 64.0
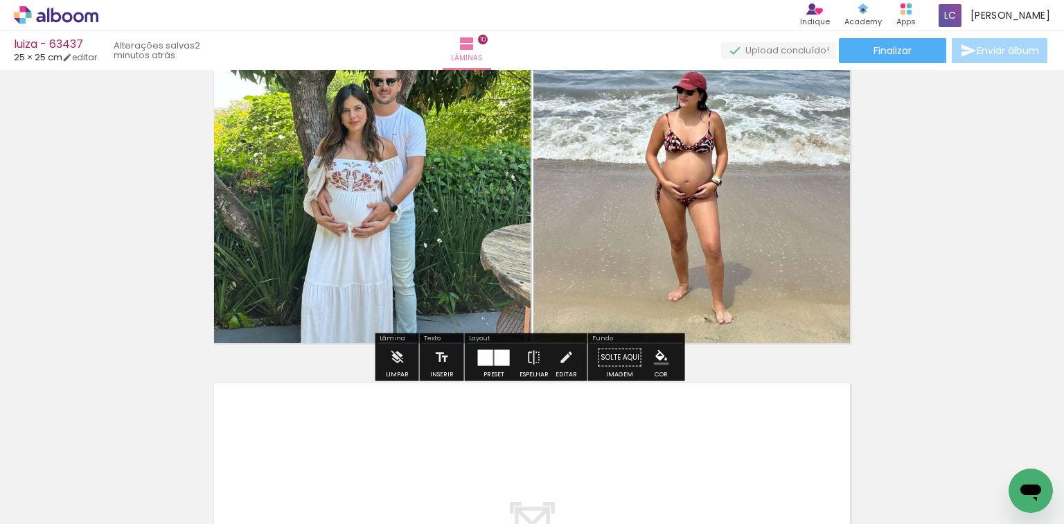
scroll to position [3505, 0]
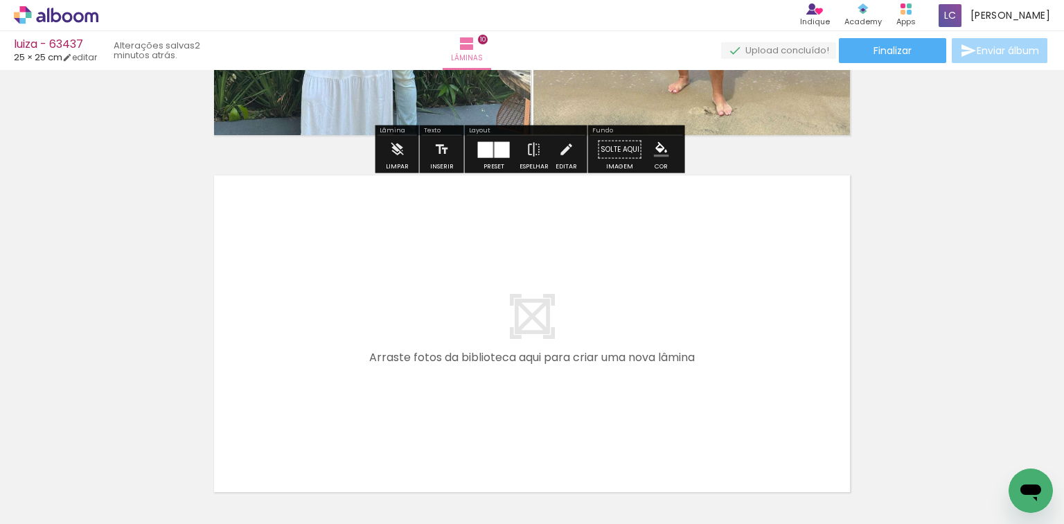
click at [726, 358] on quentale-workspace at bounding box center [532, 262] width 1064 height 524
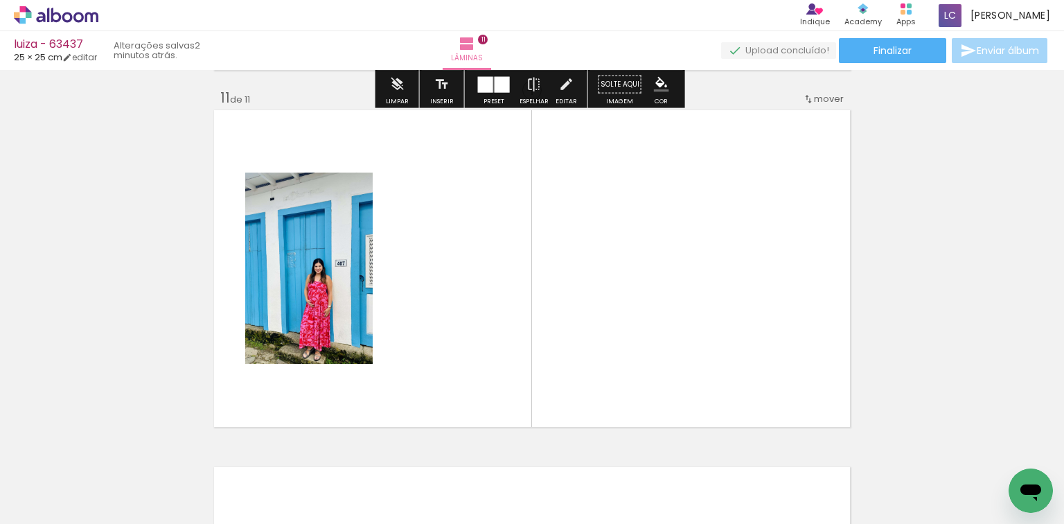
scroll to position [3585, 0]
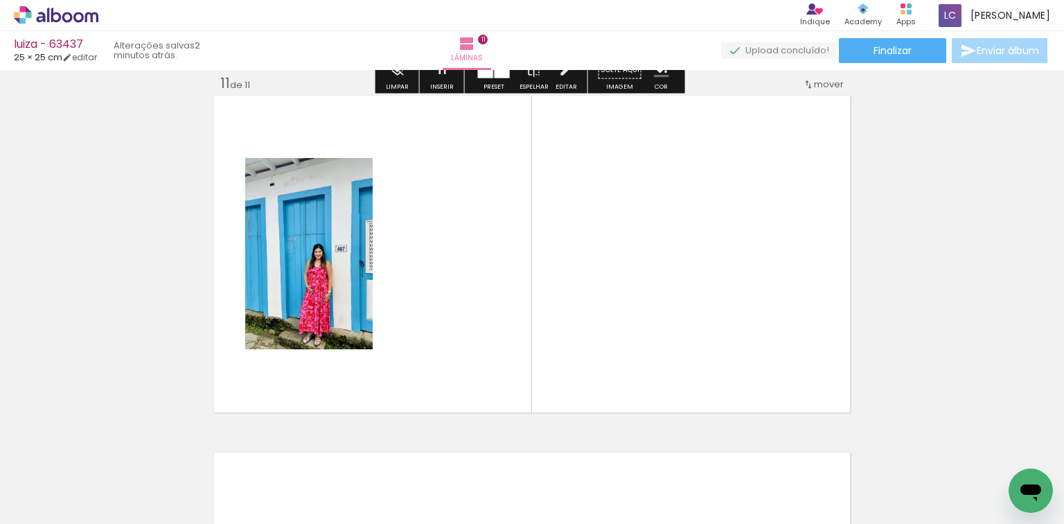
drag, startPoint x: 913, startPoint y: 483, endPoint x: 657, endPoint y: 372, distance: 279.3
click at [776, 321] on quentale-workspace at bounding box center [532, 262] width 1064 height 524
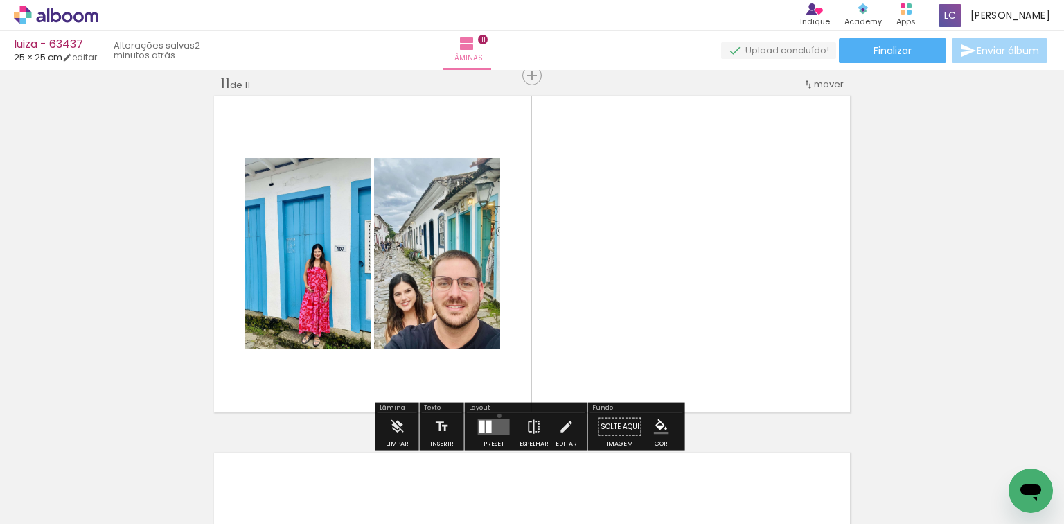
click at [495, 415] on div at bounding box center [493, 427] width 37 height 28
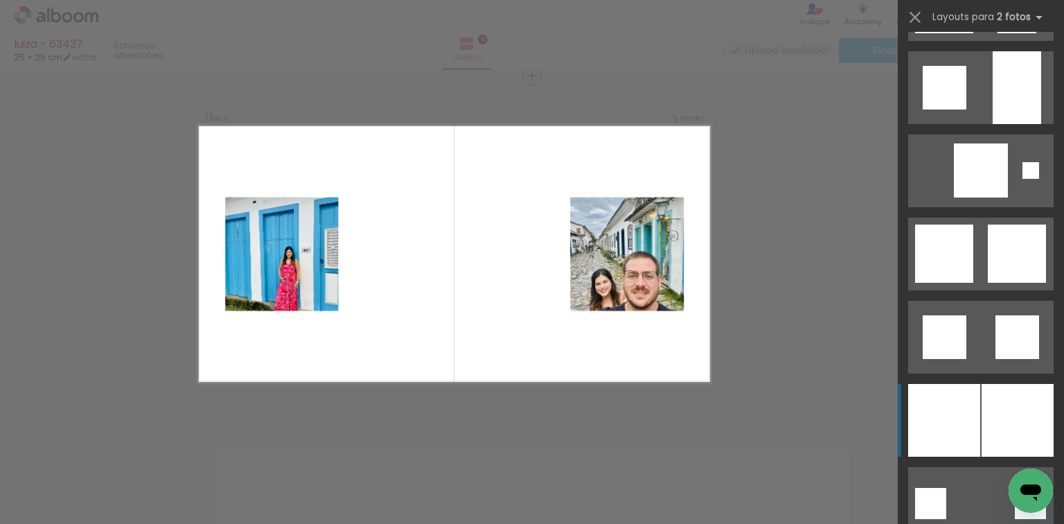
scroll to position [1441, 0]
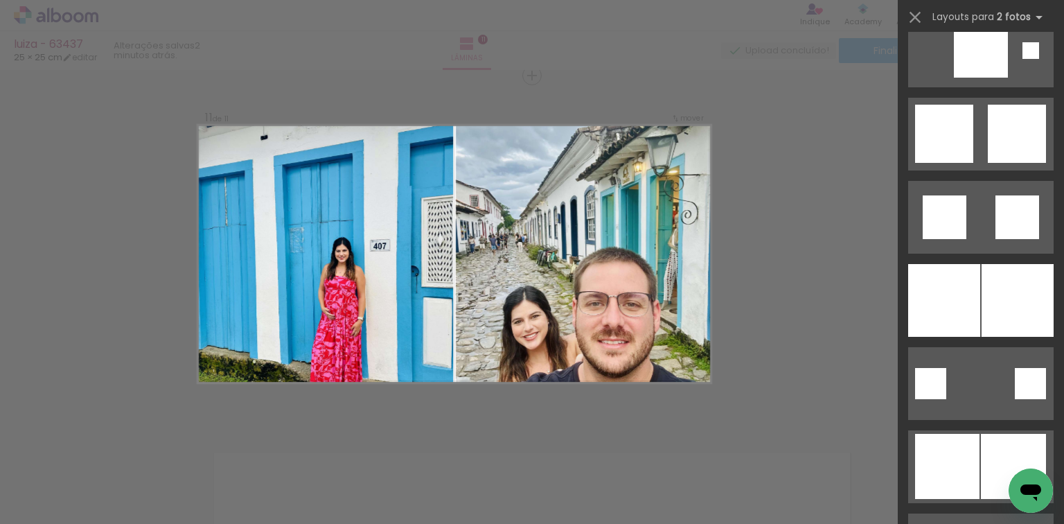
drag, startPoint x: 974, startPoint y: 283, endPoint x: 955, endPoint y: 290, distance: 20.2
click at [974, 283] on div at bounding box center [944, 300] width 72 height 73
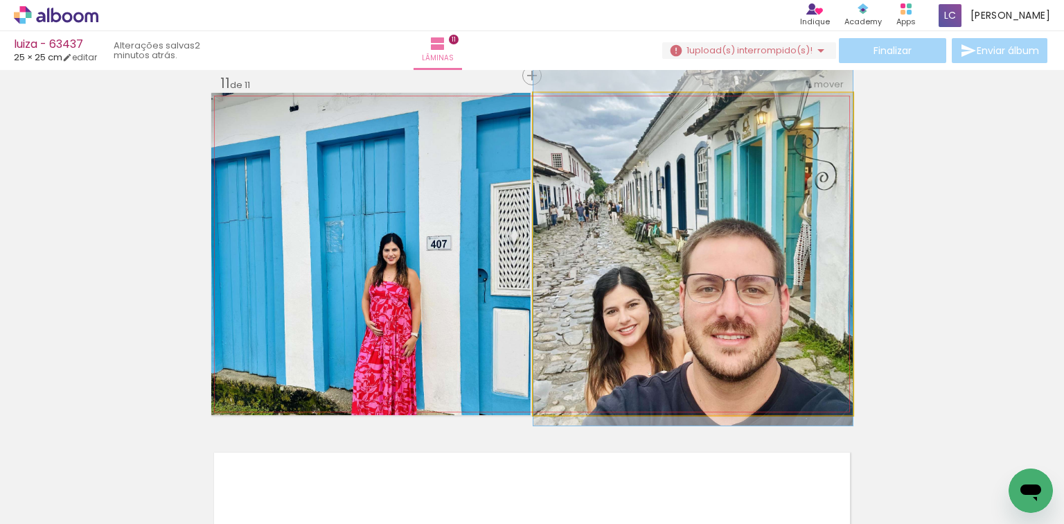
drag, startPoint x: 696, startPoint y: 351, endPoint x: 701, endPoint y: 324, distance: 27.4
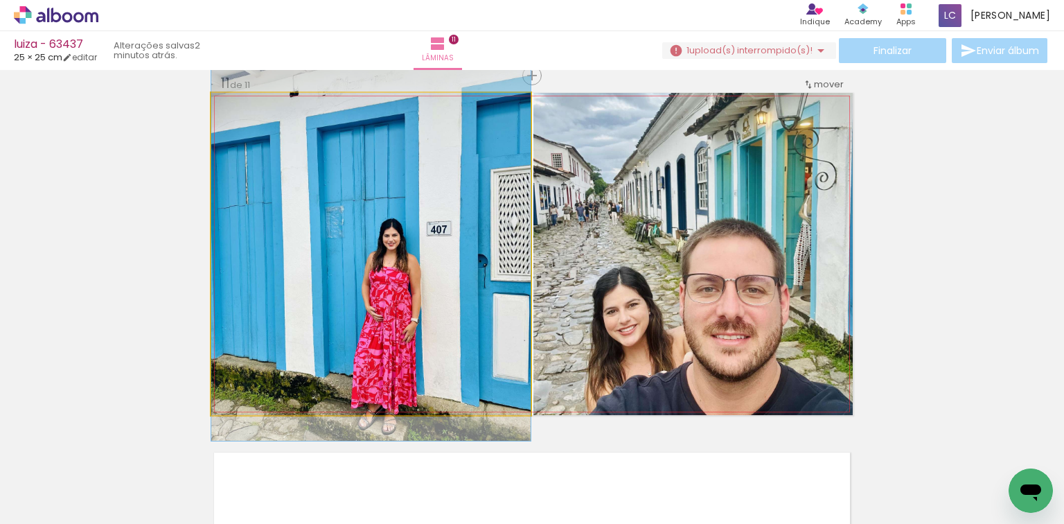
drag, startPoint x: 414, startPoint y: 356, endPoint x: 427, endPoint y: 329, distance: 30.1
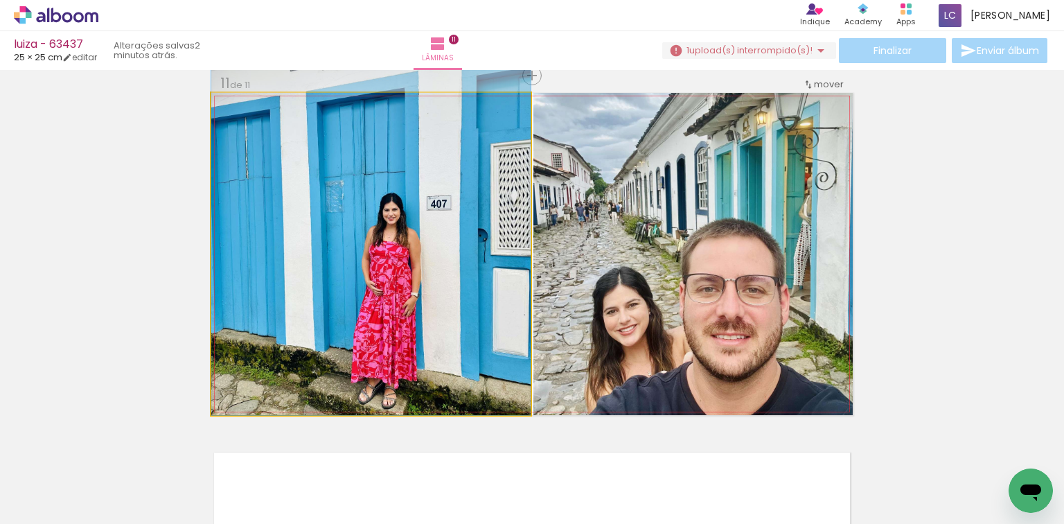
drag, startPoint x: 427, startPoint y: 329, endPoint x: 430, endPoint y: 319, distance: 11.0
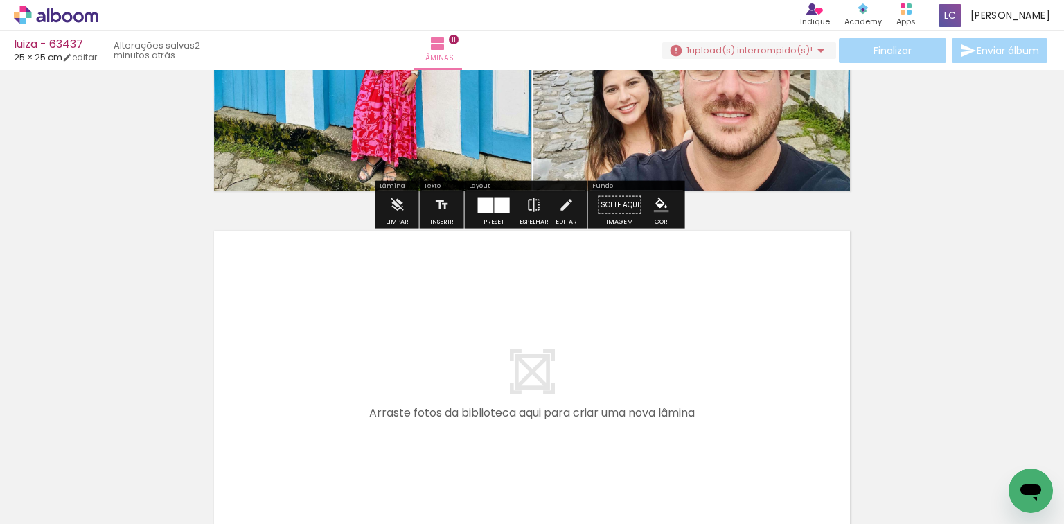
scroll to position [0, 1350]
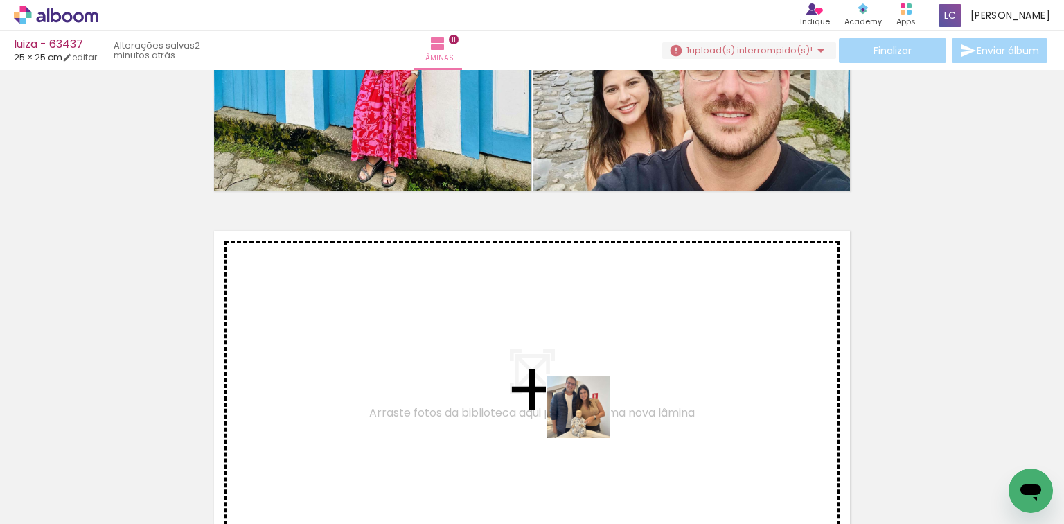
drag, startPoint x: 579, startPoint y: 468, endPoint x: 637, endPoint y: 478, distance: 59.1
click at [591, 414] on quentale-workspace at bounding box center [532, 262] width 1064 height 524
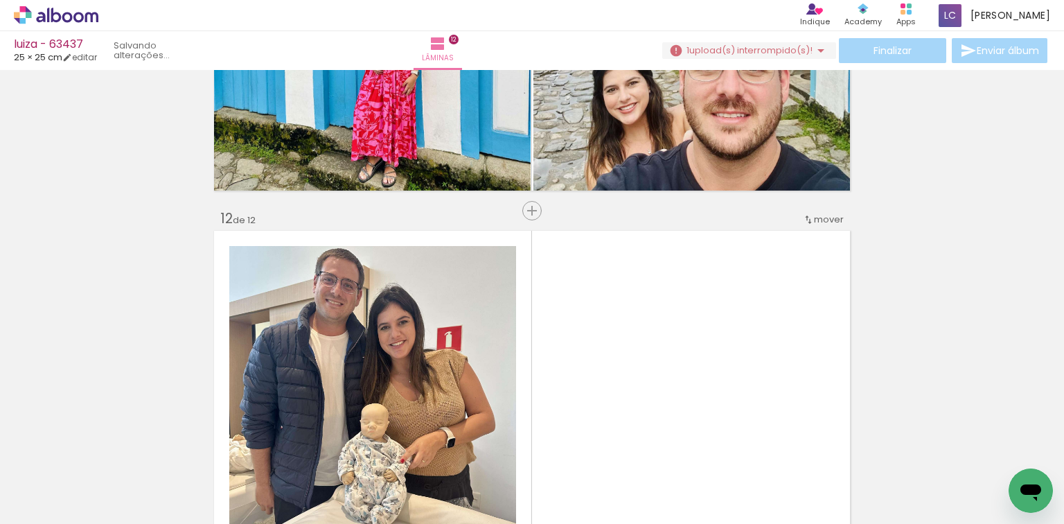
drag, startPoint x: 637, startPoint y: 478, endPoint x: 522, endPoint y: 415, distance: 131.8
click at [640, 366] on quentale-workspace at bounding box center [532, 262] width 1064 height 524
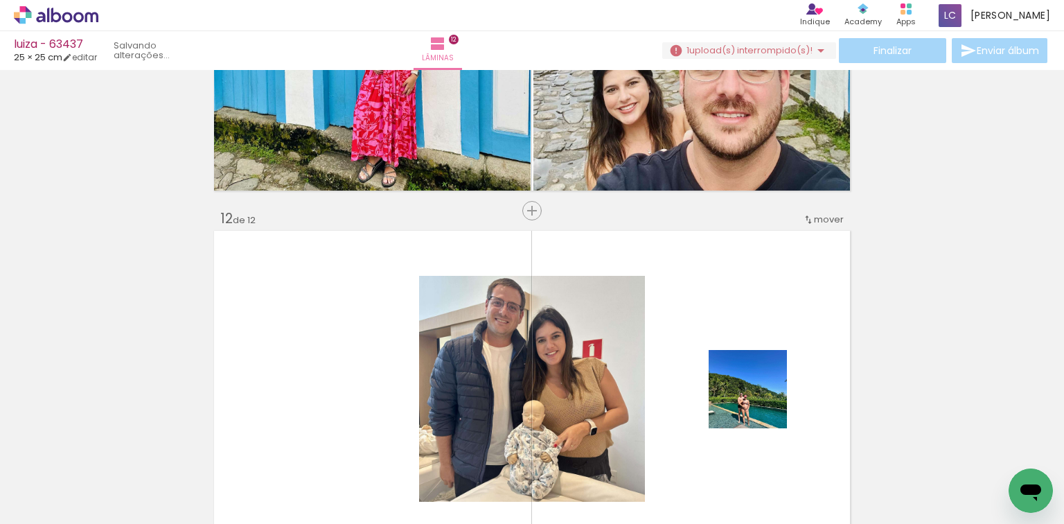
scroll to position [3942, 0]
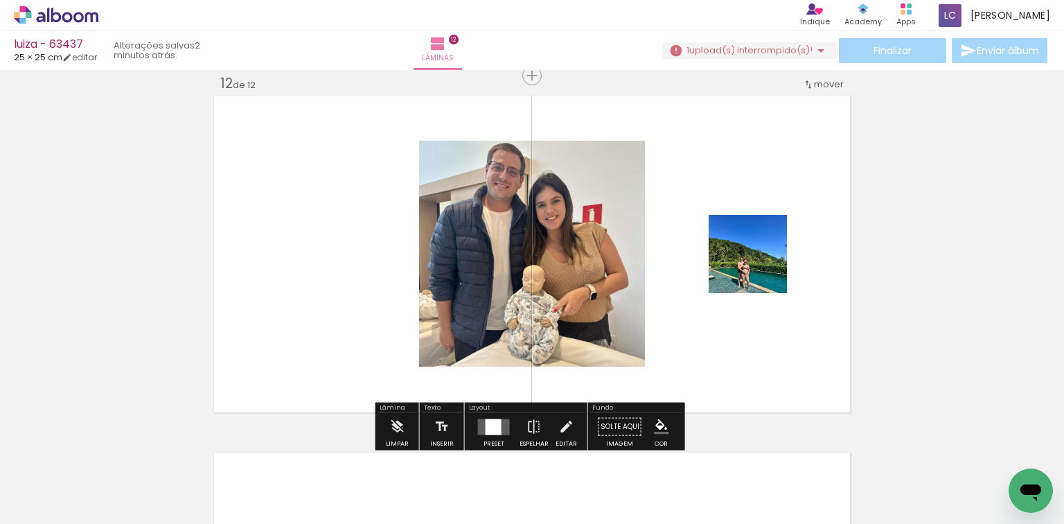
click at [499, 421] on quentale-layouter at bounding box center [494, 426] width 32 height 16
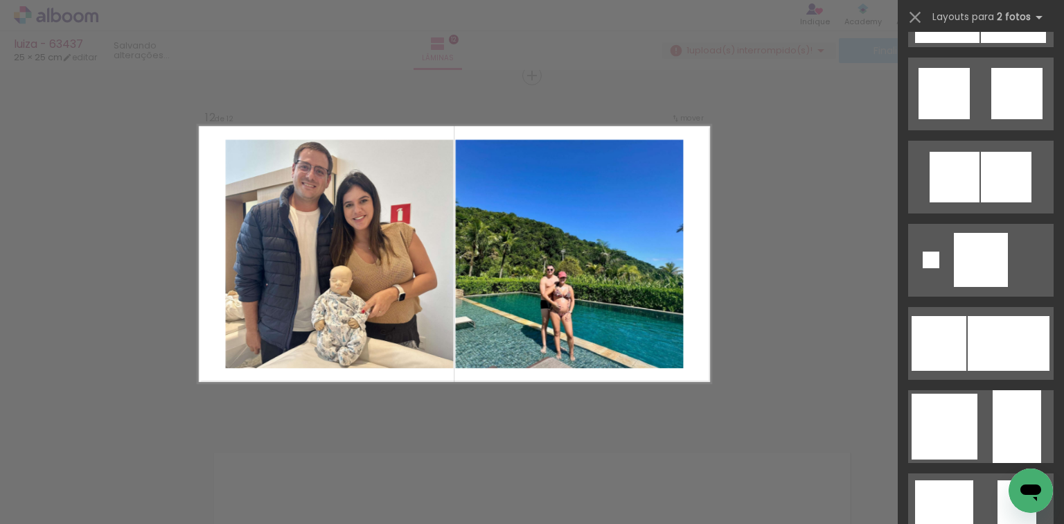
scroll to position [111, 0]
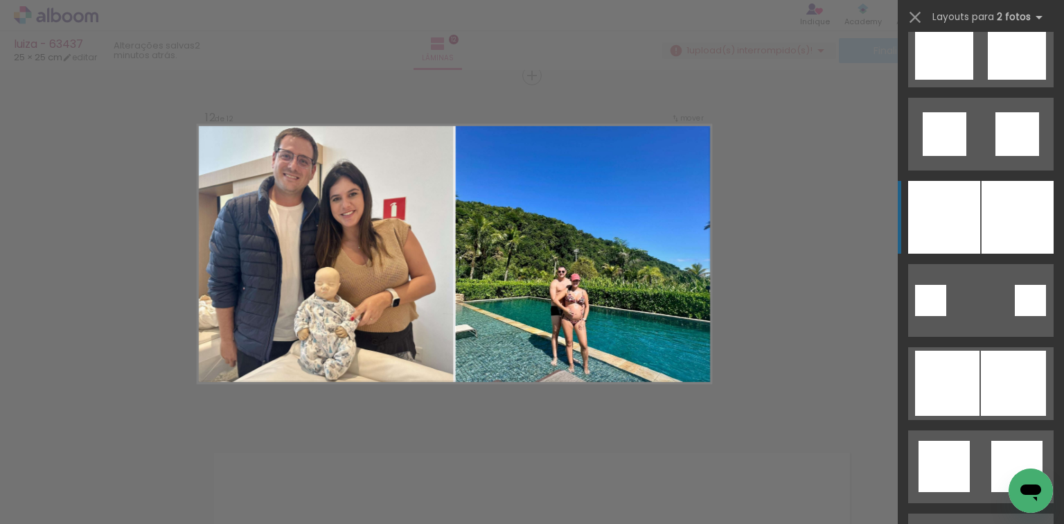
click at [985, 247] on div at bounding box center [1018, 217] width 72 height 73
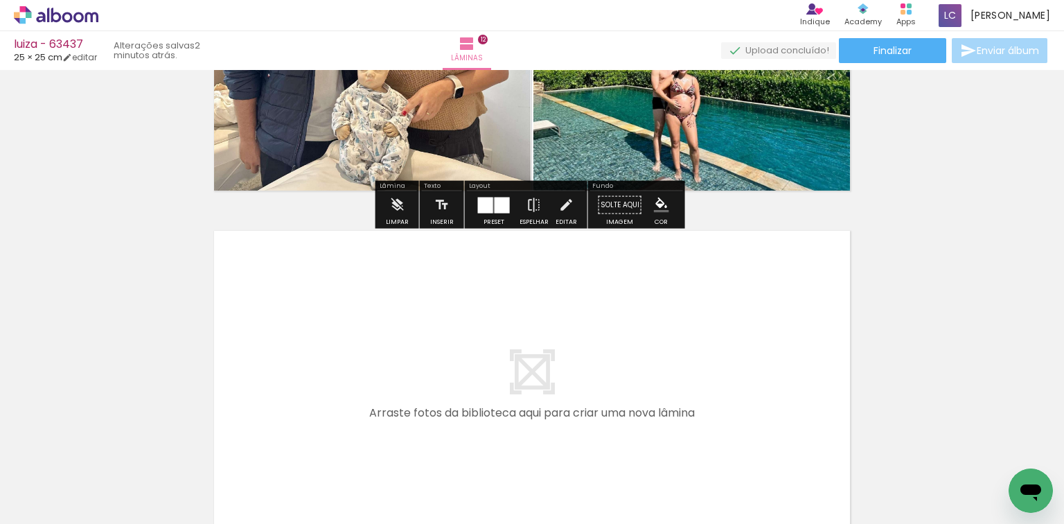
click at [737, 416] on quentale-workspace at bounding box center [532, 262] width 1064 height 524
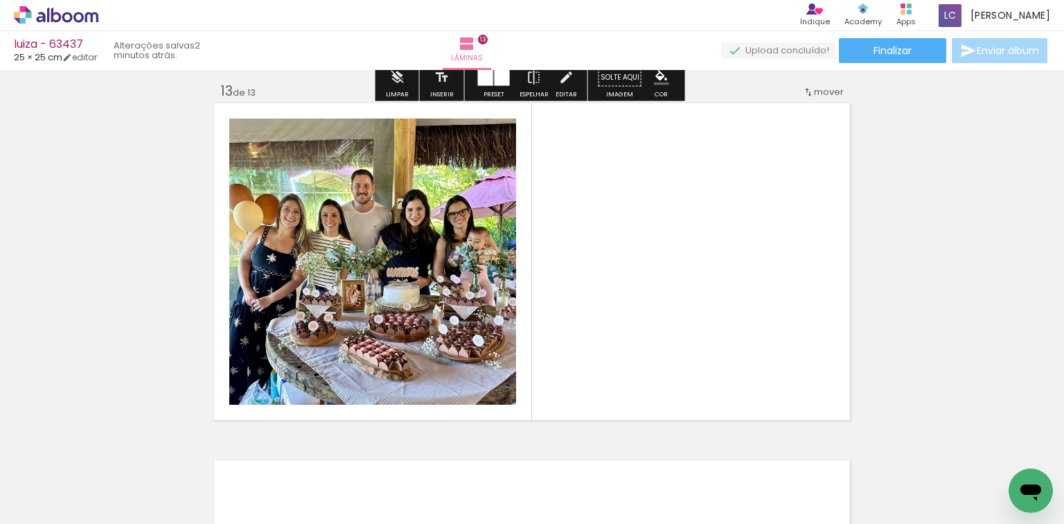
scroll to position [4299, 0]
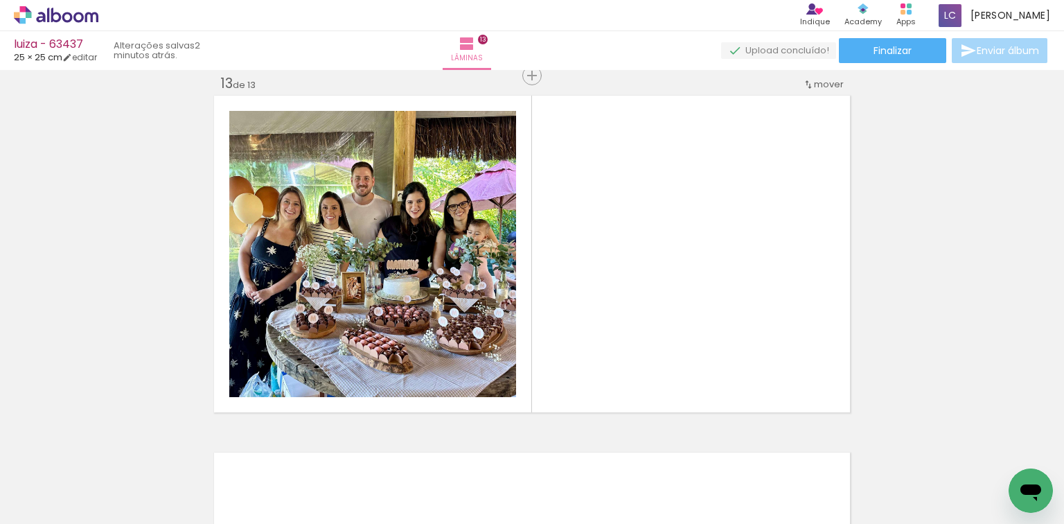
click at [779, 445] on iron-icon at bounding box center [776, 449] width 15 height 15
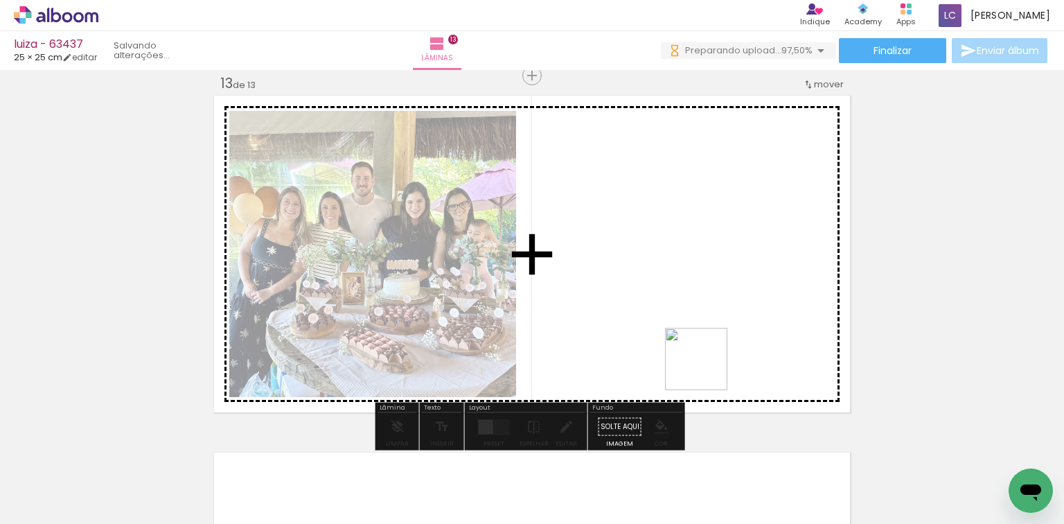
drag, startPoint x: 823, startPoint y: 455, endPoint x: 638, endPoint y: 389, distance: 196.3
click at [706, 367] on quentale-workspace at bounding box center [532, 262] width 1064 height 524
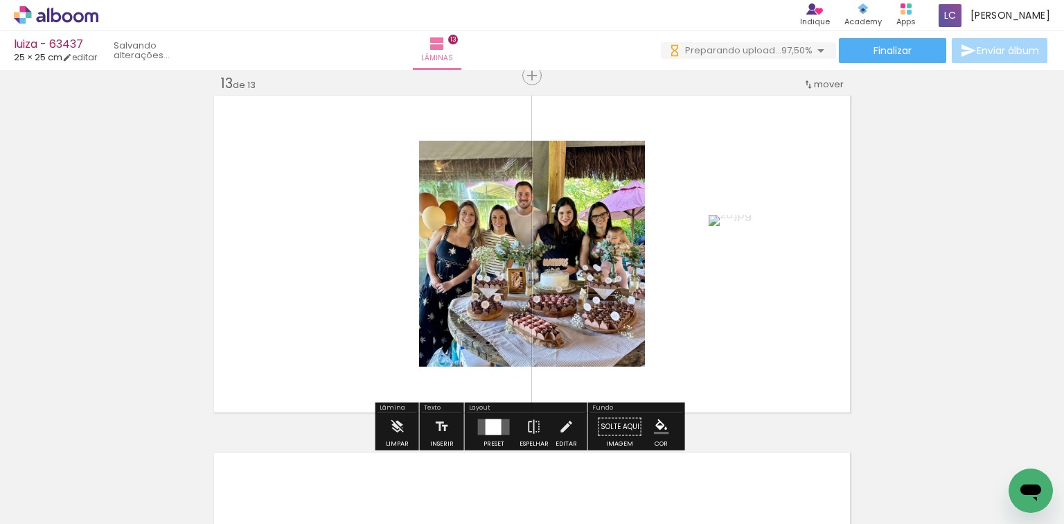
click at [486, 421] on div at bounding box center [494, 426] width 16 height 16
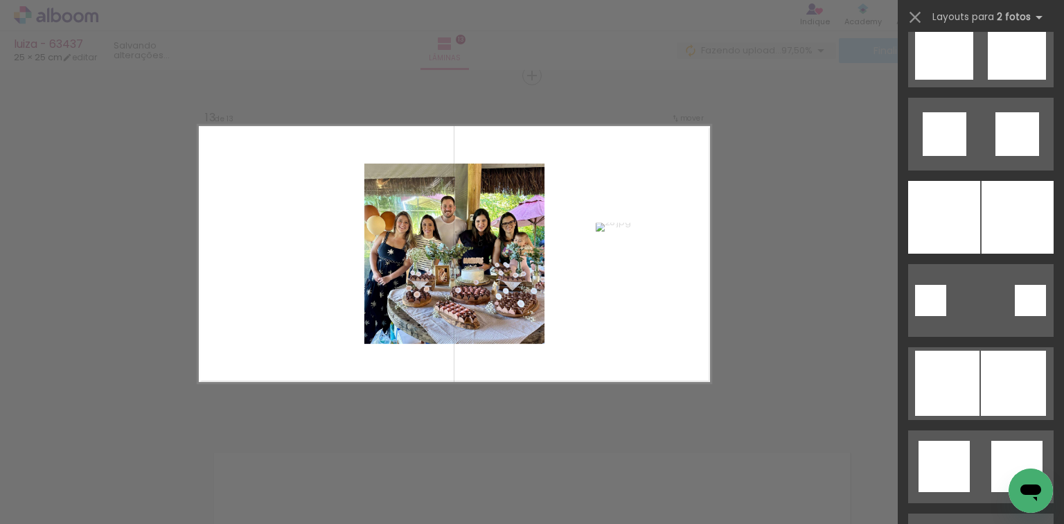
scroll to position [0, 0]
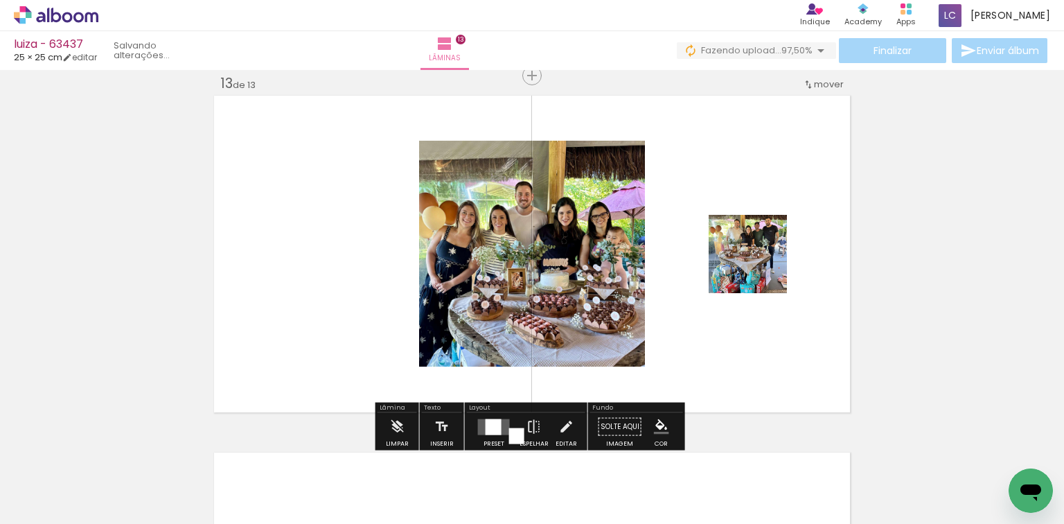
click at [491, 422] on div at bounding box center [494, 426] width 16 height 16
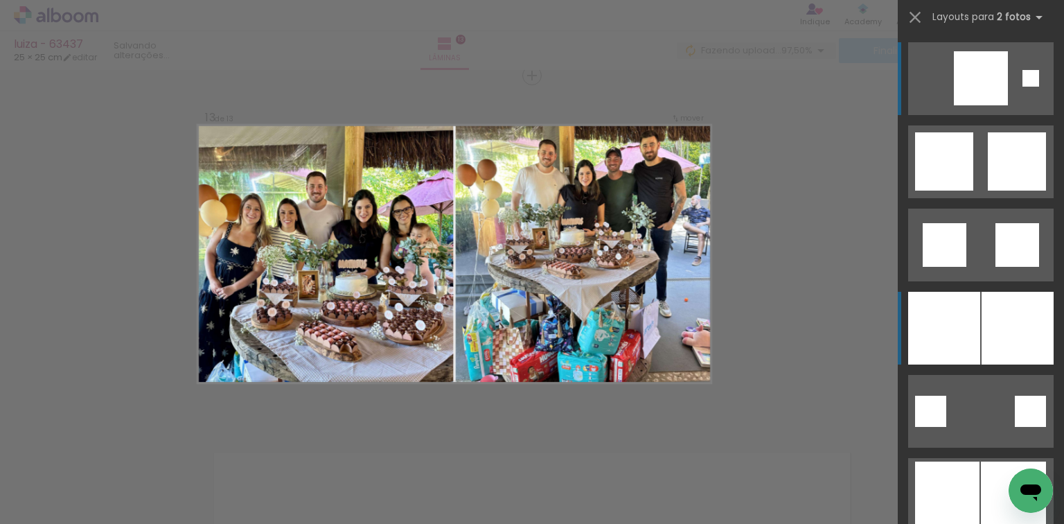
click at [991, 347] on div at bounding box center [1018, 328] width 72 height 73
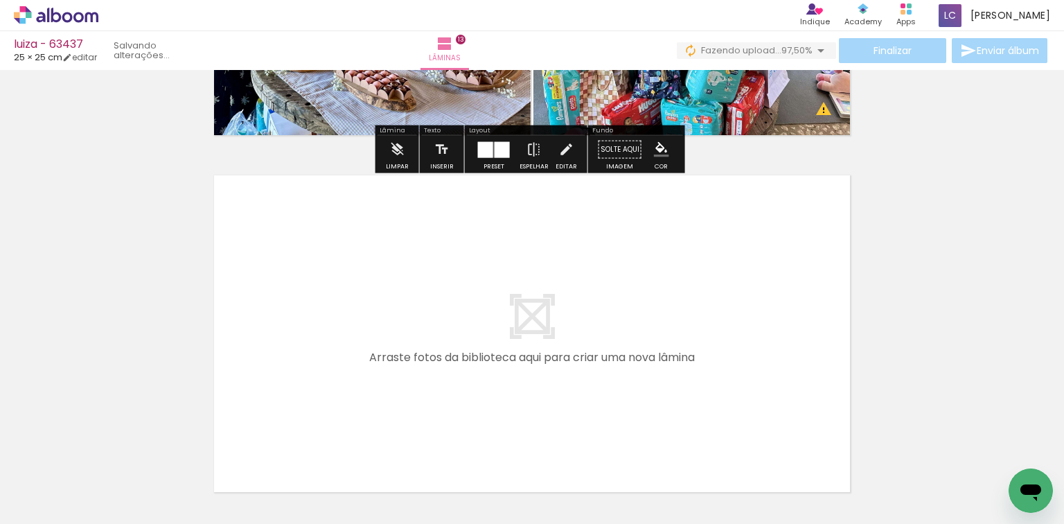
drag, startPoint x: 885, startPoint y: 456, endPoint x: 886, endPoint y: 445, distance: 11.1
click at [698, 359] on quentale-workspace at bounding box center [532, 262] width 1064 height 524
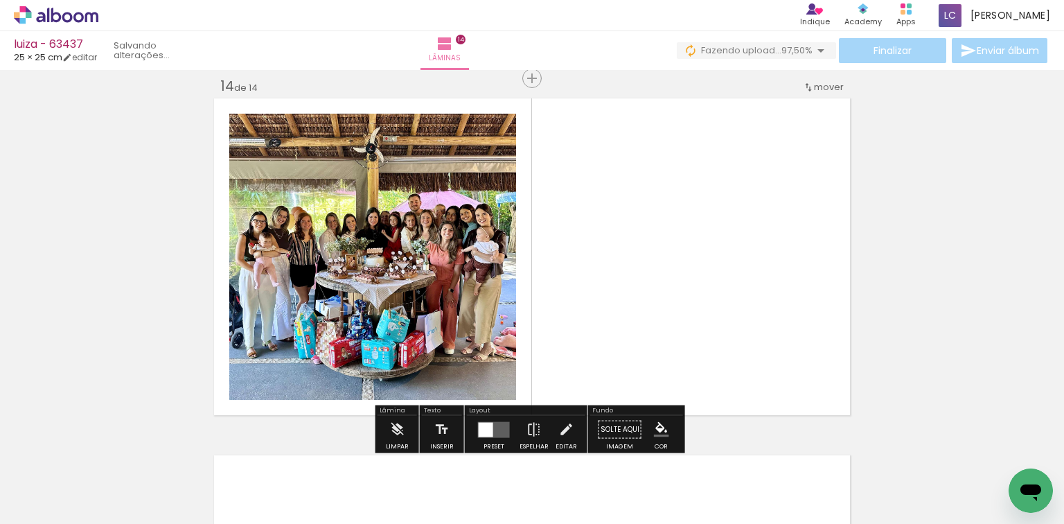
scroll to position [4655, 0]
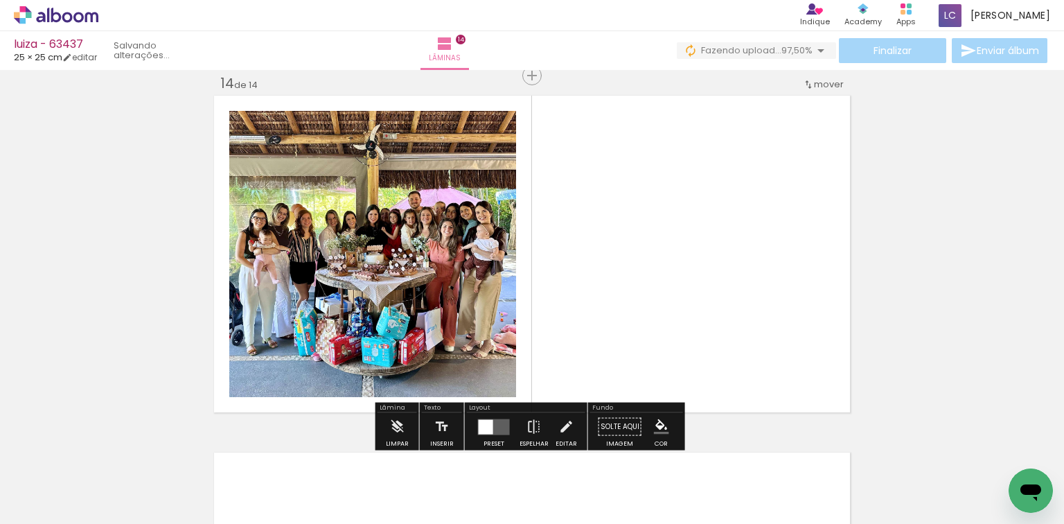
drag, startPoint x: 951, startPoint y: 461, endPoint x: 628, endPoint y: 416, distance: 326.1
click at [772, 366] on quentale-workspace at bounding box center [532, 262] width 1064 height 524
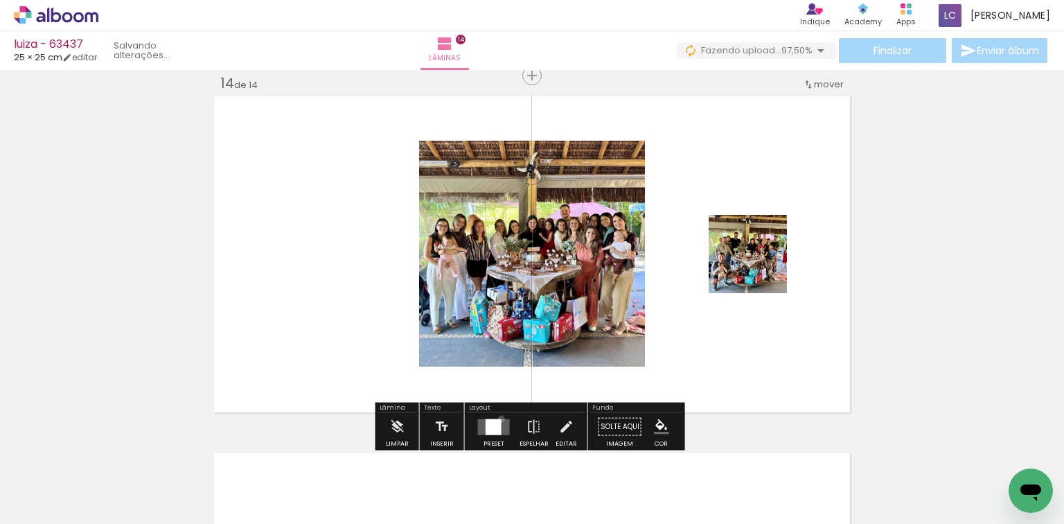
click at [498, 418] on quentale-layouter at bounding box center [494, 426] width 32 height 16
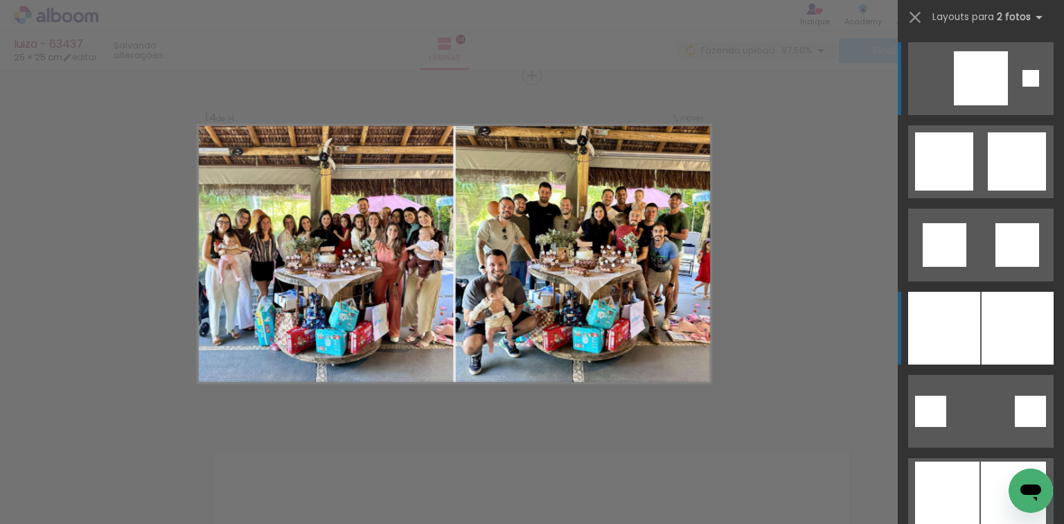
click at [924, 338] on div at bounding box center [944, 328] width 72 height 73
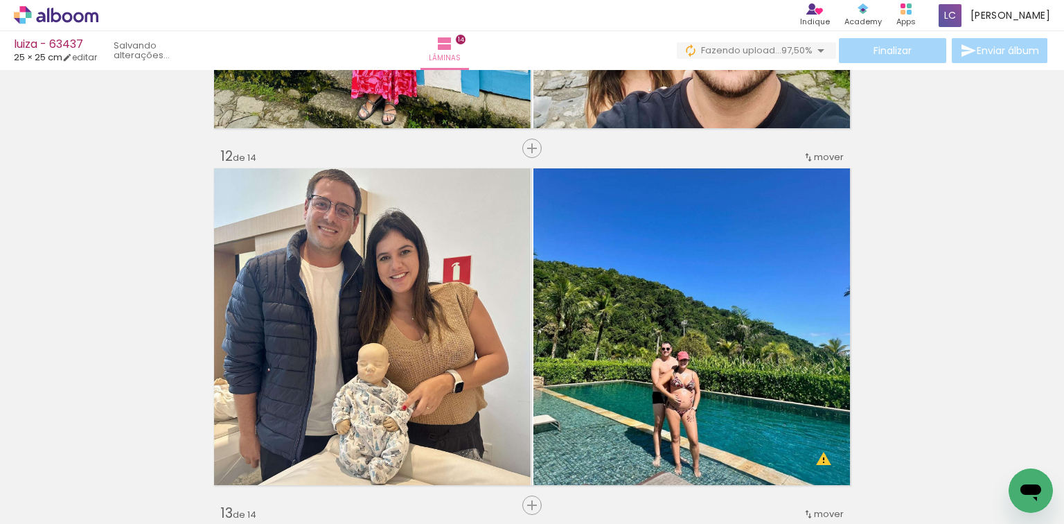
scroll to position [3879, 0]
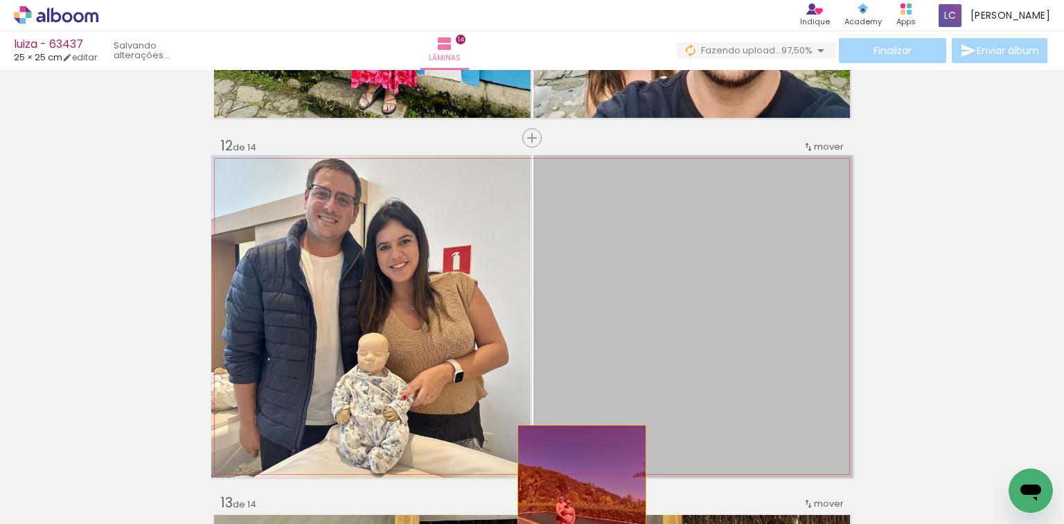
drag, startPoint x: 632, startPoint y: 342, endPoint x: 515, endPoint y: 488, distance: 186.8
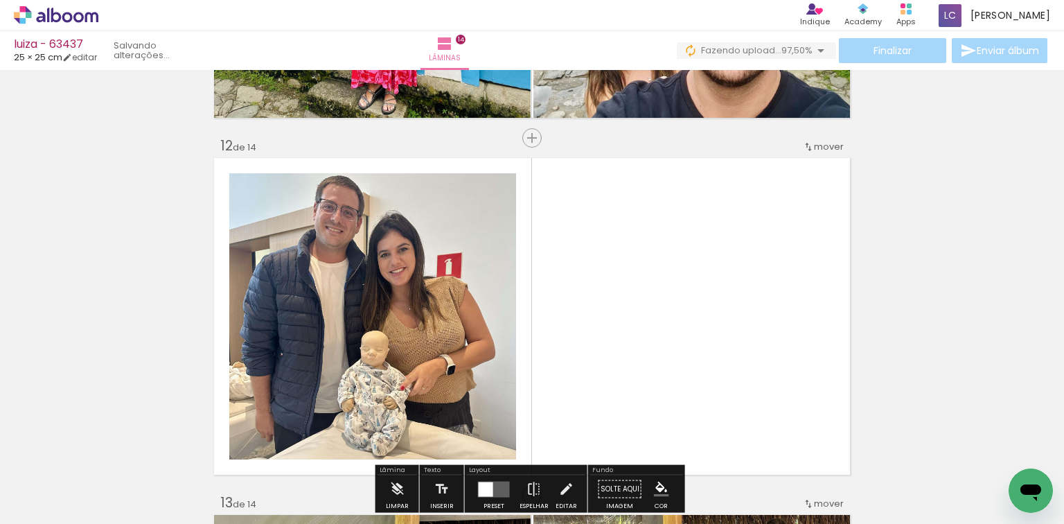
drag, startPoint x: 510, startPoint y: 463, endPoint x: 549, endPoint y: 351, distance: 118.7
click at [545, 350] on quentale-workspace at bounding box center [532, 262] width 1064 height 524
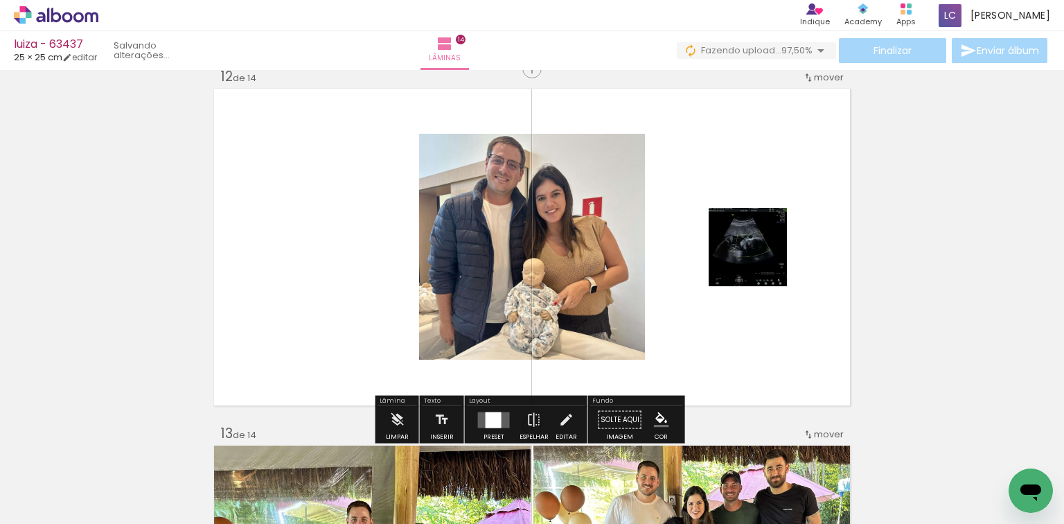
scroll to position [4046, 0]
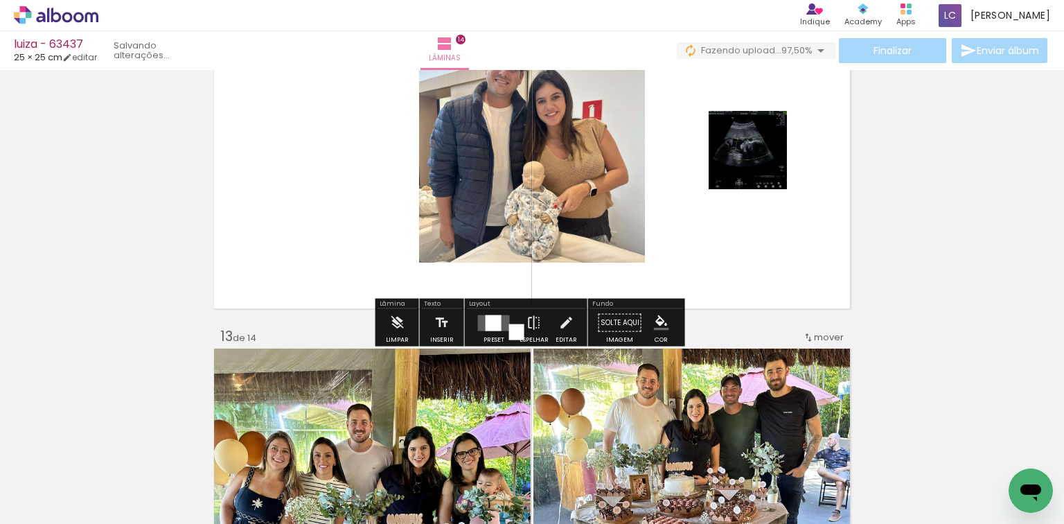
click at [488, 321] on div at bounding box center [494, 323] width 16 height 16
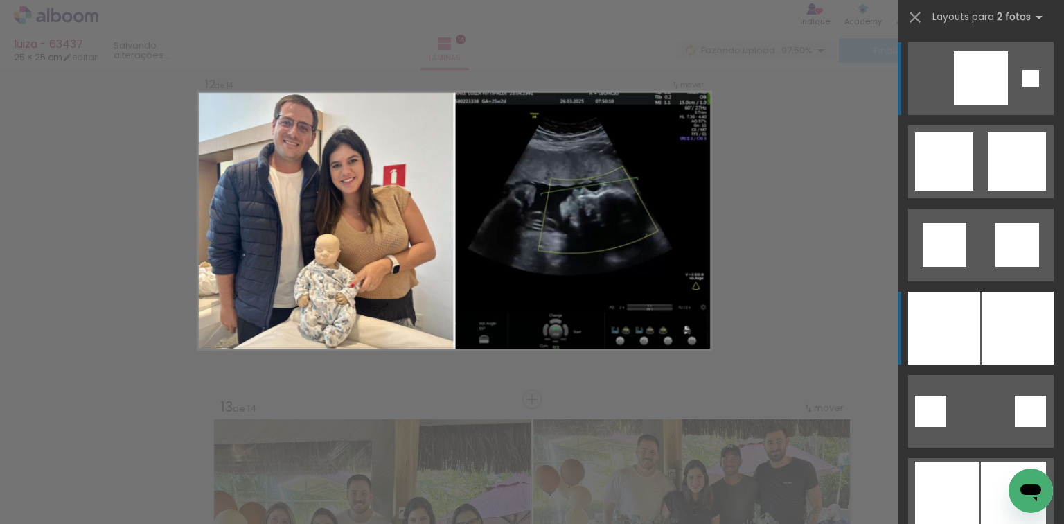
scroll to position [3942, 0]
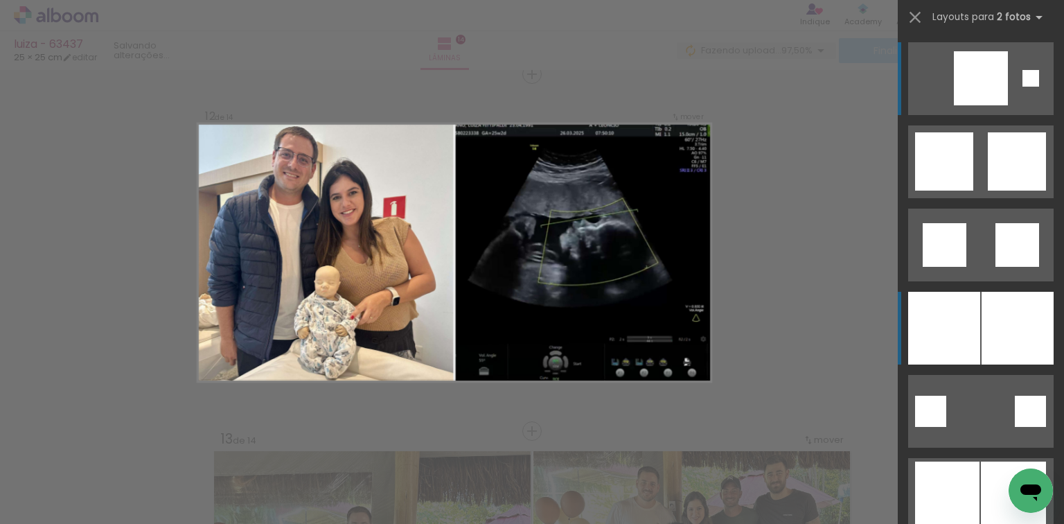
click at [945, 335] on div at bounding box center [944, 328] width 72 height 73
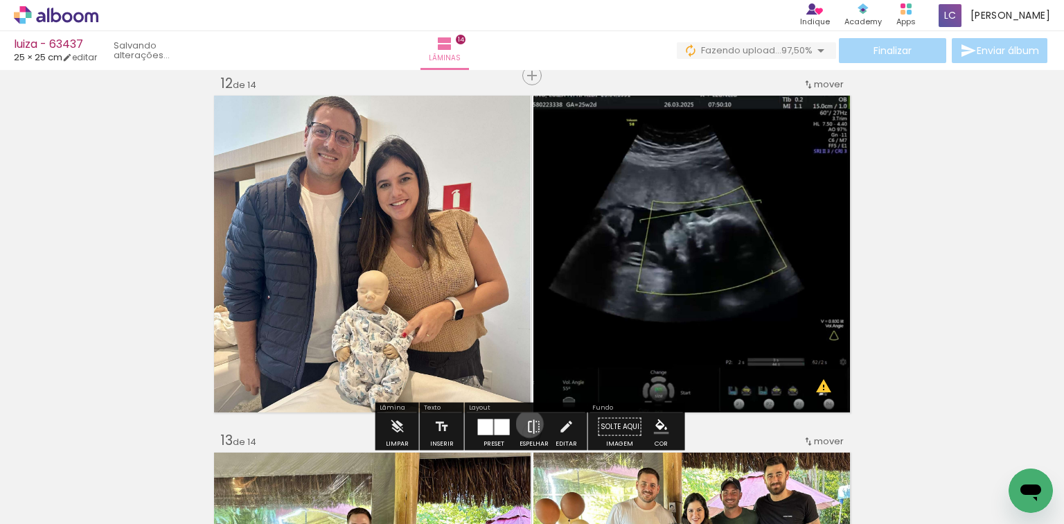
click at [527, 423] on iron-icon at bounding box center [534, 427] width 15 height 28
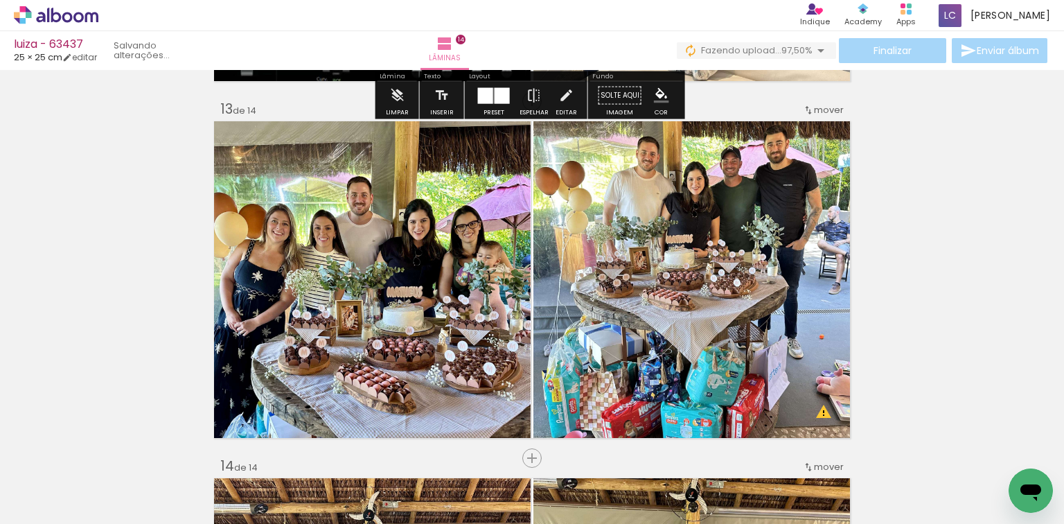
scroll to position [4274, 0]
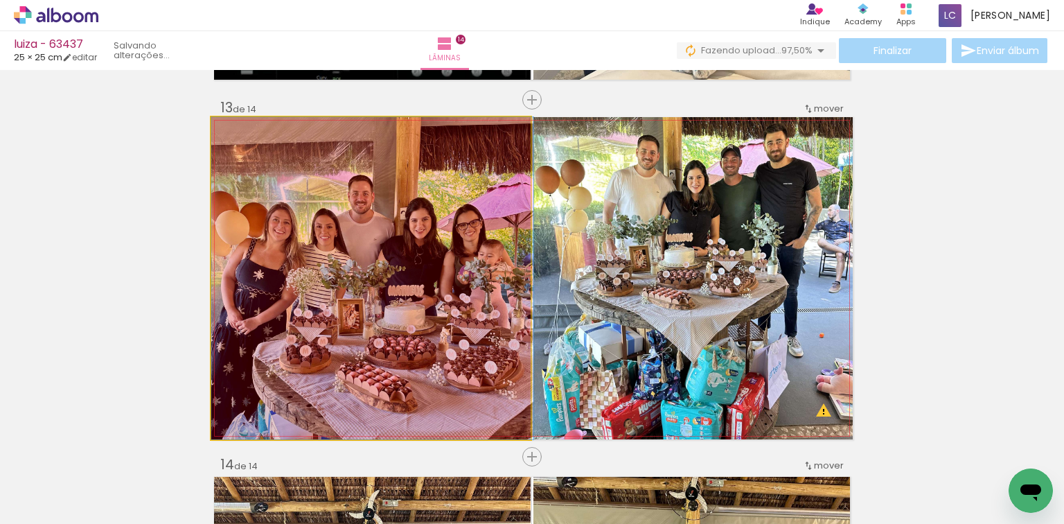
drag, startPoint x: 457, startPoint y: 333, endPoint x: 482, endPoint y: 457, distance: 126.5
click at [482, 457] on quentale-workspace at bounding box center [532, 262] width 1064 height 524
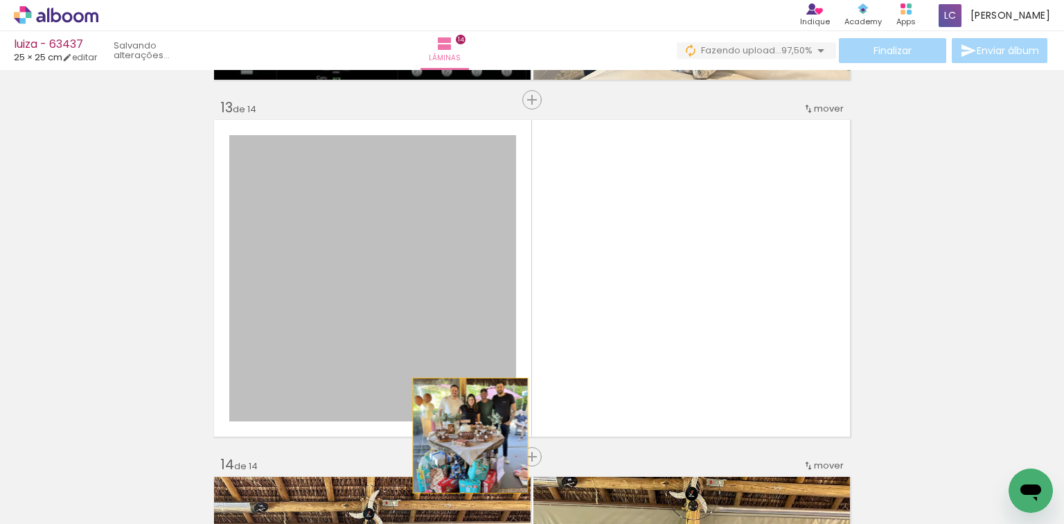
drag, startPoint x: 422, startPoint y: 332, endPoint x: 470, endPoint y: 441, distance: 119.7
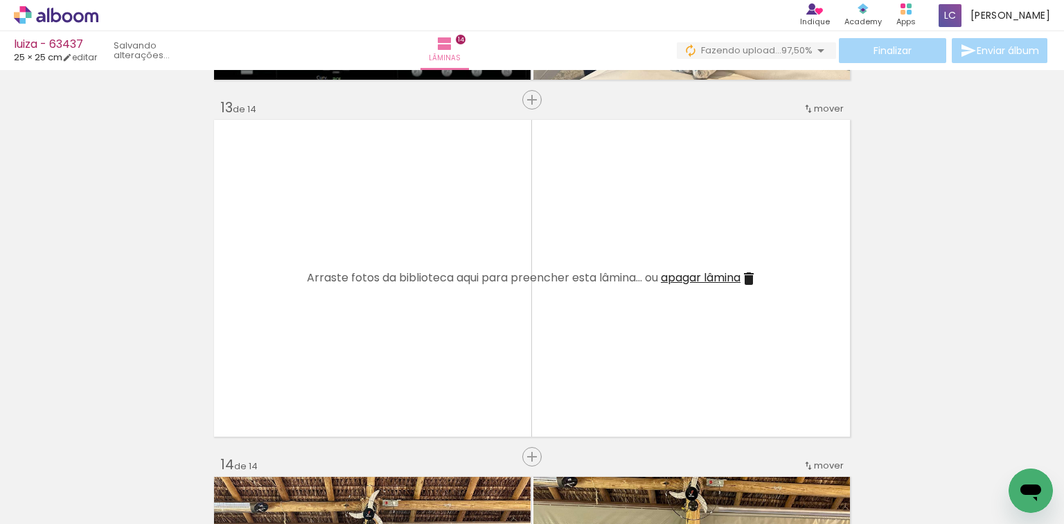
drag, startPoint x: 651, startPoint y: 463, endPoint x: 726, endPoint y: 491, distance: 79.8
click at [648, 390] on quentale-workspace at bounding box center [532, 262] width 1064 height 524
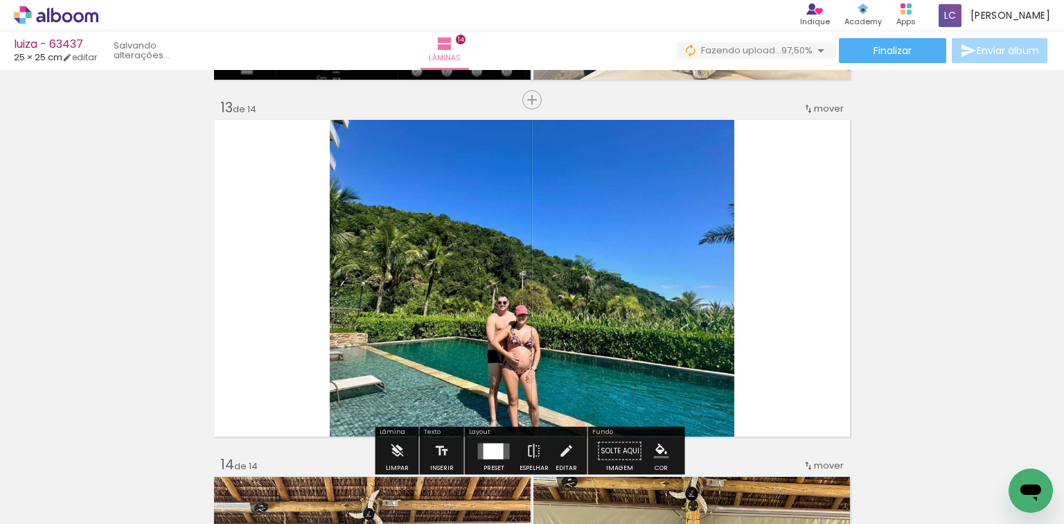
drag, startPoint x: 734, startPoint y: 493, endPoint x: 548, endPoint y: 396, distance: 210.1
click at [666, 355] on quentale-workspace at bounding box center [532, 262] width 1064 height 524
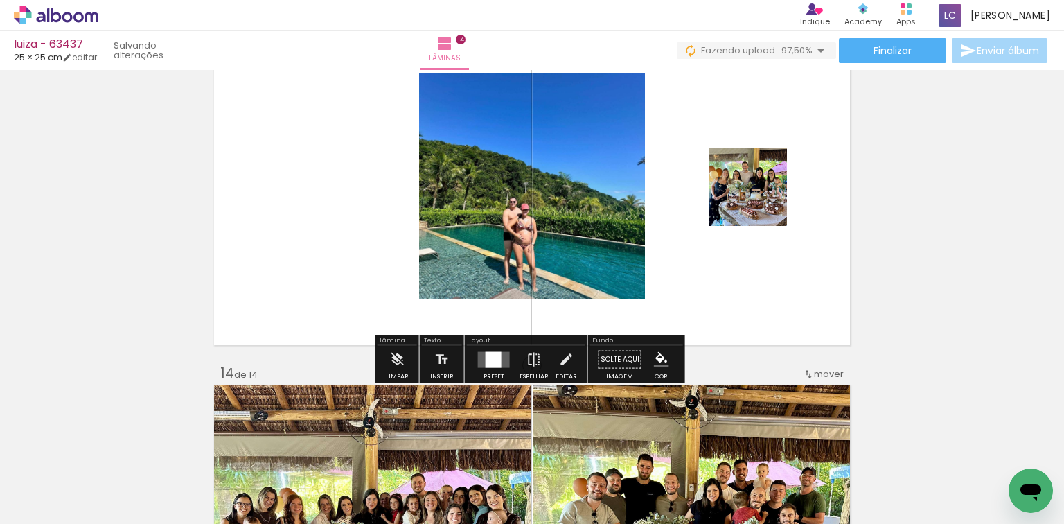
scroll to position [4385, 0]
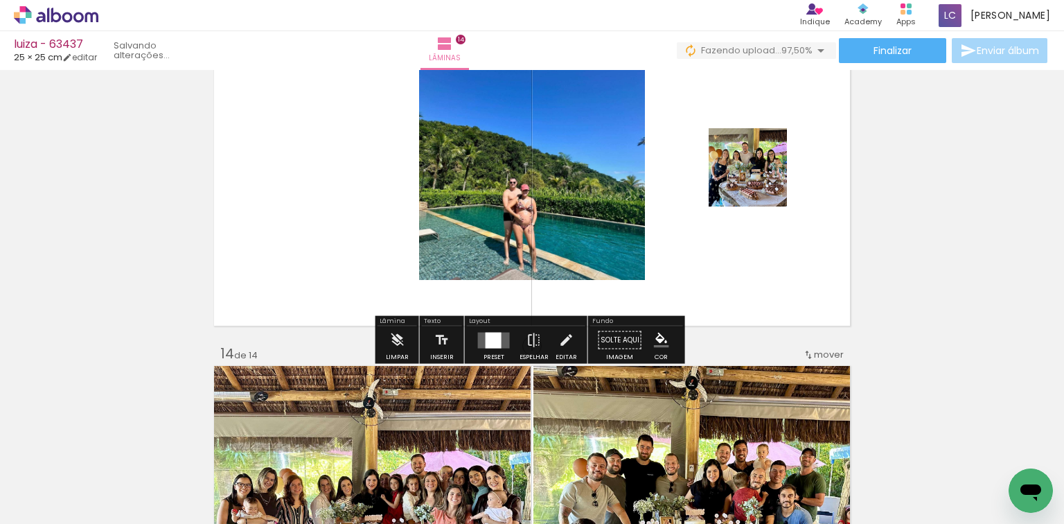
click at [490, 341] on div at bounding box center [494, 340] width 16 height 16
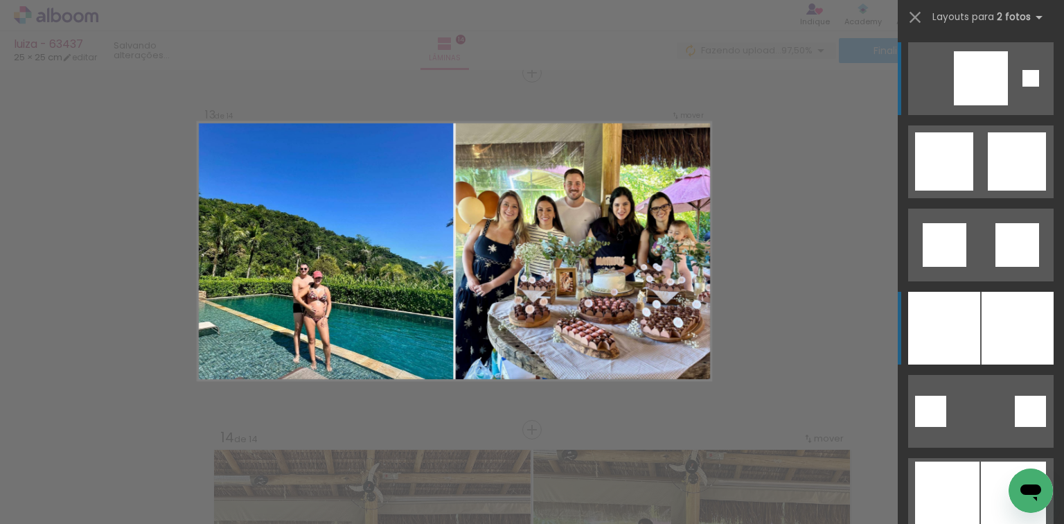
click at [964, 321] on div at bounding box center [944, 328] width 72 height 73
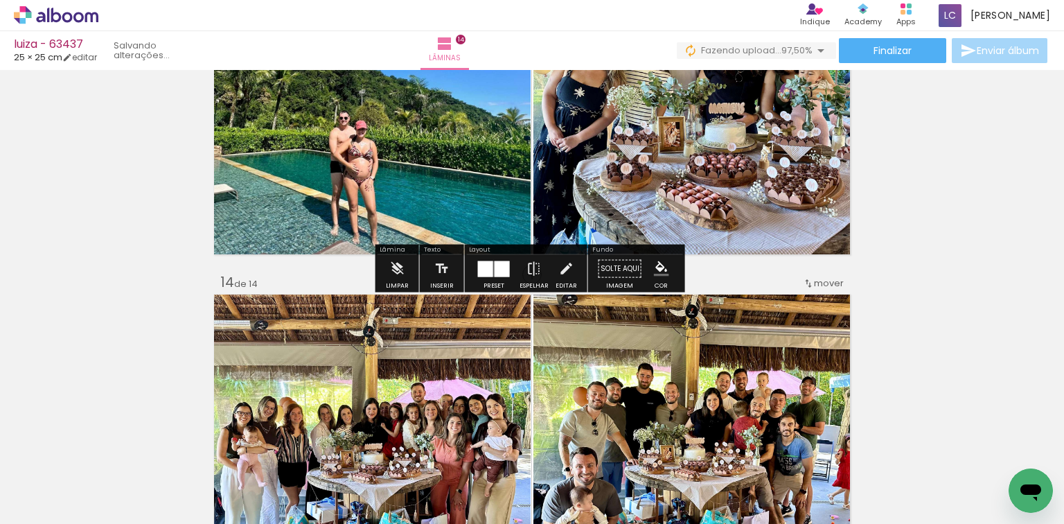
scroll to position [4631, 0]
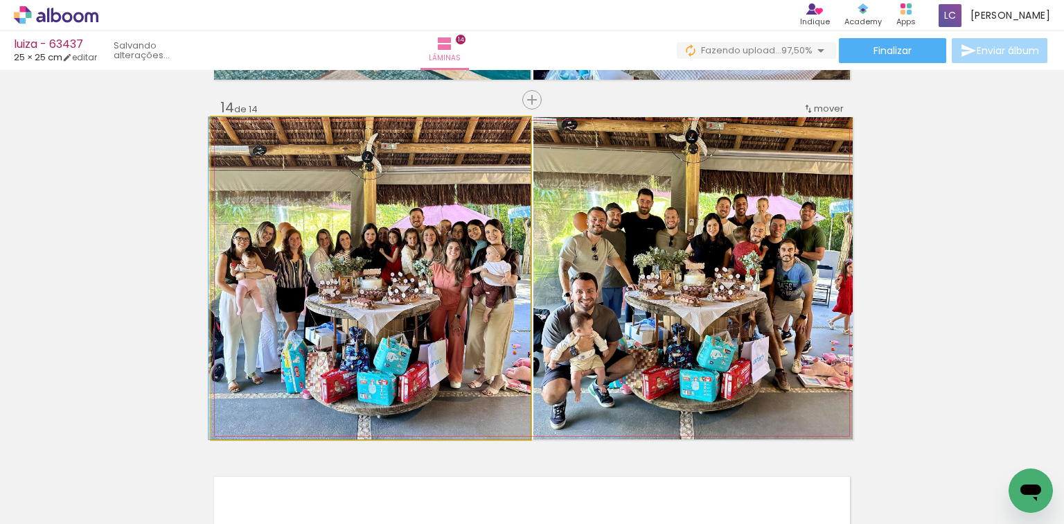
drag, startPoint x: 507, startPoint y: 379, endPoint x: 491, endPoint y: 435, distance: 58.3
click at [497, 461] on quentale-workspace at bounding box center [532, 262] width 1064 height 524
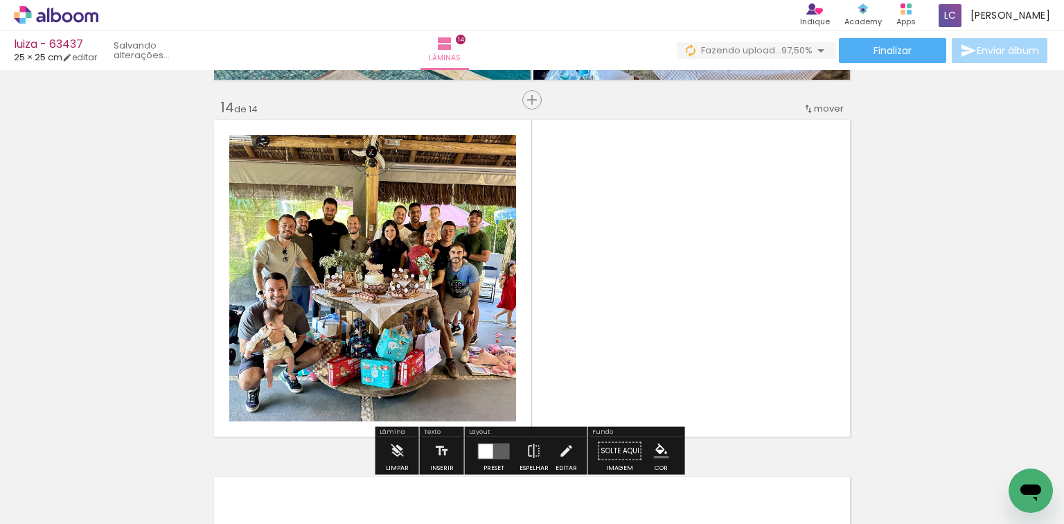
drag, startPoint x: 458, startPoint y: 330, endPoint x: 497, endPoint y: 435, distance: 112.2
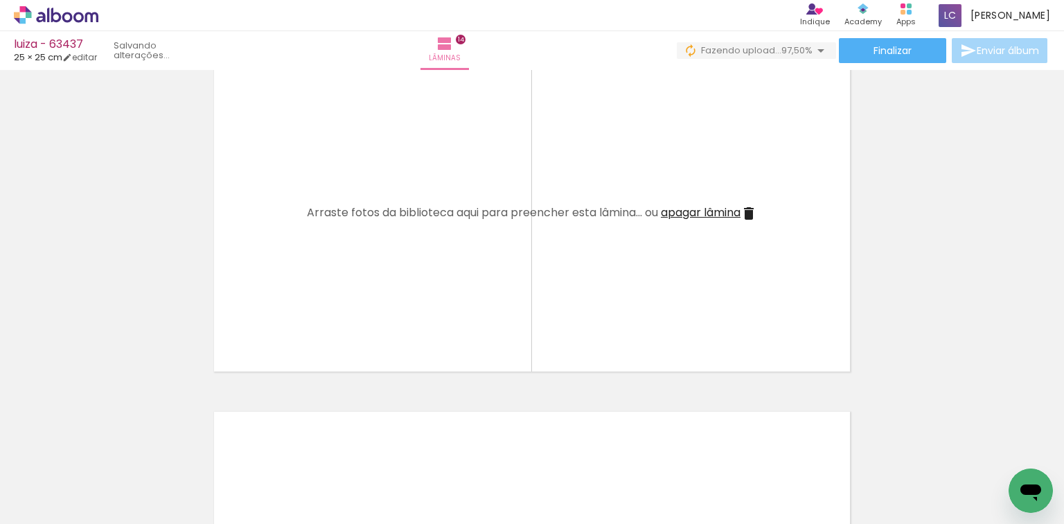
scroll to position [4797, 0]
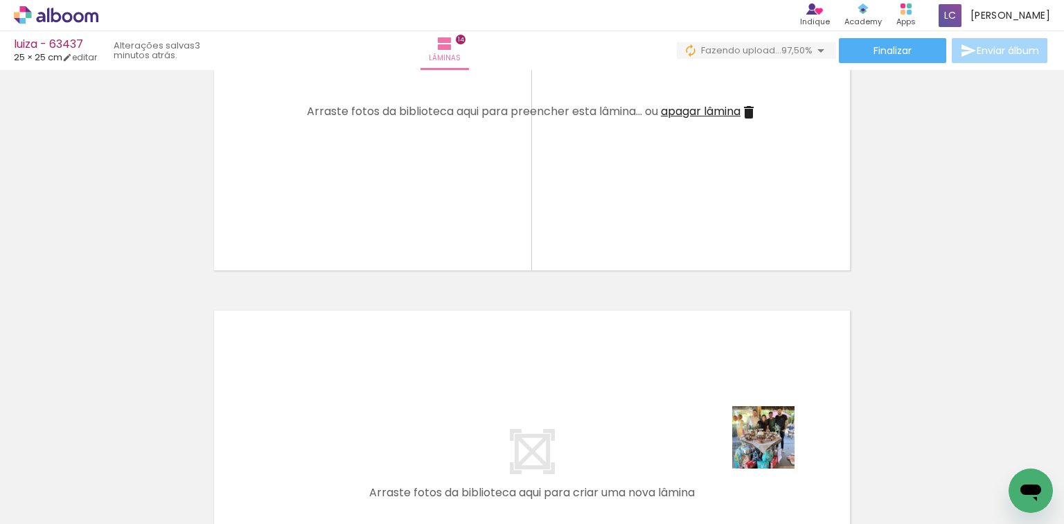
drag, startPoint x: 784, startPoint y: 470, endPoint x: 554, endPoint y: 224, distance: 336.2
click at [626, 294] on quentale-workspace at bounding box center [532, 262] width 1064 height 524
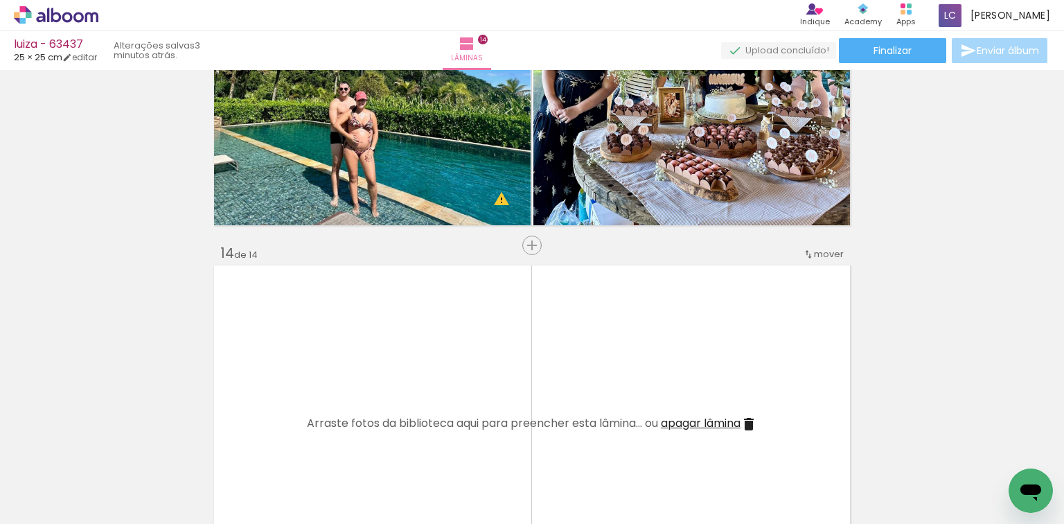
scroll to position [4465, 0]
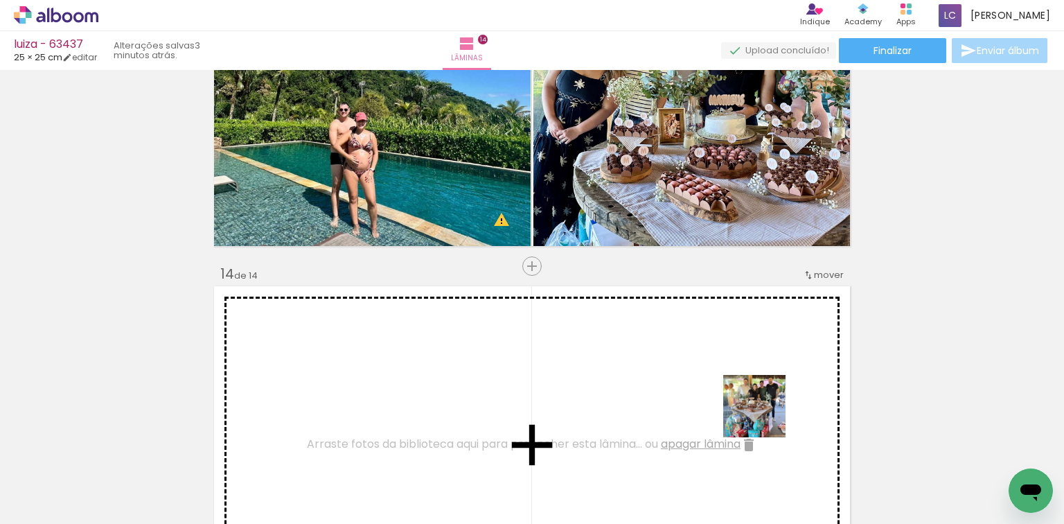
drag, startPoint x: 815, startPoint y: 473, endPoint x: 930, endPoint y: 471, distance: 115.0
click at [690, 400] on quentale-workspace at bounding box center [532, 262] width 1064 height 524
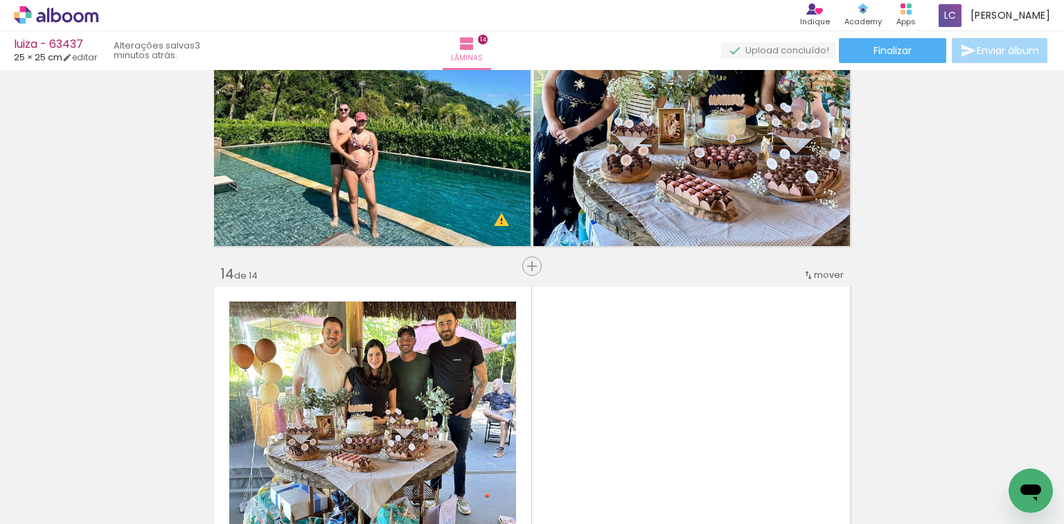
drag, startPoint x: 894, startPoint y: 472, endPoint x: 682, endPoint y: 385, distance: 229.3
click at [738, 392] on quentale-workspace at bounding box center [532, 262] width 1064 height 524
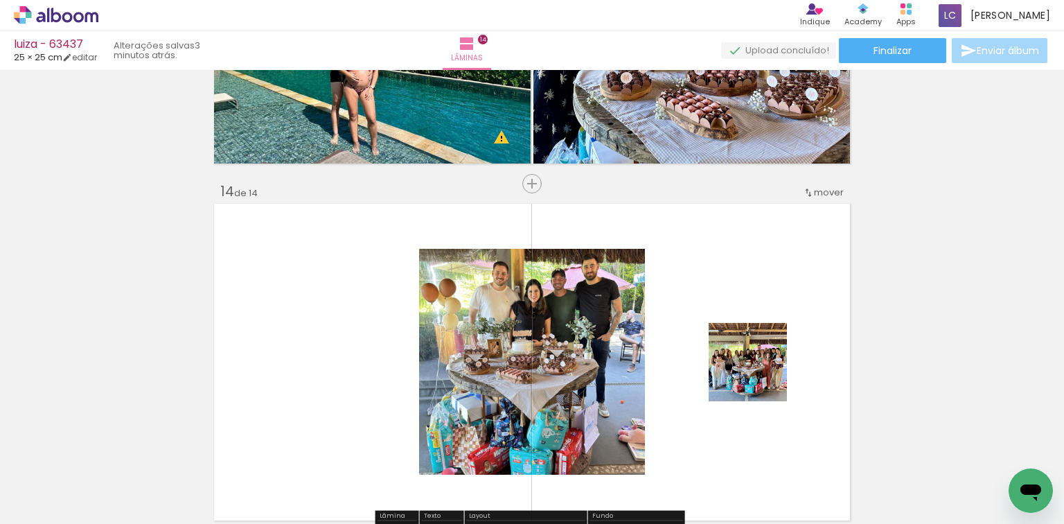
scroll to position [4687, 0]
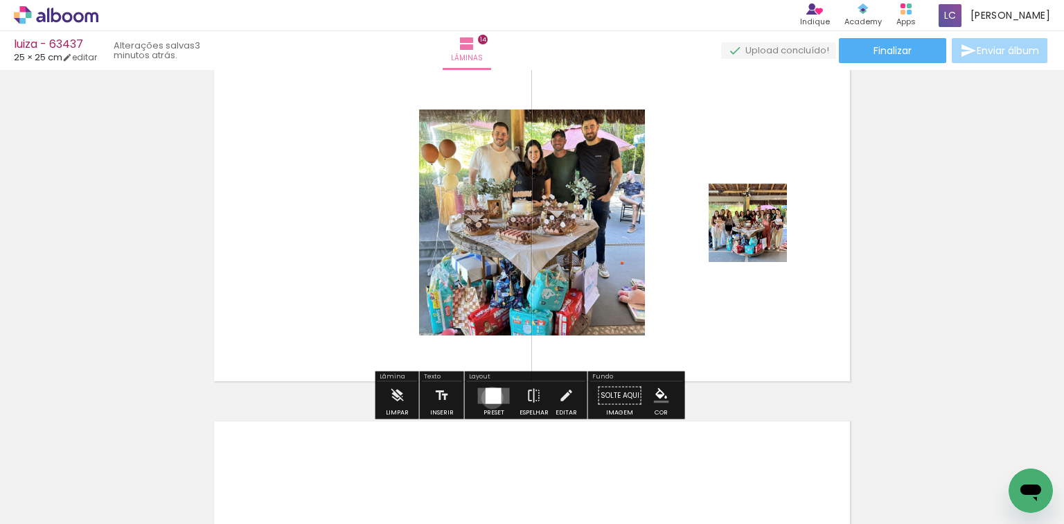
click at [489, 397] on div at bounding box center [494, 395] width 16 height 16
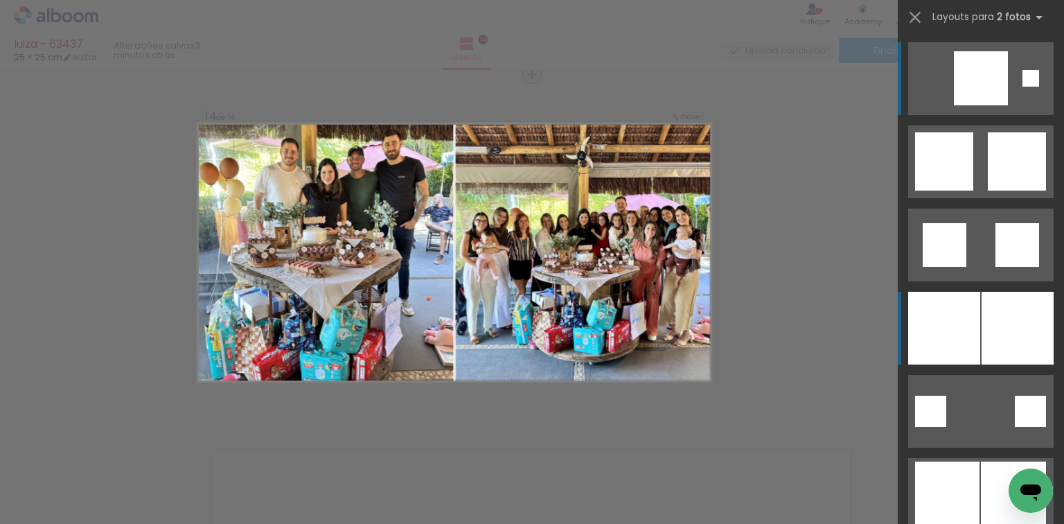
click at [1009, 335] on div at bounding box center [1018, 328] width 72 height 73
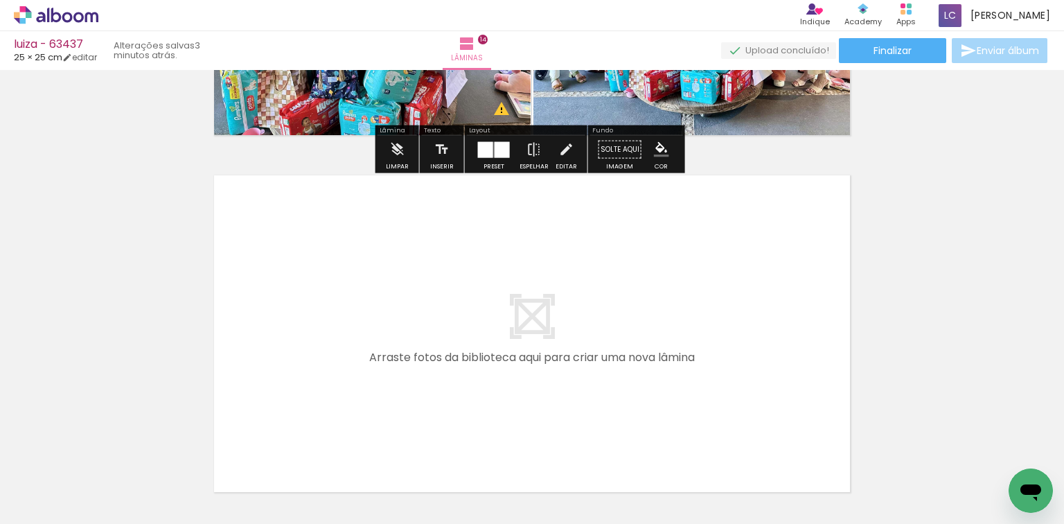
scroll to position [0, 2085]
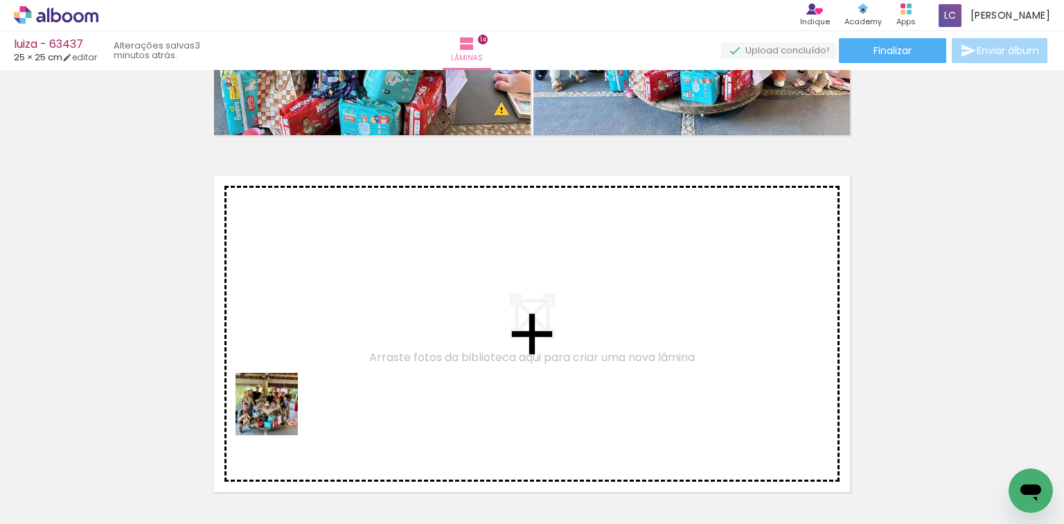
click at [279, 409] on quentale-workspace at bounding box center [532, 262] width 1064 height 524
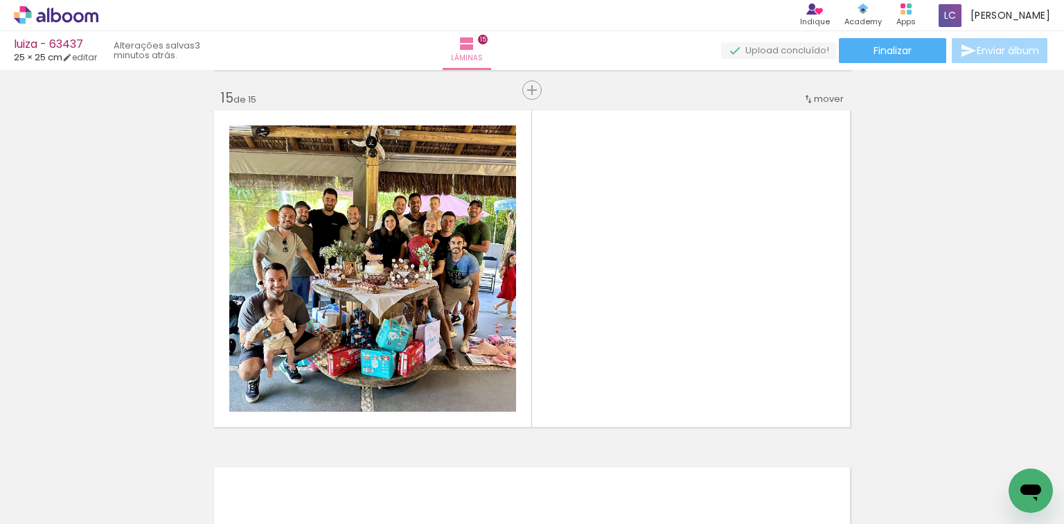
scroll to position [5012, 0]
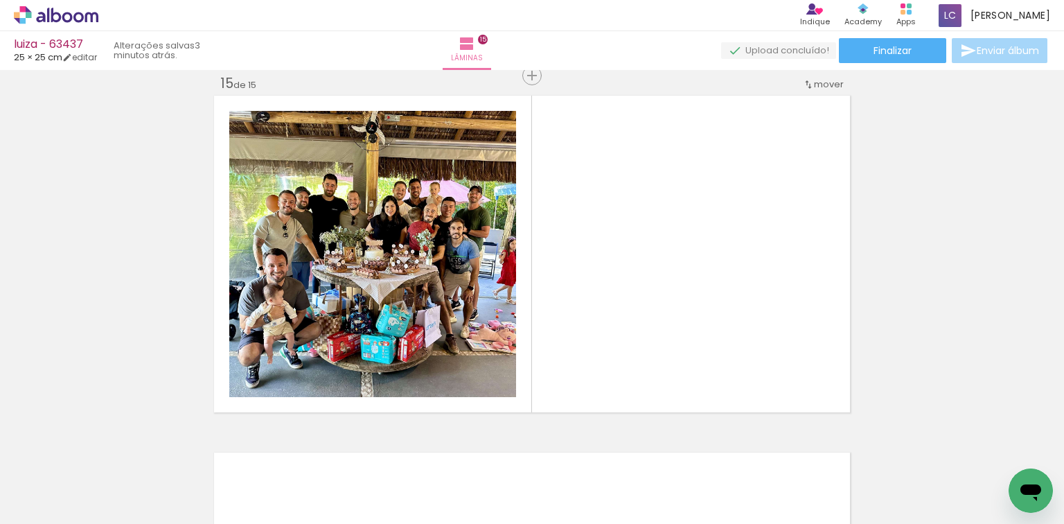
drag, startPoint x: 317, startPoint y: 459, endPoint x: 418, endPoint y: 388, distance: 124.3
click at [392, 326] on quentale-workspace at bounding box center [532, 262] width 1064 height 524
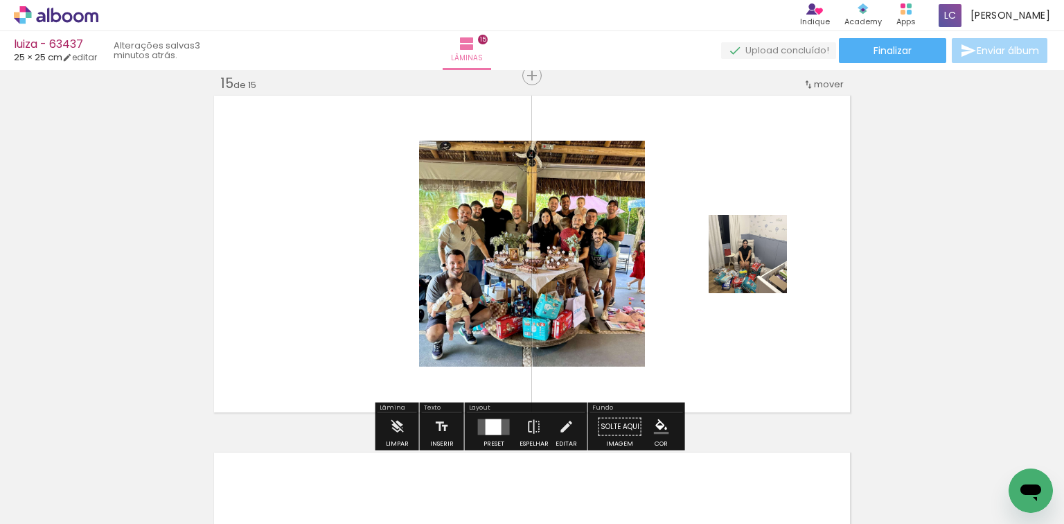
click at [502, 421] on quentale-layouter at bounding box center [494, 426] width 32 height 16
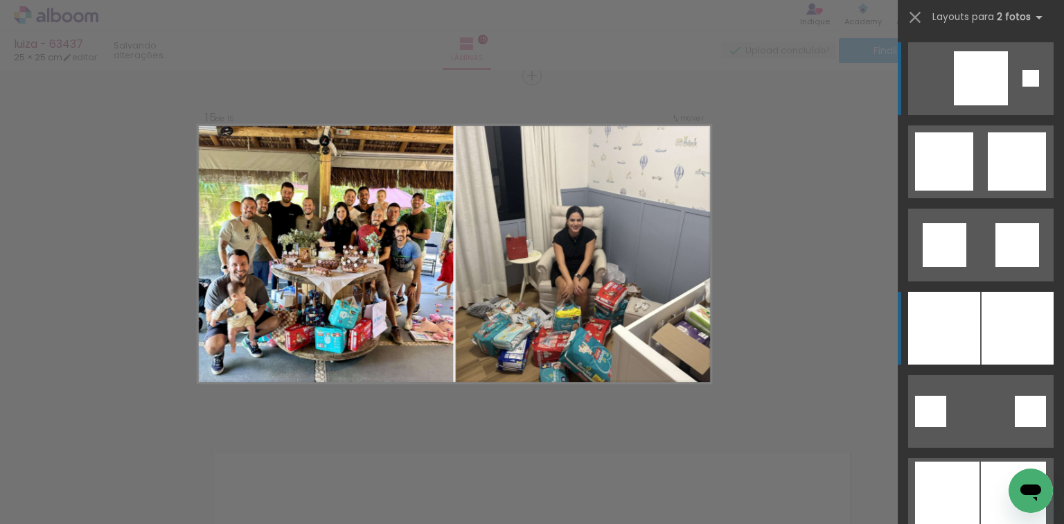
click at [949, 303] on div at bounding box center [944, 328] width 72 height 73
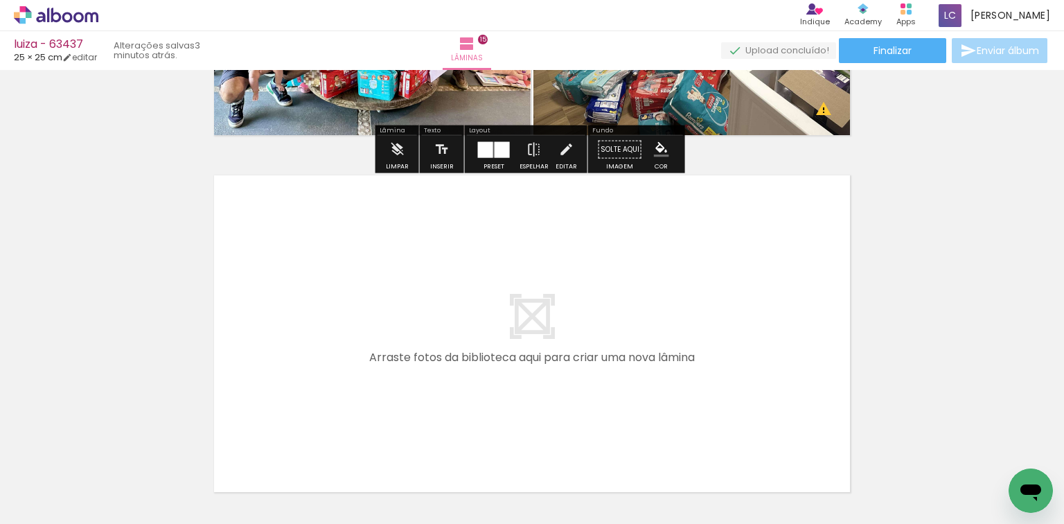
click at [453, 380] on quentale-workspace at bounding box center [532, 262] width 1064 height 524
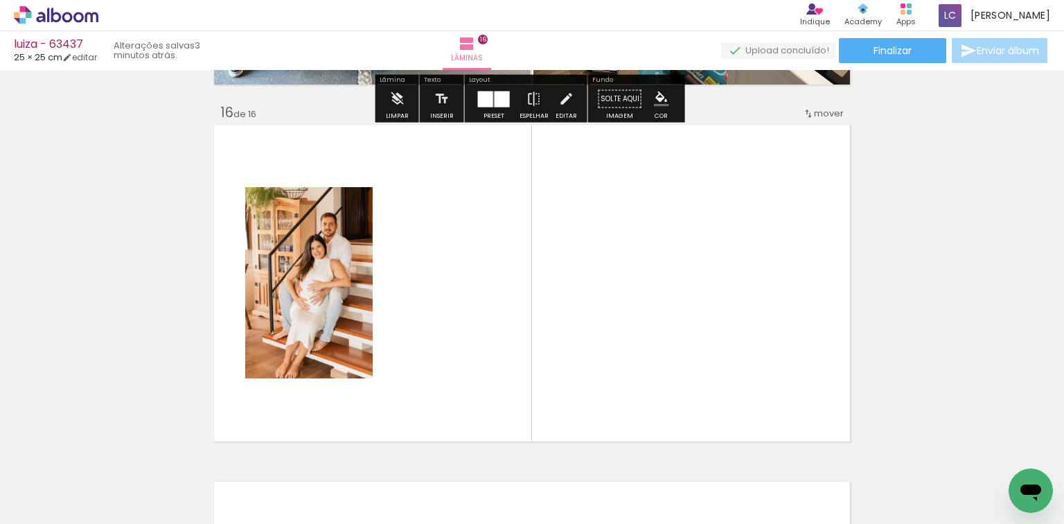
drag, startPoint x: 446, startPoint y: 471, endPoint x: 482, endPoint y: 369, distance: 108.0
click at [488, 357] on quentale-workspace at bounding box center [532, 262] width 1064 height 524
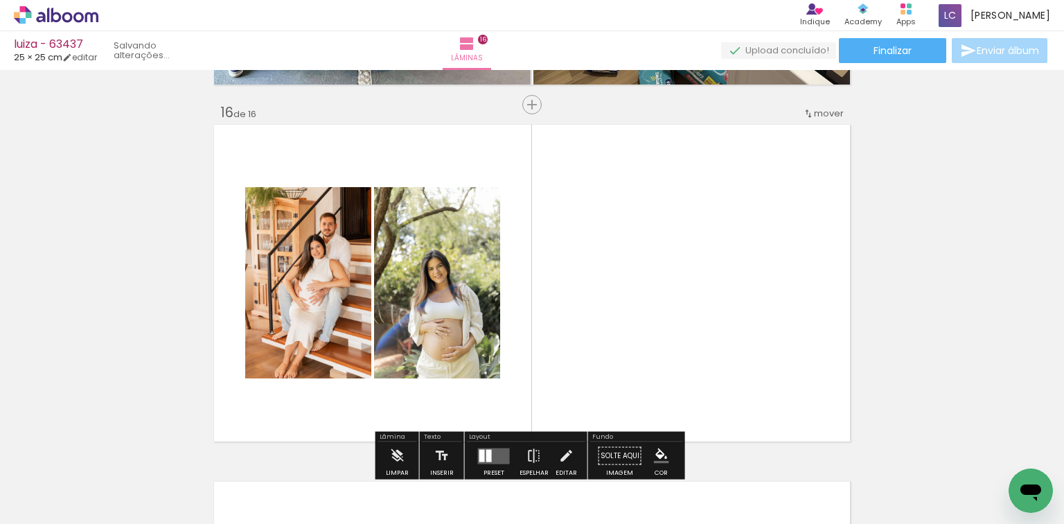
scroll to position [5369, 0]
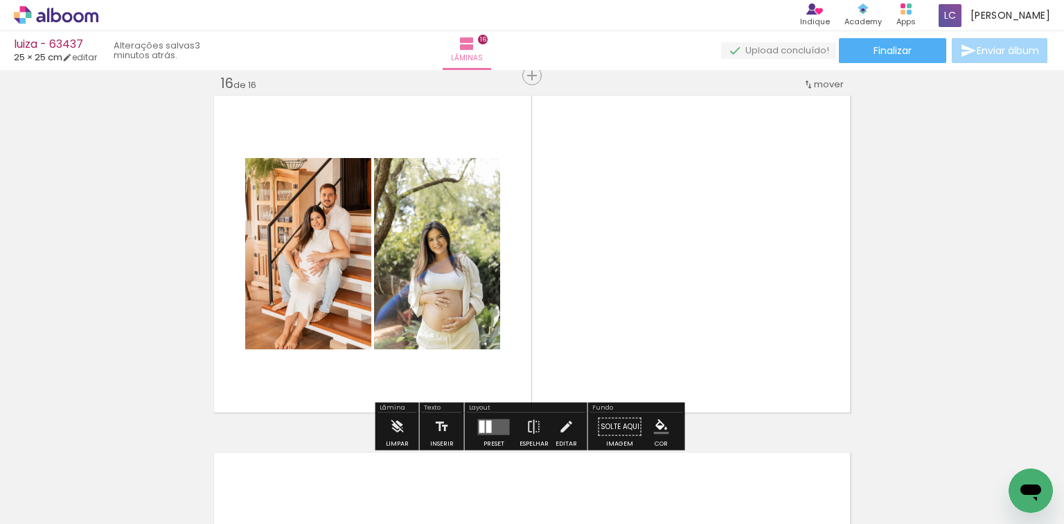
click at [479, 421] on div at bounding box center [482, 426] width 6 height 12
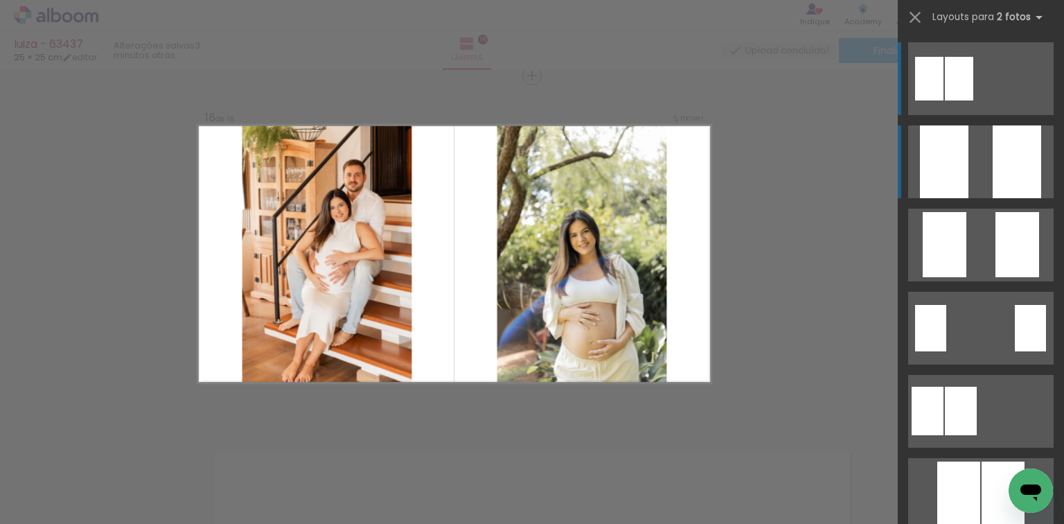
click at [970, 194] on quentale-layouter at bounding box center [980, 161] width 145 height 73
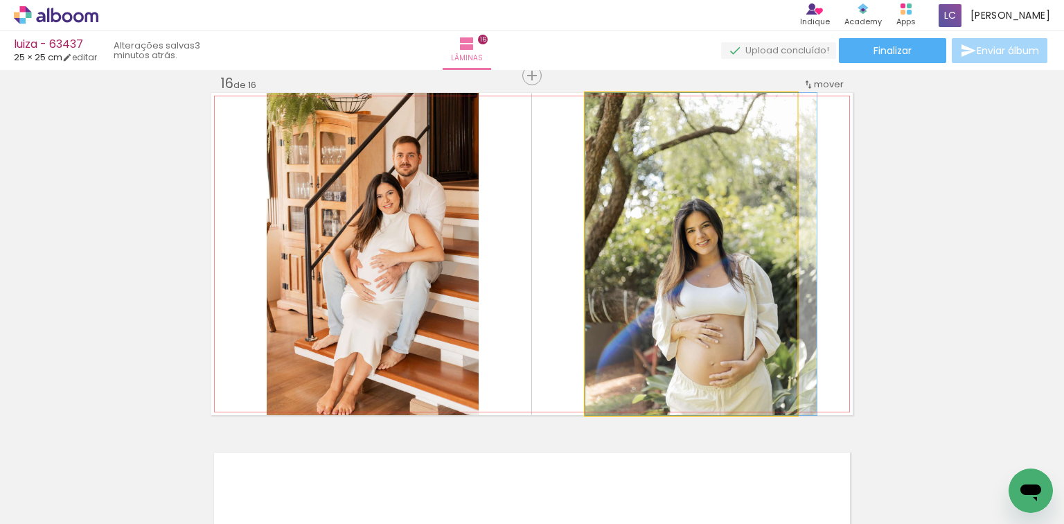
drag, startPoint x: 773, startPoint y: 267, endPoint x: 782, endPoint y: 222, distance: 45.2
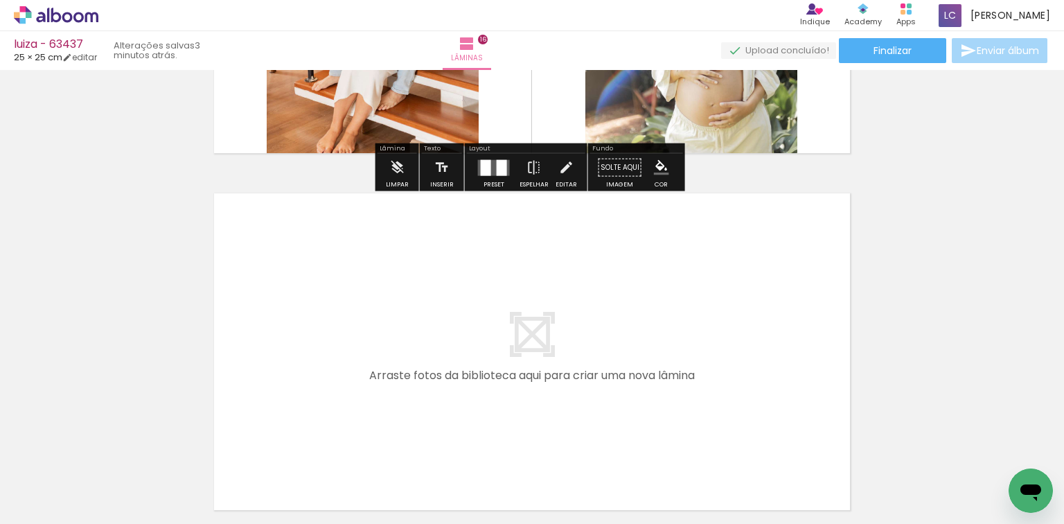
scroll to position [5646, 0]
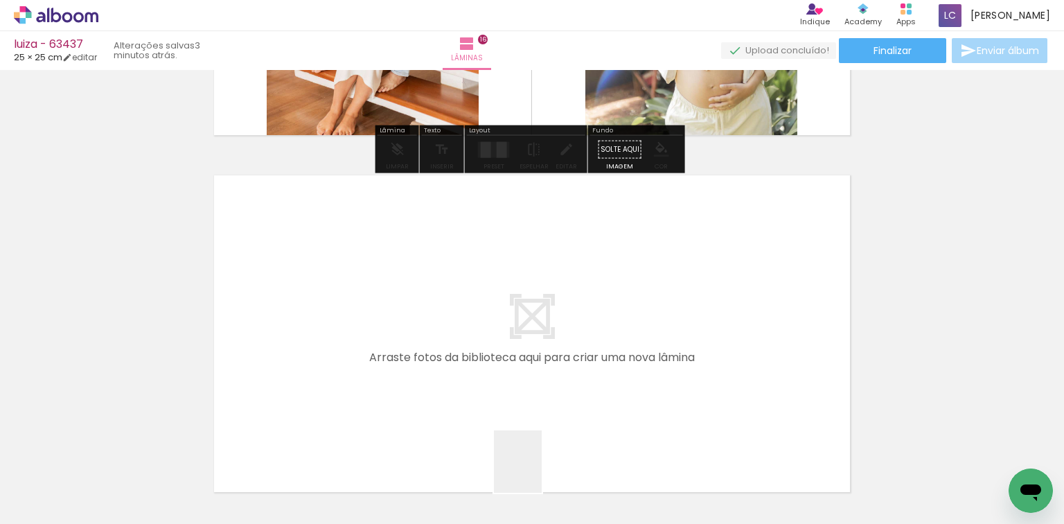
drag, startPoint x: 533, startPoint y: 475, endPoint x: 563, endPoint y: 473, distance: 29.9
click at [550, 452] on div at bounding box center [537, 477] width 52 height 69
drag, startPoint x: 581, startPoint y: 399, endPoint x: 625, endPoint y: 439, distance: 59.3
click at [612, 362] on quentale-workspace at bounding box center [532, 262] width 1064 height 524
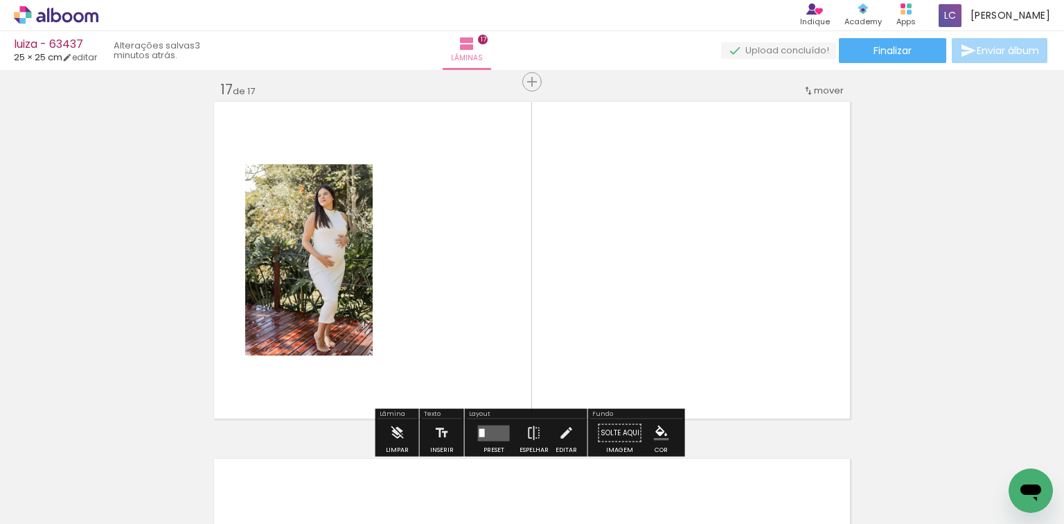
drag, startPoint x: 618, startPoint y: 400, endPoint x: 475, endPoint y: 436, distance: 147.7
click at [610, 379] on quentale-workspace at bounding box center [532, 262] width 1064 height 524
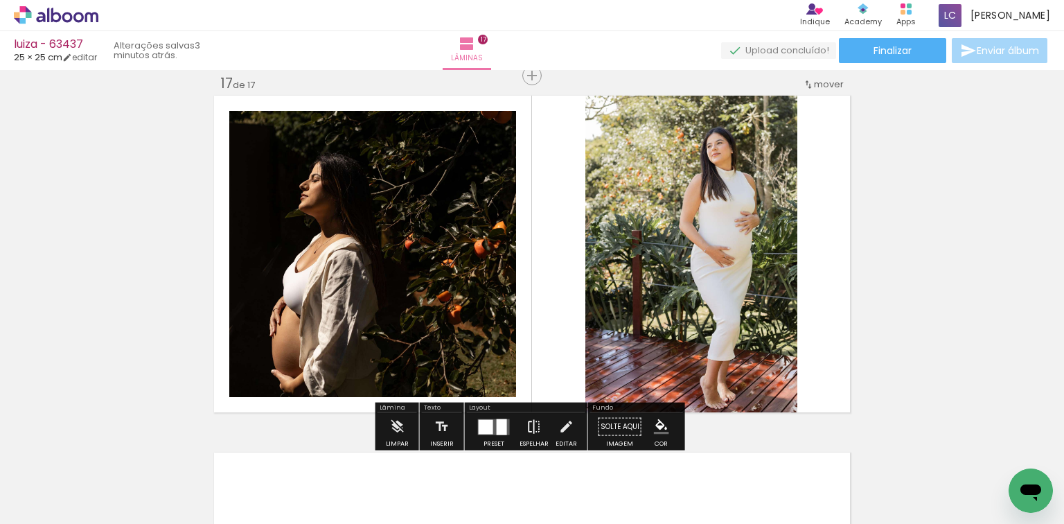
click at [521, 418] on paper-button "Espelhar" at bounding box center [534, 430] width 36 height 35
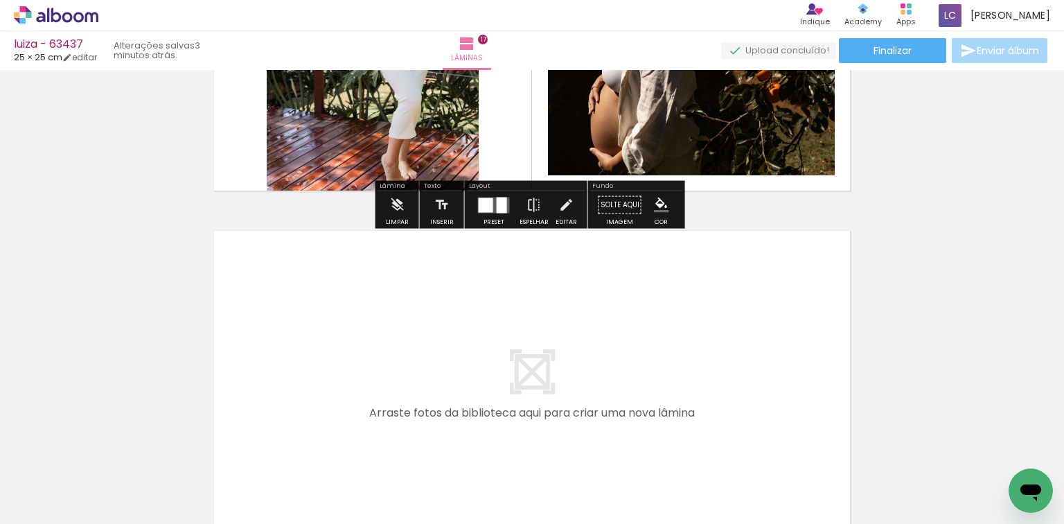
drag, startPoint x: 707, startPoint y: 460, endPoint x: 763, endPoint y: 463, distance: 56.2
click at [695, 405] on quentale-workspace at bounding box center [532, 262] width 1064 height 524
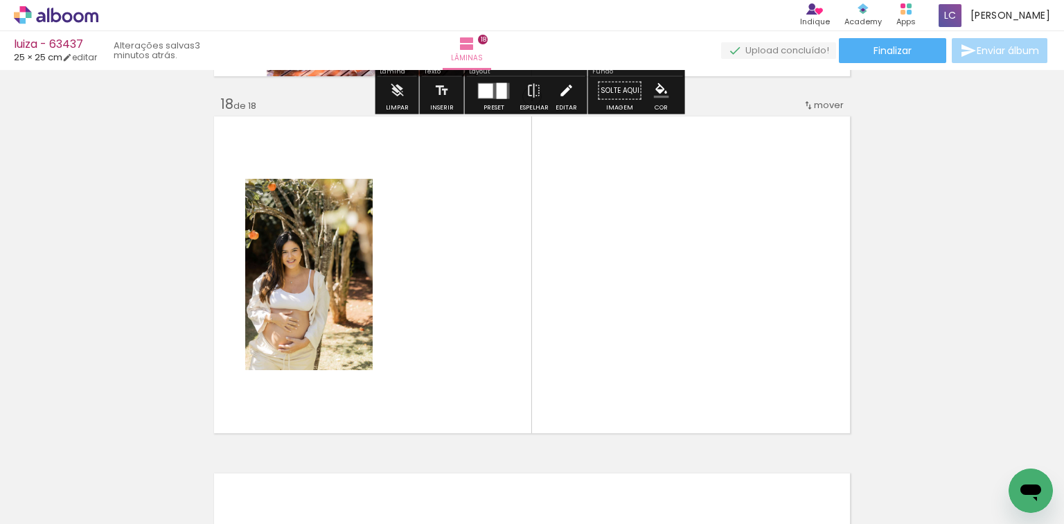
drag, startPoint x: 760, startPoint y: 459, endPoint x: 563, endPoint y: 429, distance: 199.8
click at [714, 365] on quentale-workspace at bounding box center [532, 262] width 1064 height 524
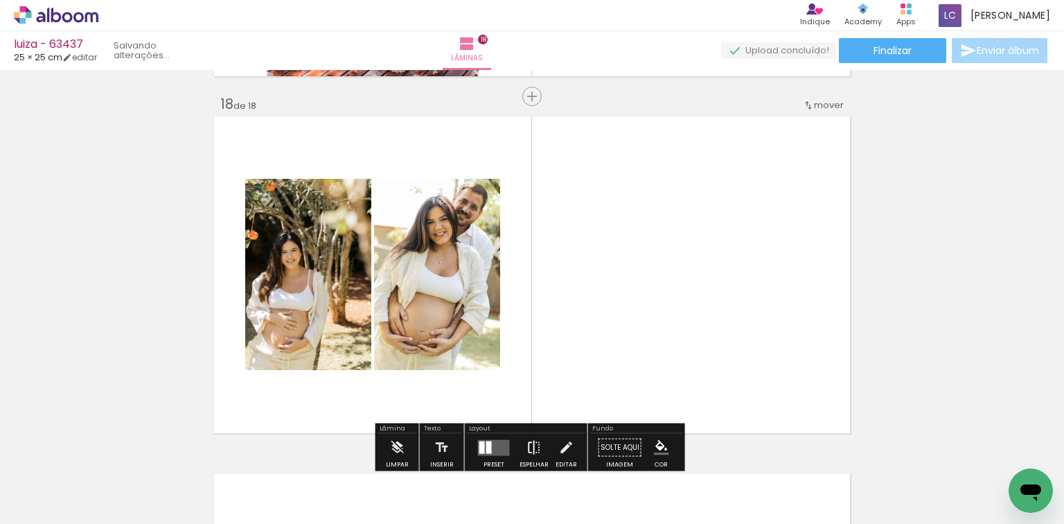
scroll to position [6082, 0]
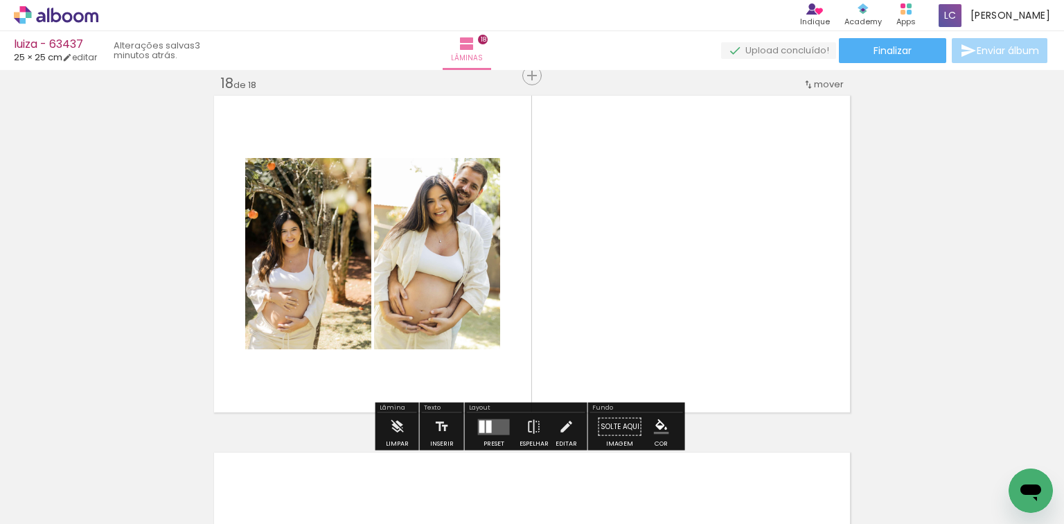
click at [486, 423] on div at bounding box center [489, 426] width 6 height 12
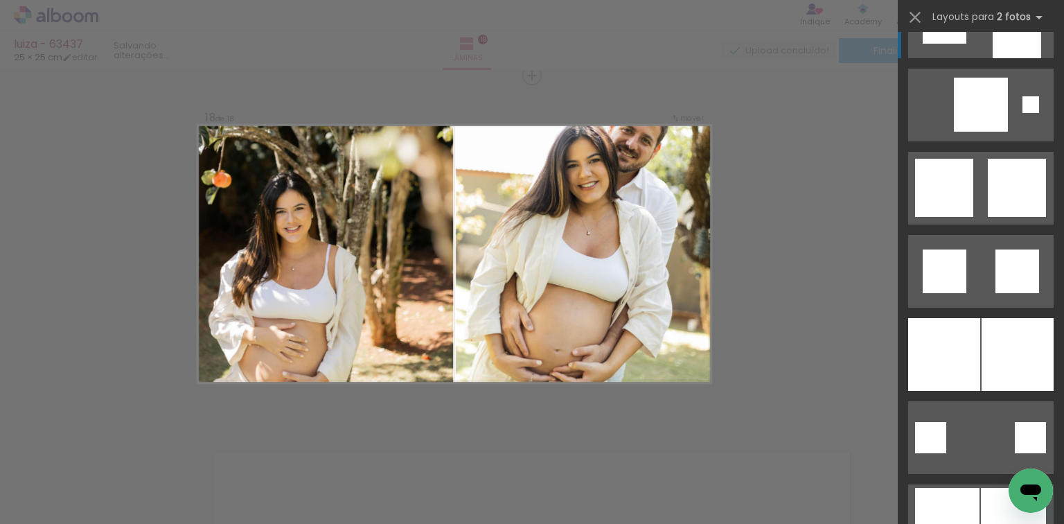
scroll to position [1496, 0]
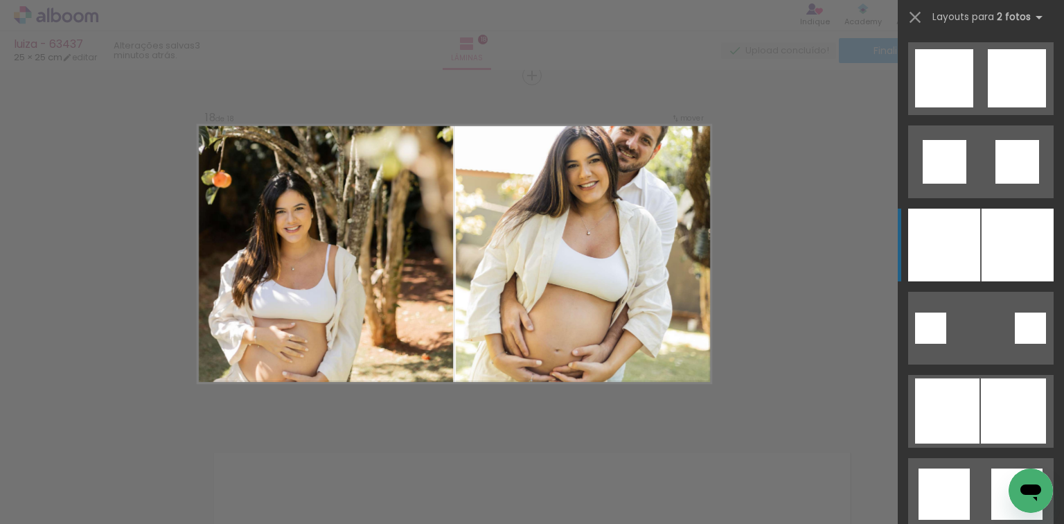
click at [939, 265] on div at bounding box center [944, 245] width 72 height 73
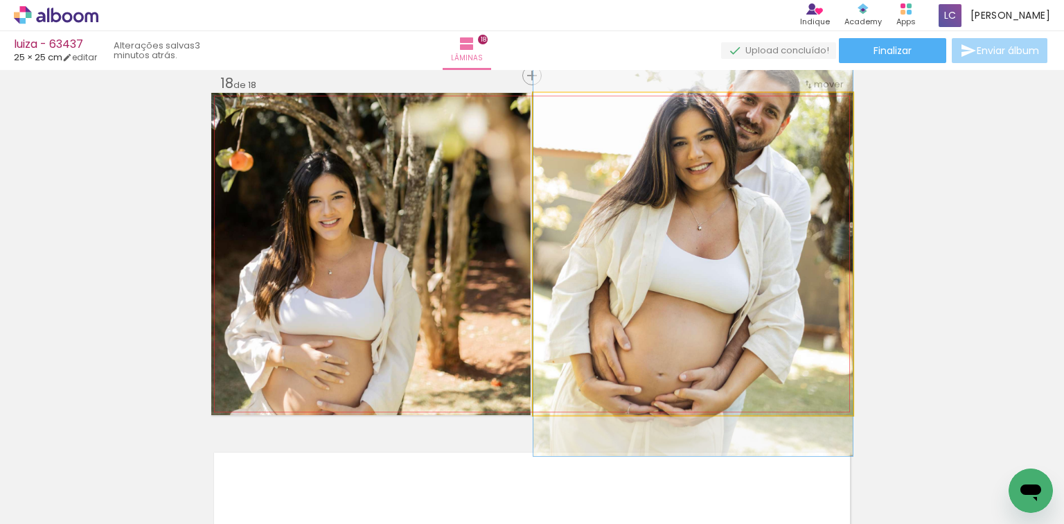
click at [718, 265] on quentale-photo at bounding box center [692, 254] width 319 height 322
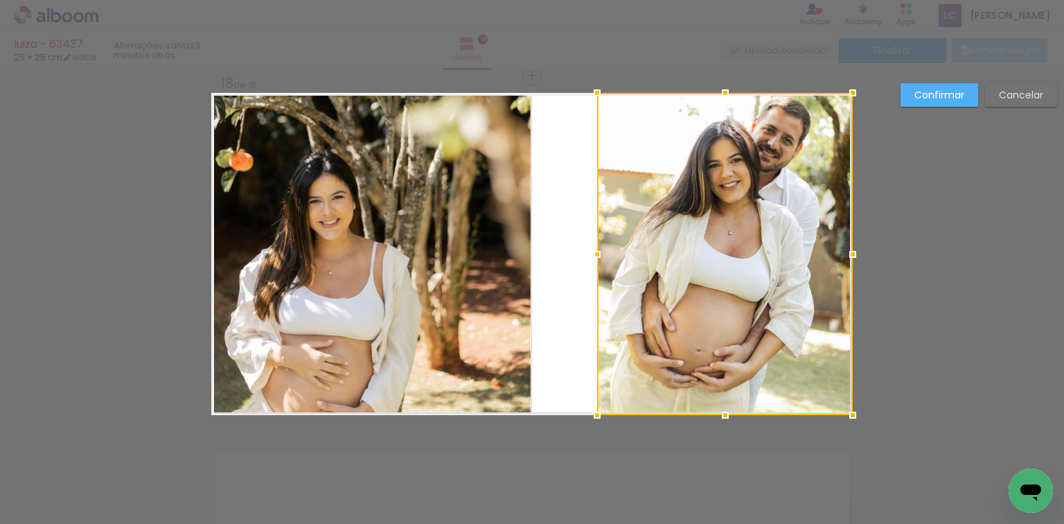
drag, startPoint x: 533, startPoint y: 255, endPoint x: 597, endPoint y: 250, distance: 63.9
click at [597, 250] on div at bounding box center [597, 254] width 28 height 28
click at [741, 280] on div at bounding box center [725, 254] width 256 height 322
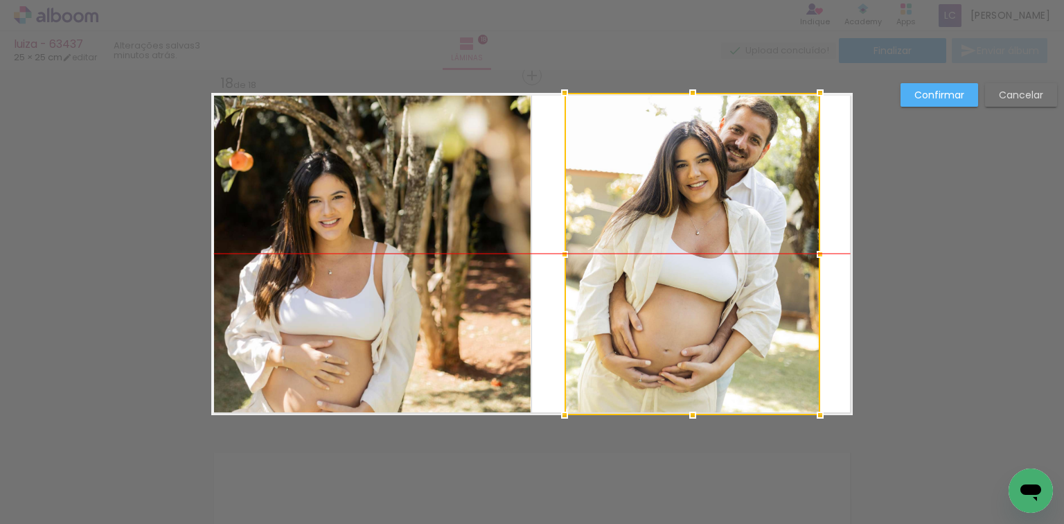
drag, startPoint x: 741, startPoint y: 280, endPoint x: 709, endPoint y: 280, distance: 32.6
click at [709, 280] on div at bounding box center [693, 254] width 256 height 322
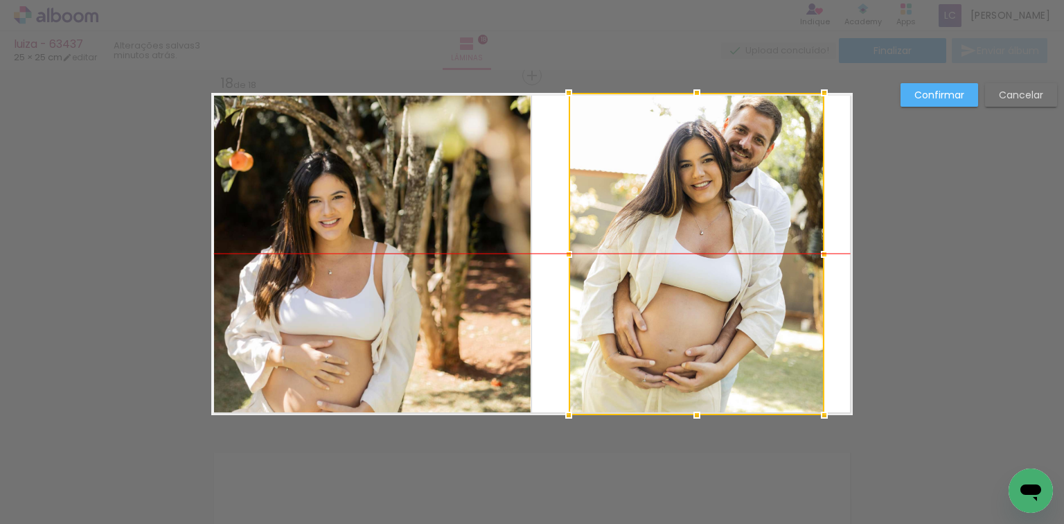
click at [681, 281] on div at bounding box center [697, 254] width 256 height 322
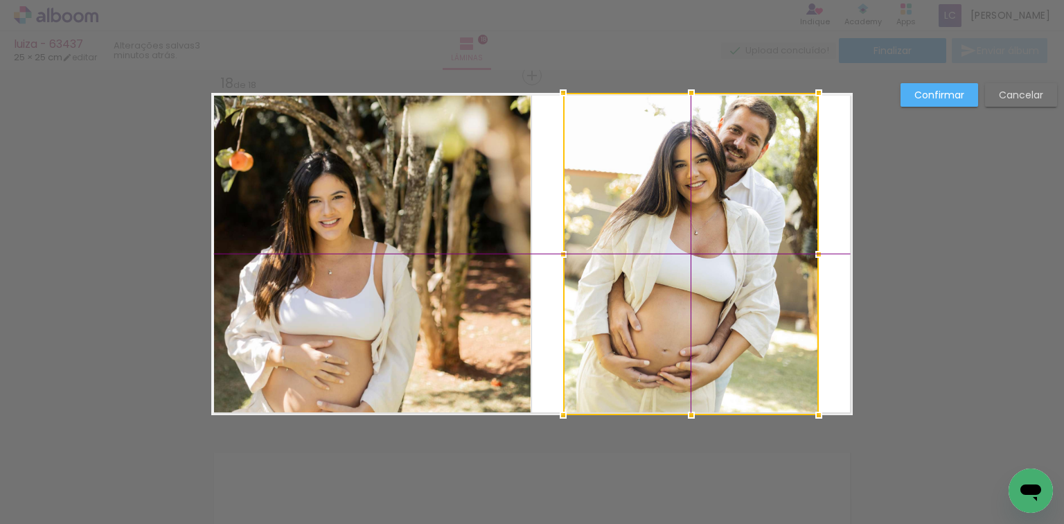
click at [675, 282] on div at bounding box center [691, 254] width 256 height 322
click at [0, 0] on slot "Confirmar" at bounding box center [0, 0] width 0 height 0
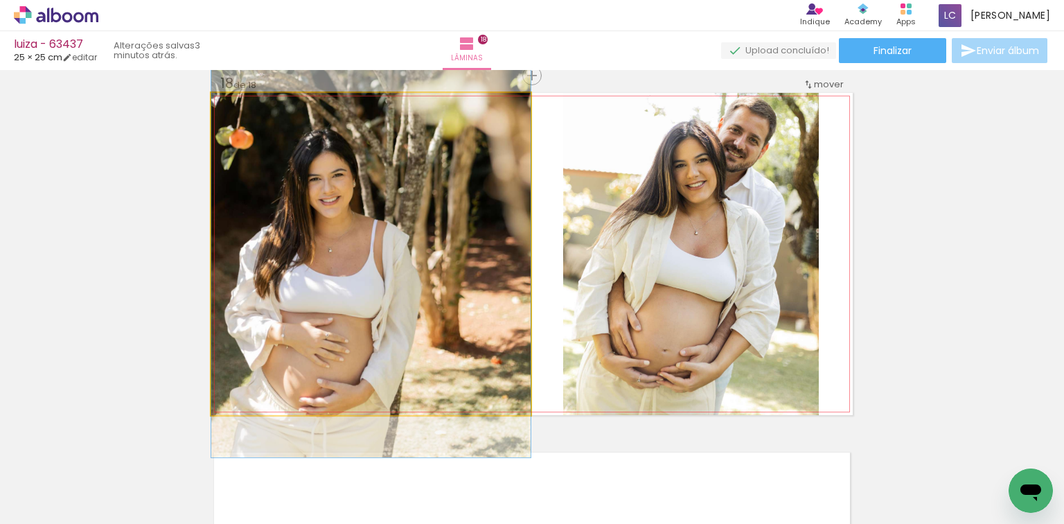
drag, startPoint x: 395, startPoint y: 306, endPoint x: 400, endPoint y: 272, distance: 33.6
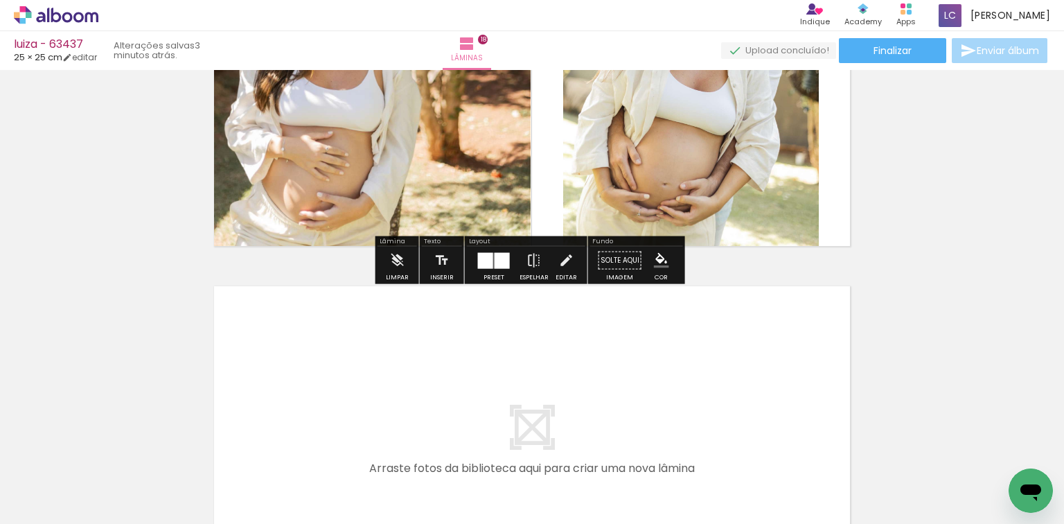
scroll to position [0, 2157]
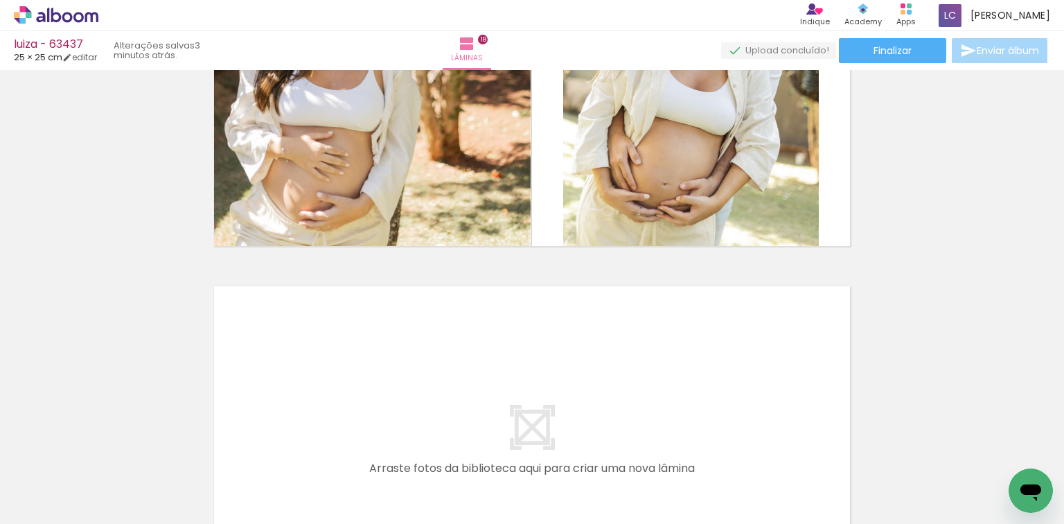
click at [766, 426] on quentale-workspace at bounding box center [532, 262] width 1064 height 524
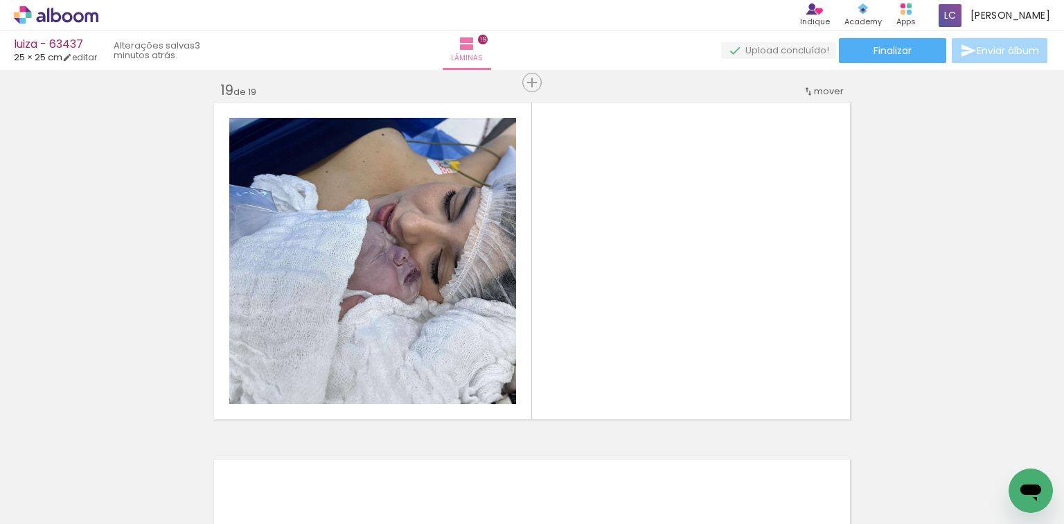
drag, startPoint x: 877, startPoint y: 477, endPoint x: 621, endPoint y: 405, distance: 266.3
click at [735, 363] on quentale-workspace at bounding box center [532, 262] width 1064 height 524
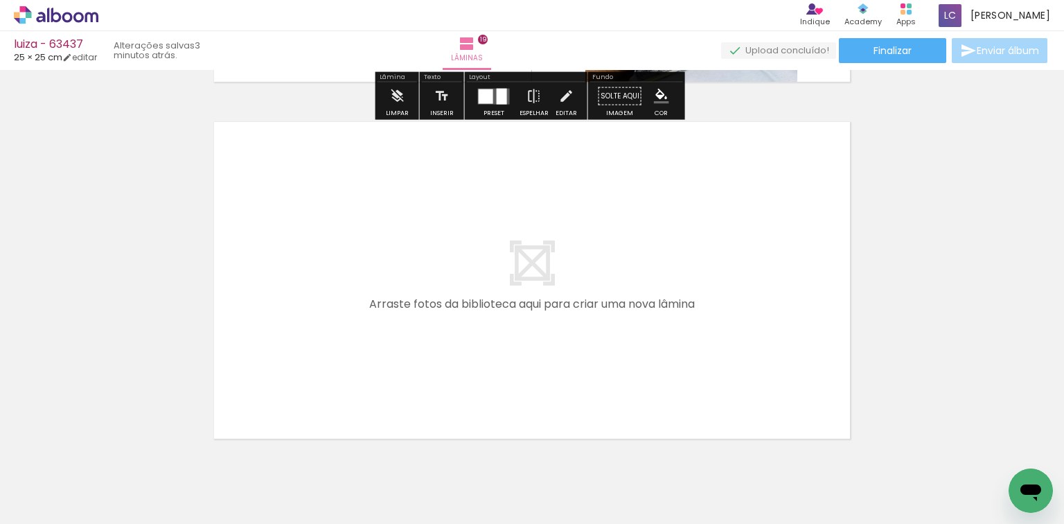
scroll to position [6772, 0]
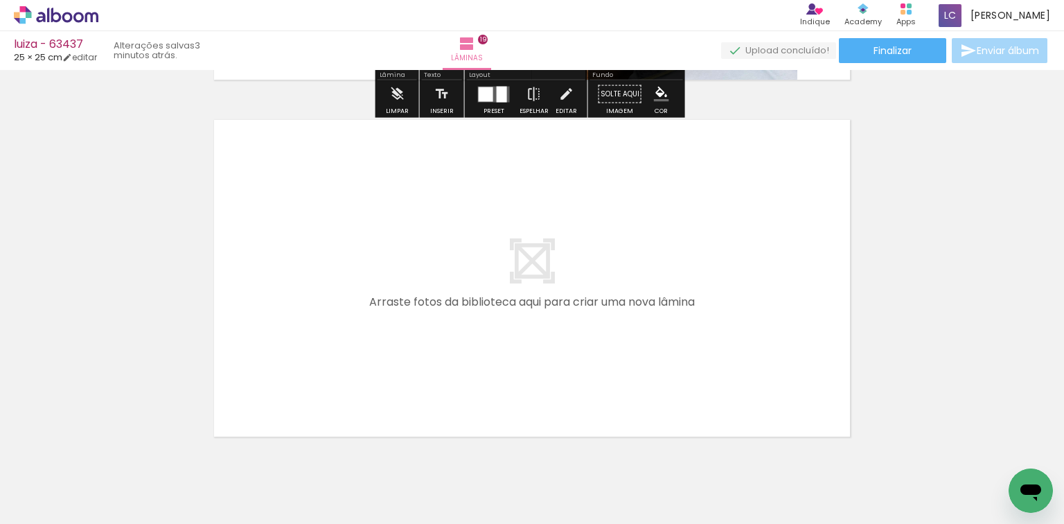
drag, startPoint x: 934, startPoint y: 463, endPoint x: 1045, endPoint y: 460, distance: 110.9
click at [784, 390] on quentale-workspace at bounding box center [532, 262] width 1064 height 524
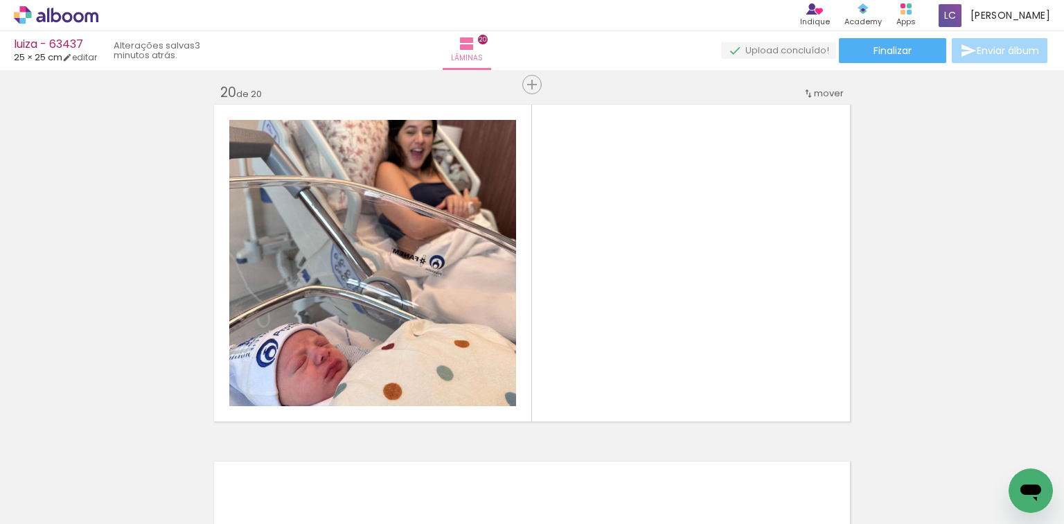
scroll to position [6796, 0]
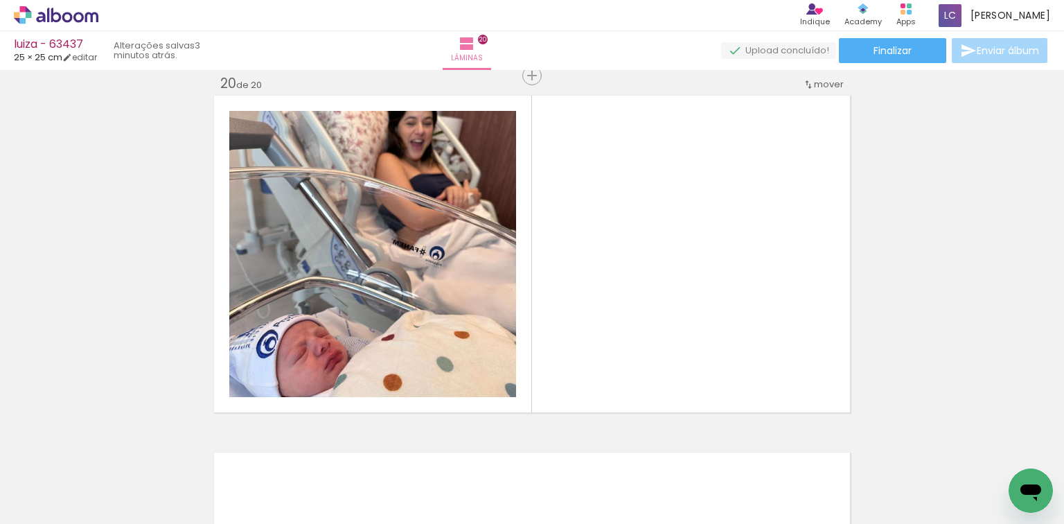
click at [755, 341] on quentale-workspace at bounding box center [532, 262] width 1064 height 524
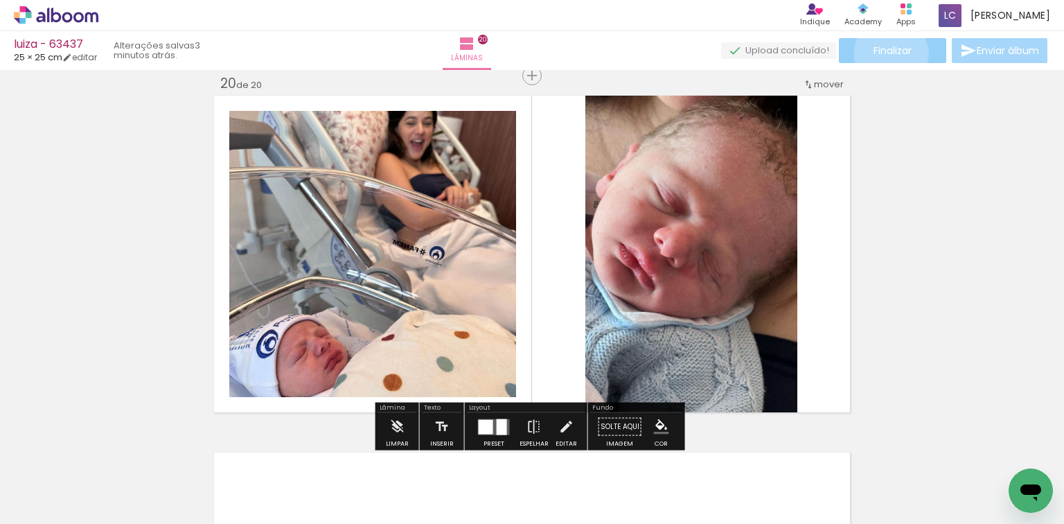
click at [886, 53] on span "Finalizar" at bounding box center [893, 51] width 38 height 10
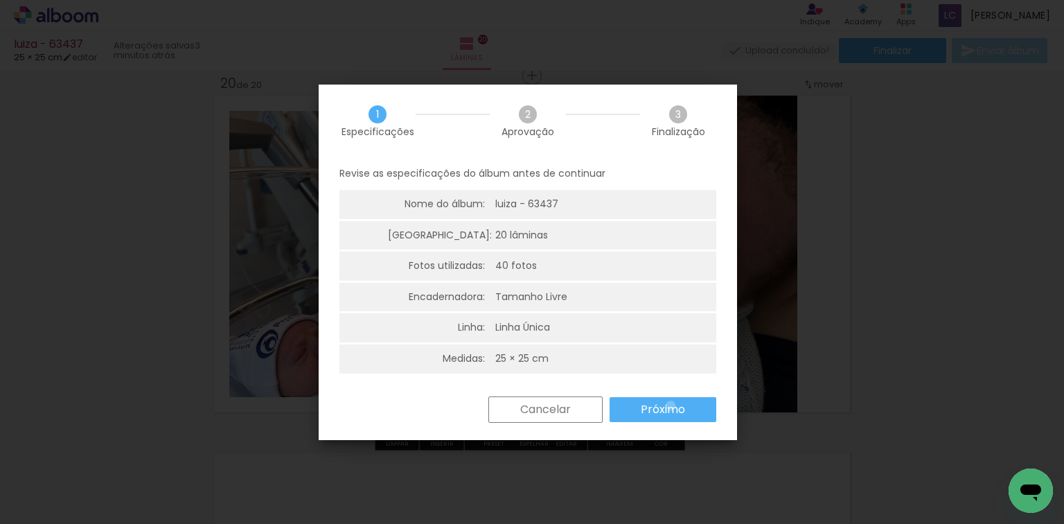
click at [0, 0] on slot "Próximo" at bounding box center [0, 0] width 0 height 0
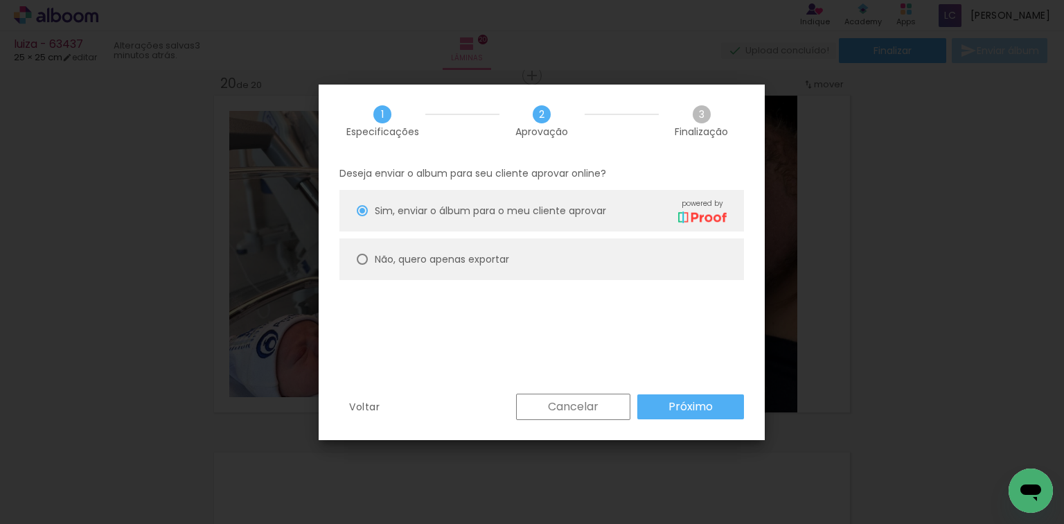
click at [511, 260] on paper-radio-button "Não, quero apenas exportar" at bounding box center [541, 259] width 405 height 42
type paper-radio-button "on"
click at [0, 0] on slot "Próximo" at bounding box center [0, 0] width 0 height 0
type input "Alta, 300 DPI"
click at [0, 0] on paper-button "Exportar" at bounding box center [0, 0] width 0 height 0
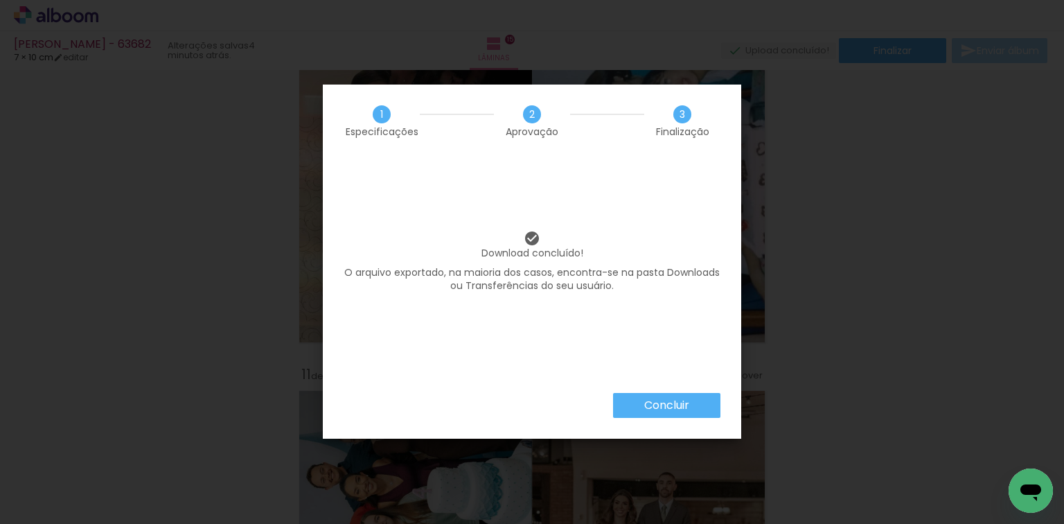
scroll to position [0, 1381]
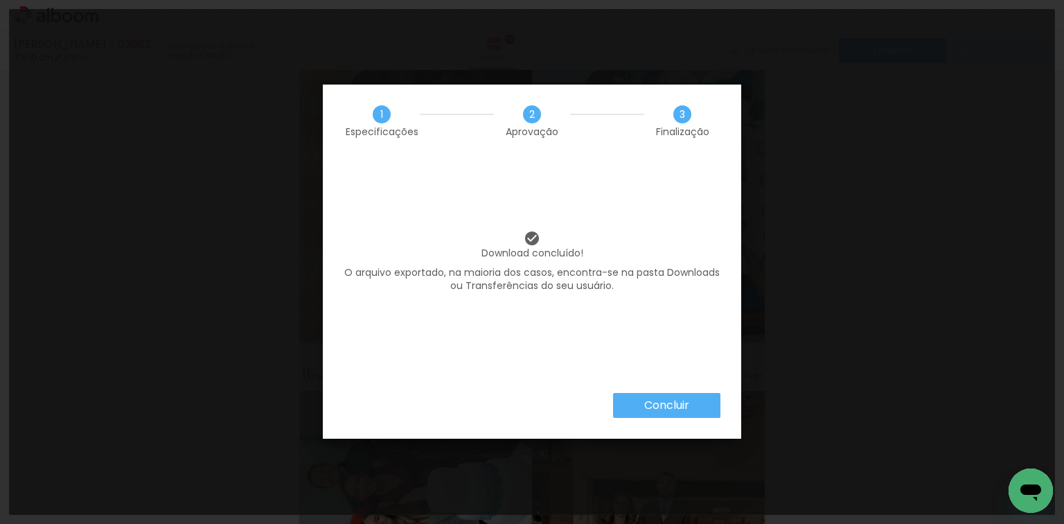
click at [1017, 364] on iron-overlay-backdrop at bounding box center [532, 262] width 1064 height 524
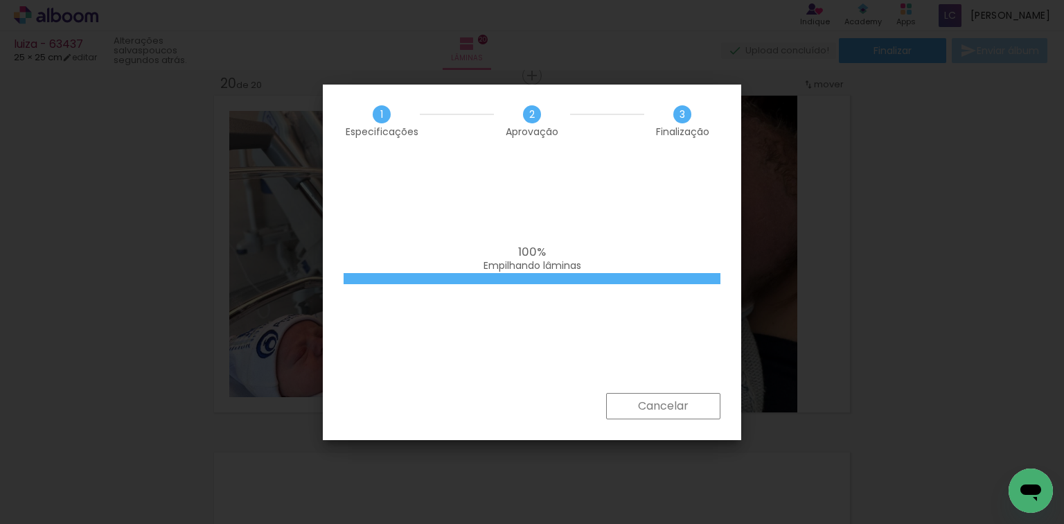
scroll to position [0, 2157]
